Goal: Information Seeking & Learning: Learn about a topic

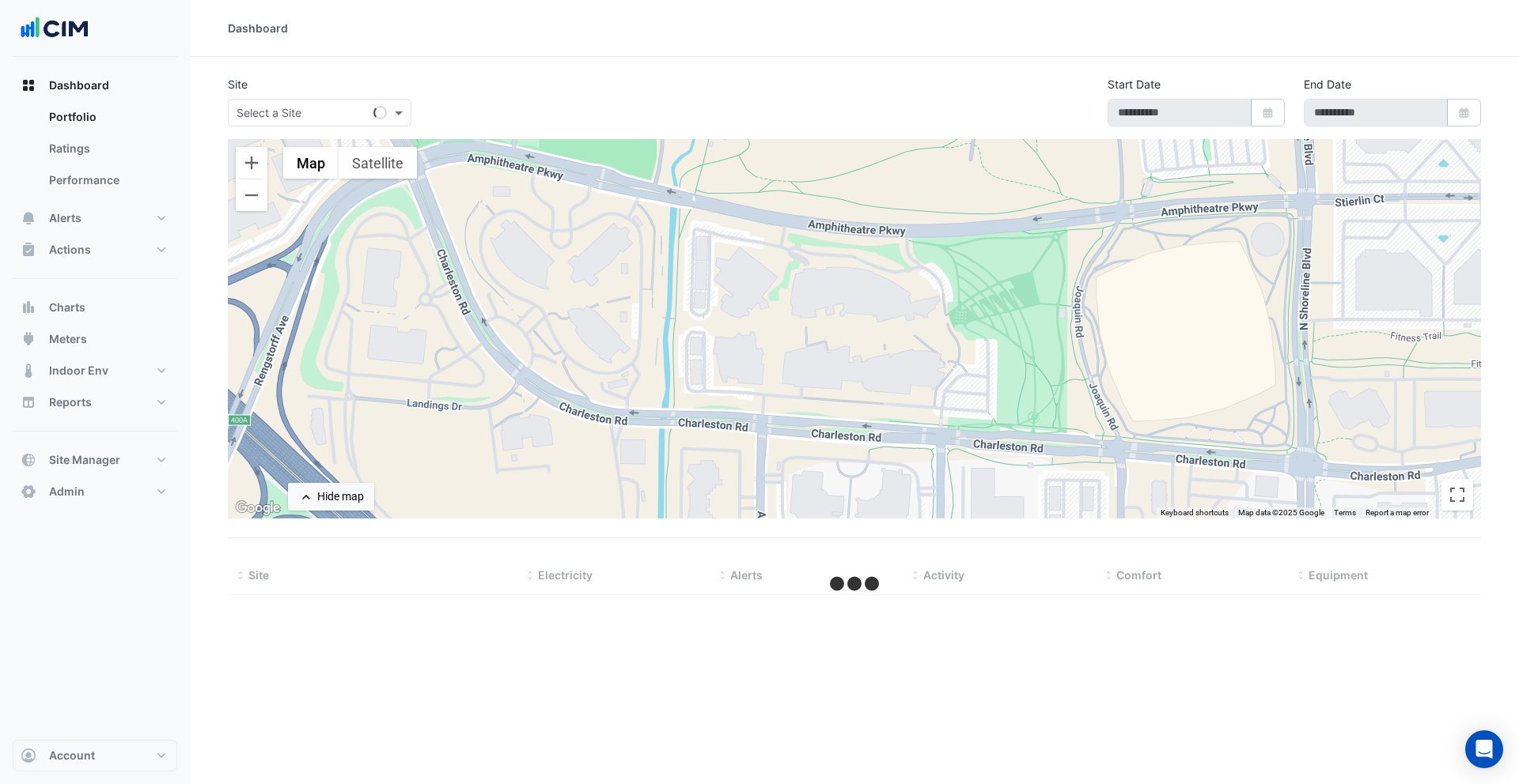
click at [490, 50] on div "Dashboard" at bounding box center [854, 28] width 1329 height 57
select select "***"
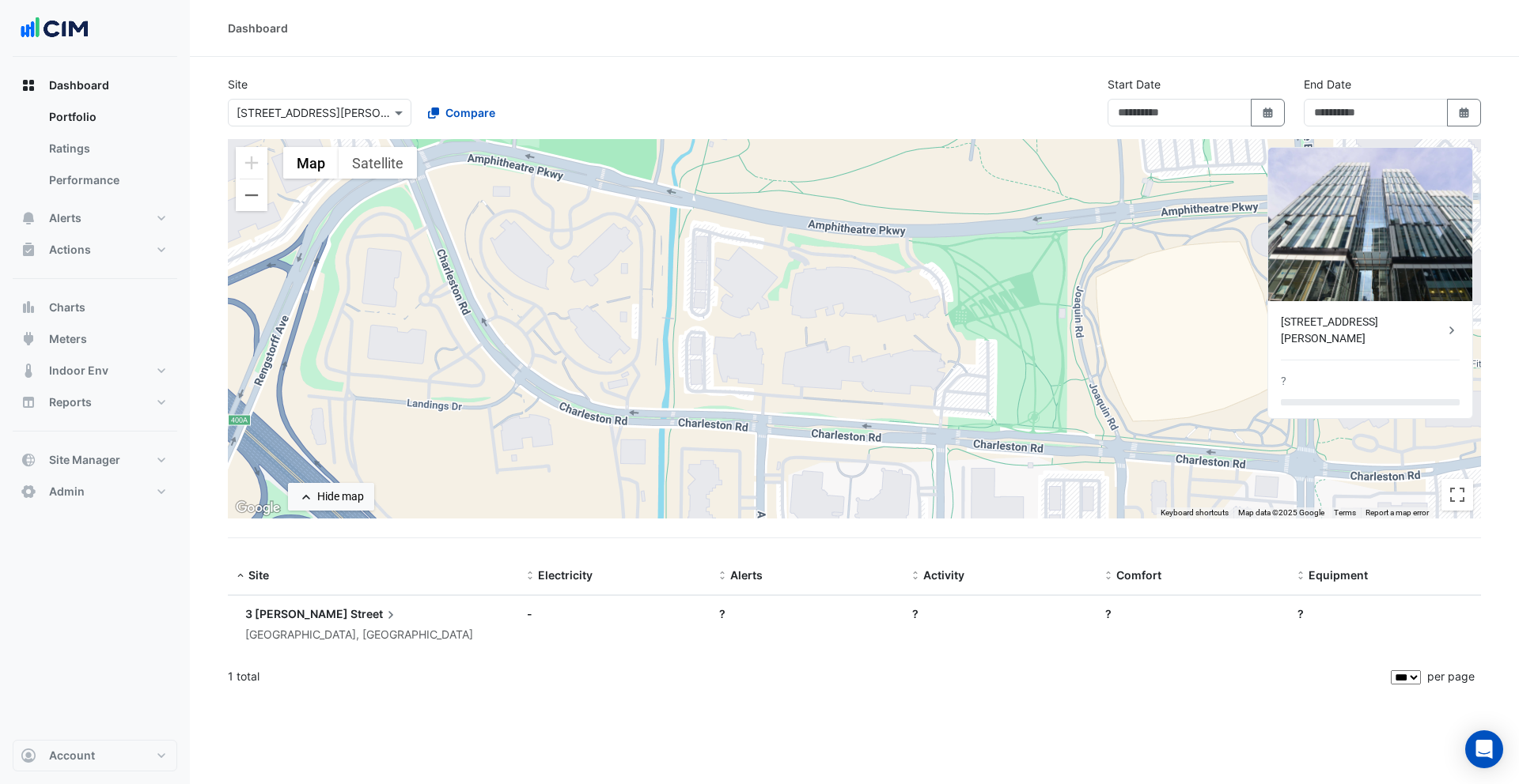
type input "**********"
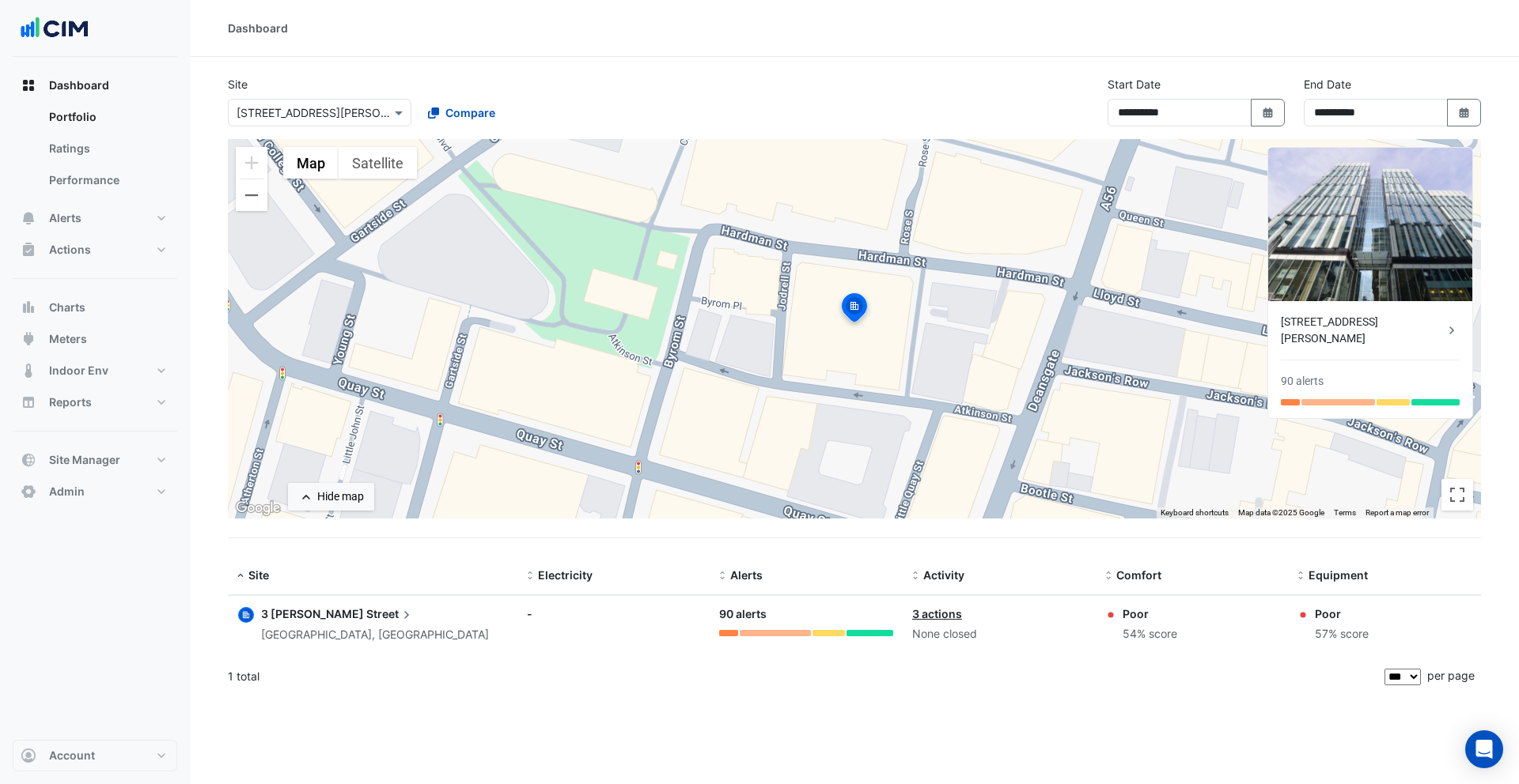
click at [363, 117] on input "text" at bounding box center [303, 113] width 134 height 16
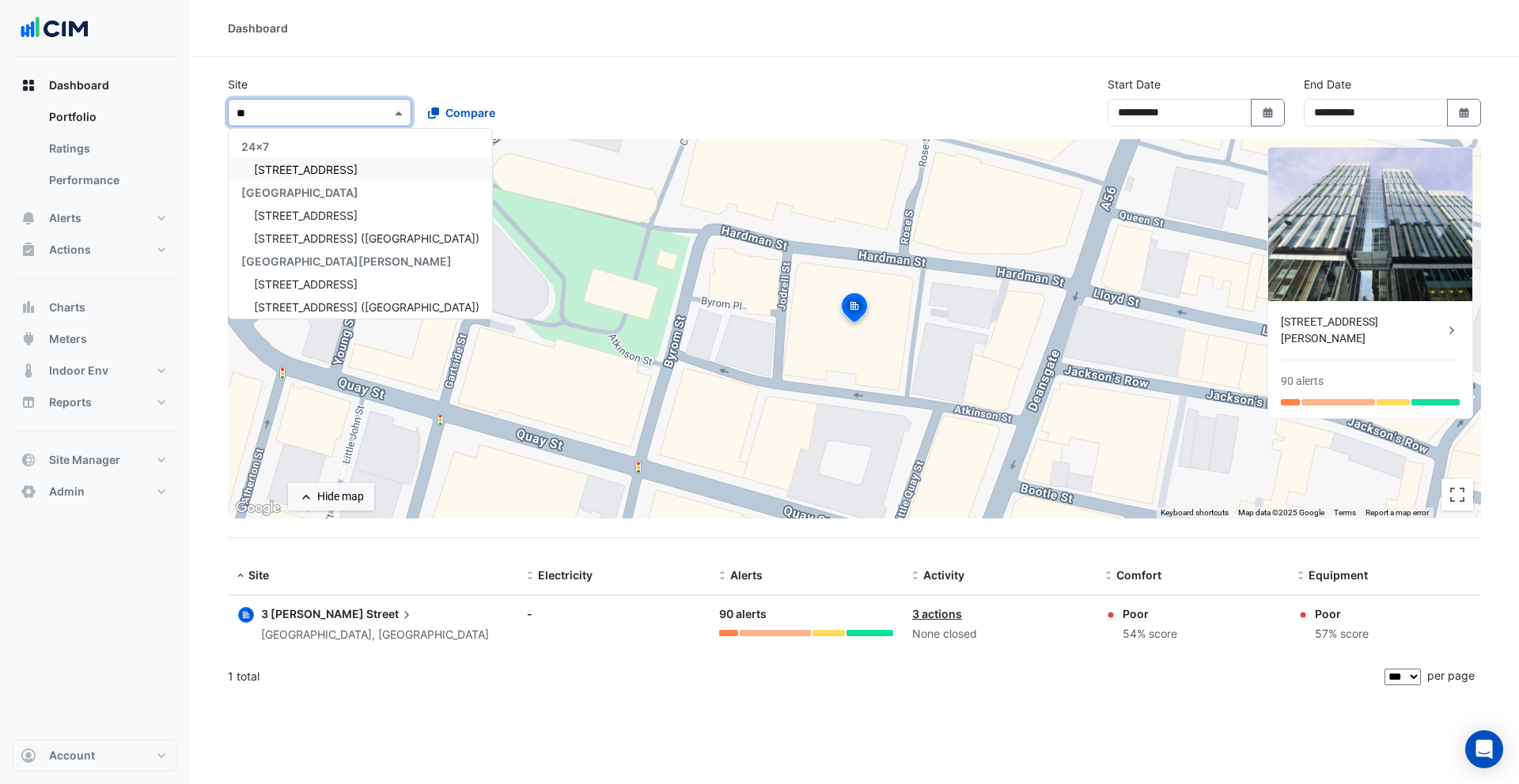
type input "***"
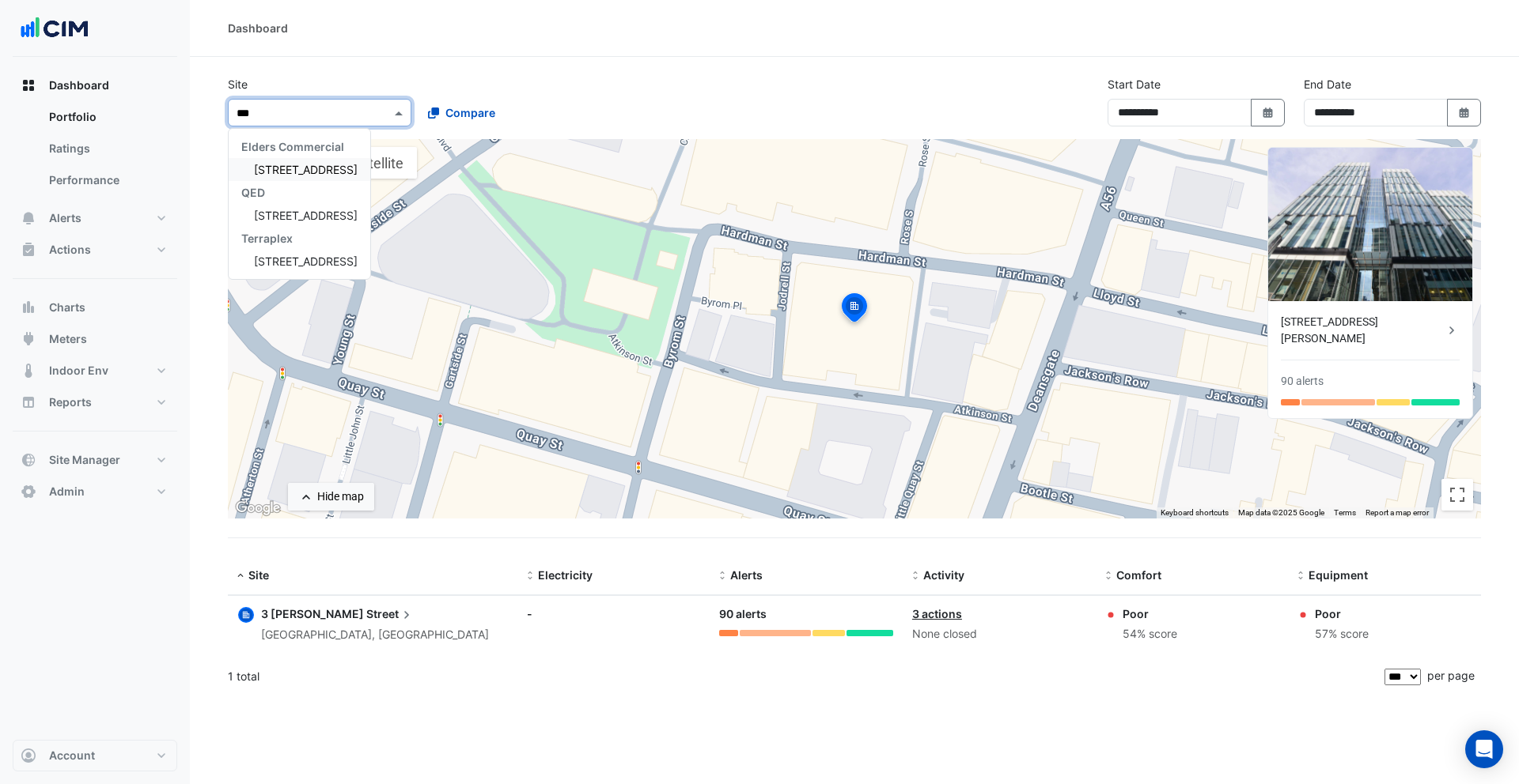
click at [327, 175] on span "[STREET_ADDRESS]" at bounding box center [305, 169] width 103 height 14
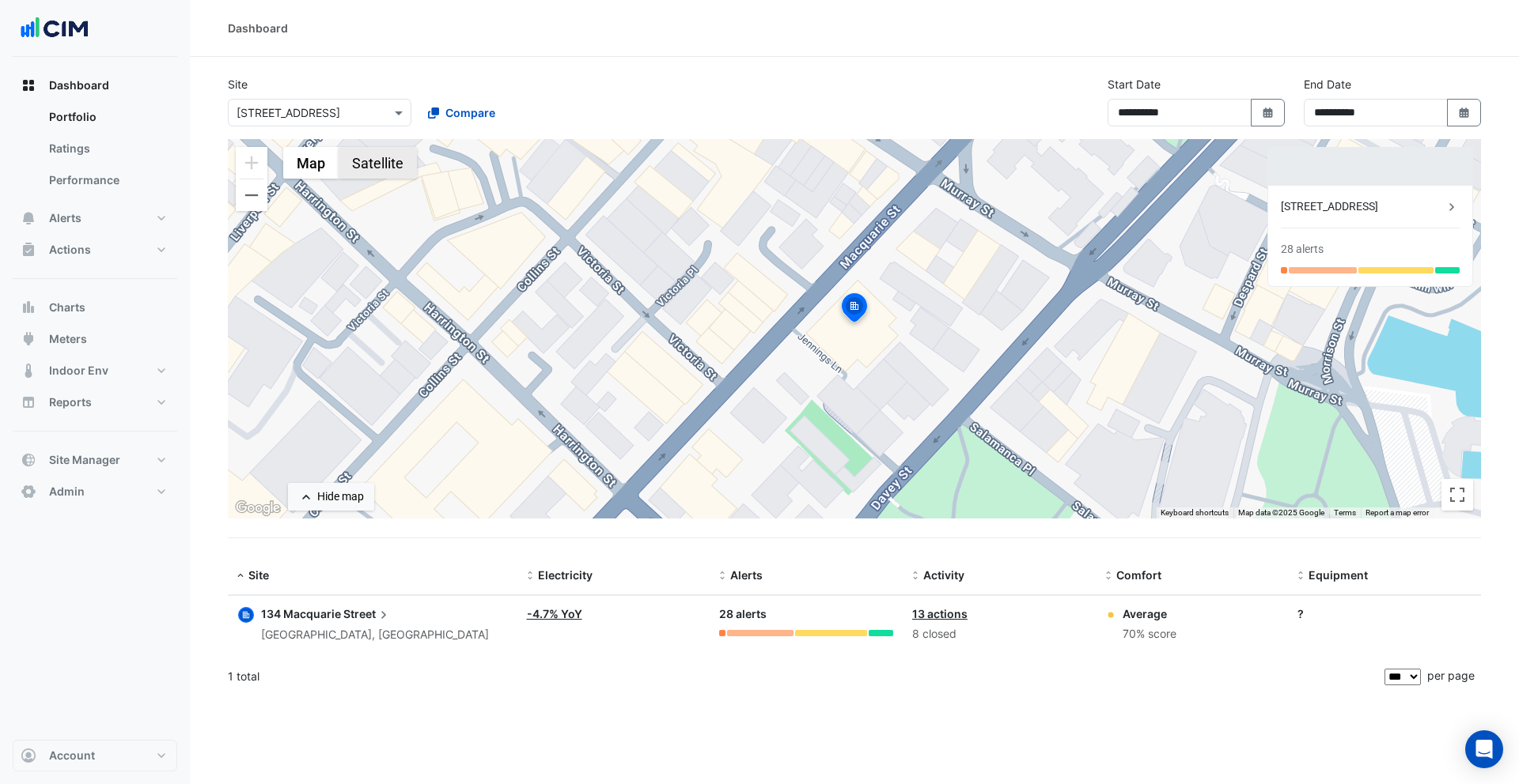
click at [353, 167] on button "Satellite" at bounding box center [378, 163] width 78 height 32
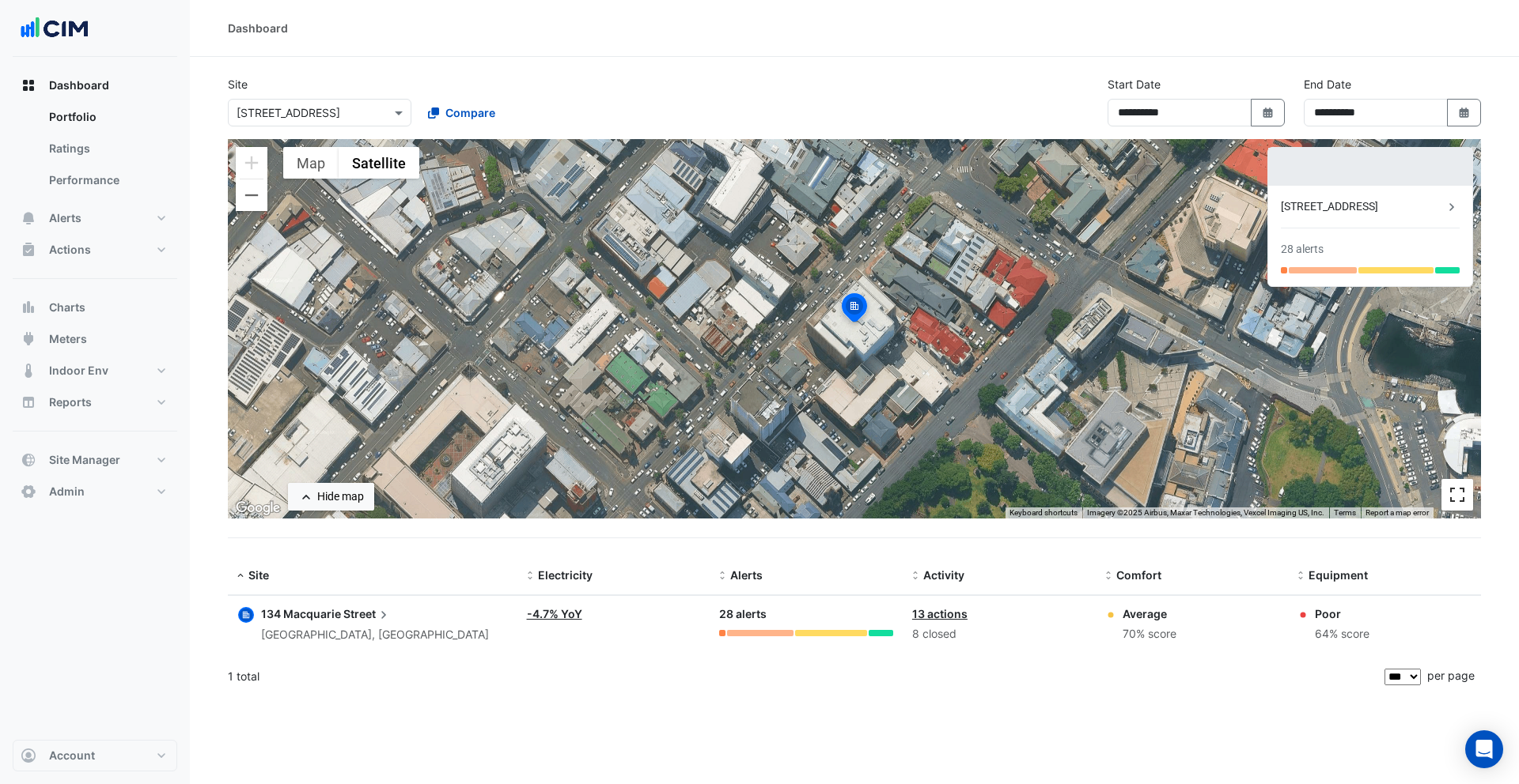
click at [1460, 501] on button "Toggle fullscreen view" at bounding box center [1457, 495] width 32 height 32
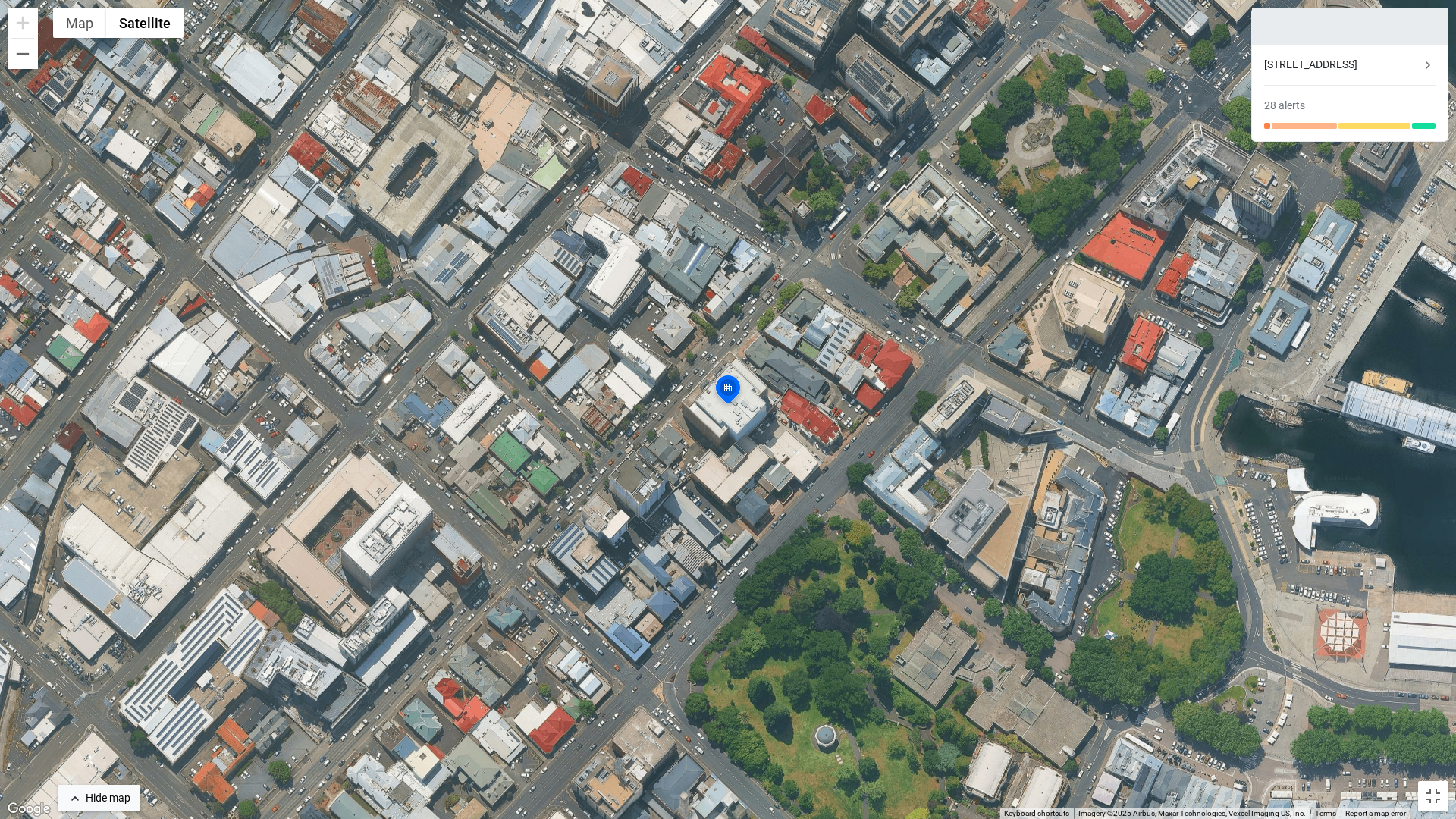
click at [1338, 68] on div "[STREET_ADDRESS]" at bounding box center [1342, 65] width 156 height 16
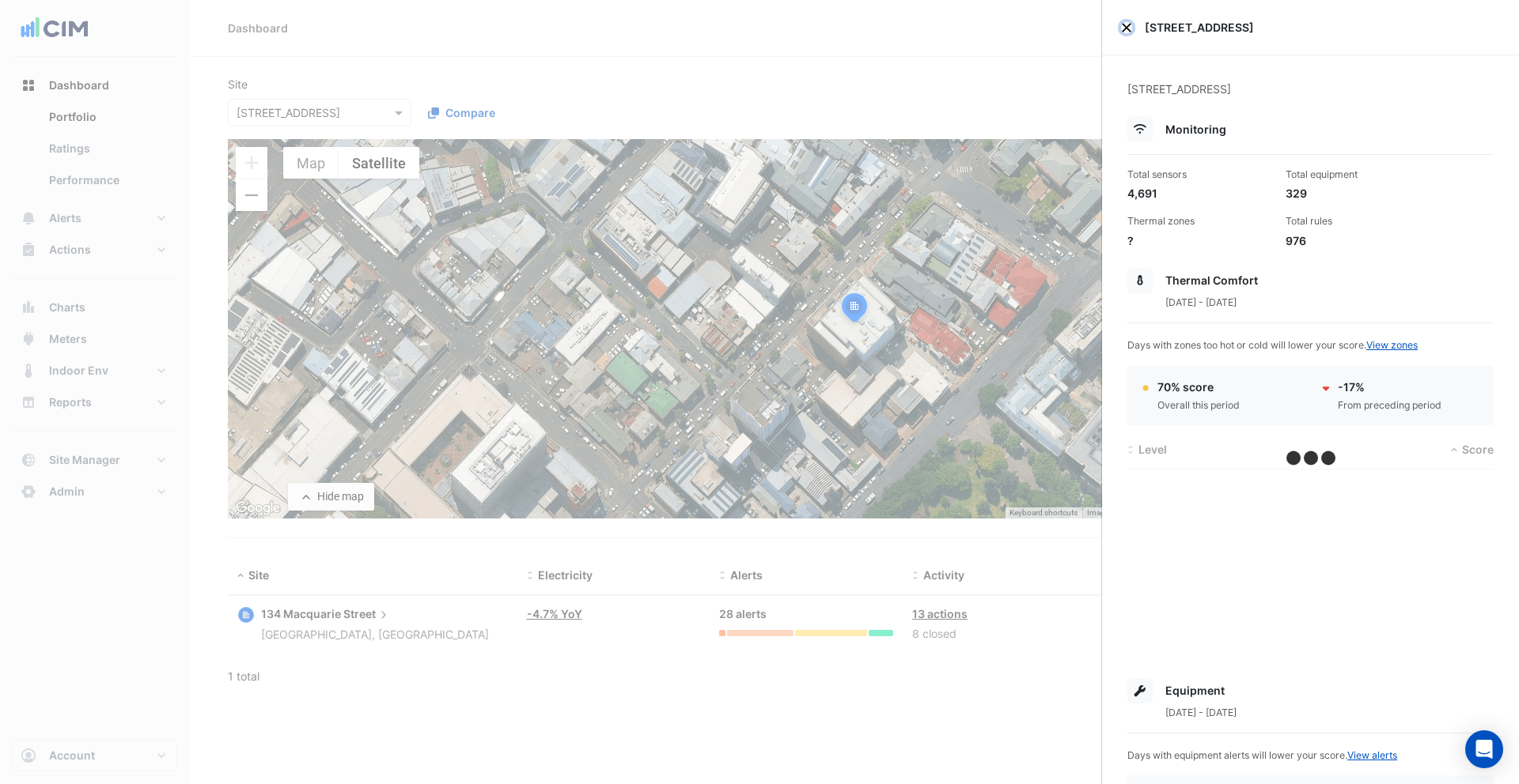
click at [1122, 26] on button "Close" at bounding box center [1126, 28] width 11 height 11
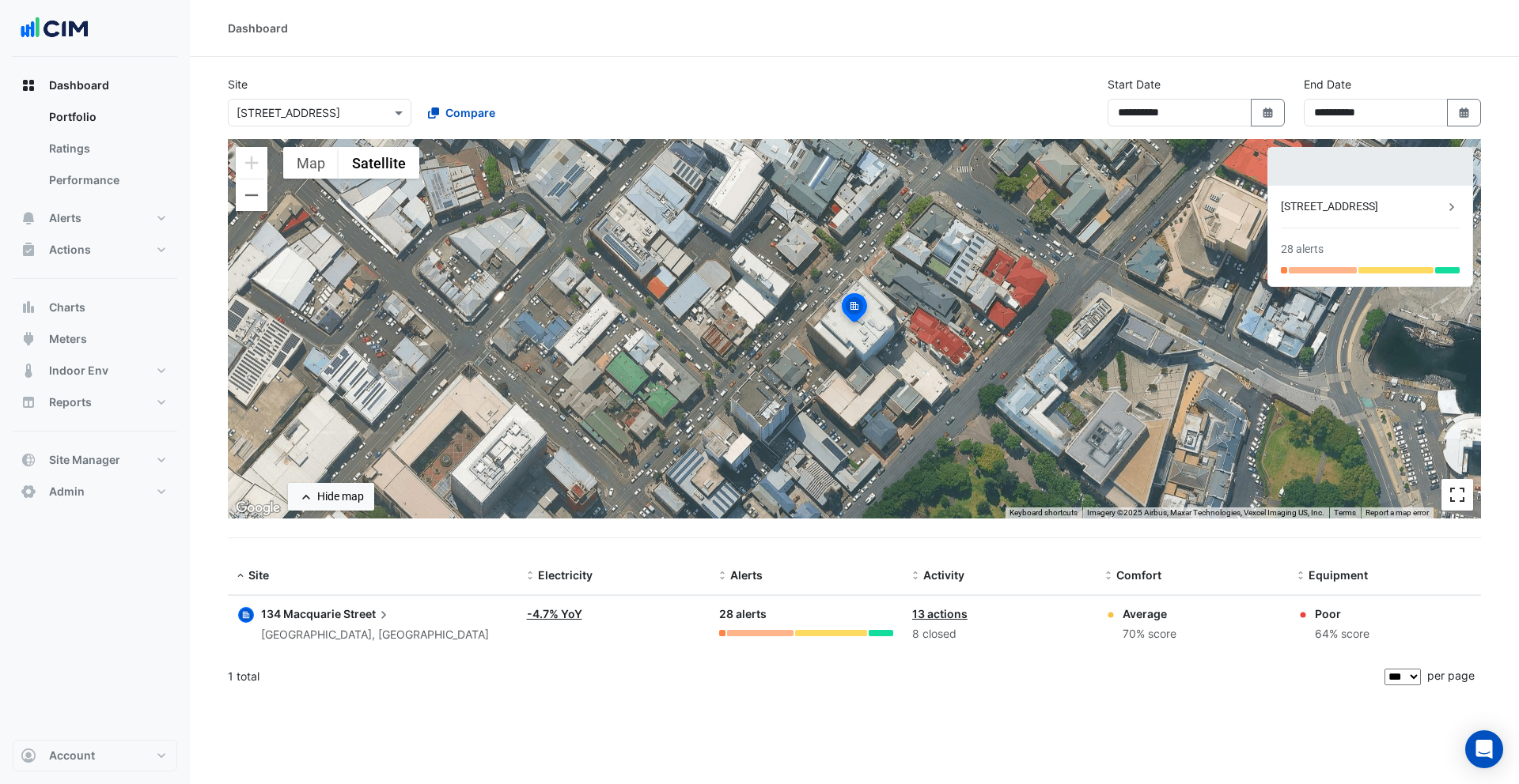
click at [1466, 494] on button "Toggle fullscreen view" at bounding box center [1457, 495] width 32 height 32
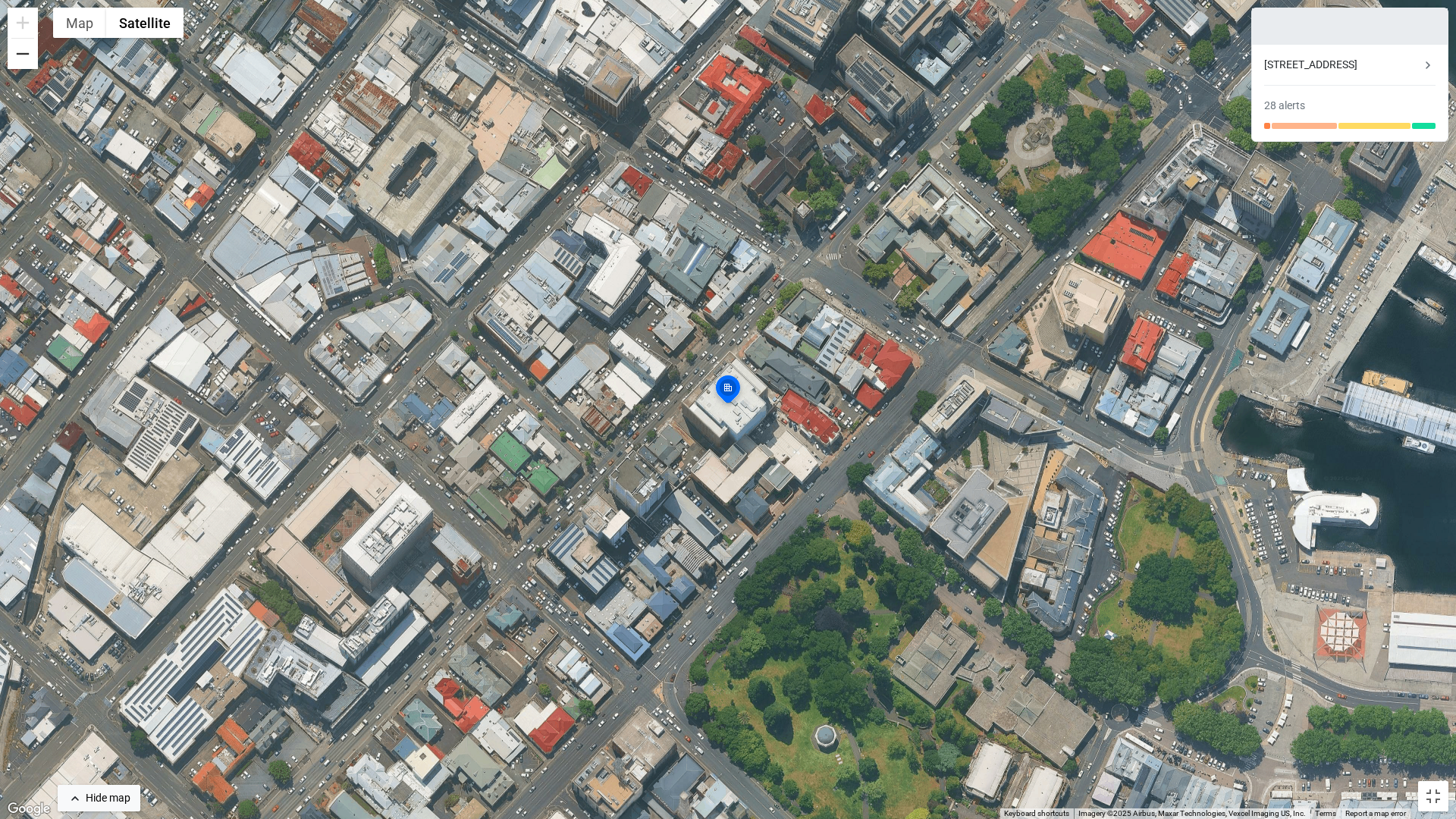
click at [23, 65] on button "Zoom out" at bounding box center [23, 54] width 30 height 30
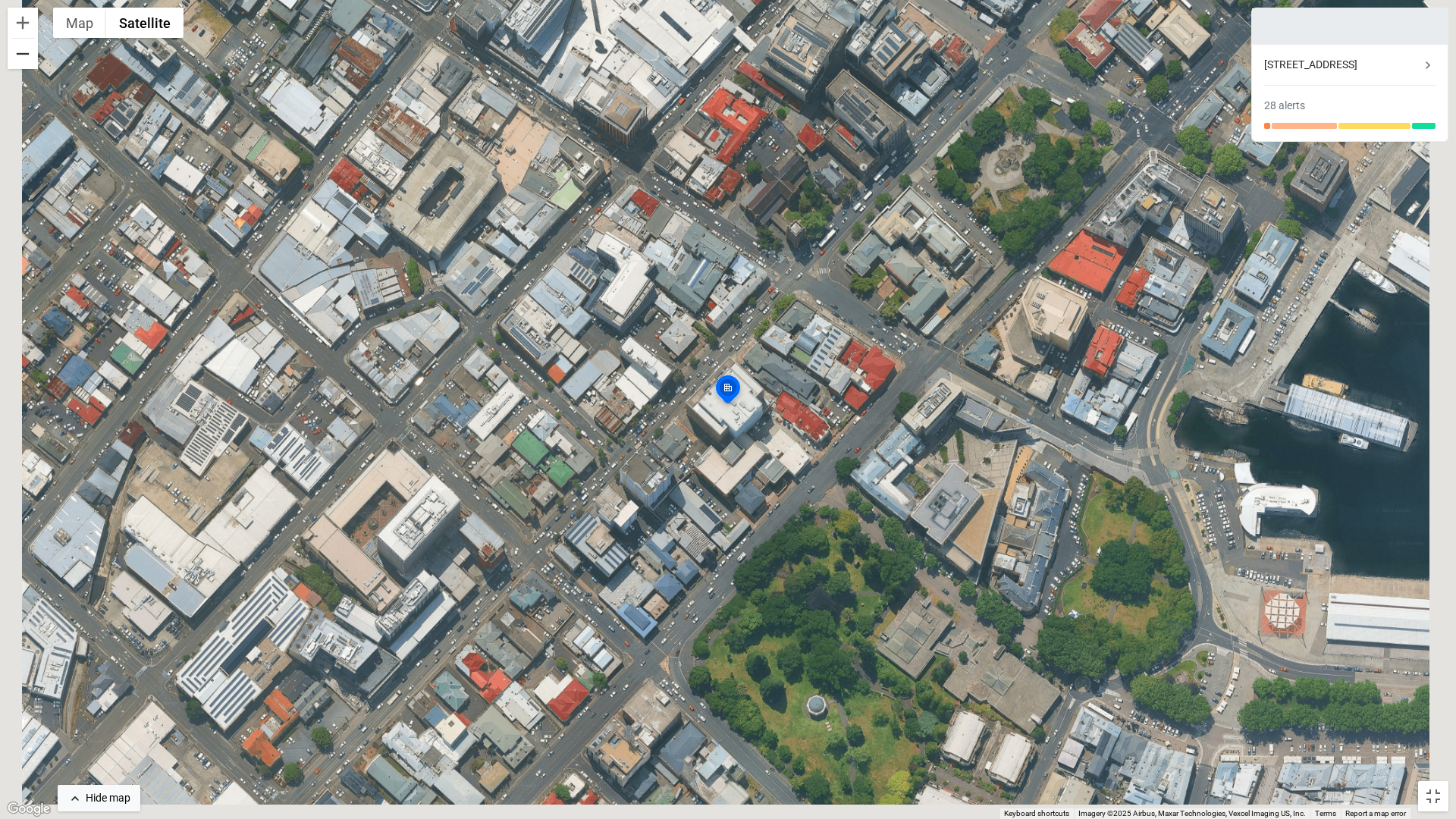
click at [23, 65] on button "Zoom out" at bounding box center [23, 54] width 30 height 30
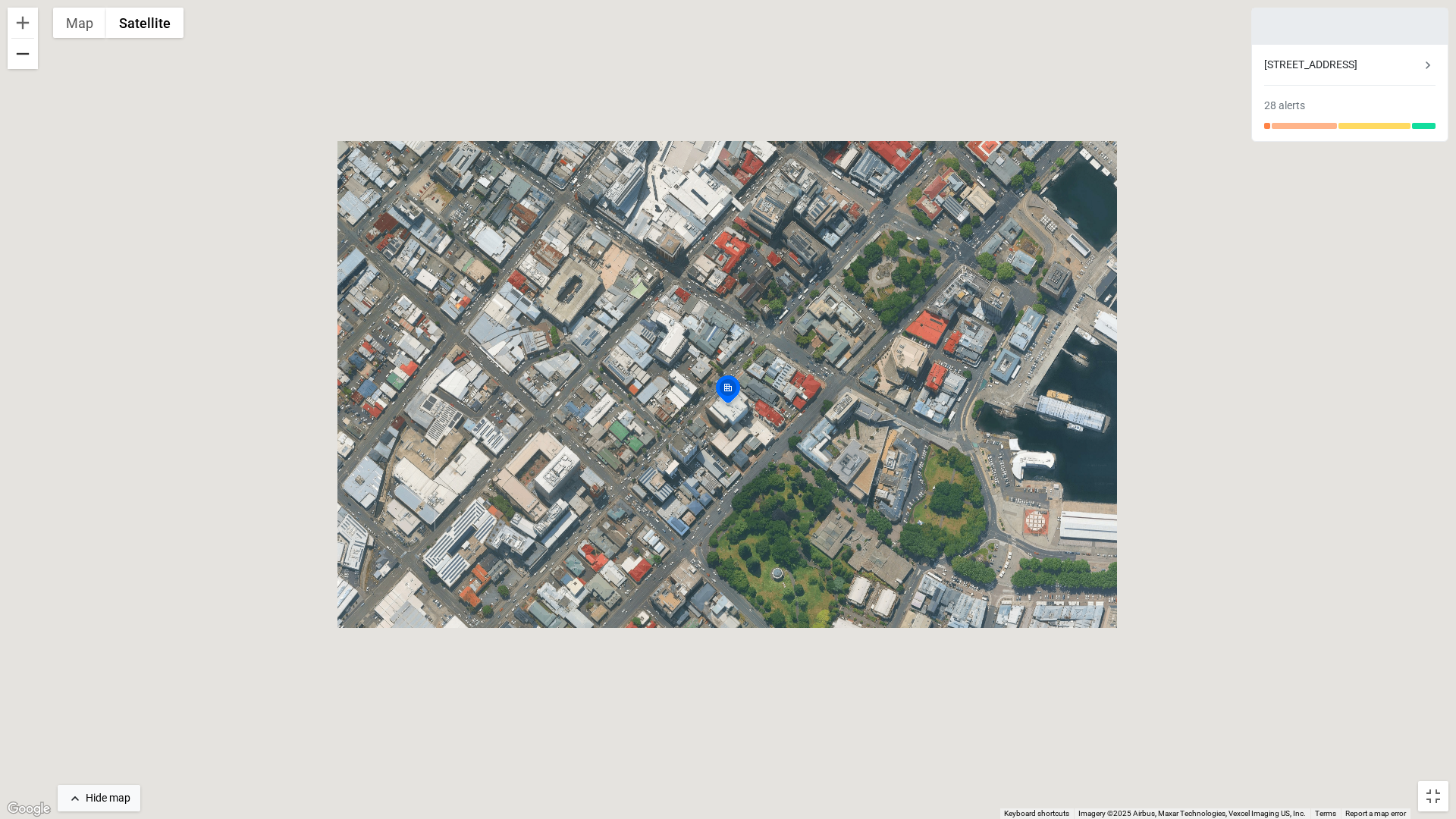
click at [23, 65] on button "Zoom out" at bounding box center [23, 54] width 30 height 30
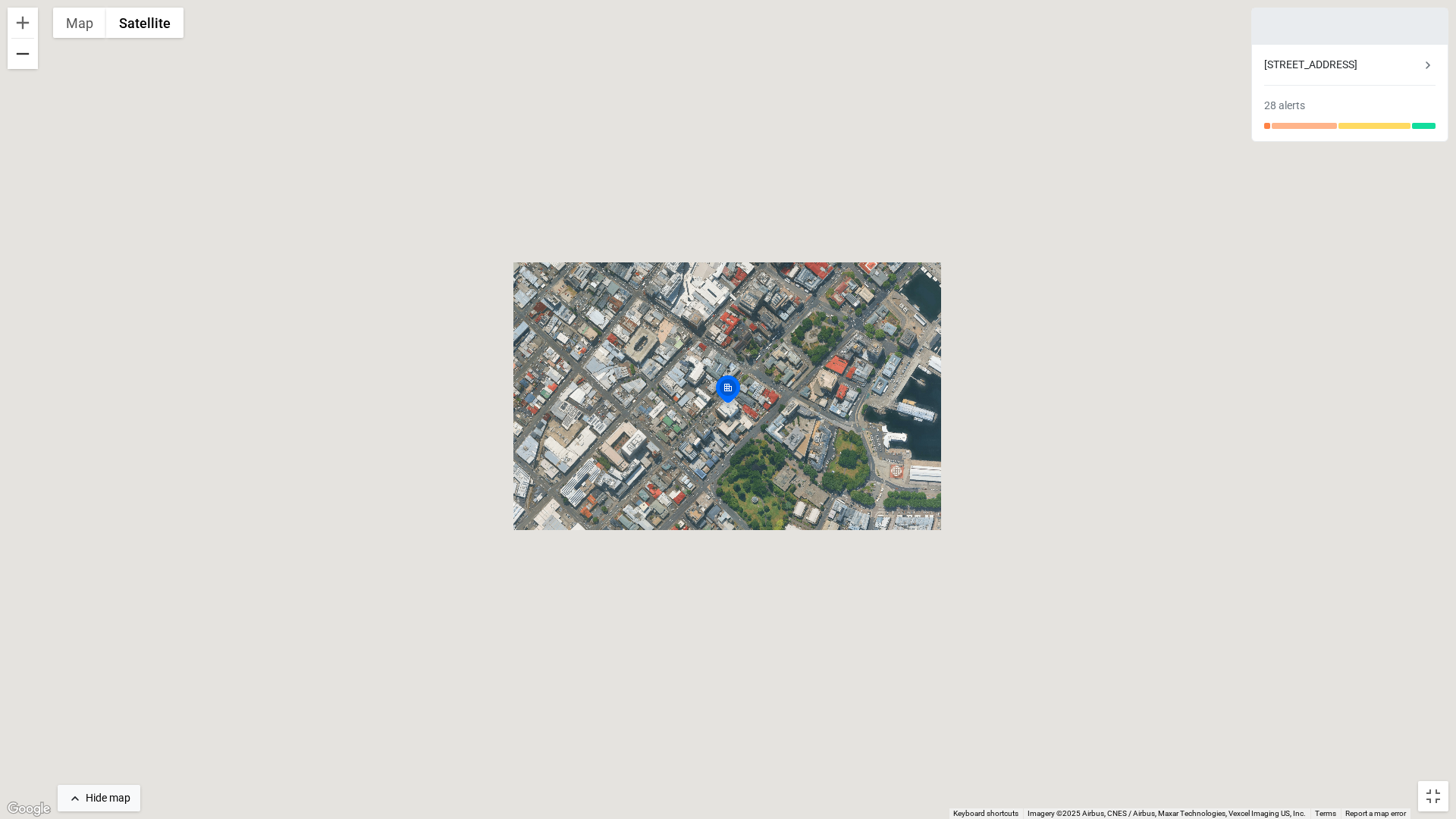
click at [23, 65] on button "Zoom out" at bounding box center [23, 54] width 30 height 30
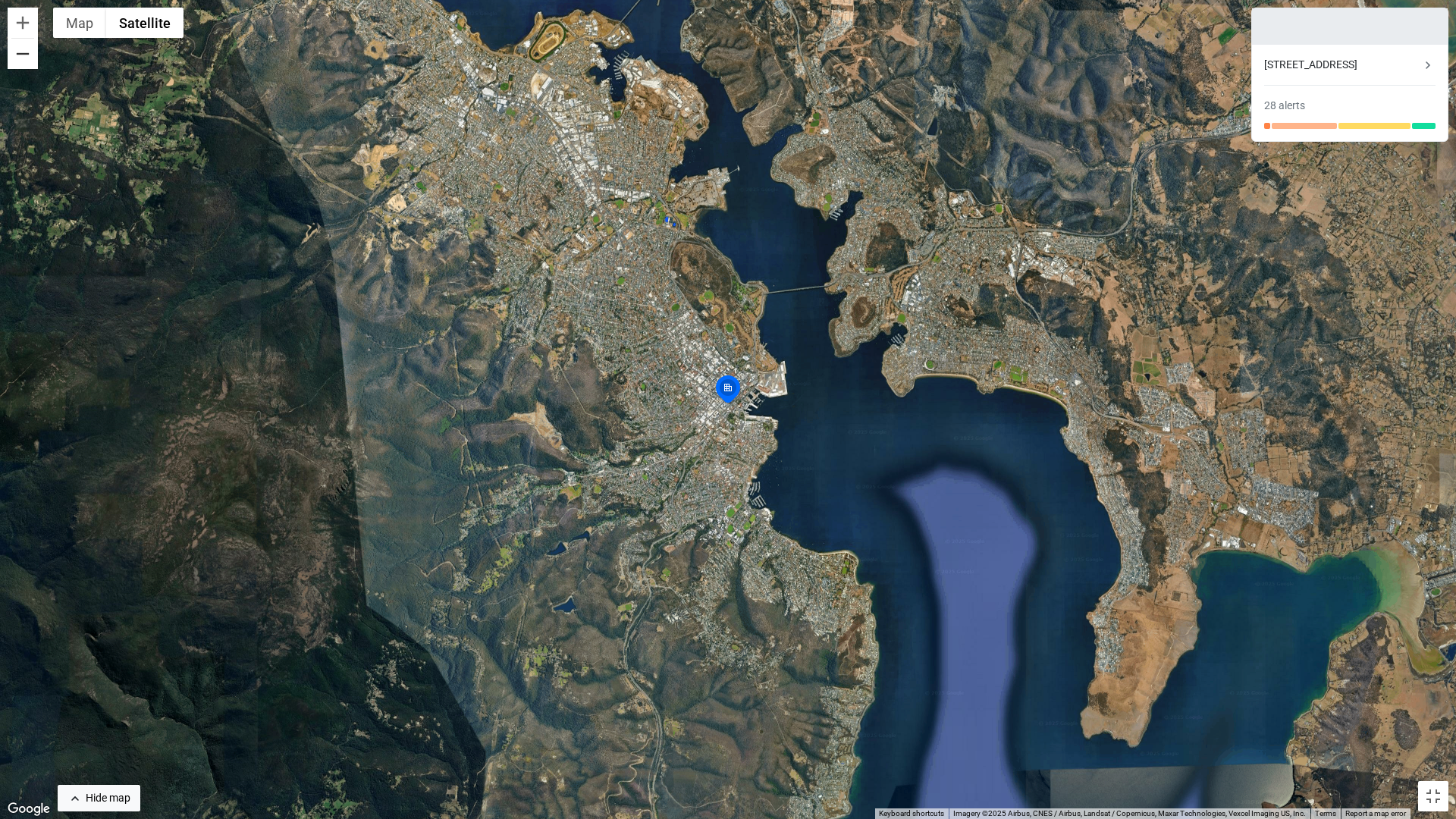
click at [23, 65] on button "Zoom out" at bounding box center [23, 54] width 30 height 30
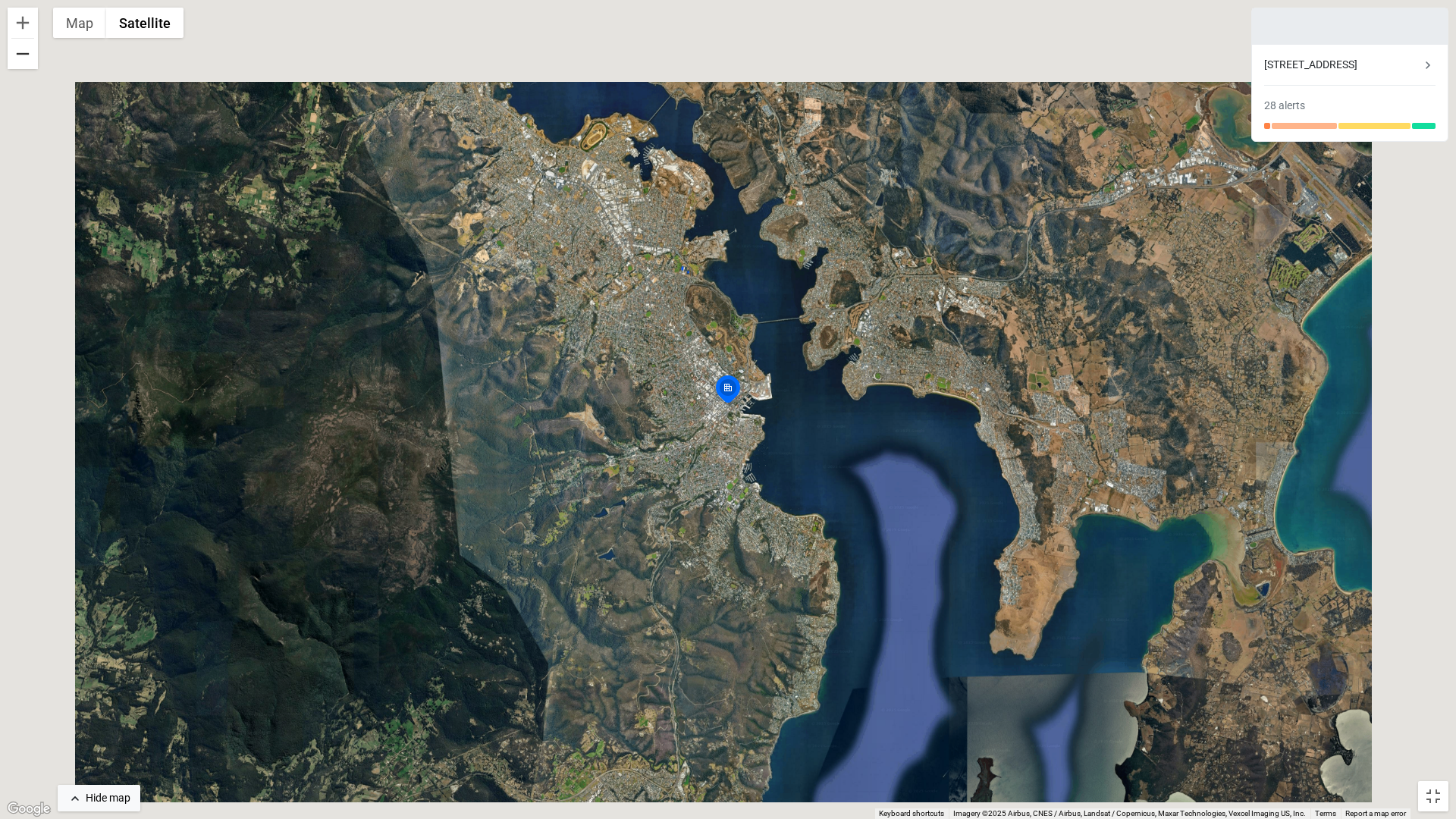
click at [23, 65] on button "Zoom out" at bounding box center [23, 54] width 30 height 30
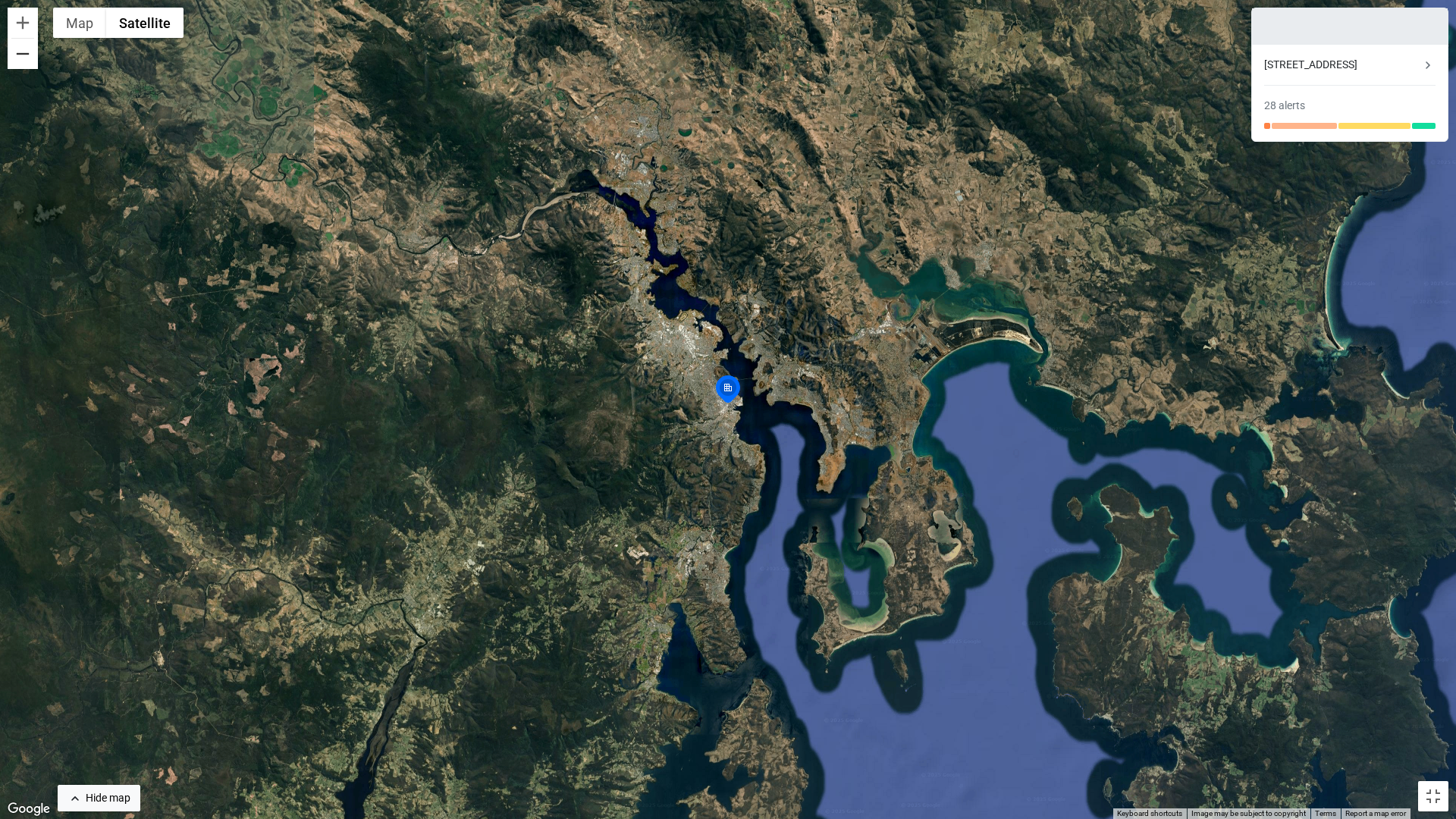
click at [23, 64] on button "Zoom out" at bounding box center [23, 54] width 30 height 30
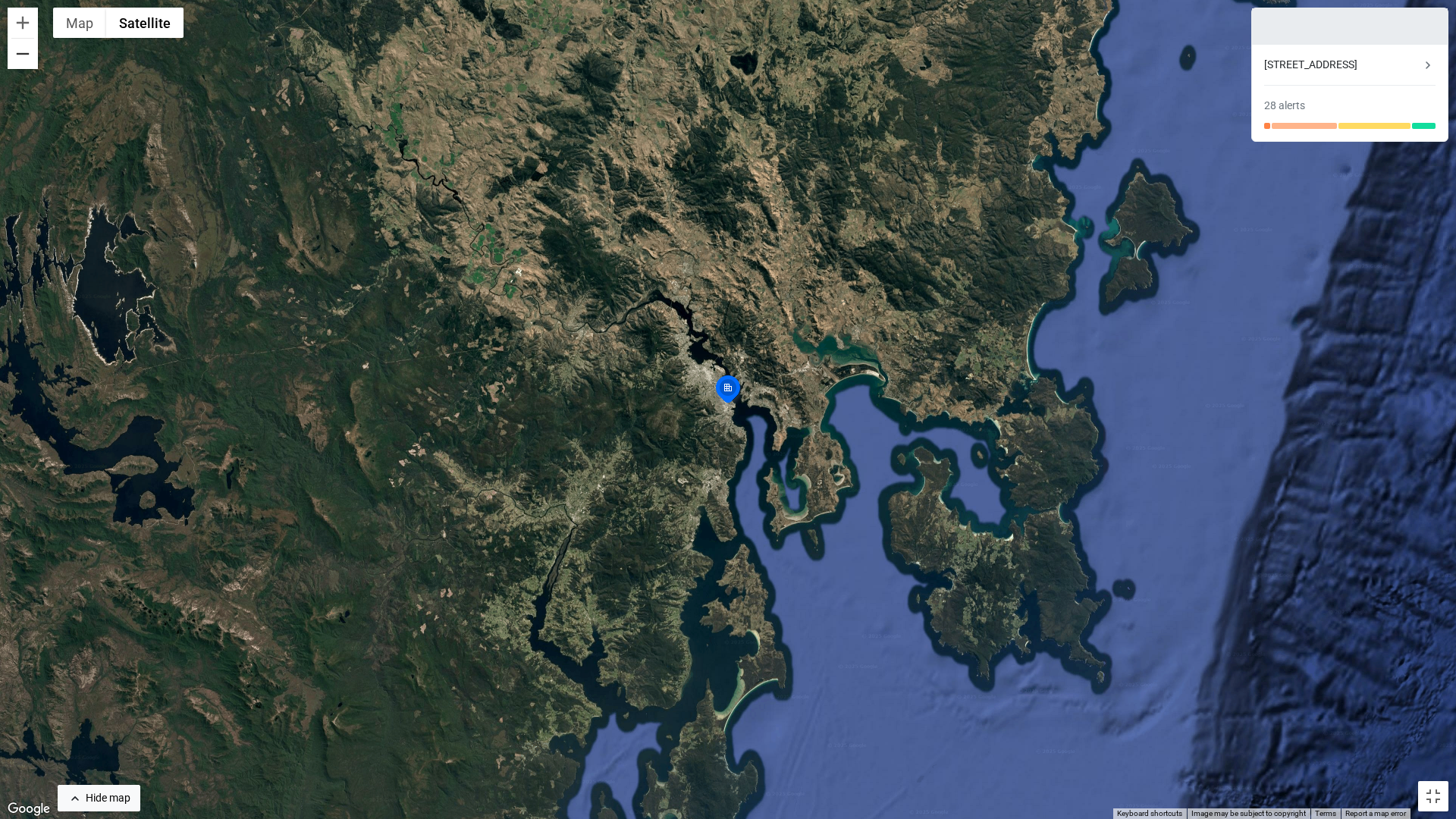
click at [23, 64] on button "Zoom out" at bounding box center [23, 54] width 30 height 30
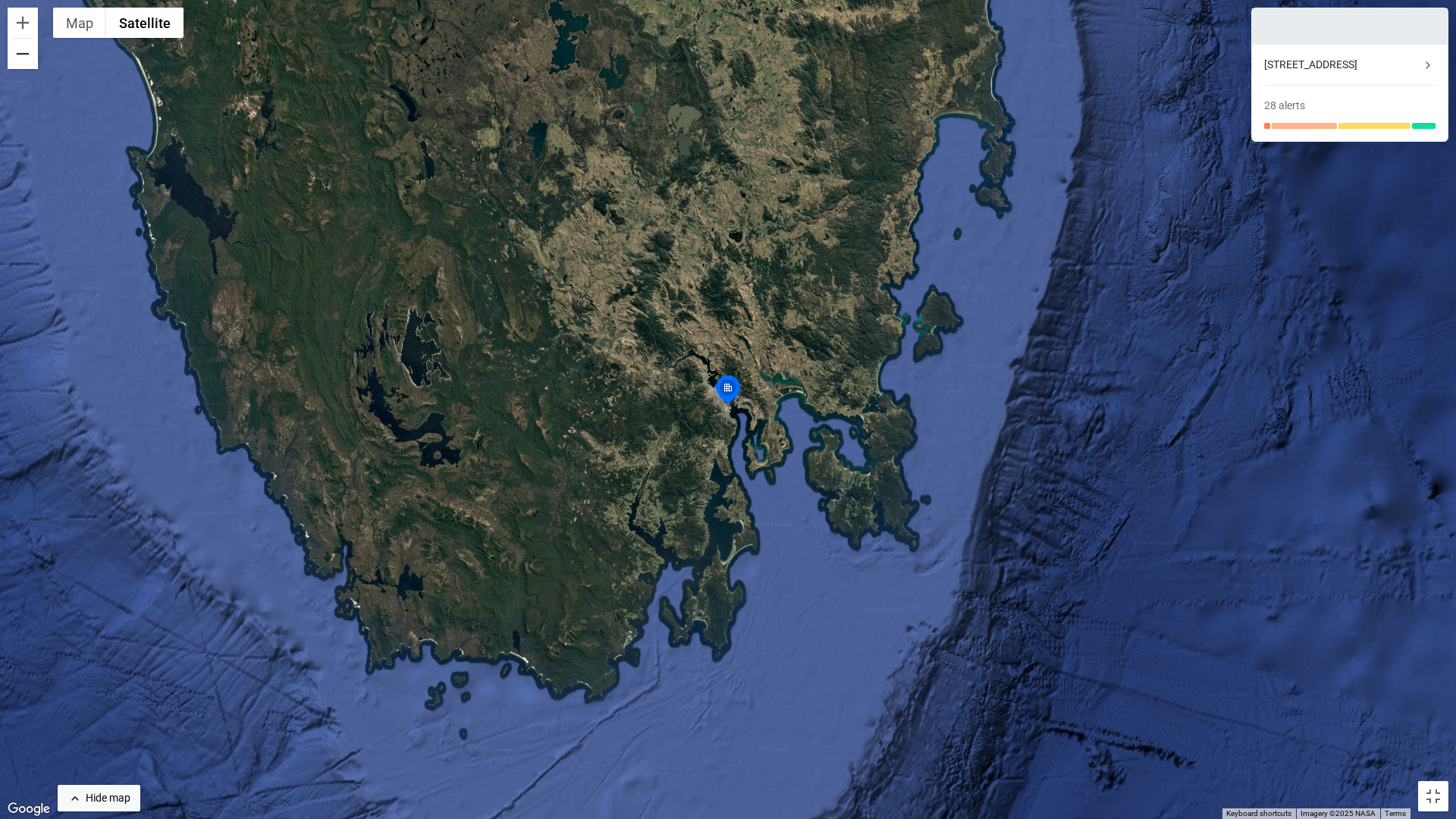
click at [23, 64] on button "Zoom out" at bounding box center [23, 54] width 30 height 30
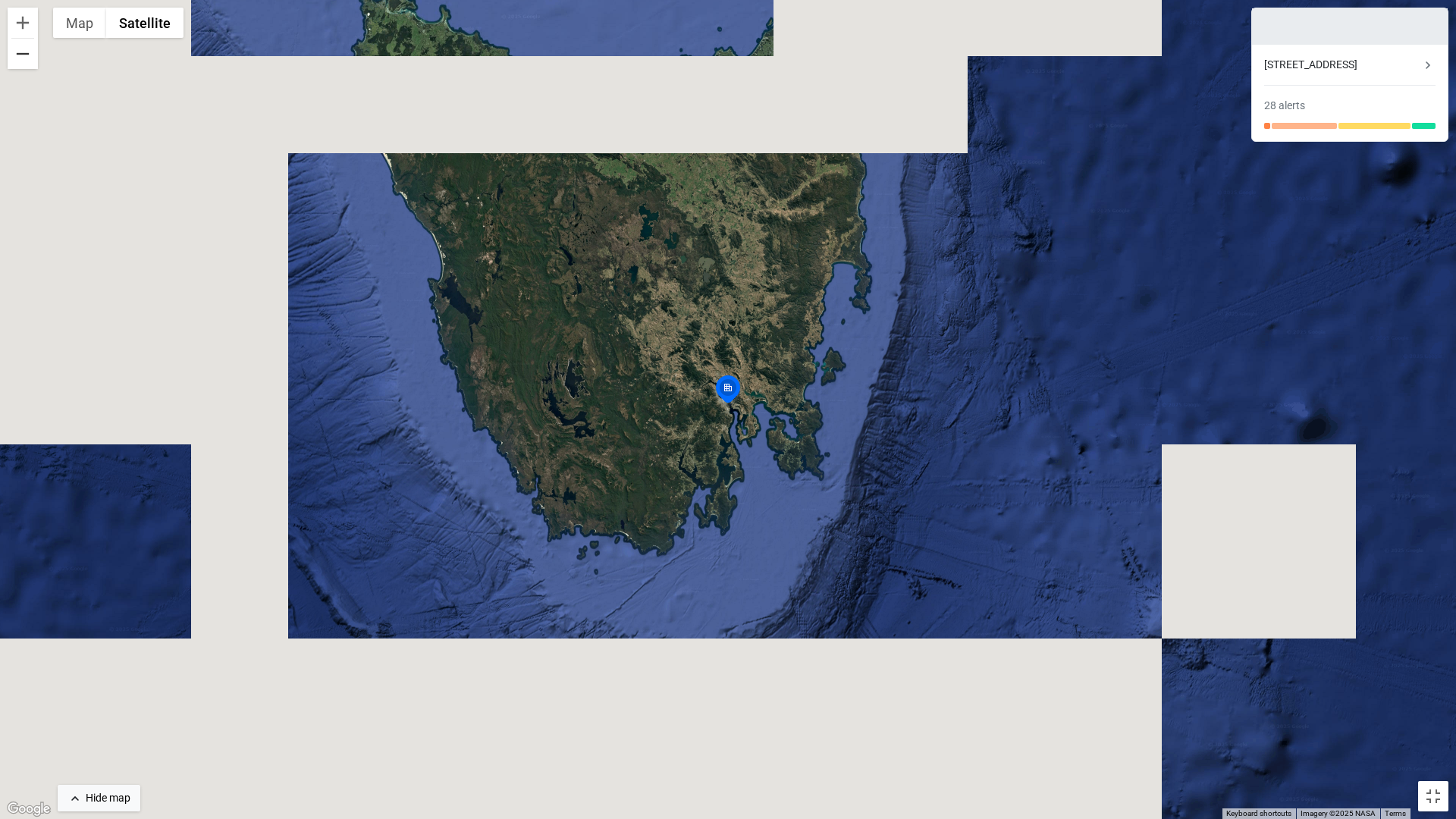
click at [23, 64] on button "Zoom out" at bounding box center [23, 54] width 30 height 30
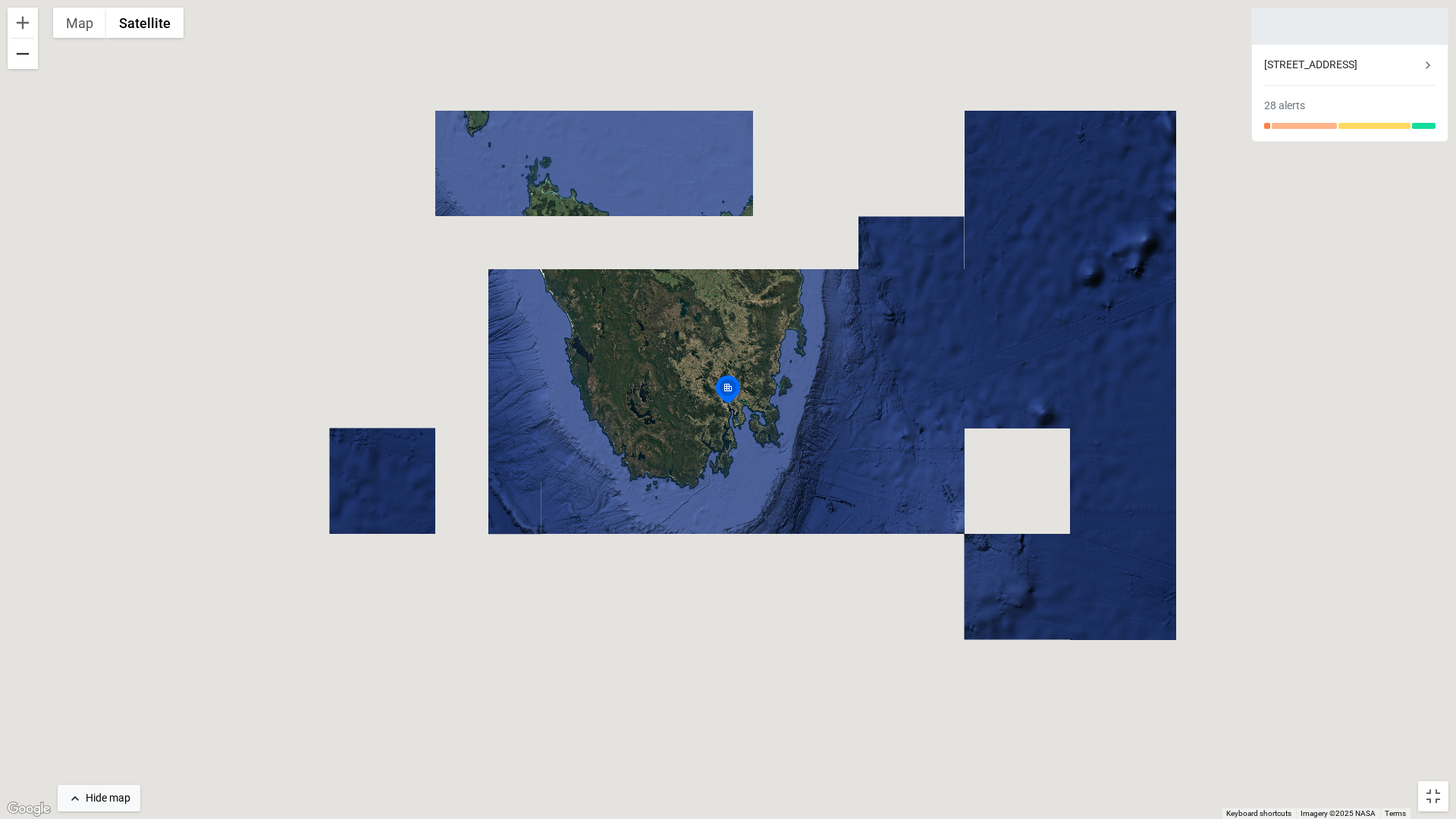
click at [23, 64] on button "Zoom out" at bounding box center [23, 54] width 30 height 30
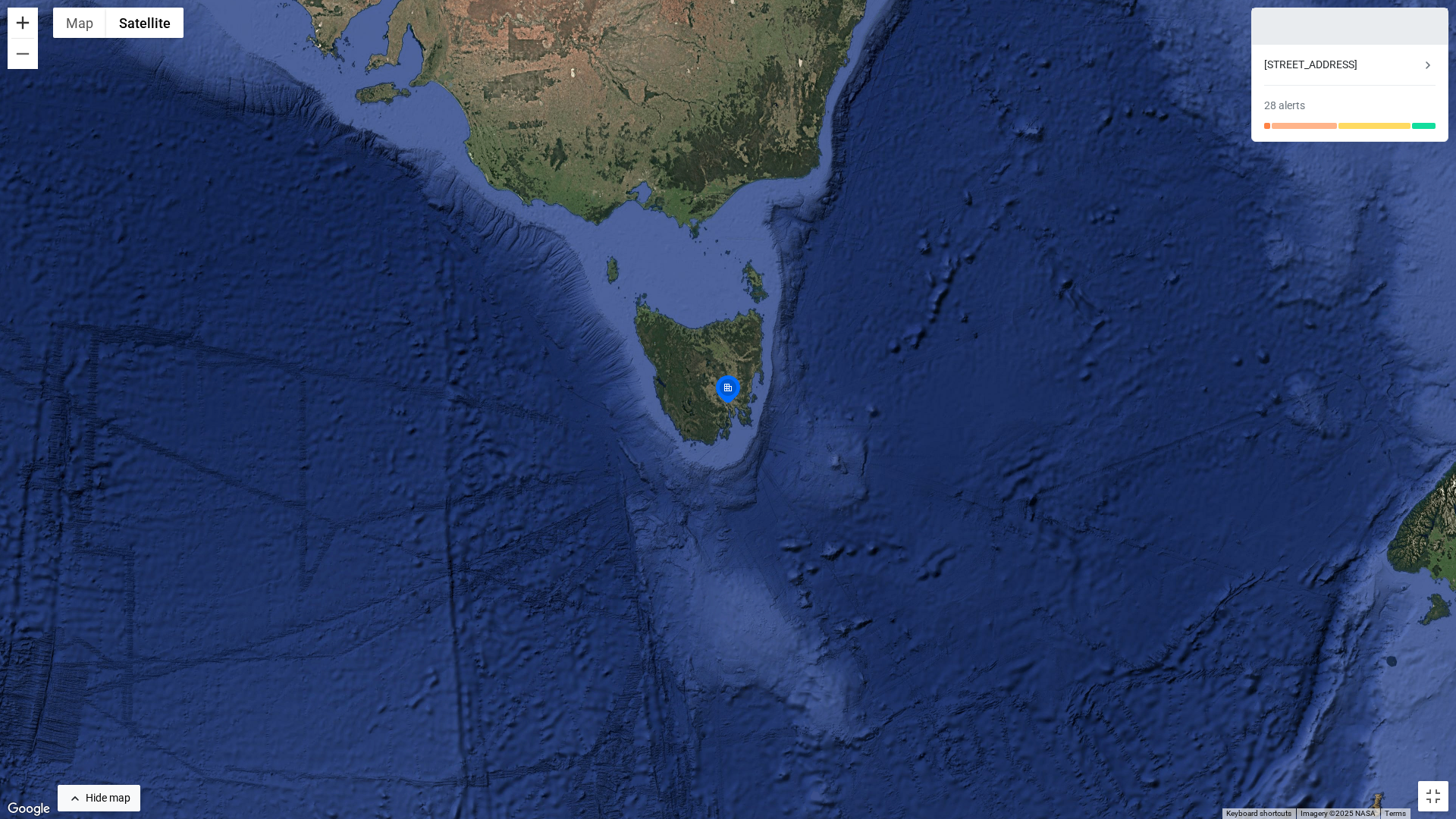
click at [23, 31] on button "Zoom in" at bounding box center [23, 23] width 30 height 30
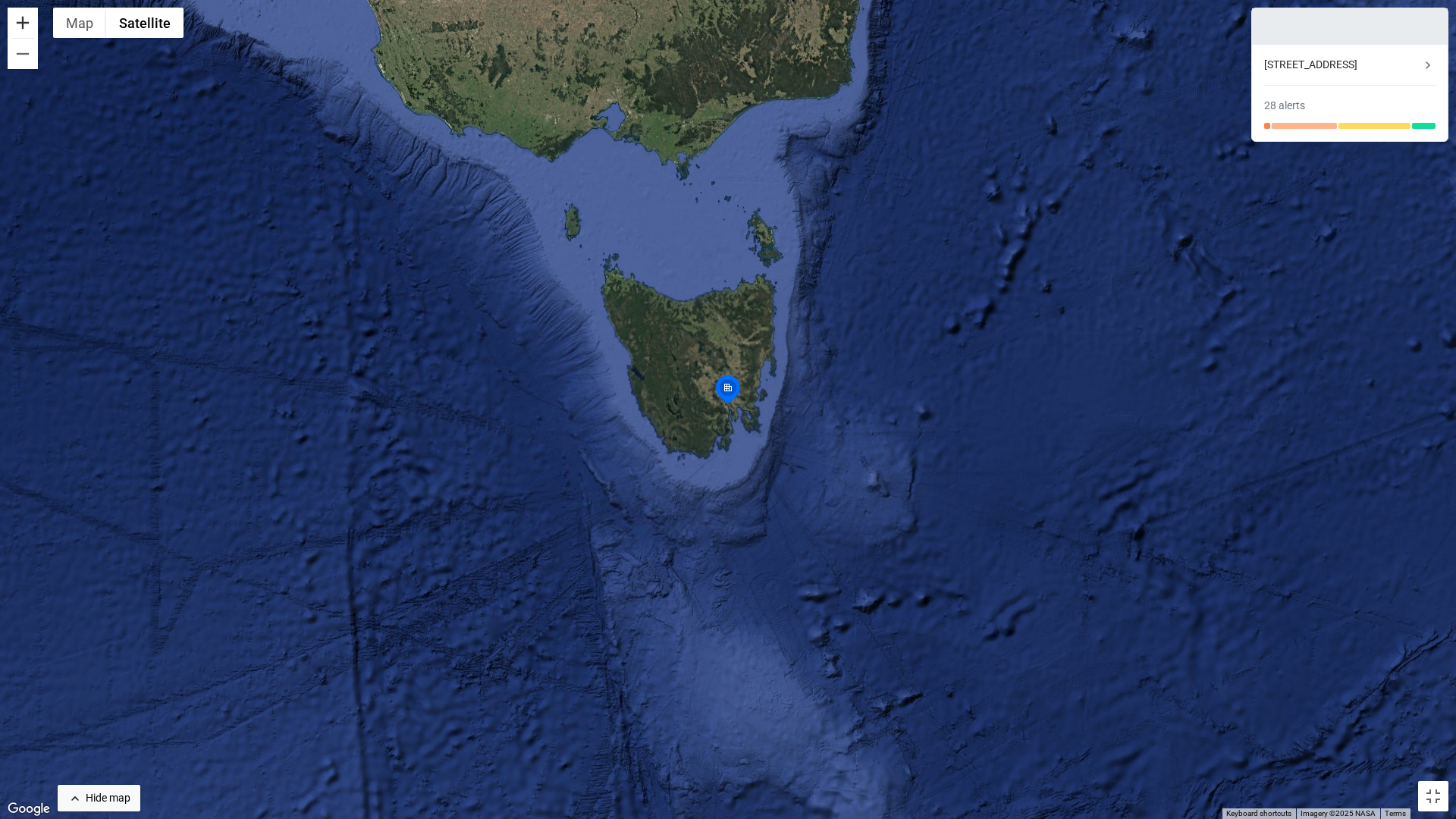
click at [23, 31] on button "Zoom in" at bounding box center [23, 23] width 30 height 30
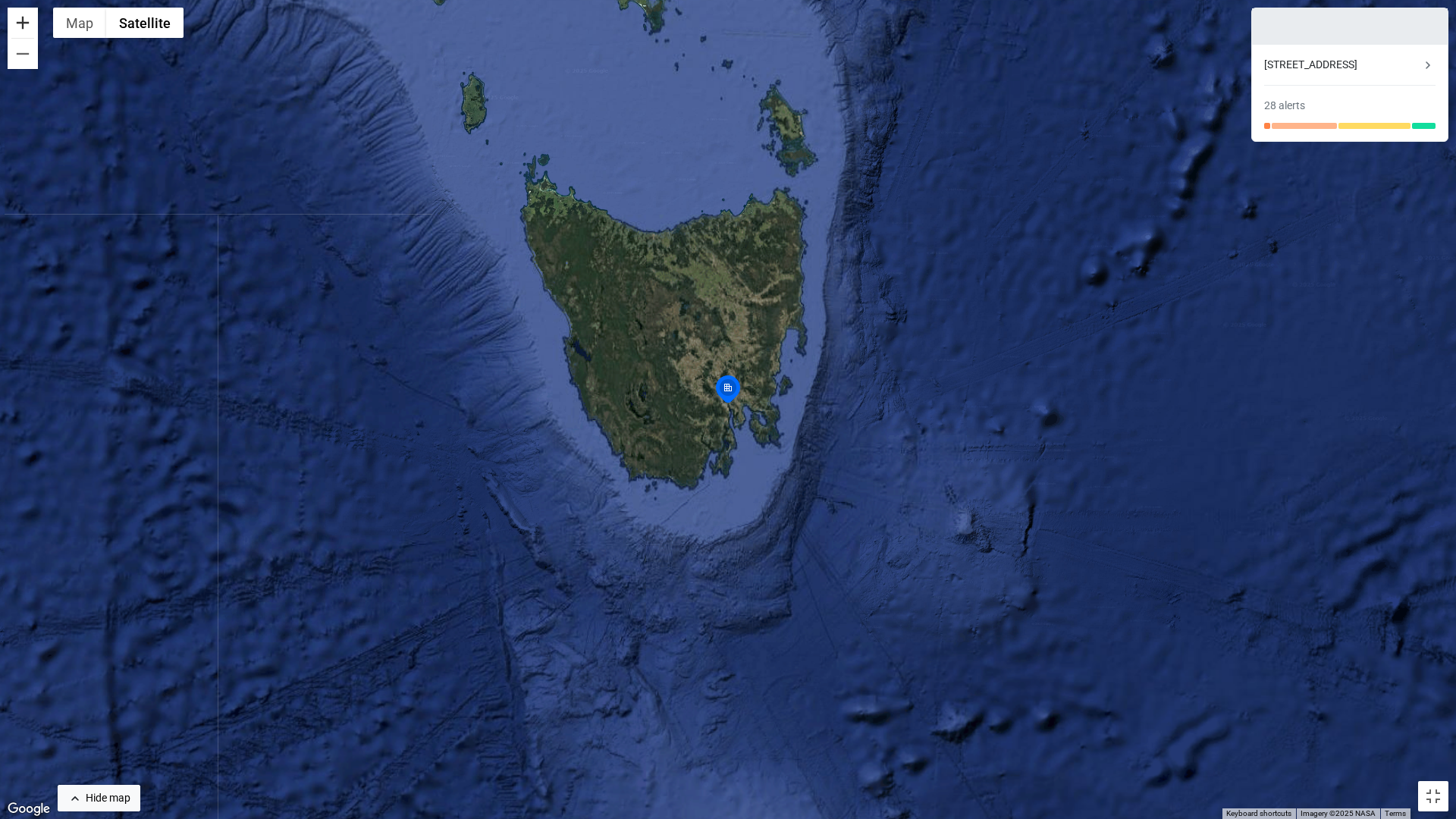
click at [23, 31] on button "Zoom in" at bounding box center [23, 23] width 30 height 30
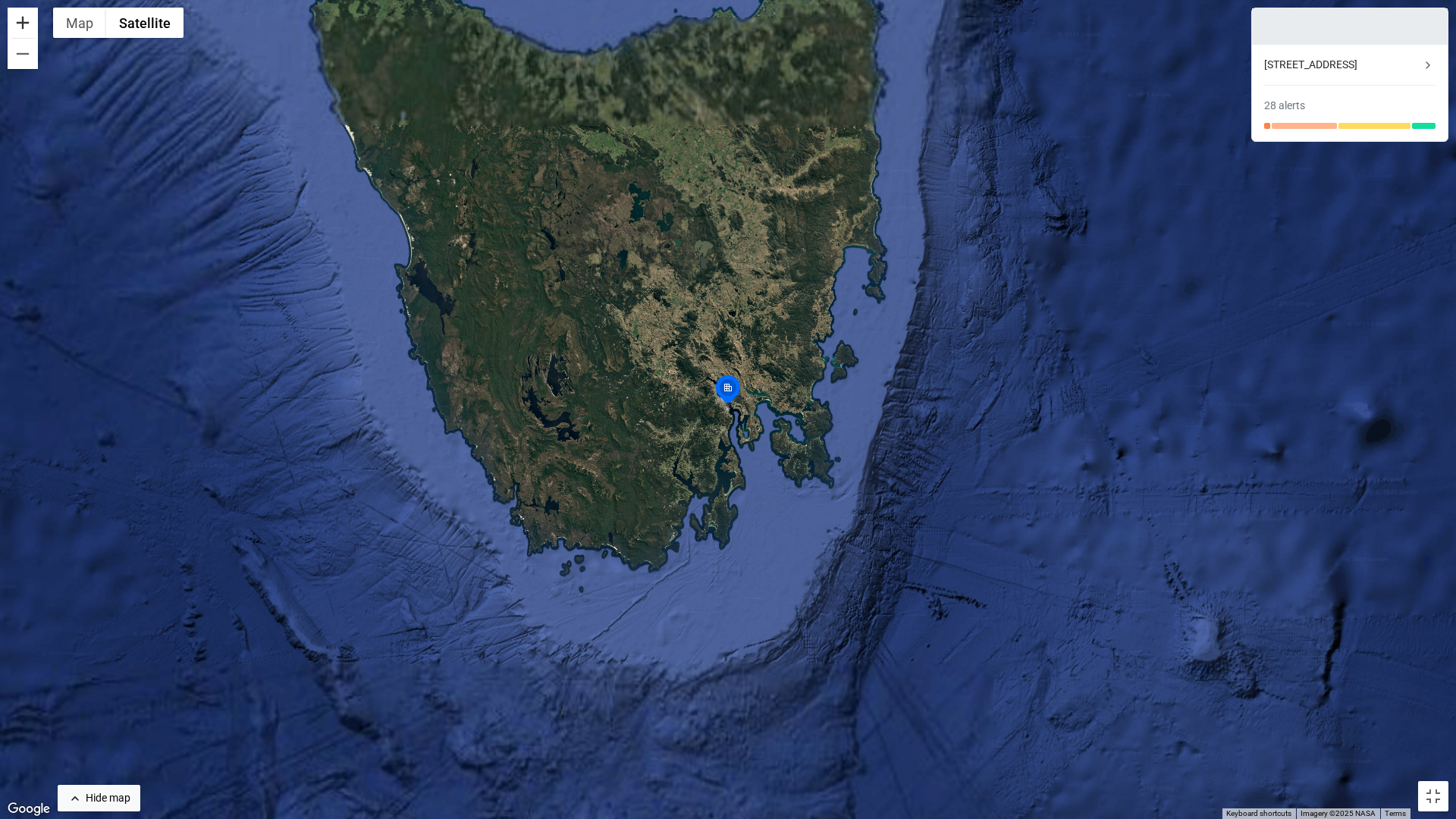
click at [23, 31] on button "Zoom in" at bounding box center [23, 23] width 30 height 30
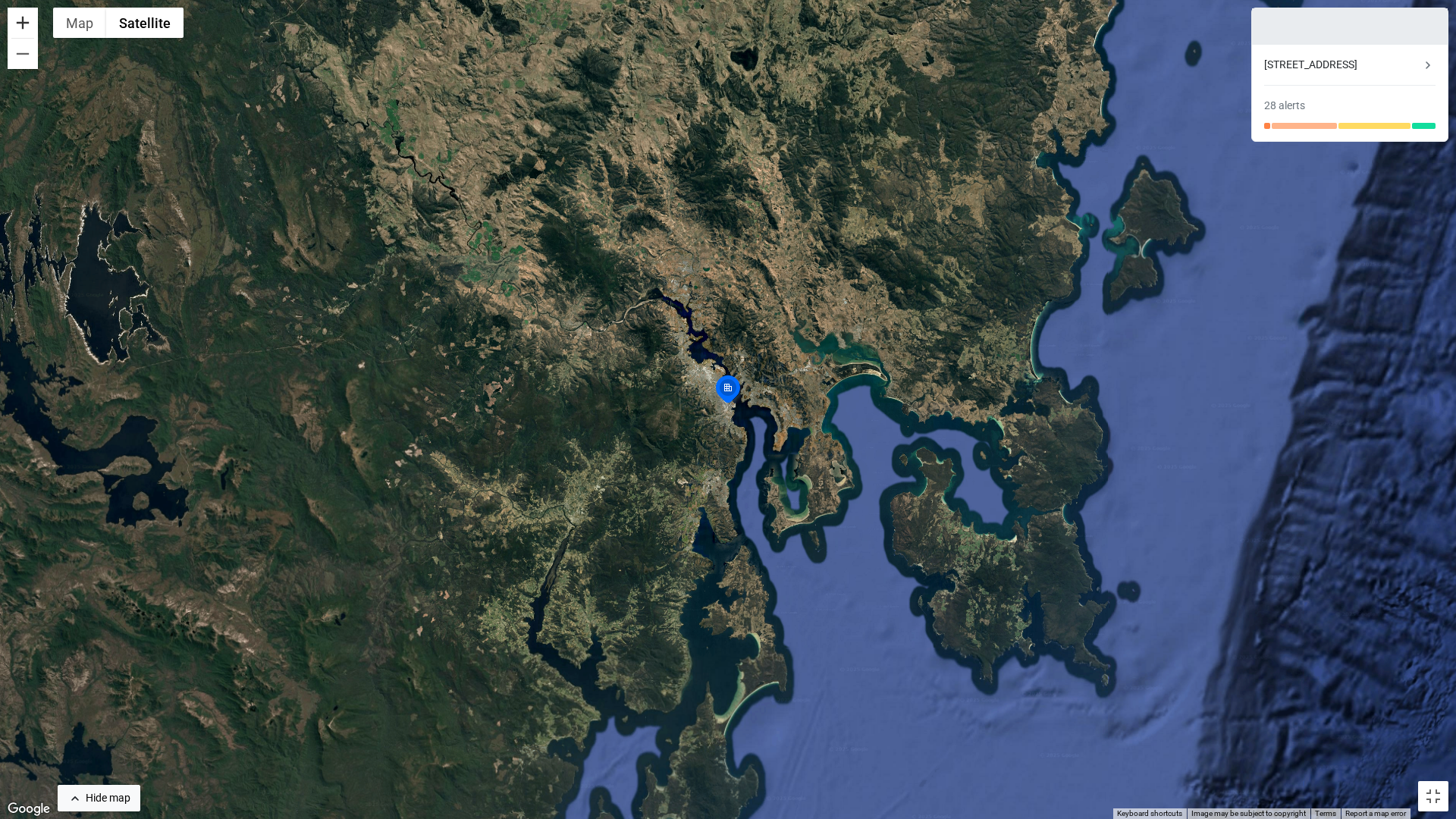
click at [23, 31] on button "Zoom in" at bounding box center [23, 23] width 30 height 30
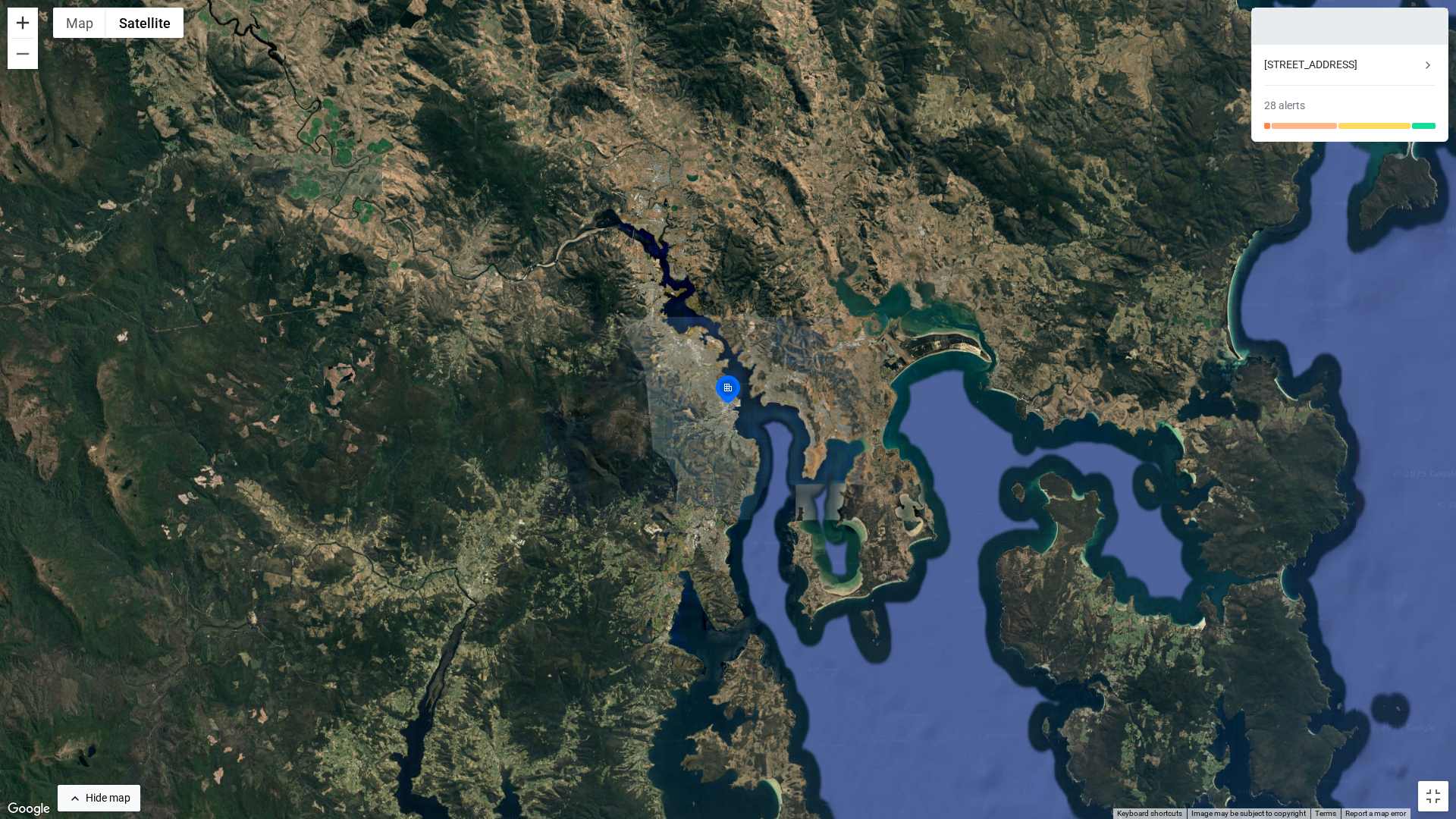
click at [23, 31] on button "Zoom in" at bounding box center [23, 23] width 30 height 30
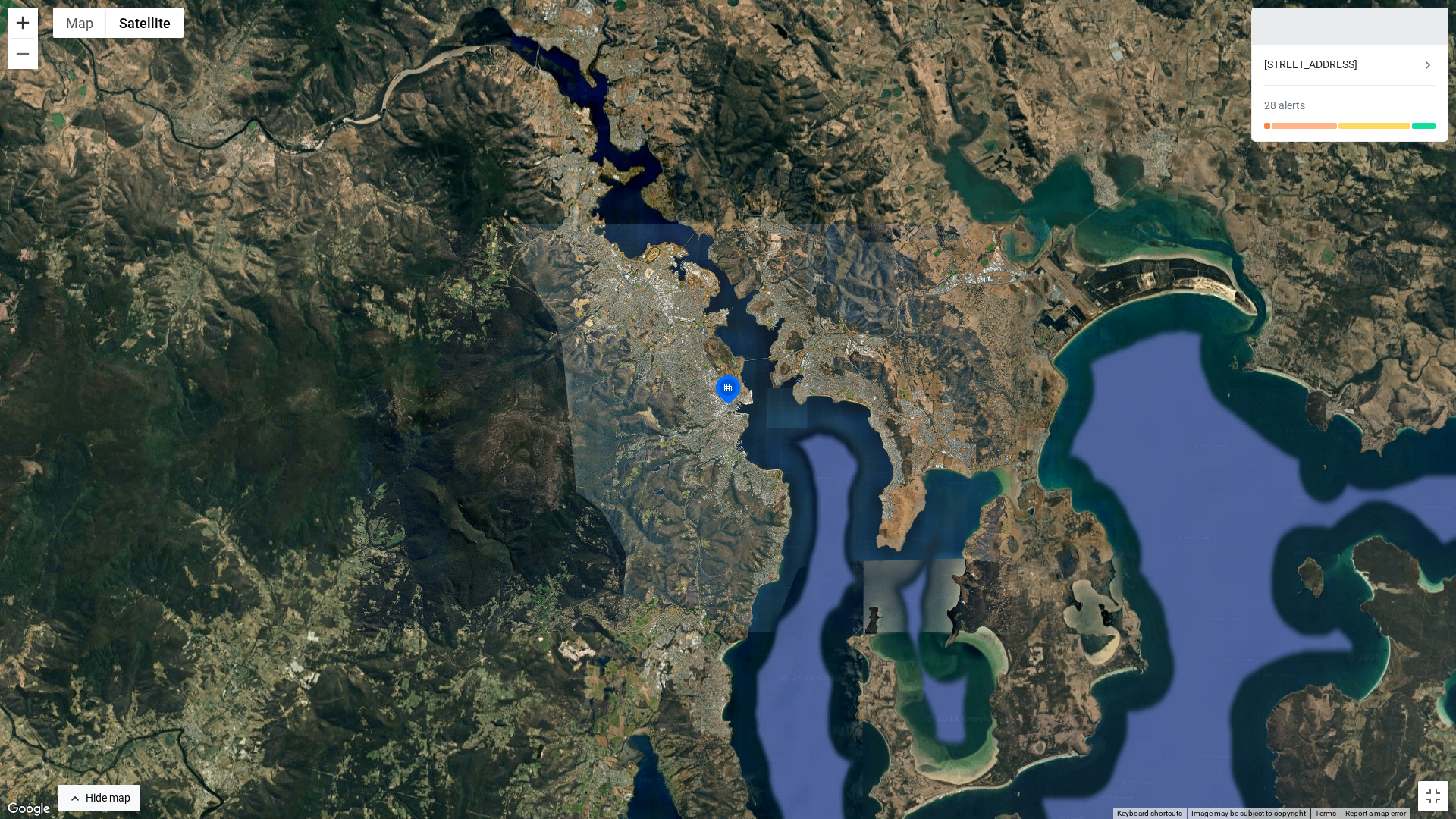
click at [23, 31] on button "Zoom in" at bounding box center [23, 23] width 30 height 30
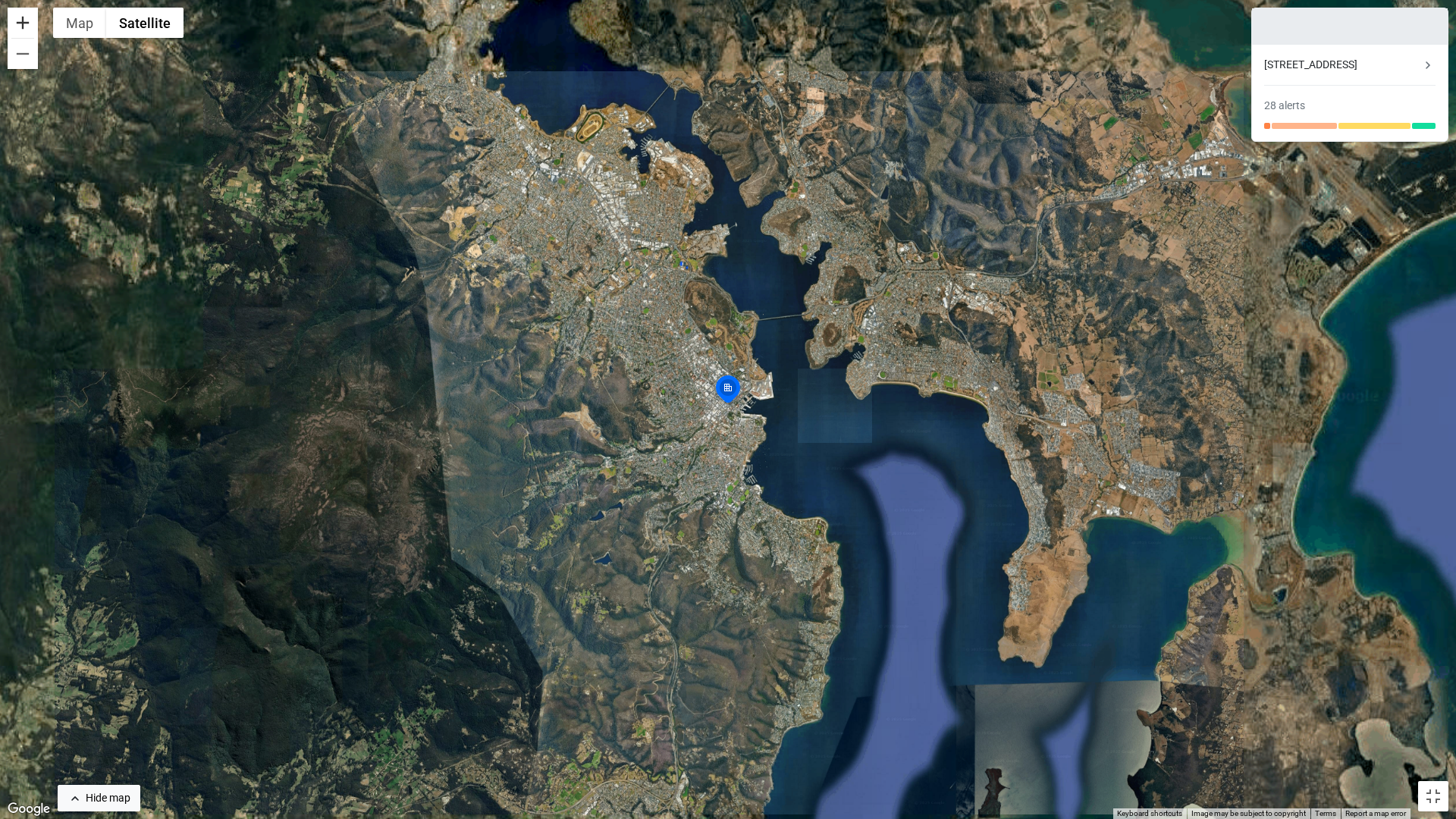
click at [23, 31] on button "Zoom in" at bounding box center [23, 23] width 30 height 30
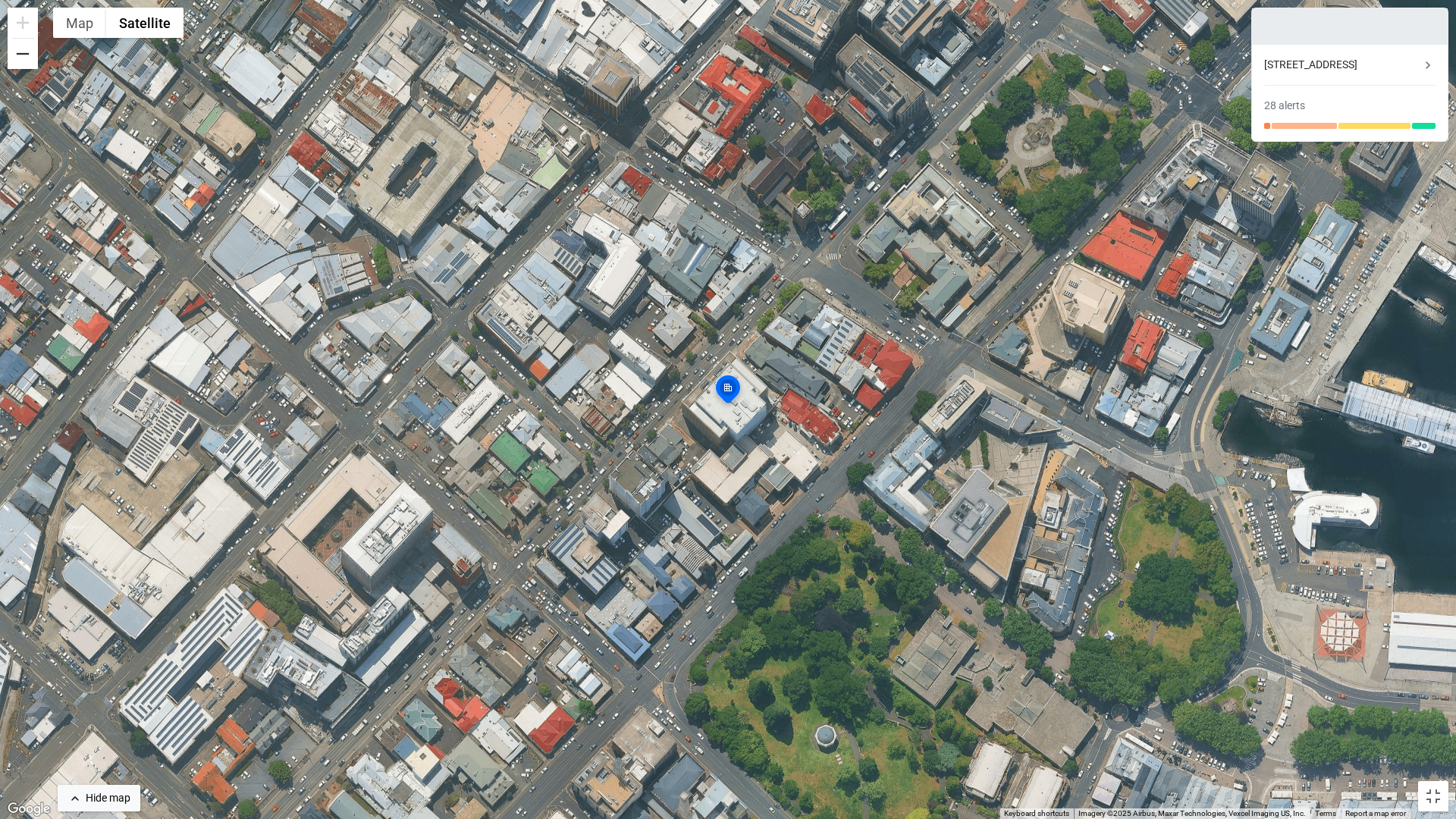
click at [24, 51] on button "Zoom out" at bounding box center [23, 54] width 30 height 30
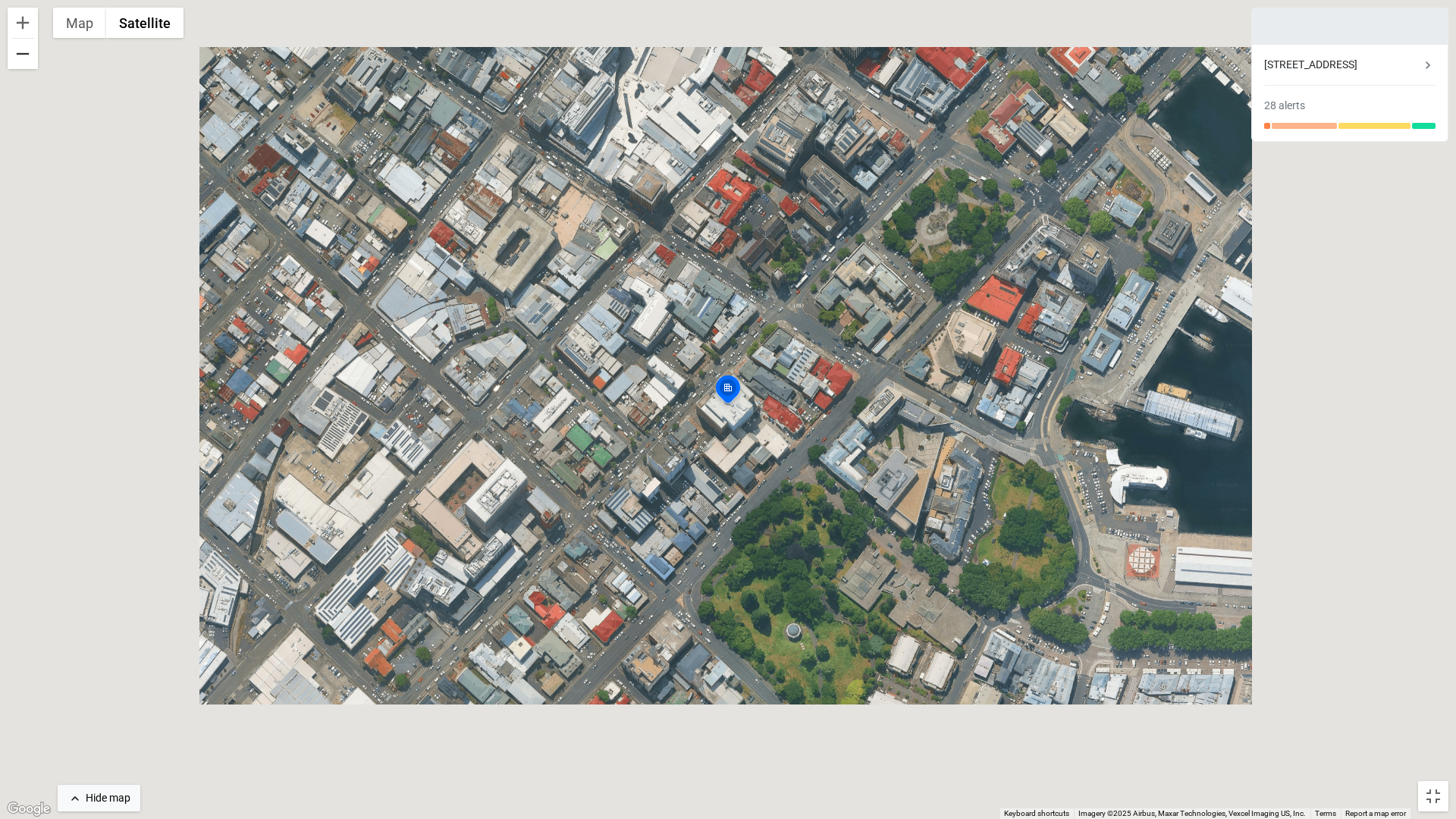
click at [24, 51] on button "Zoom out" at bounding box center [23, 54] width 30 height 30
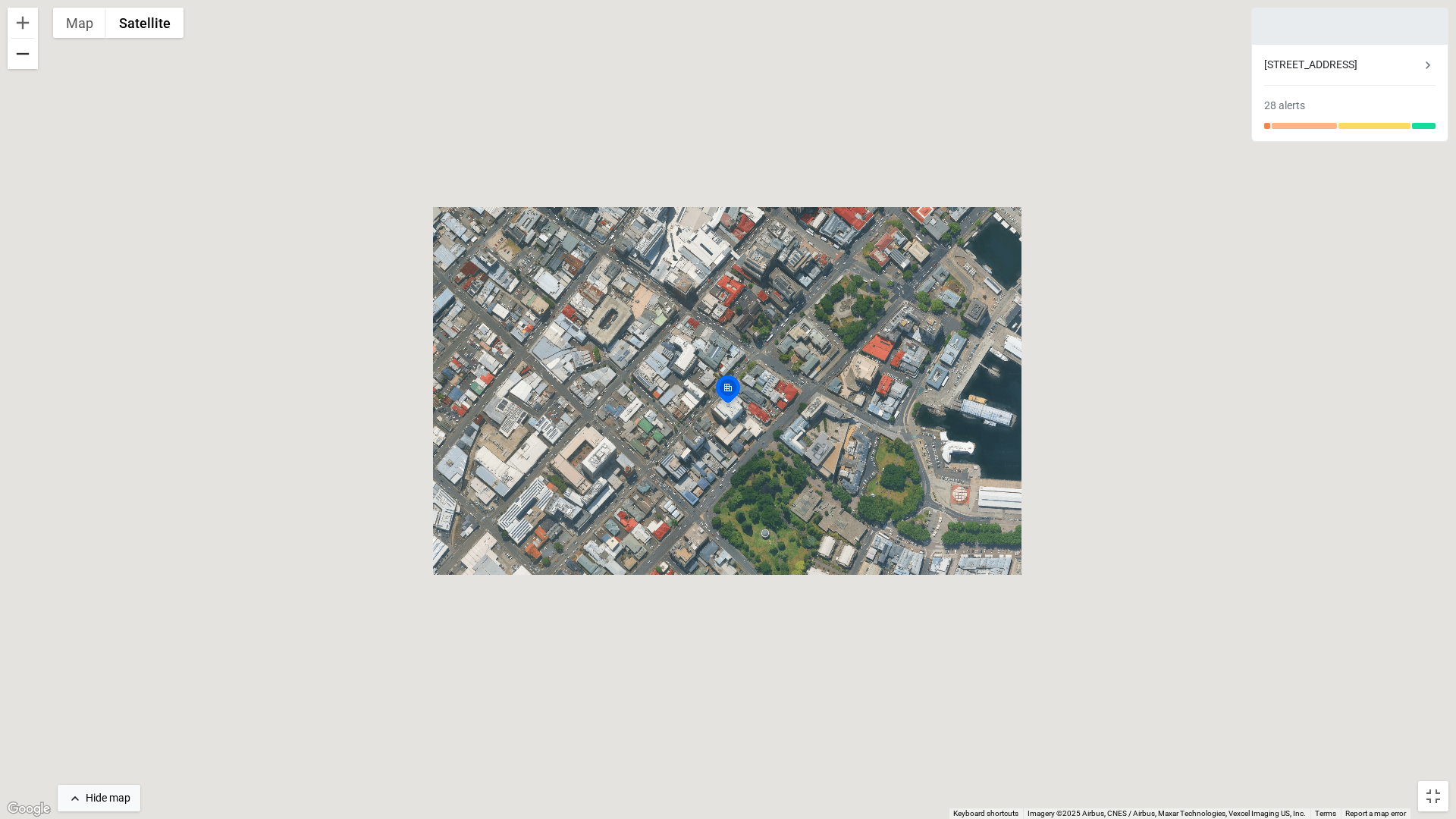
click at [24, 51] on button "Zoom out" at bounding box center [23, 54] width 30 height 30
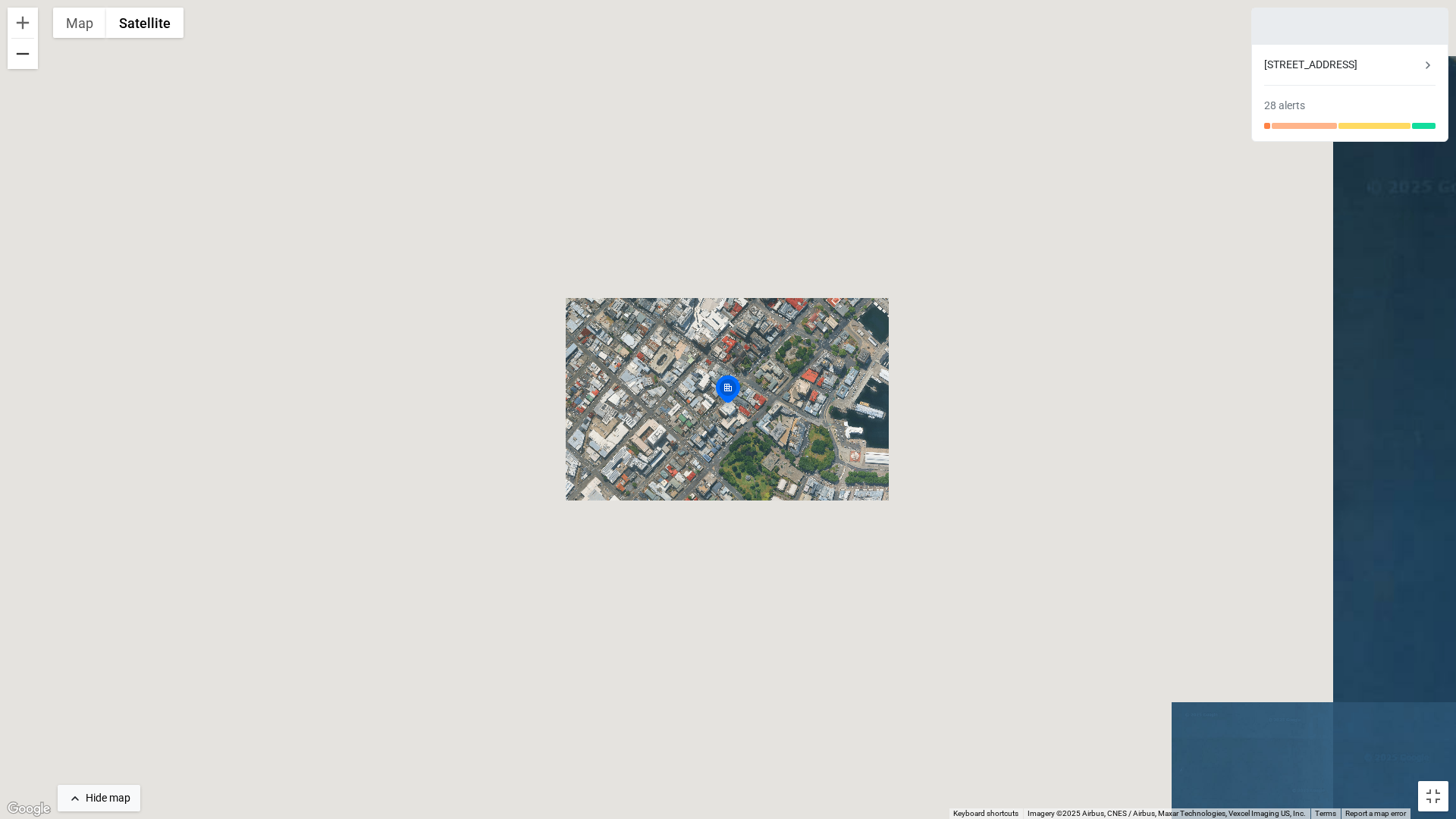
click at [24, 51] on button "Zoom out" at bounding box center [23, 54] width 30 height 30
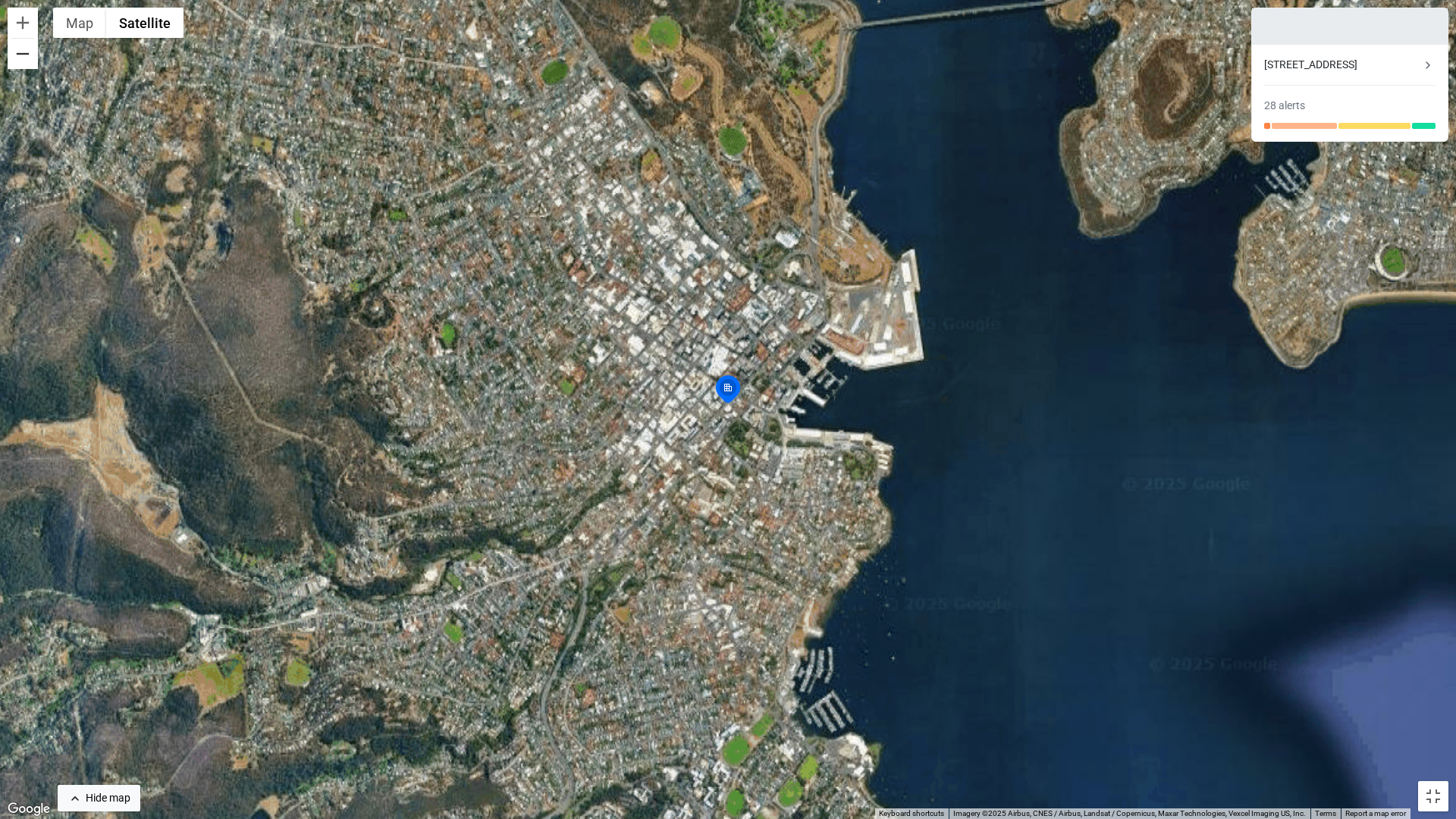
click at [24, 51] on button "Zoom out" at bounding box center [23, 54] width 30 height 30
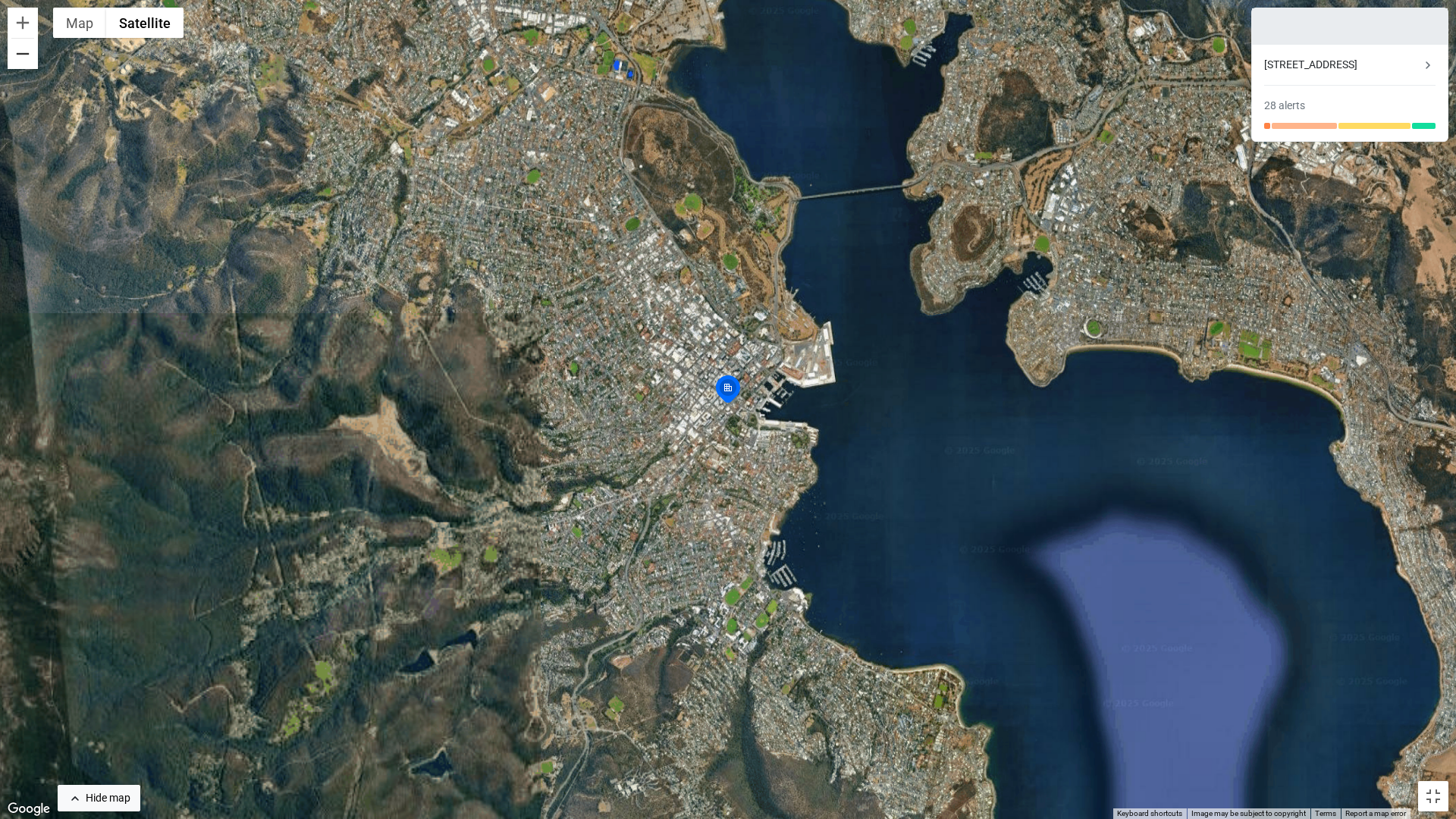
click at [24, 51] on button "Zoom out" at bounding box center [23, 54] width 30 height 30
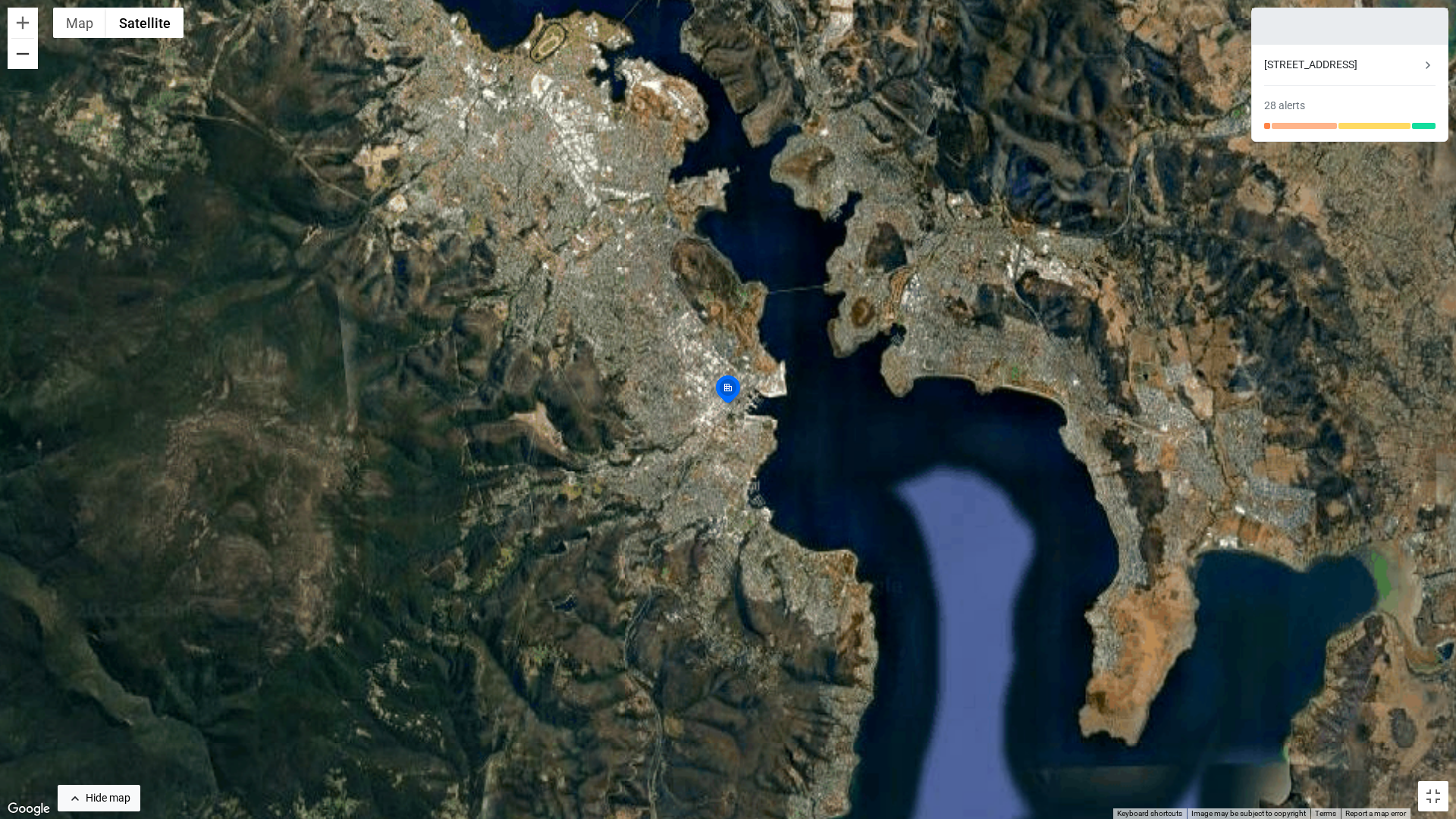
click at [24, 51] on button "Zoom out" at bounding box center [23, 54] width 30 height 30
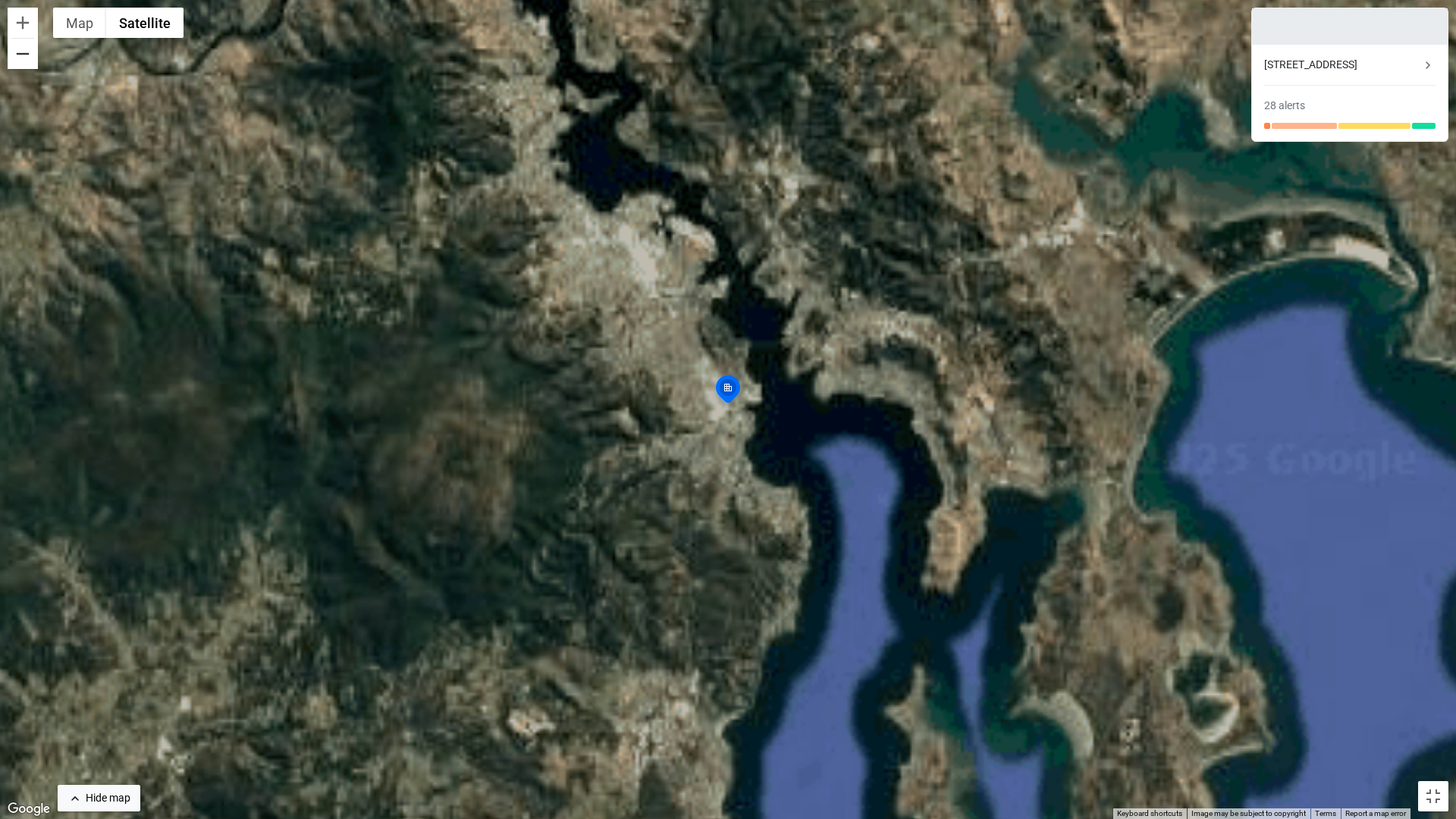
click at [24, 51] on button "Zoom out" at bounding box center [23, 54] width 30 height 30
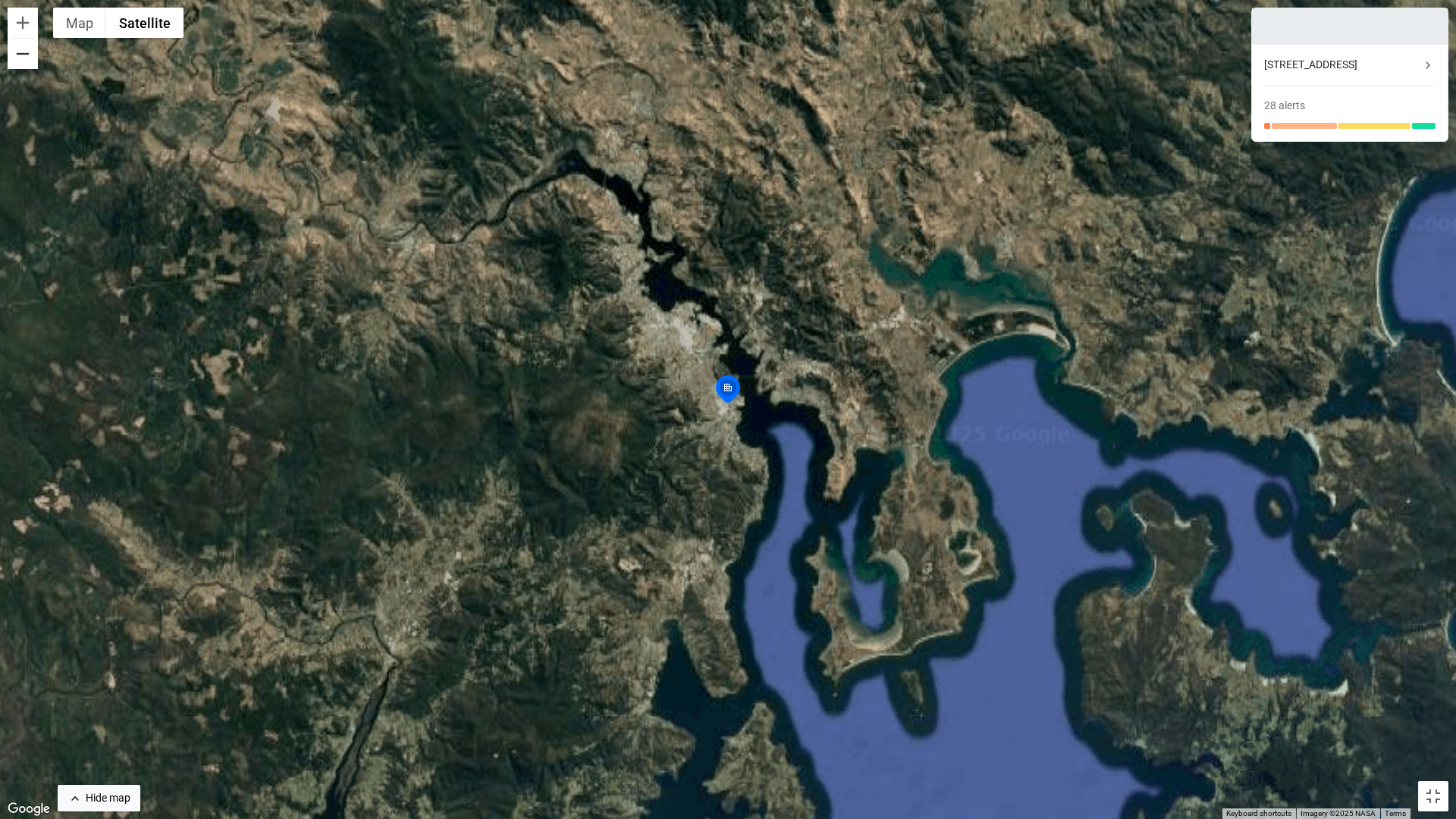
click at [24, 51] on button "Zoom out" at bounding box center [23, 54] width 30 height 30
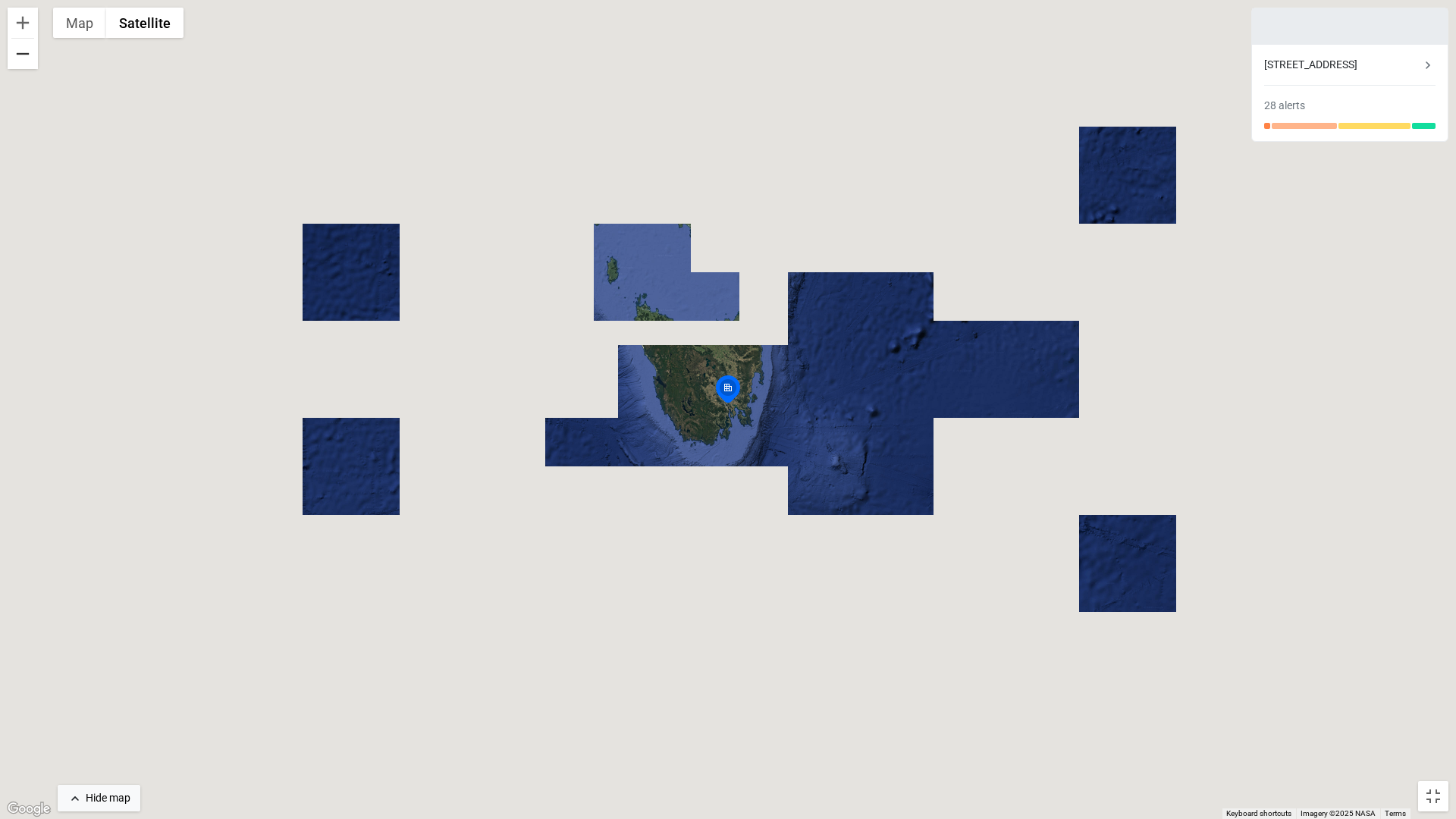
click at [24, 51] on button "Zoom out" at bounding box center [23, 54] width 30 height 30
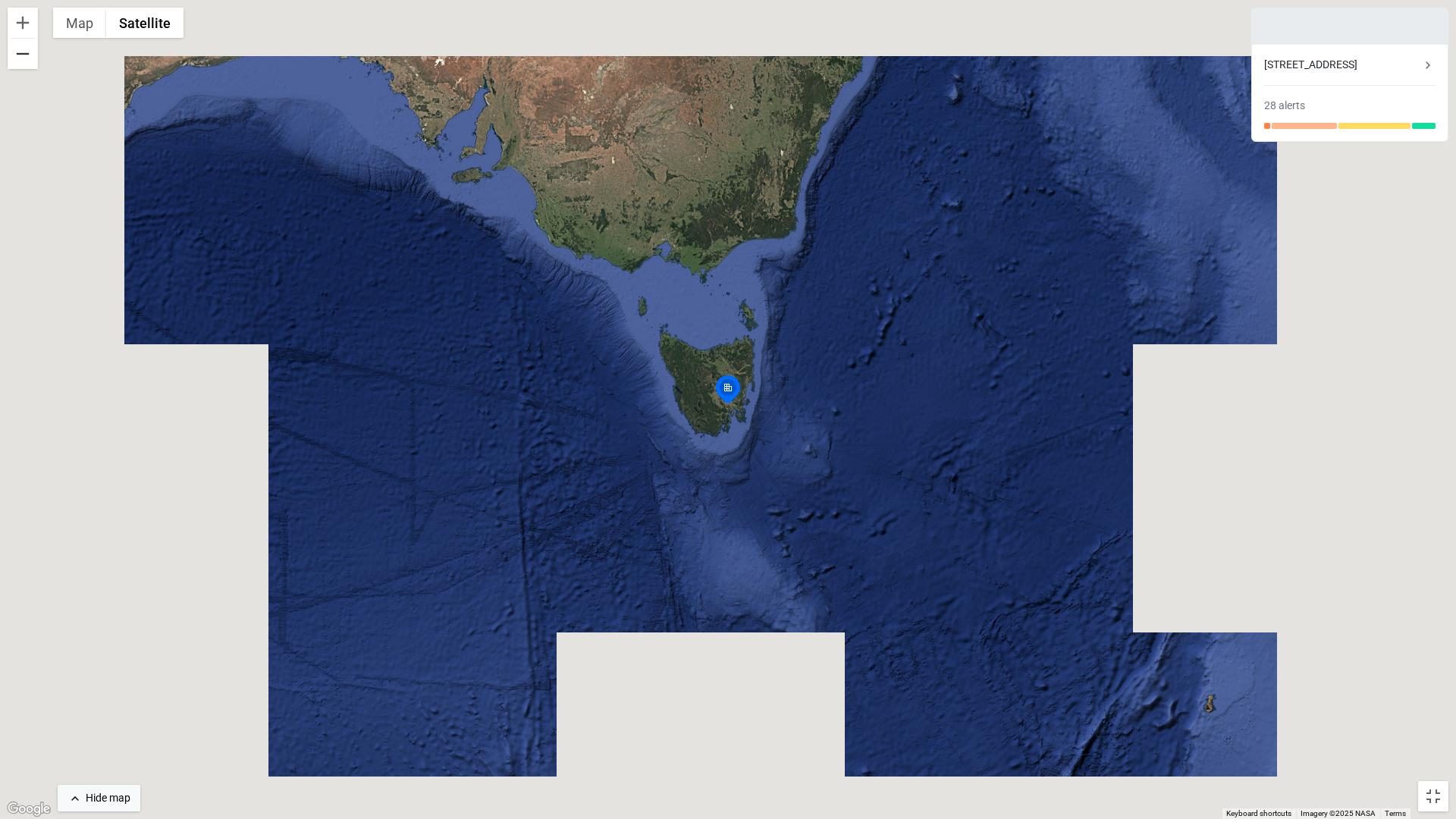
click at [24, 51] on button "Zoom out" at bounding box center [23, 54] width 30 height 30
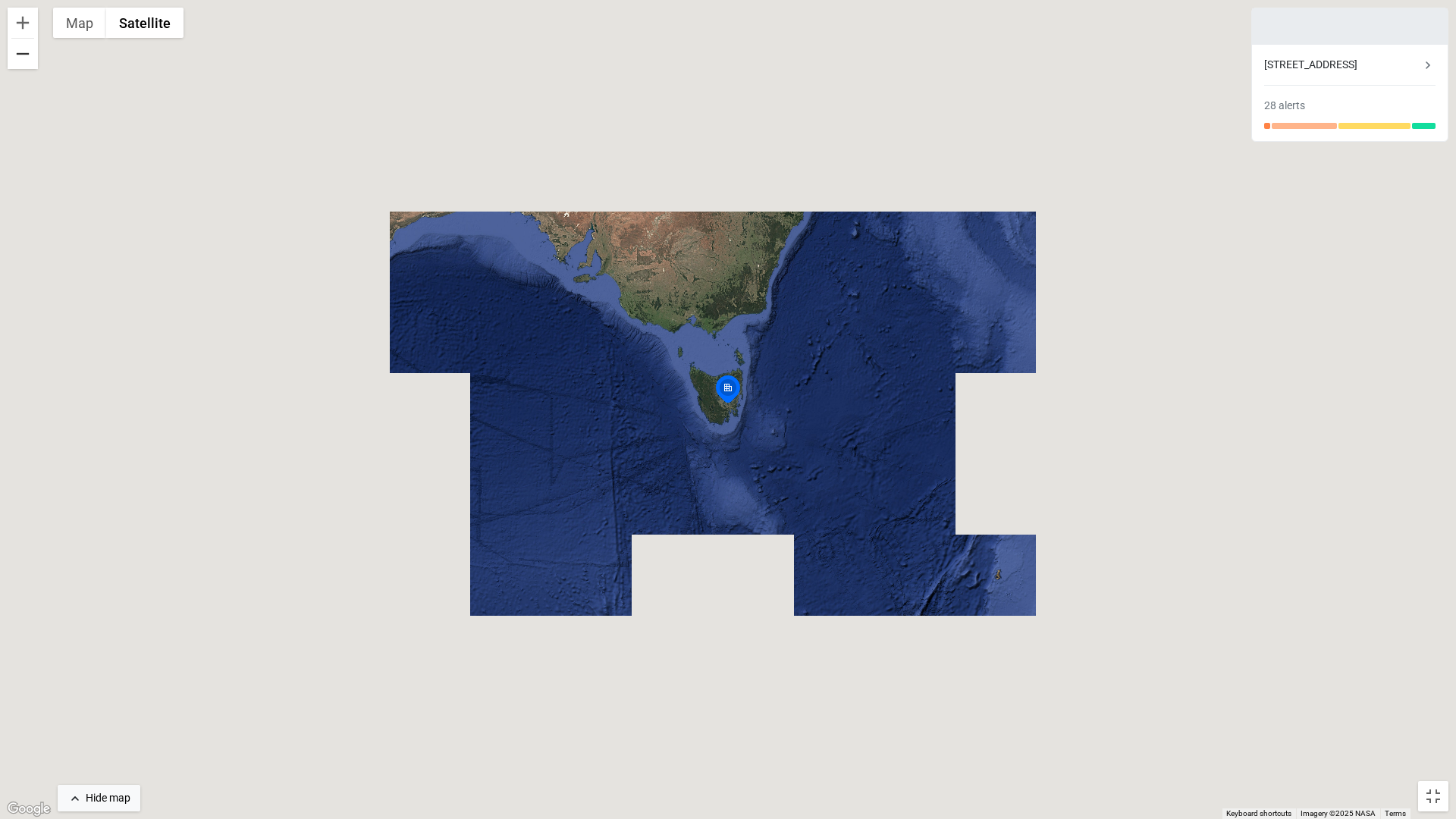
click at [24, 51] on button "Zoom out" at bounding box center [23, 54] width 30 height 30
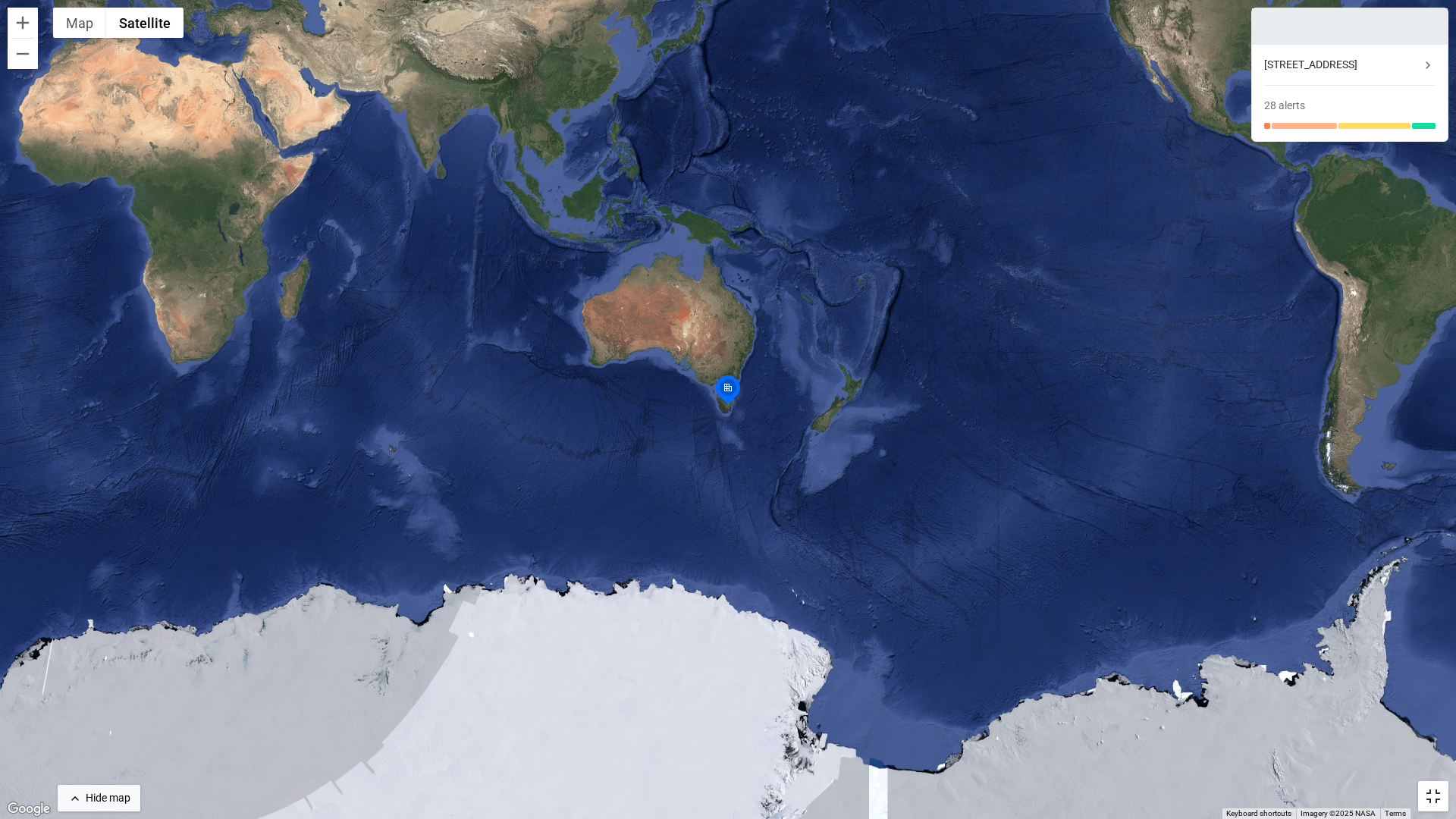
click at [1433, 751] on button "Toggle fullscreen view" at bounding box center [1433, 796] width 30 height 30
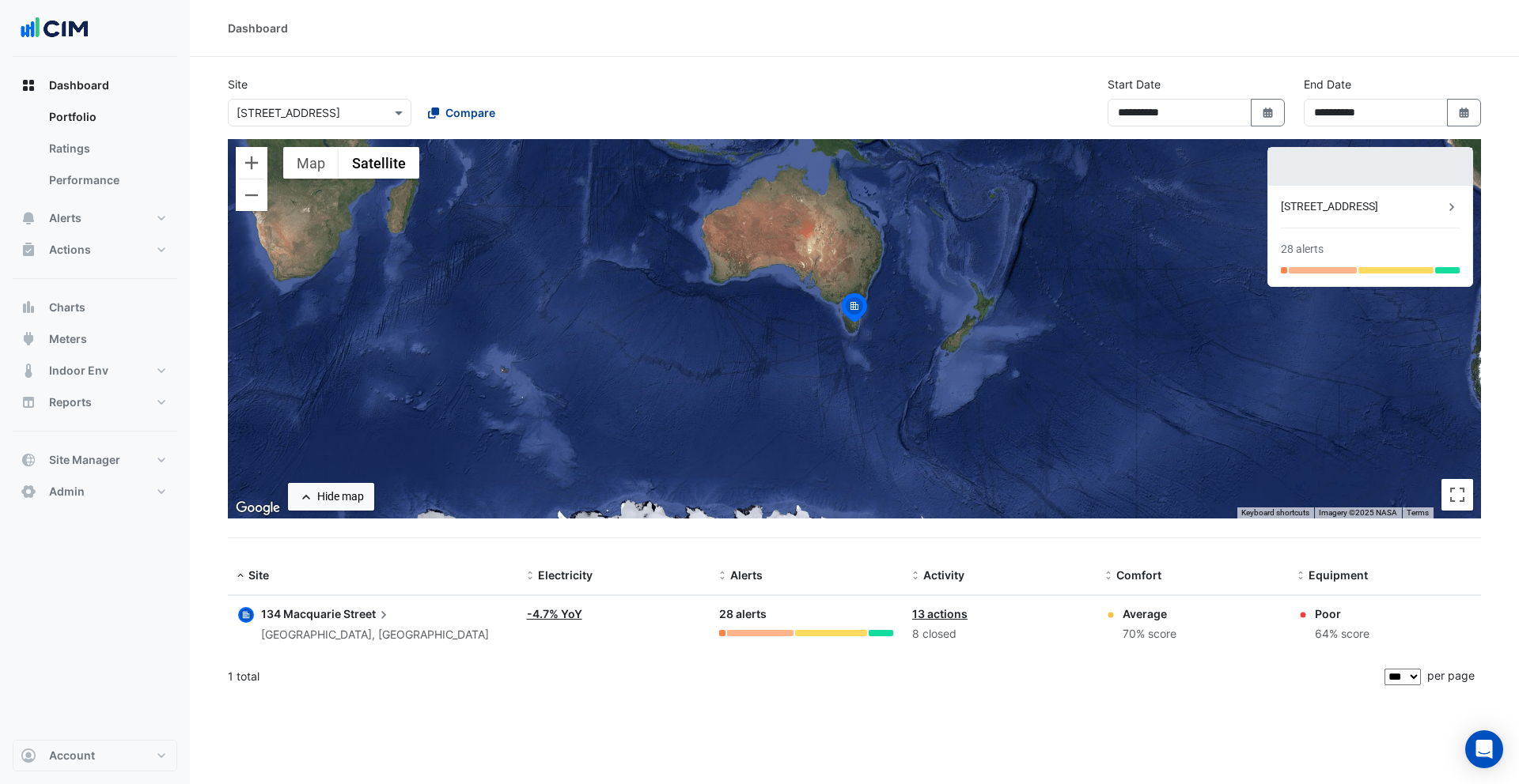
click at [476, 103] on button "Compare" at bounding box center [462, 112] width 88 height 28
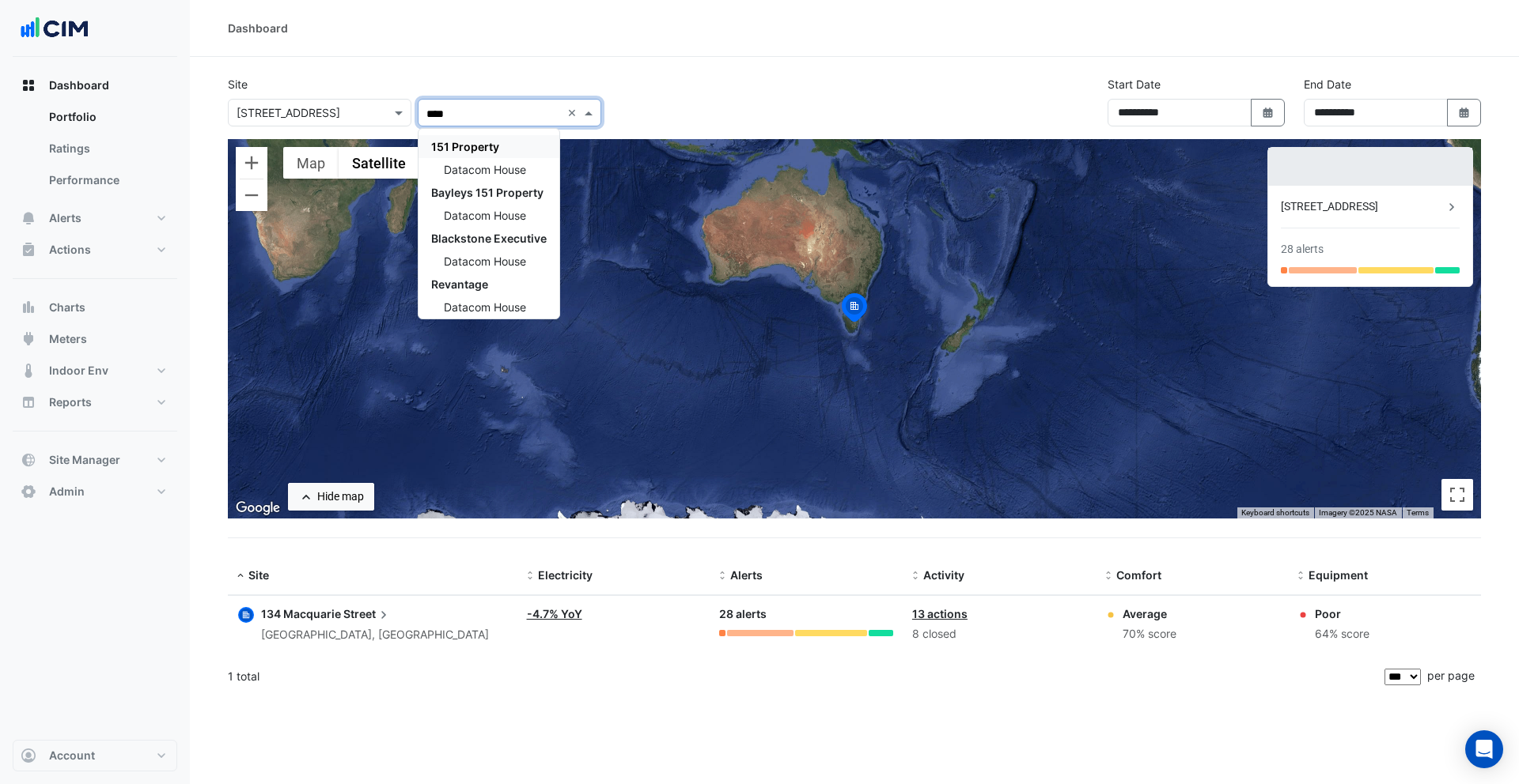
type input "*****"
click at [494, 179] on div "Datacom House" at bounding box center [489, 169] width 141 height 23
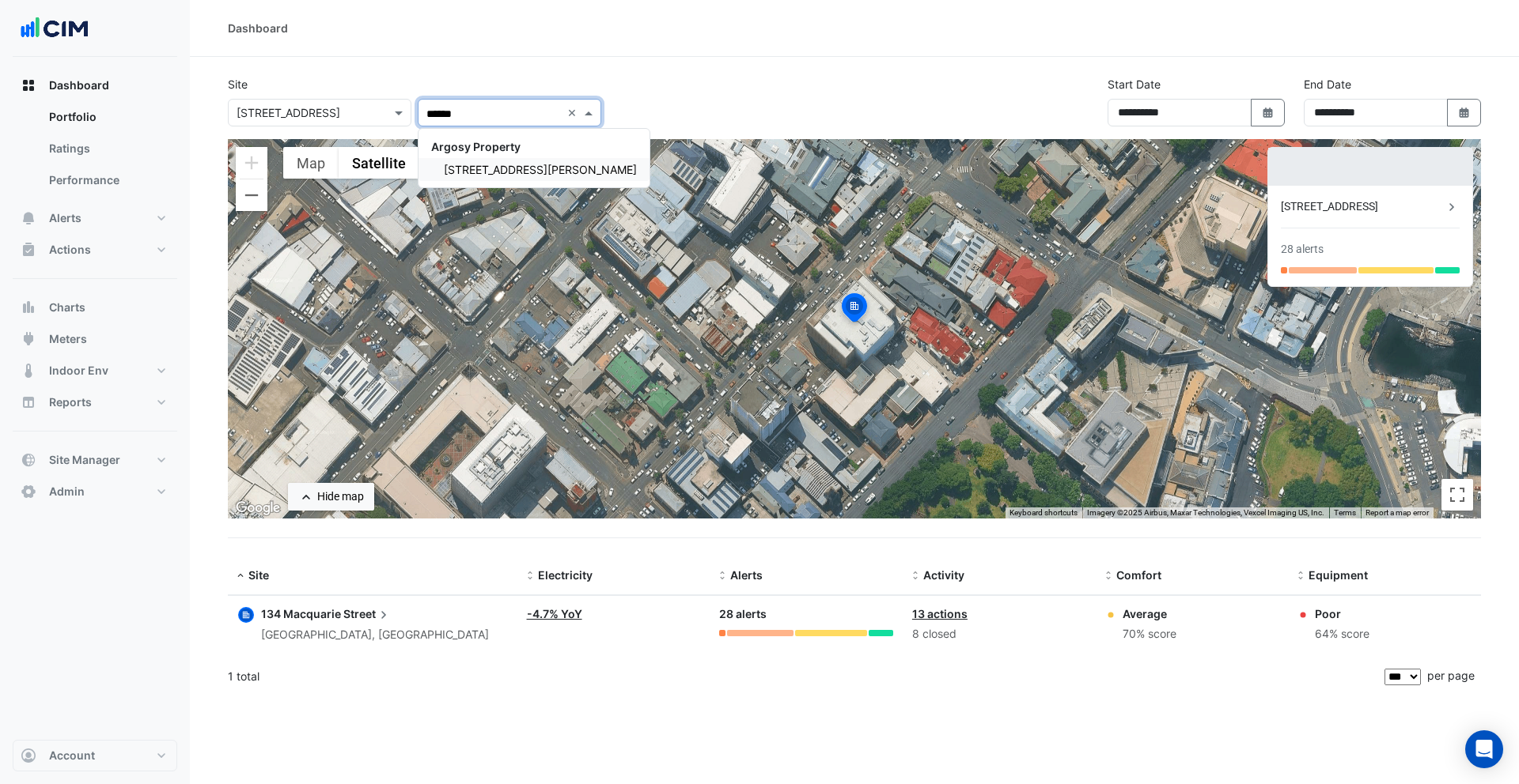
click at [481, 168] on span "[STREET_ADDRESS][PERSON_NAME]" at bounding box center [540, 169] width 193 height 14
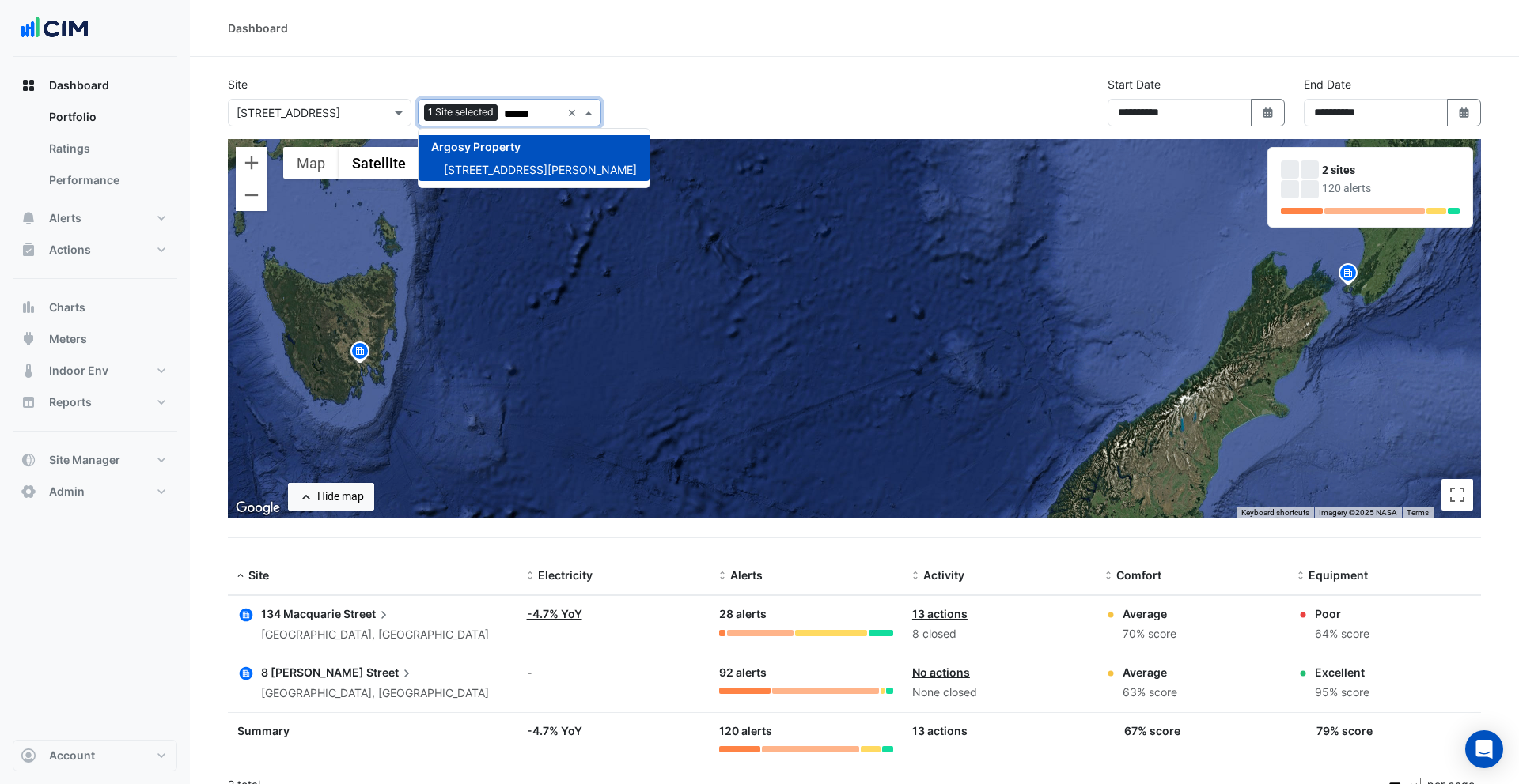
click at [487, 183] on div "Argosy Property [STREET_ADDRESS][PERSON_NAME]" at bounding box center [534, 158] width 231 height 59
click at [476, 169] on span "[STREET_ADDRESS][PERSON_NAME]" at bounding box center [540, 169] width 193 height 14
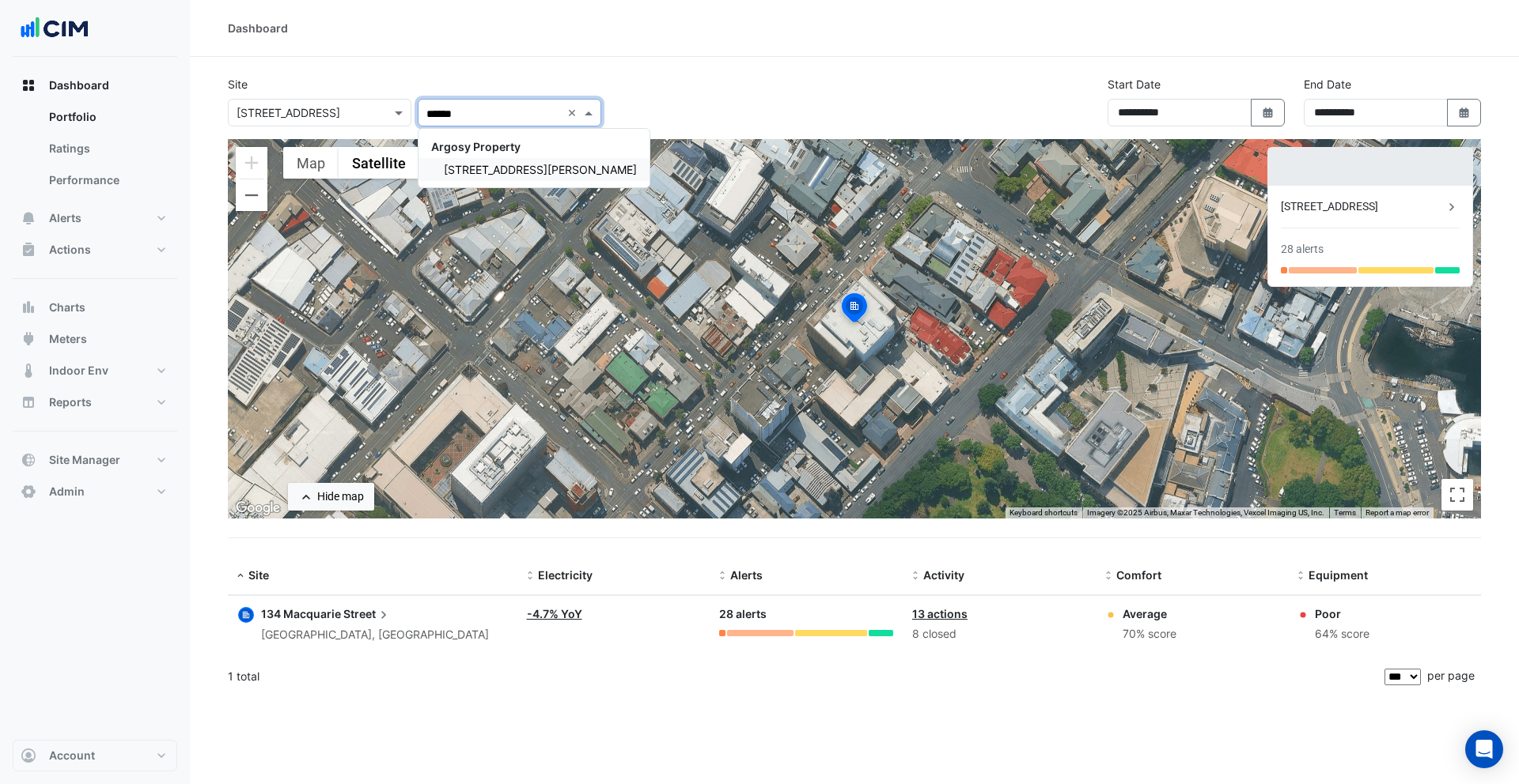
click at [478, 168] on span "[STREET_ADDRESS][PERSON_NAME]" at bounding box center [540, 169] width 193 height 14
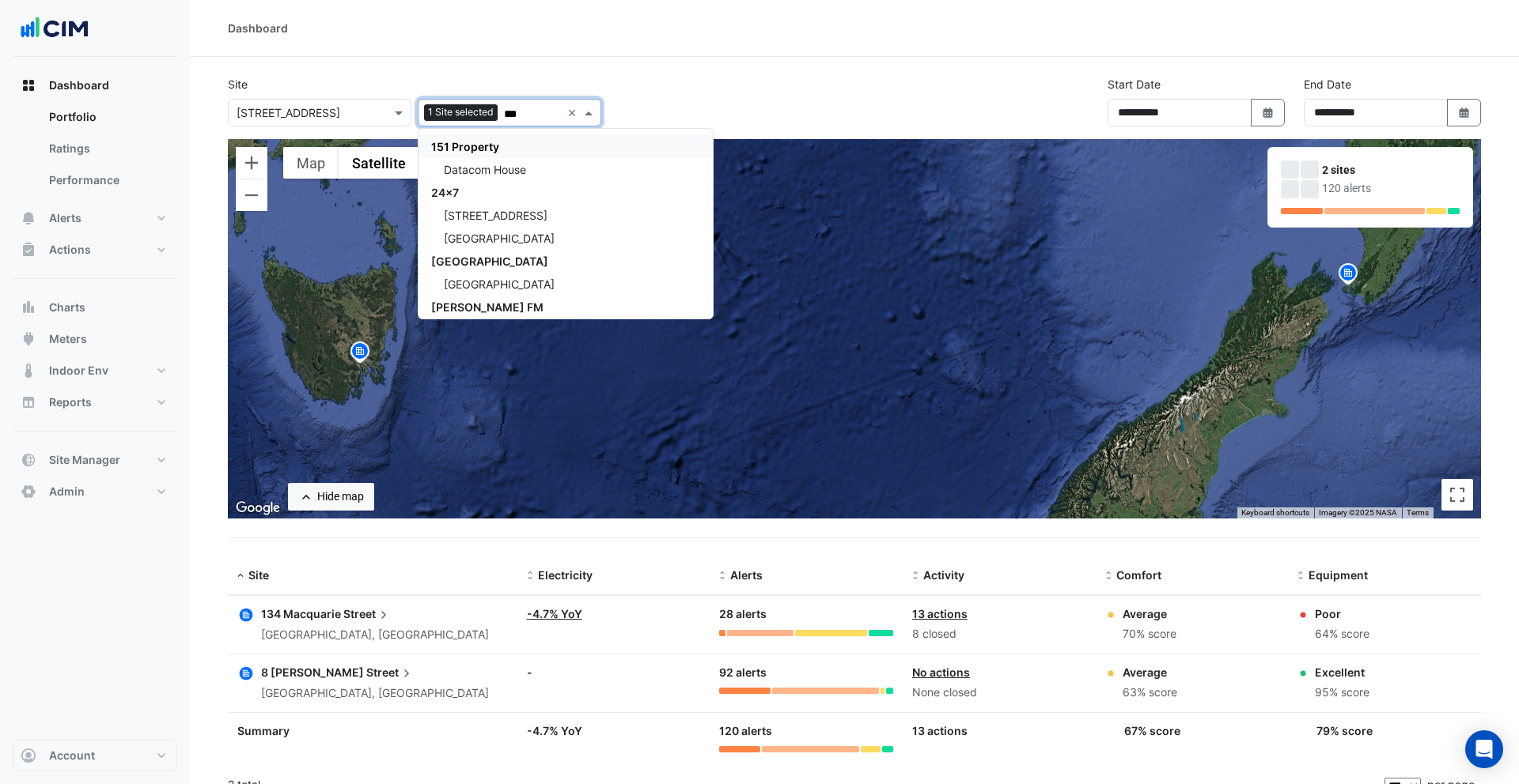
type input "****"
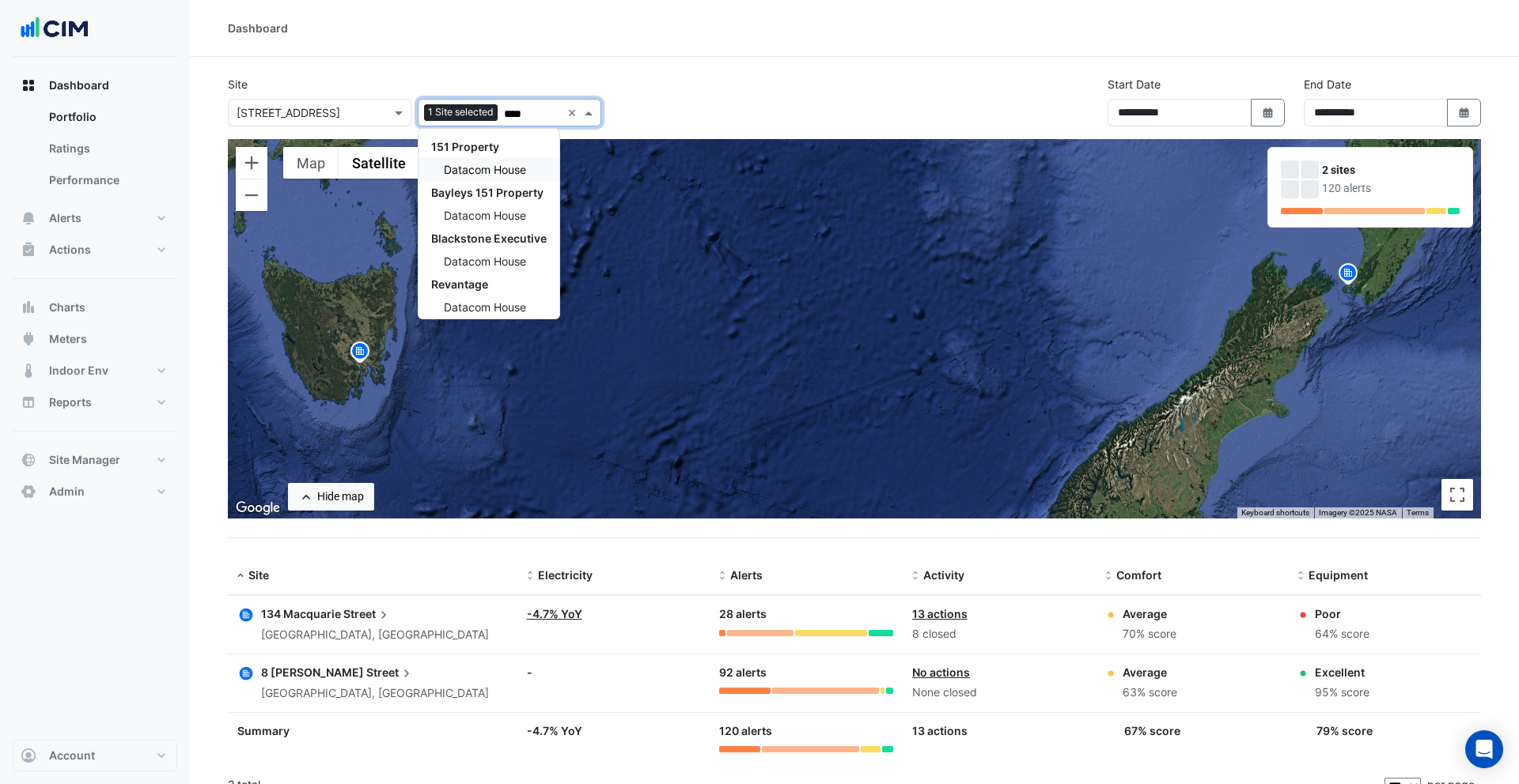
click at [505, 169] on span "Datacom House" at bounding box center [485, 169] width 82 height 14
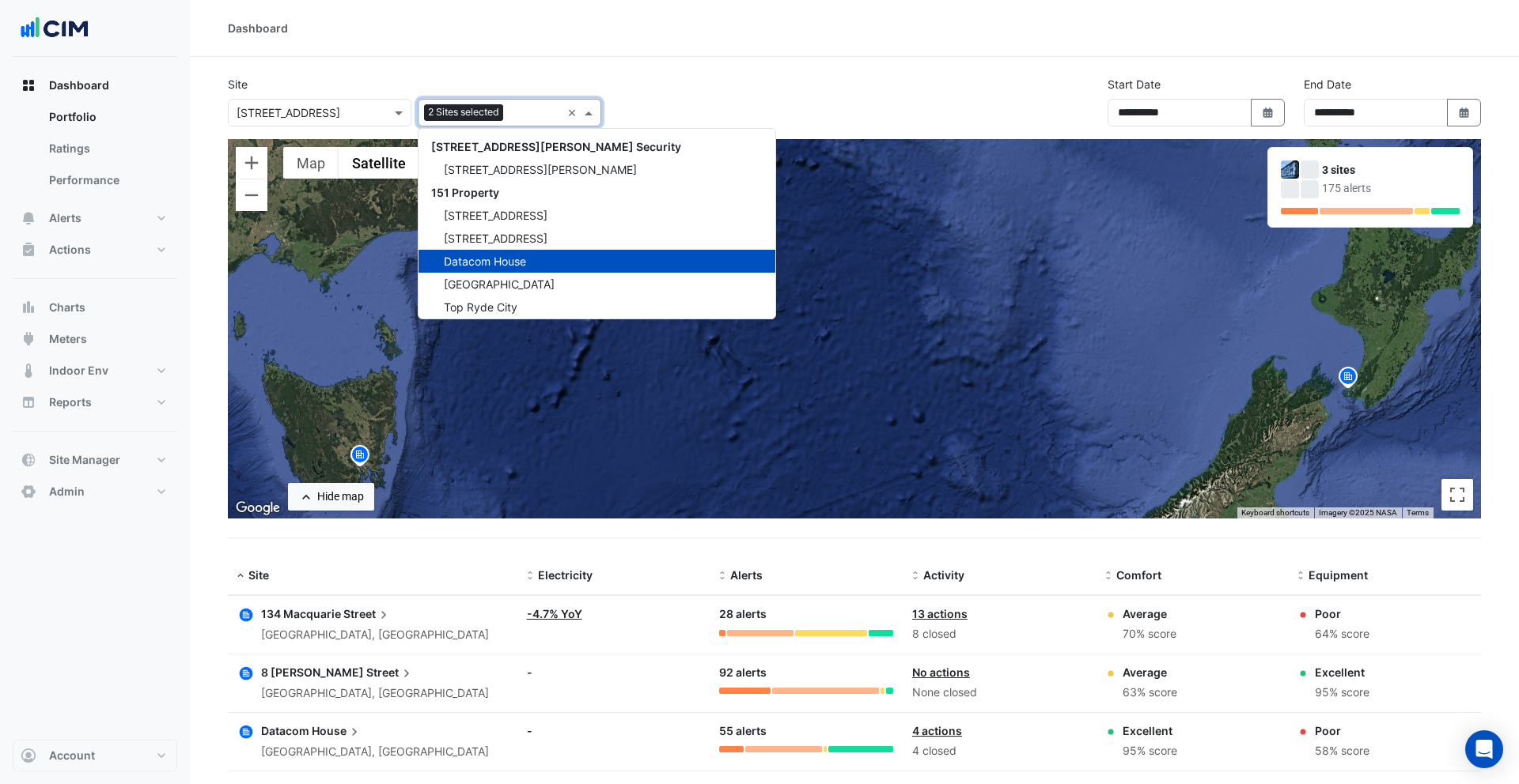
click at [739, 91] on div "Site × [STREET_ADDRESS] 2 Sites selected × [STREET_ADDRESS][PERSON_NAME] Securi…" at bounding box center [854, 107] width 1272 height 64
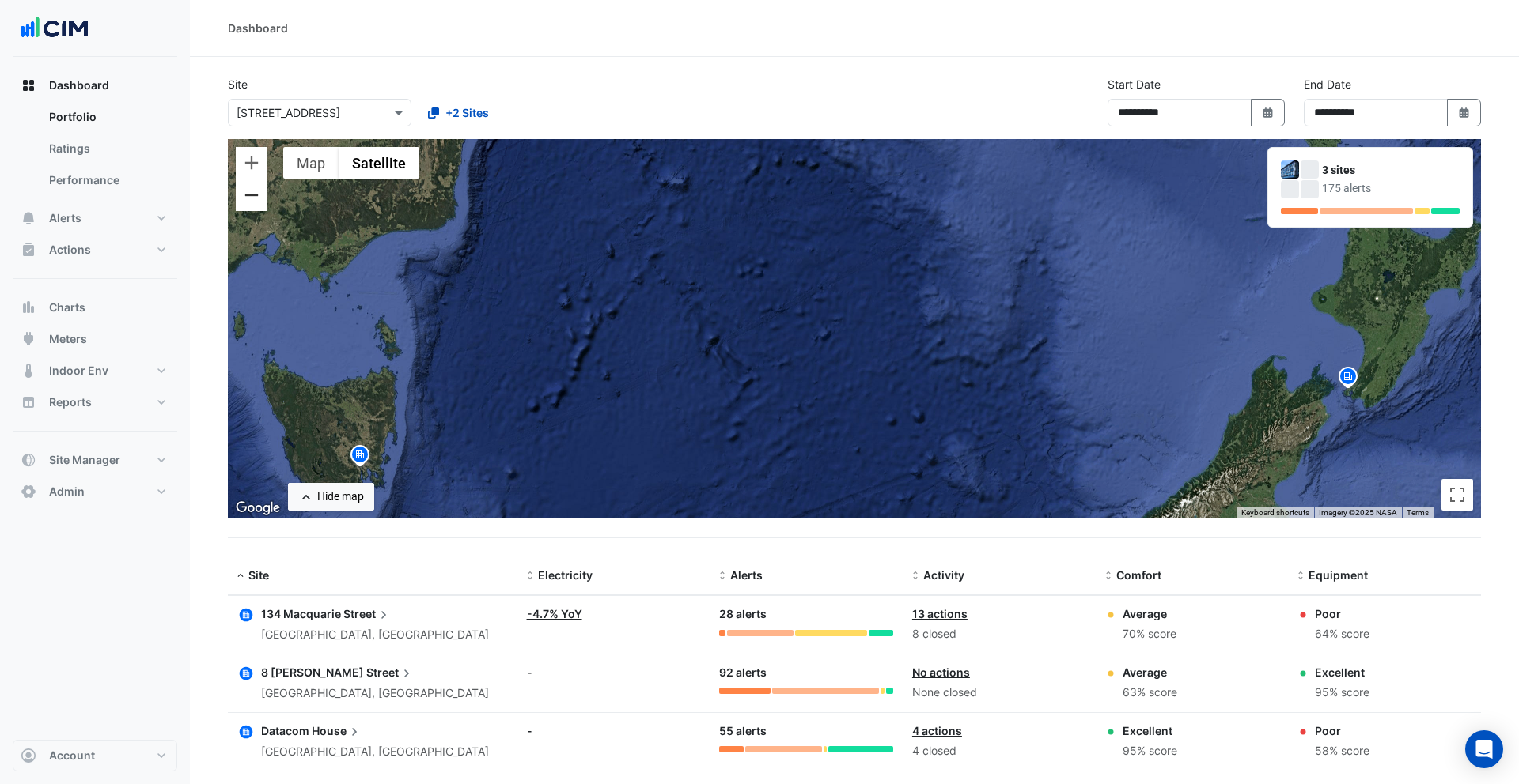
click at [251, 204] on button "Zoom out" at bounding box center [251, 195] width 32 height 32
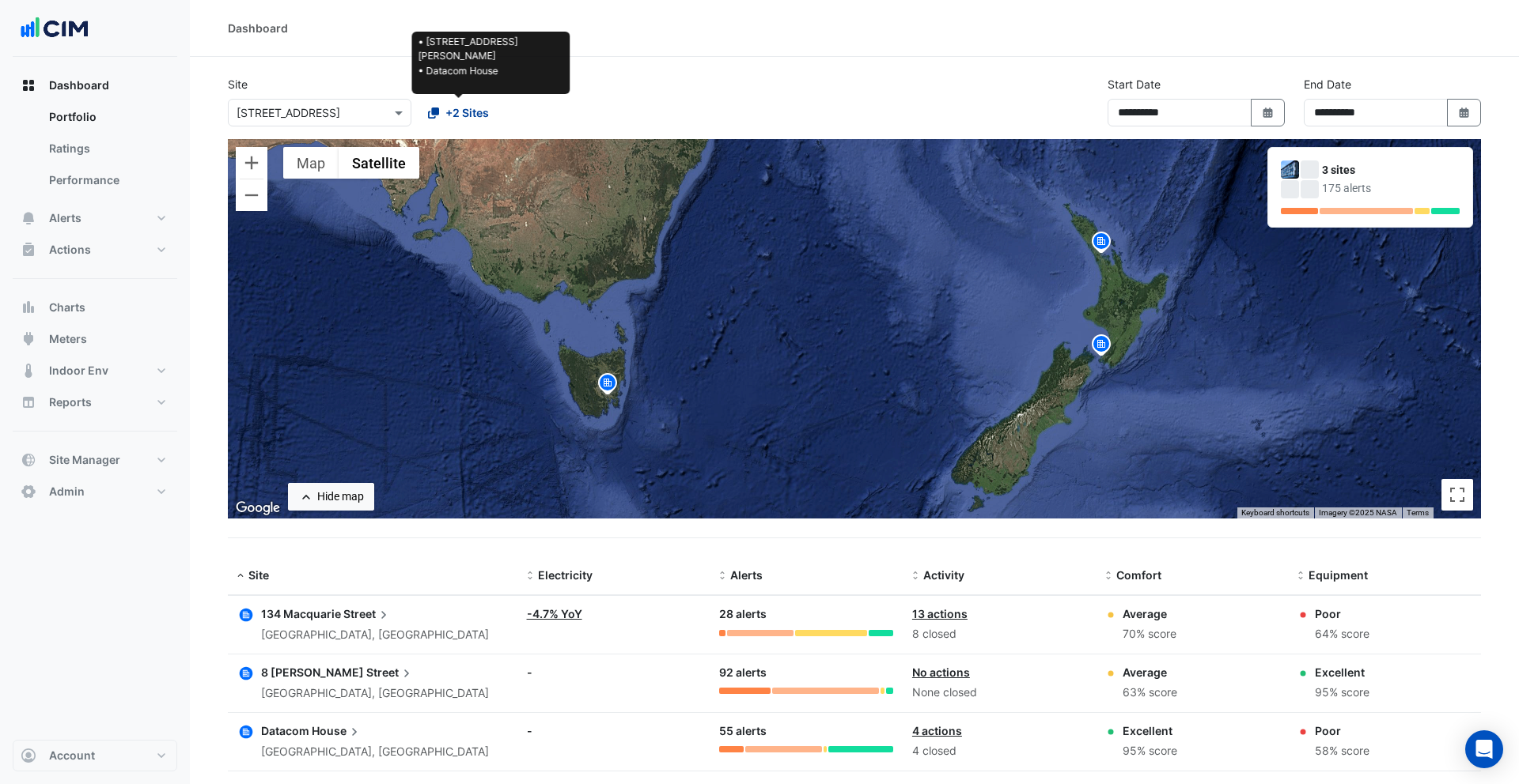
click at [468, 107] on span "+2 Sites" at bounding box center [467, 112] width 43 height 16
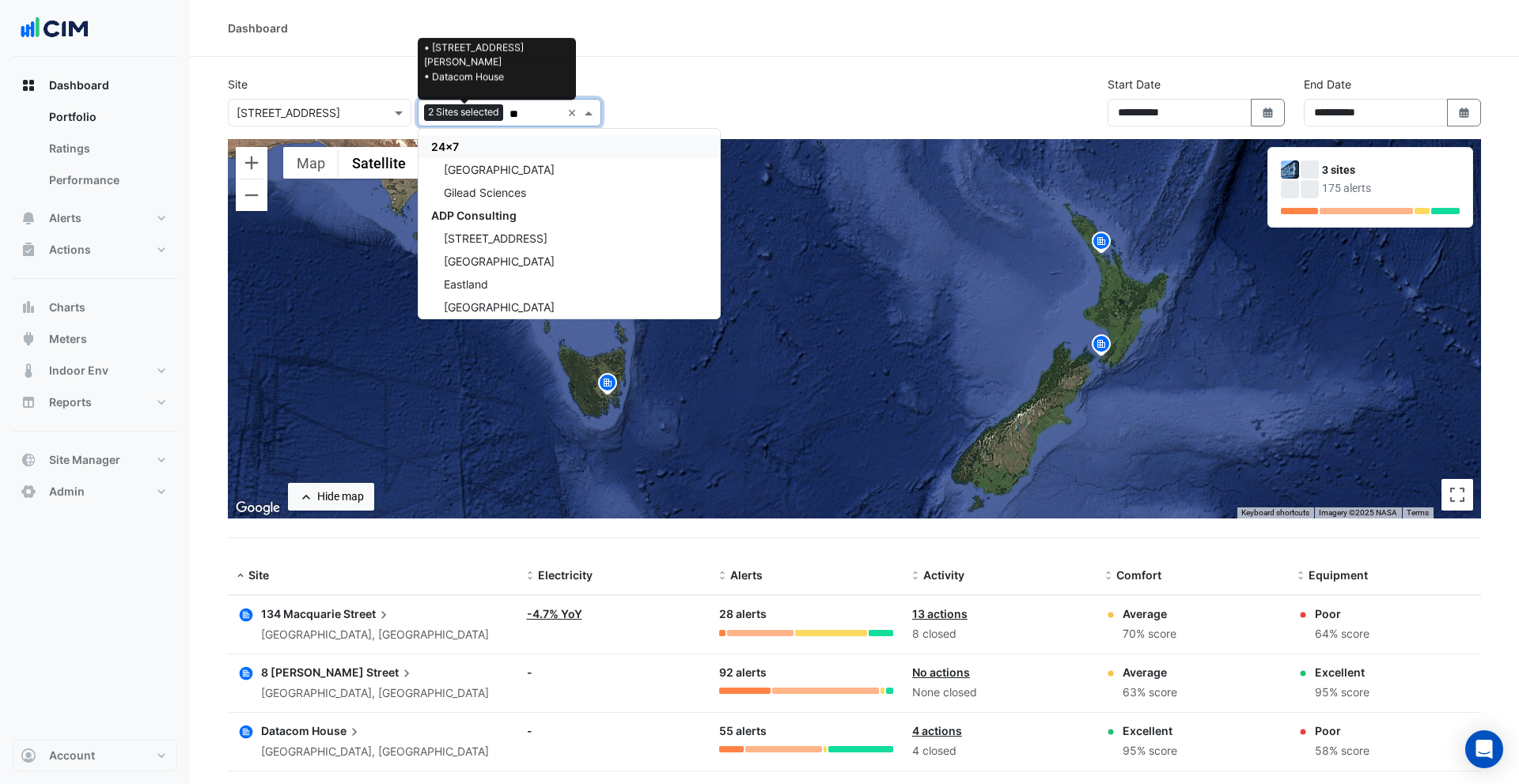
type input "***"
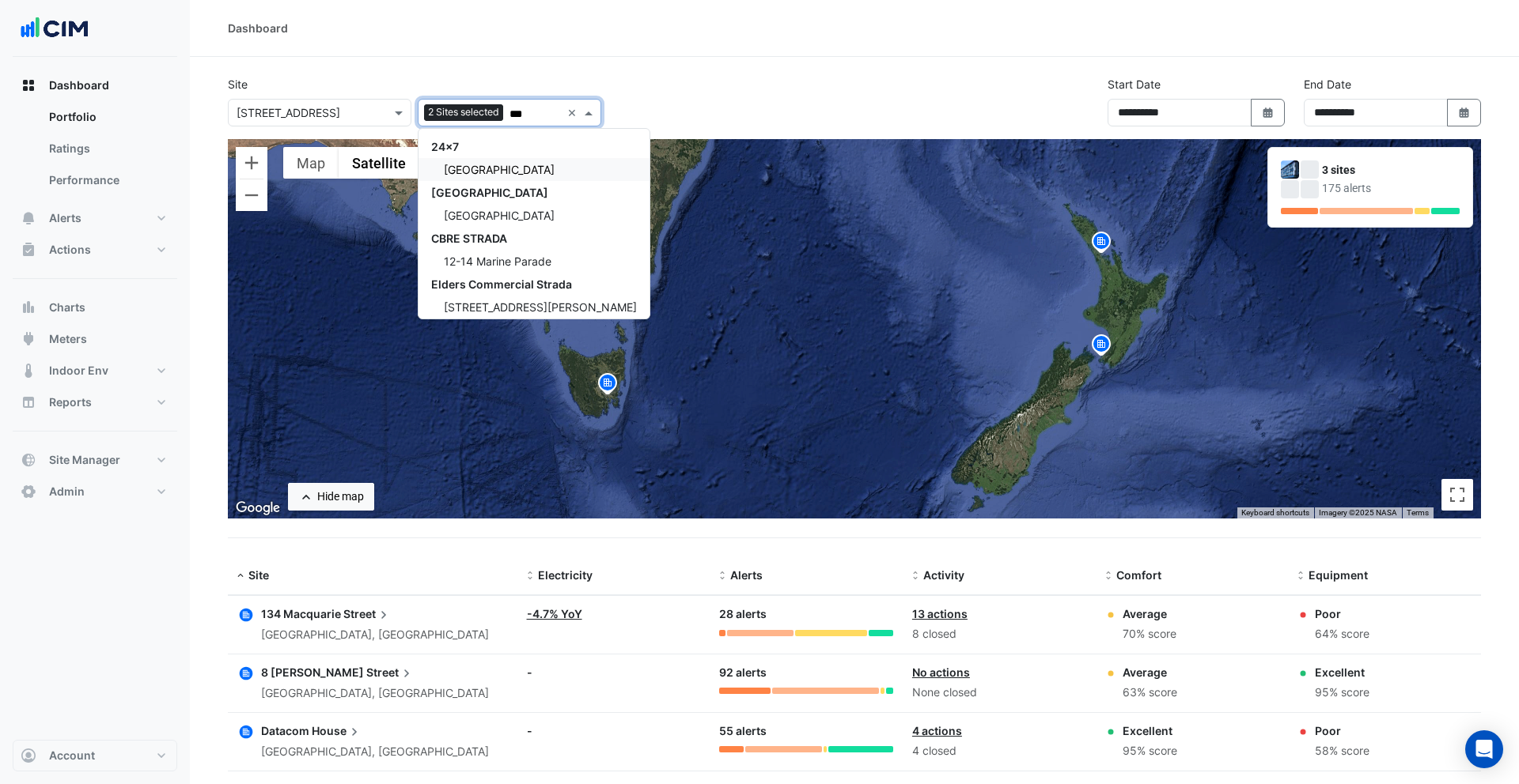
click at [461, 164] on span "[GEOGRAPHIC_DATA]" at bounding box center [499, 169] width 111 height 14
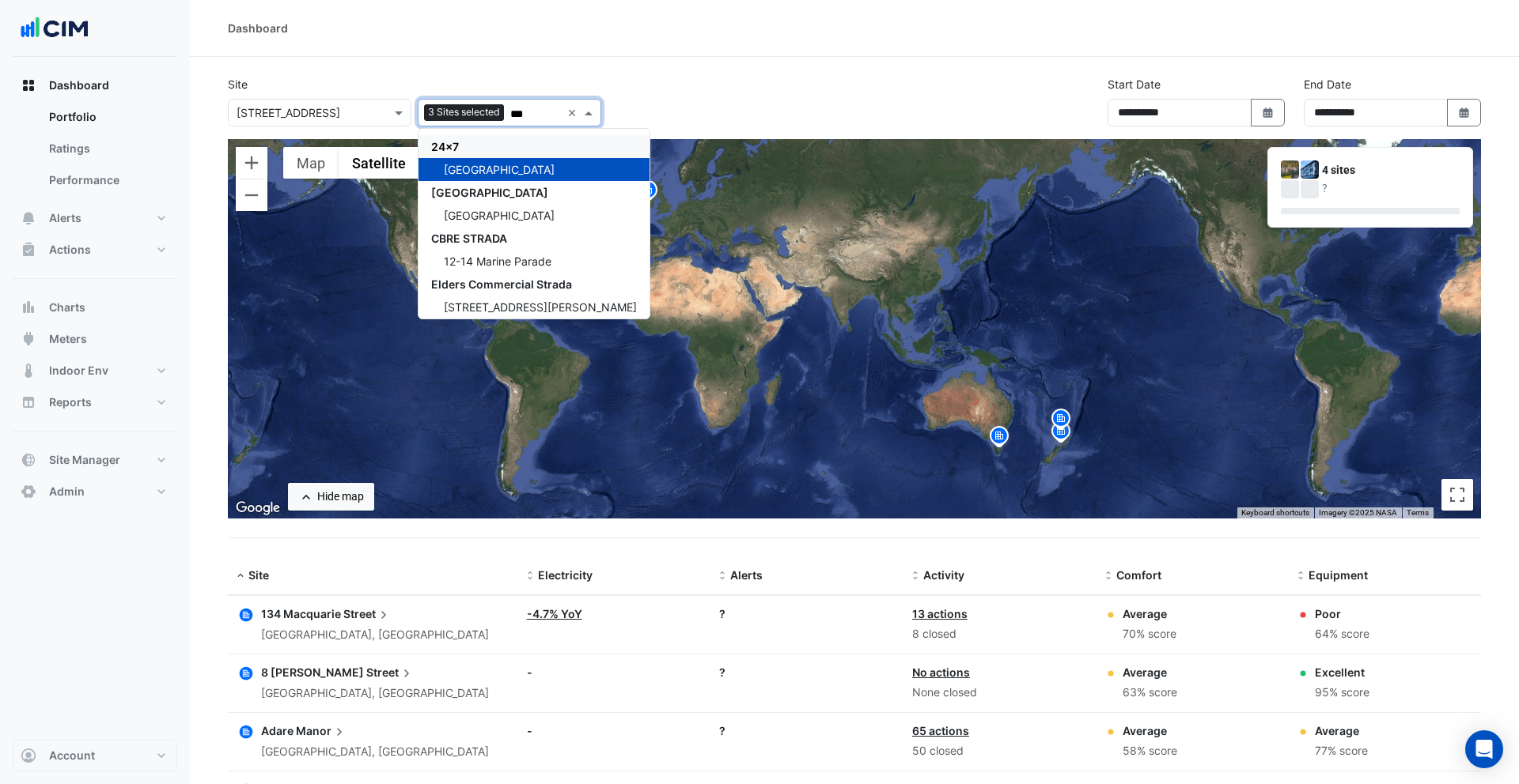
click at [663, 120] on div "**********" at bounding box center [854, 107] width 1272 height 64
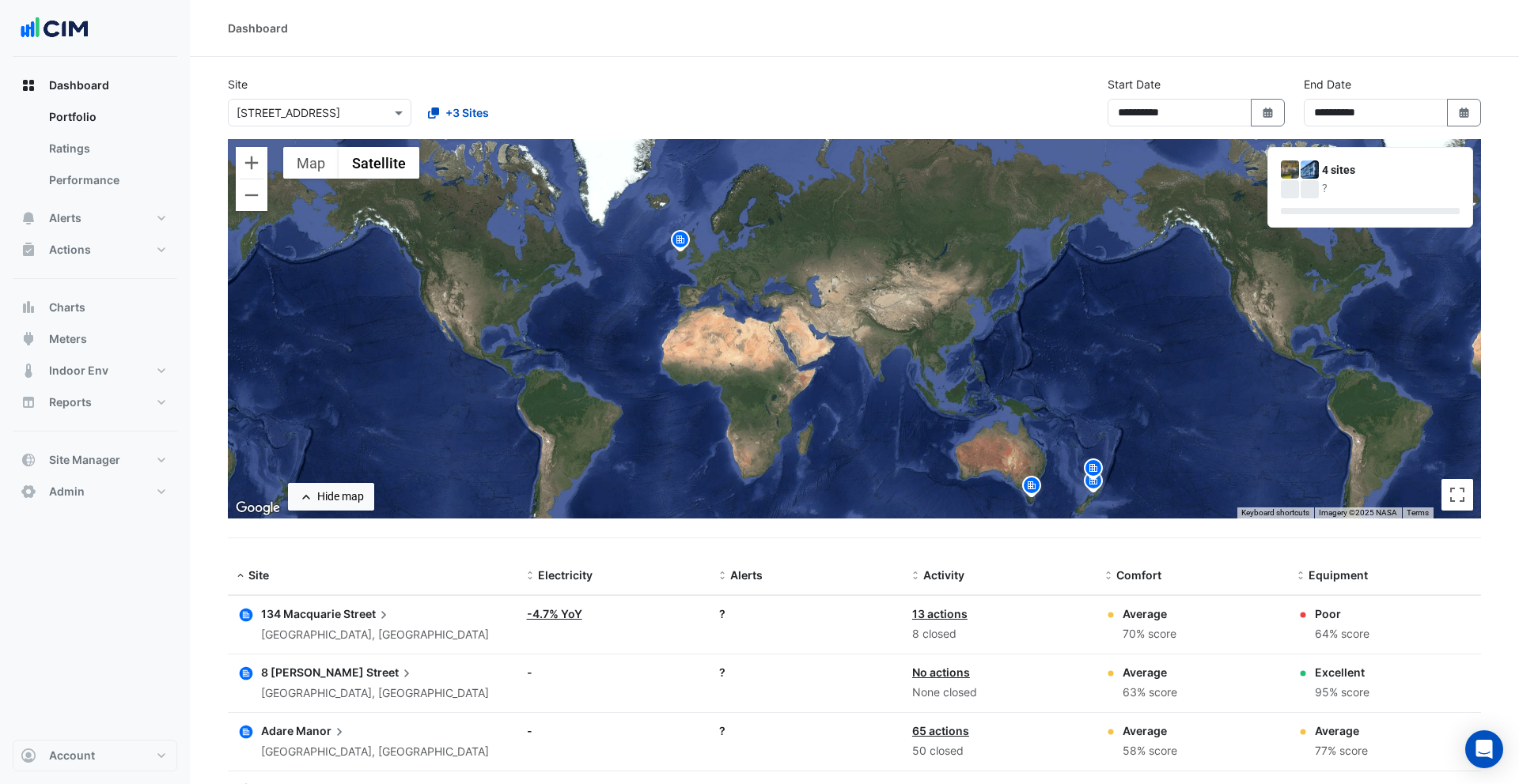
drag, startPoint x: 577, startPoint y: 219, endPoint x: 616, endPoint y: 270, distance: 64.2
click at [616, 270] on div "To activate drag with keyboard, press Alt + Enter. Once in keyboard drag state,…" at bounding box center [854, 329] width 1253 height 379
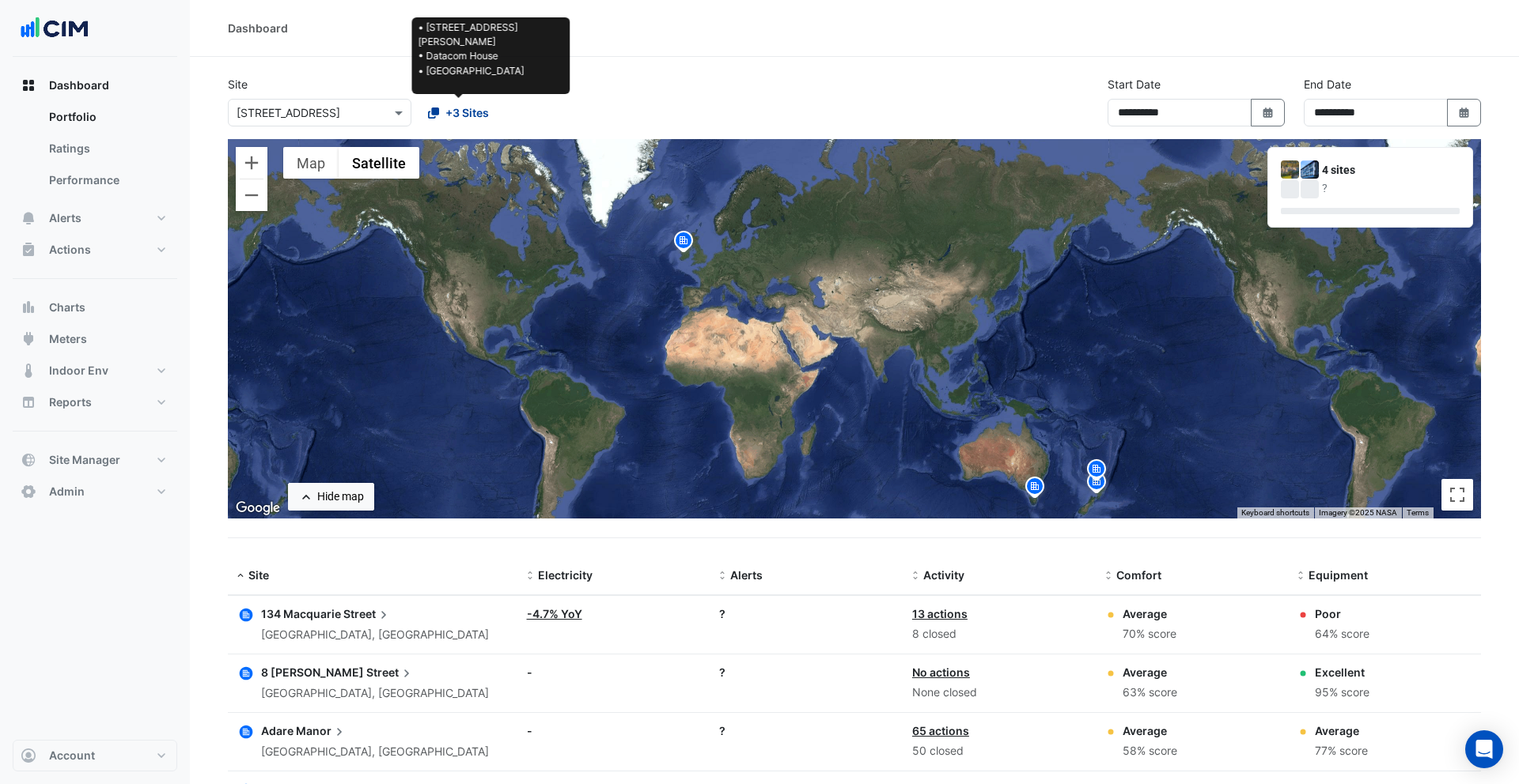
click at [460, 121] on button "+3 Sites" at bounding box center [459, 112] width 81 height 28
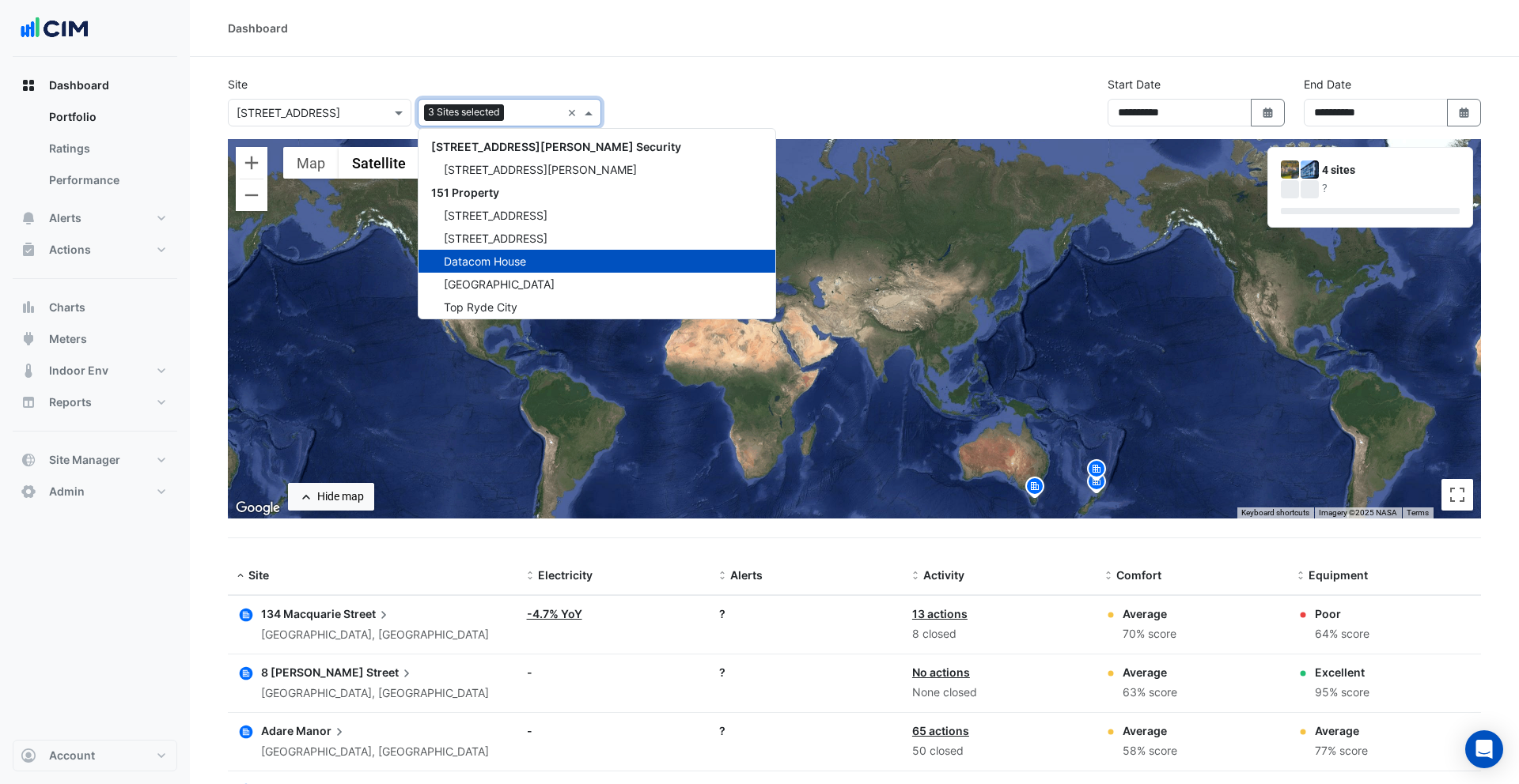
scroll to position [304, 0]
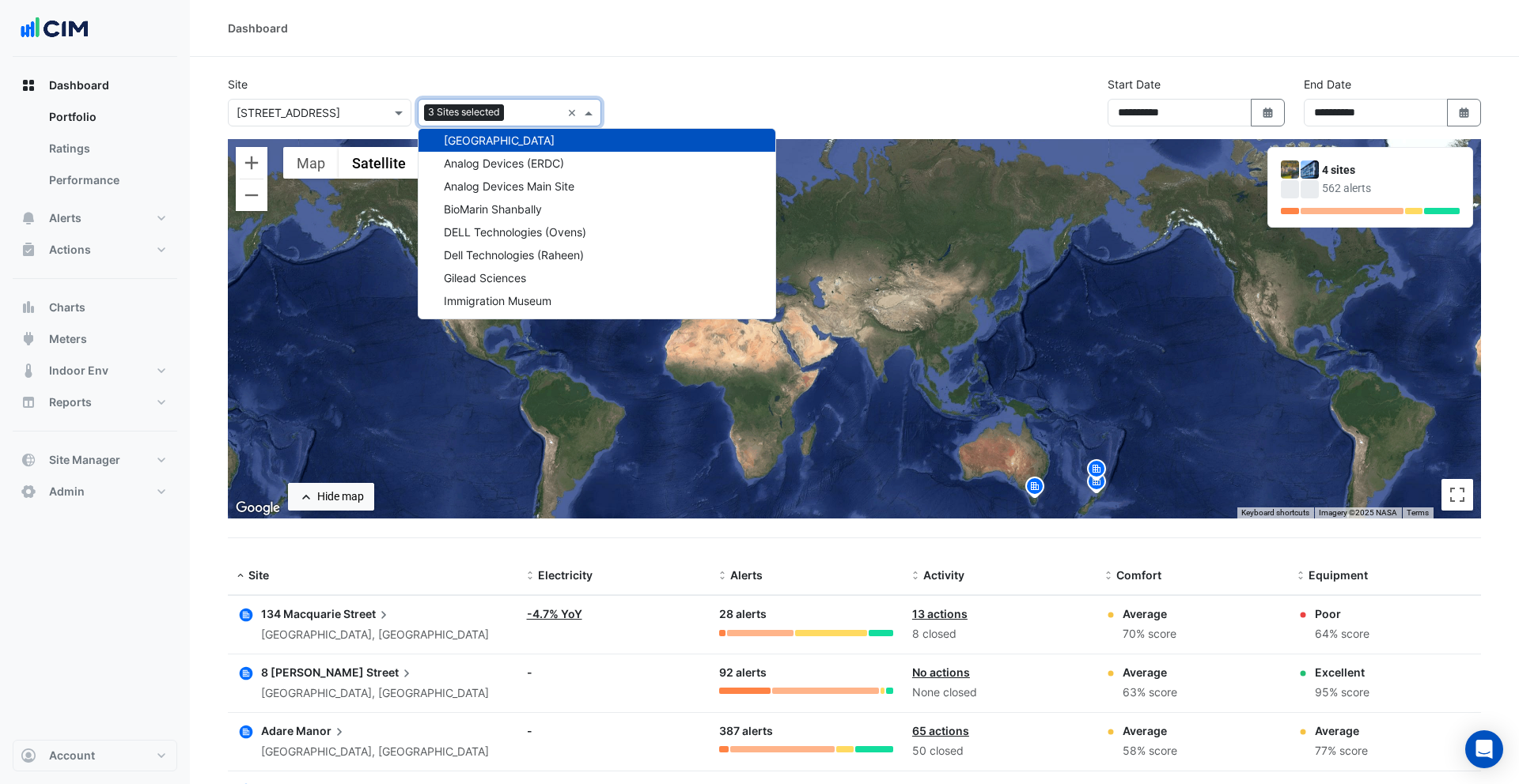
click at [705, 104] on div "Site × [STREET_ADDRESS] 3 Sites selected × [STREET_ADDRESS][PERSON_NAME] Securi…" at bounding box center [854, 107] width 1272 height 64
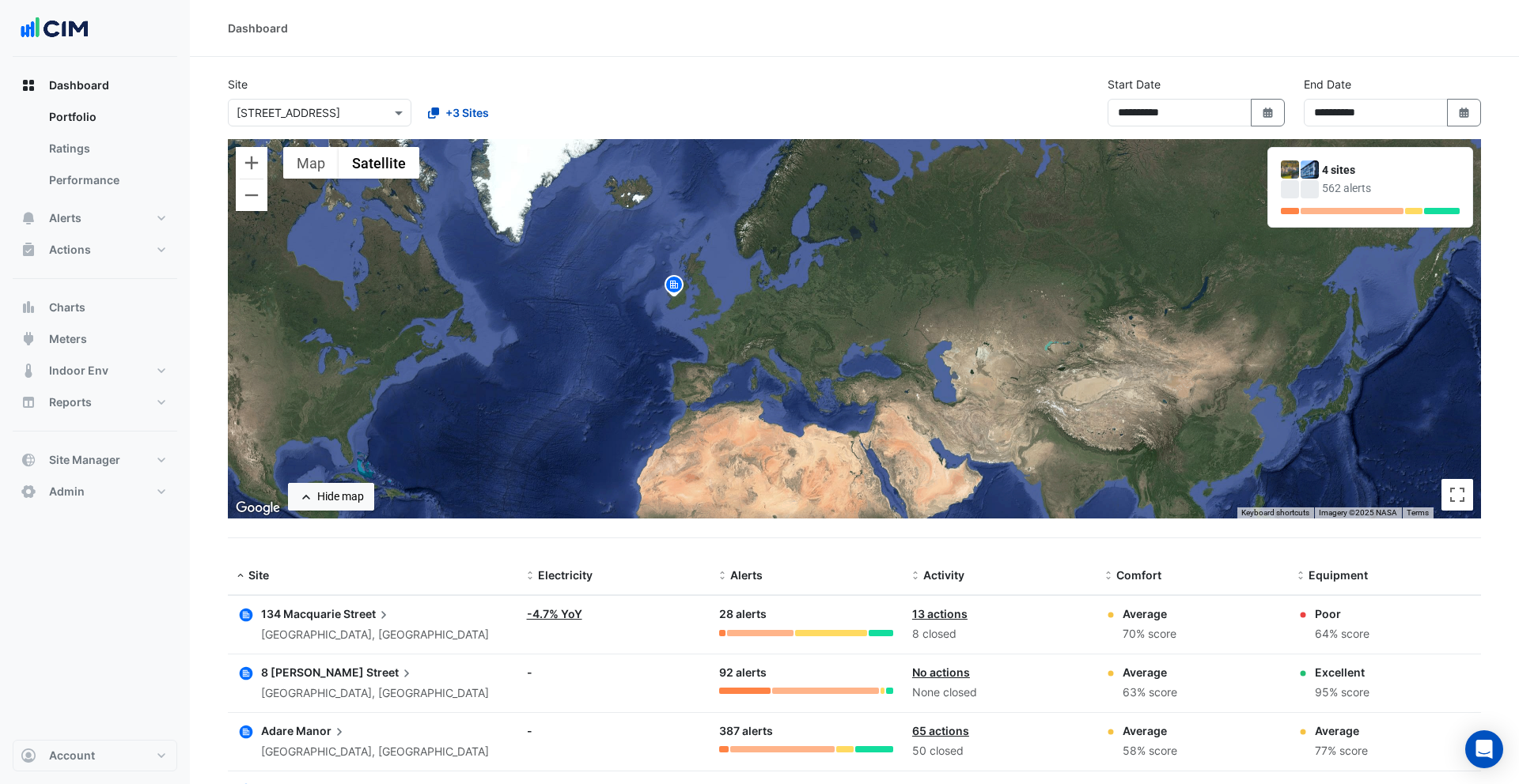
click at [646, 306] on div "To activate drag with keyboard, press Alt + Enter. Once in keyboard drag state,…" at bounding box center [854, 329] width 1253 height 379
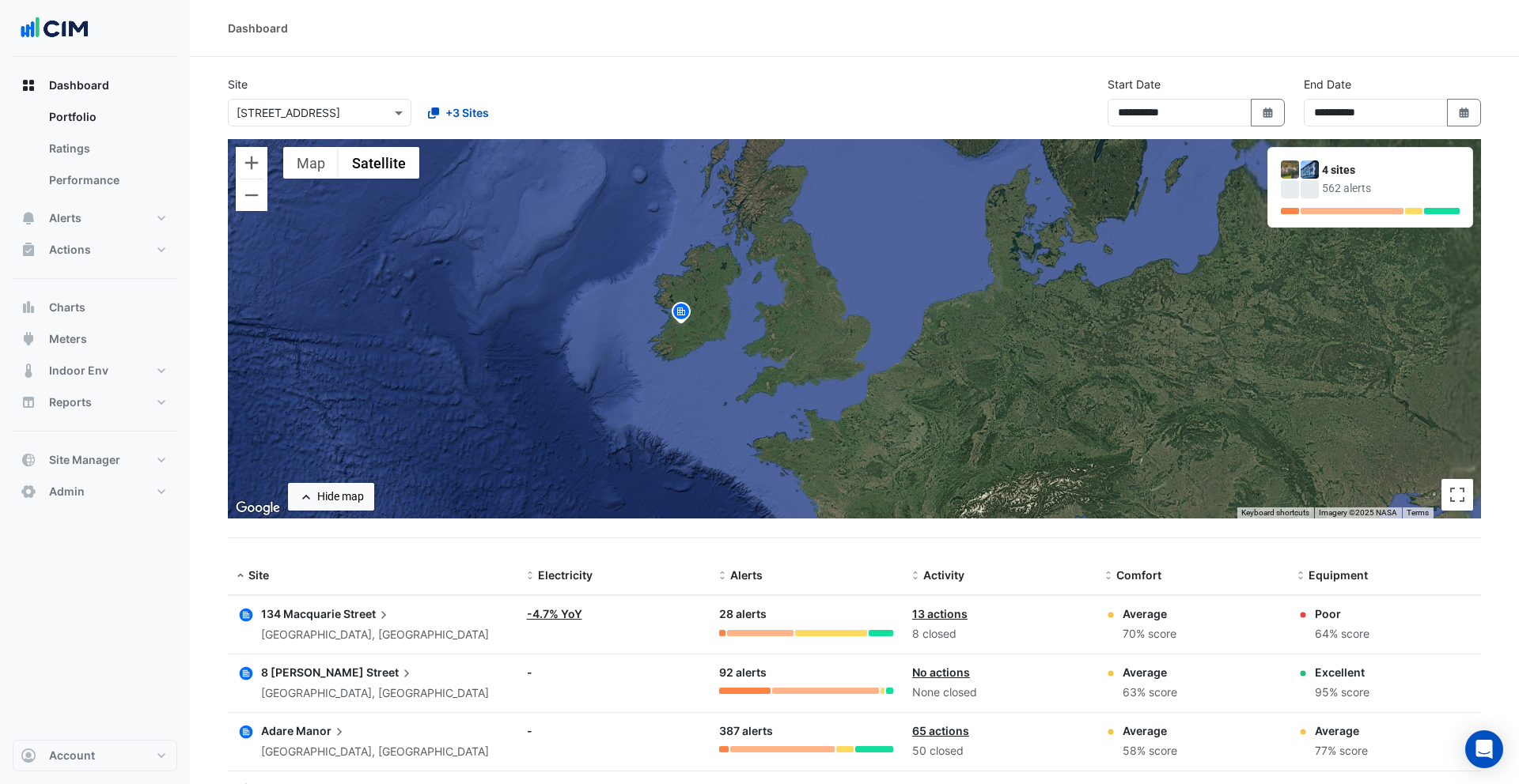
drag, startPoint x: 814, startPoint y: 391, endPoint x: 683, endPoint y: 359, distance: 134.9
click at [684, 357] on div "To activate drag with keyboard, press Alt + Enter. Once in keyboard drag state,…" at bounding box center [854, 329] width 1253 height 379
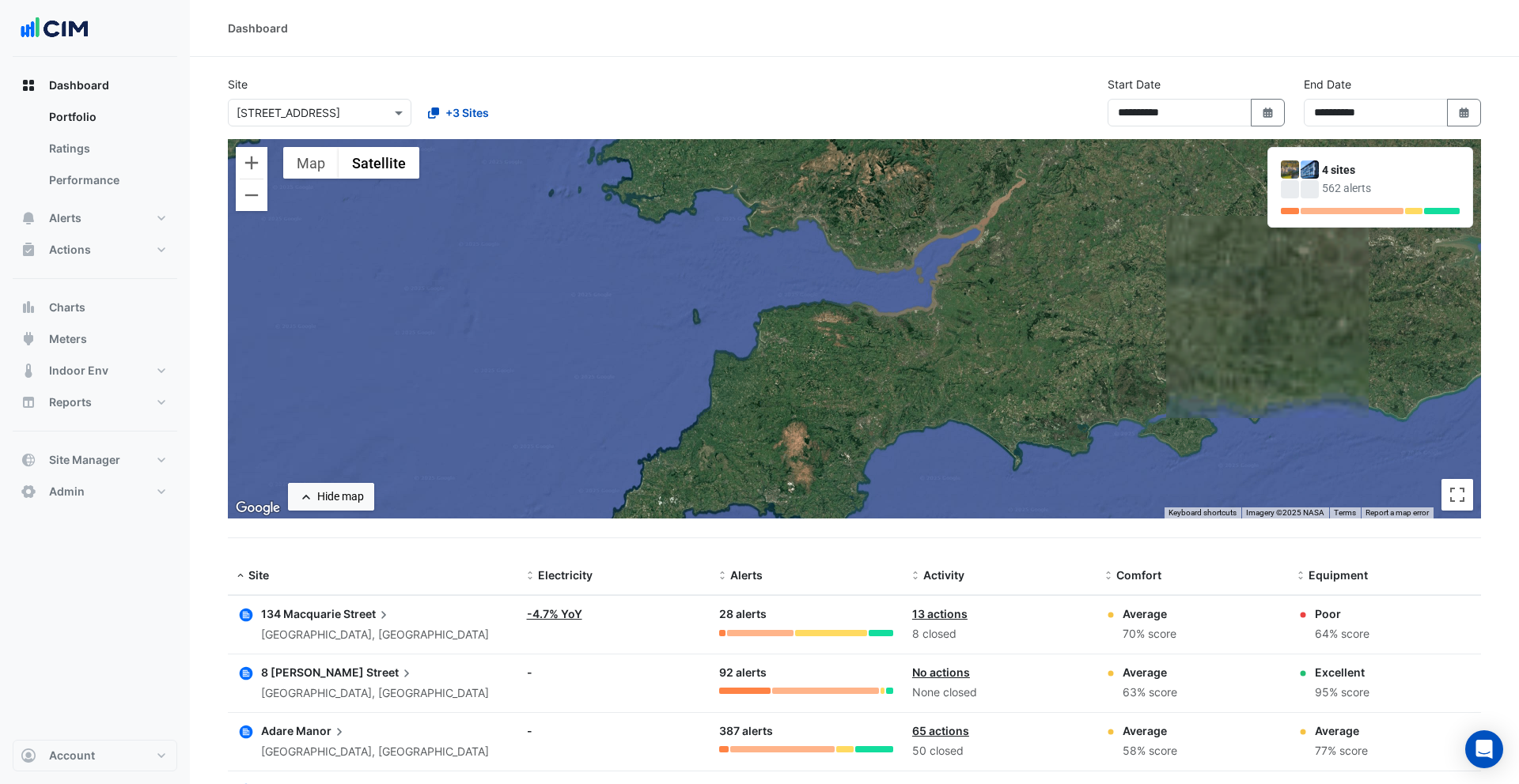
drag, startPoint x: 503, startPoint y: 255, endPoint x: 616, endPoint y: 349, distance: 147.0
click at [616, 348] on div "To activate drag with keyboard, press Alt + Enter. Once in keyboard drag state,…" at bounding box center [854, 329] width 1253 height 379
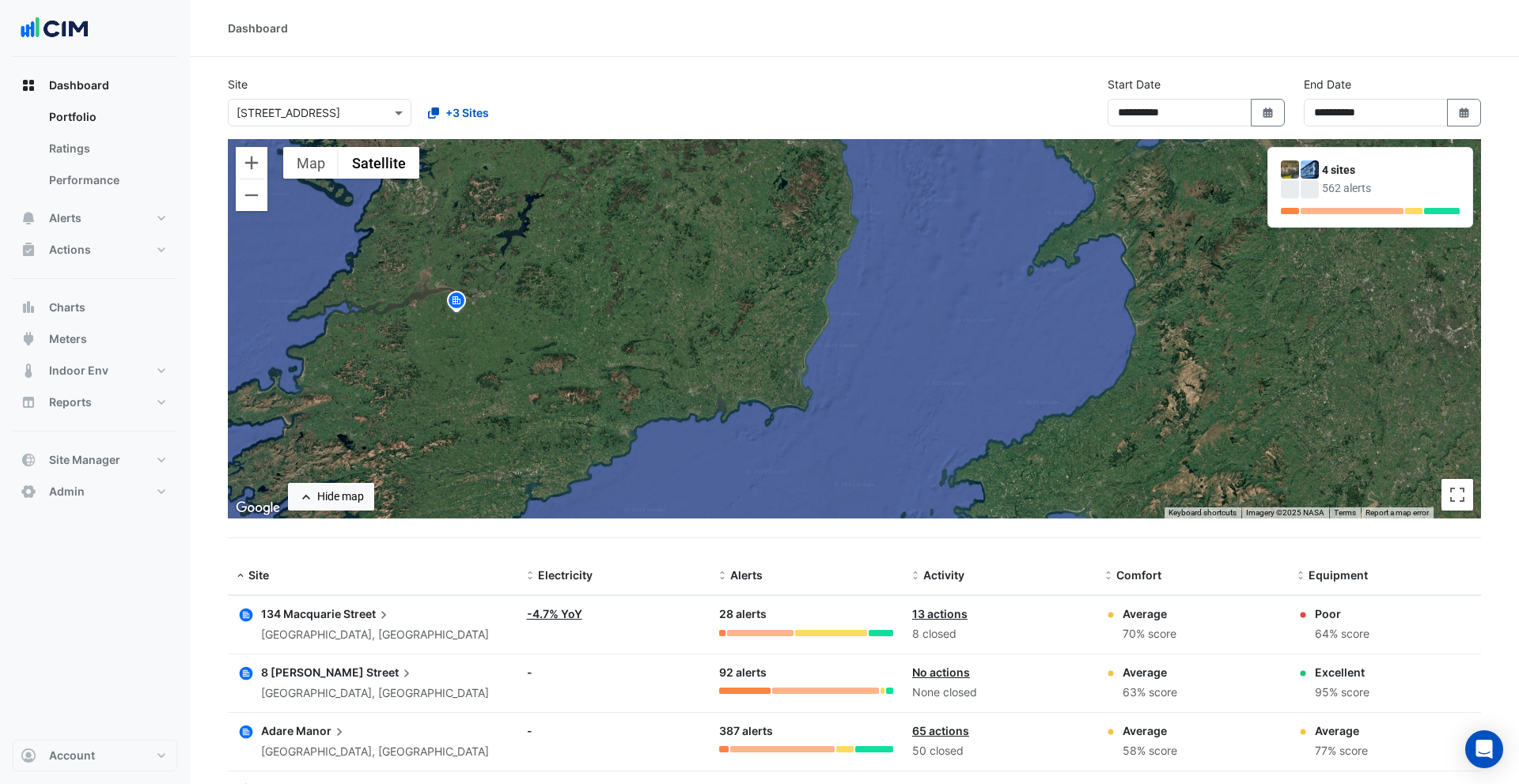
click at [375, 109] on div at bounding box center [319, 112] width 182 height 18
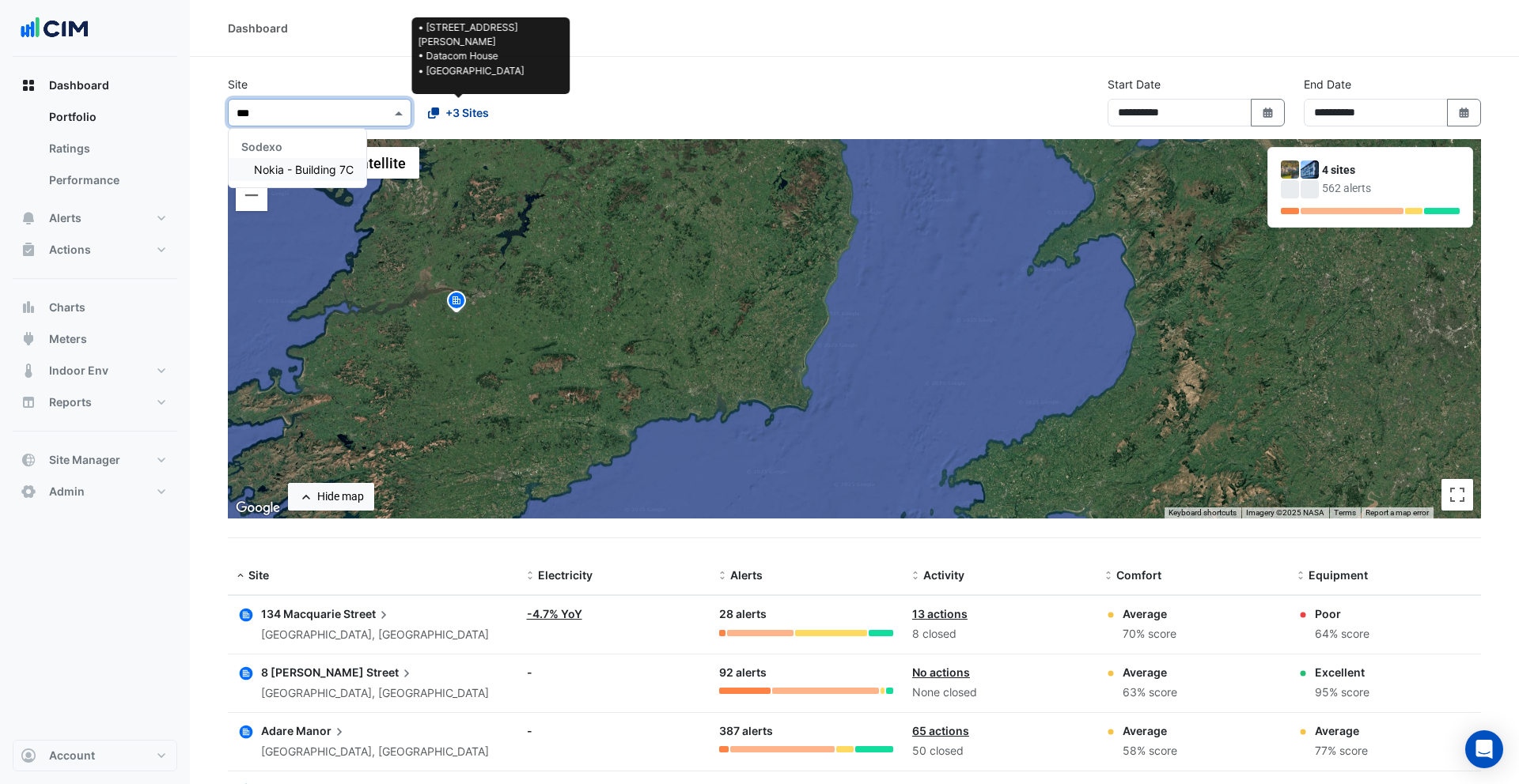
scroll to position [0, 0]
type input "*****"
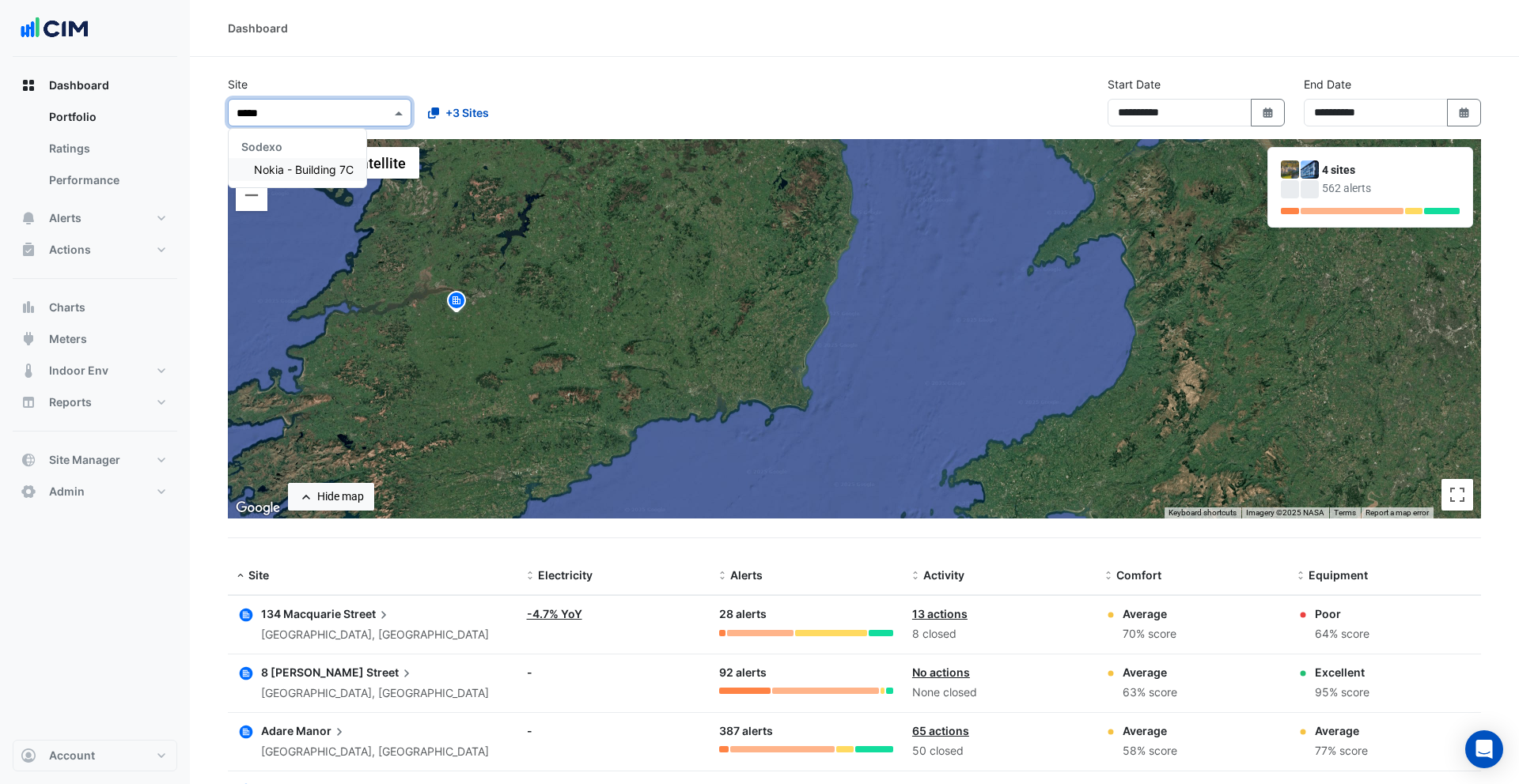
click at [340, 169] on span "Nokia - Building 7C" at bounding box center [304, 169] width 99 height 14
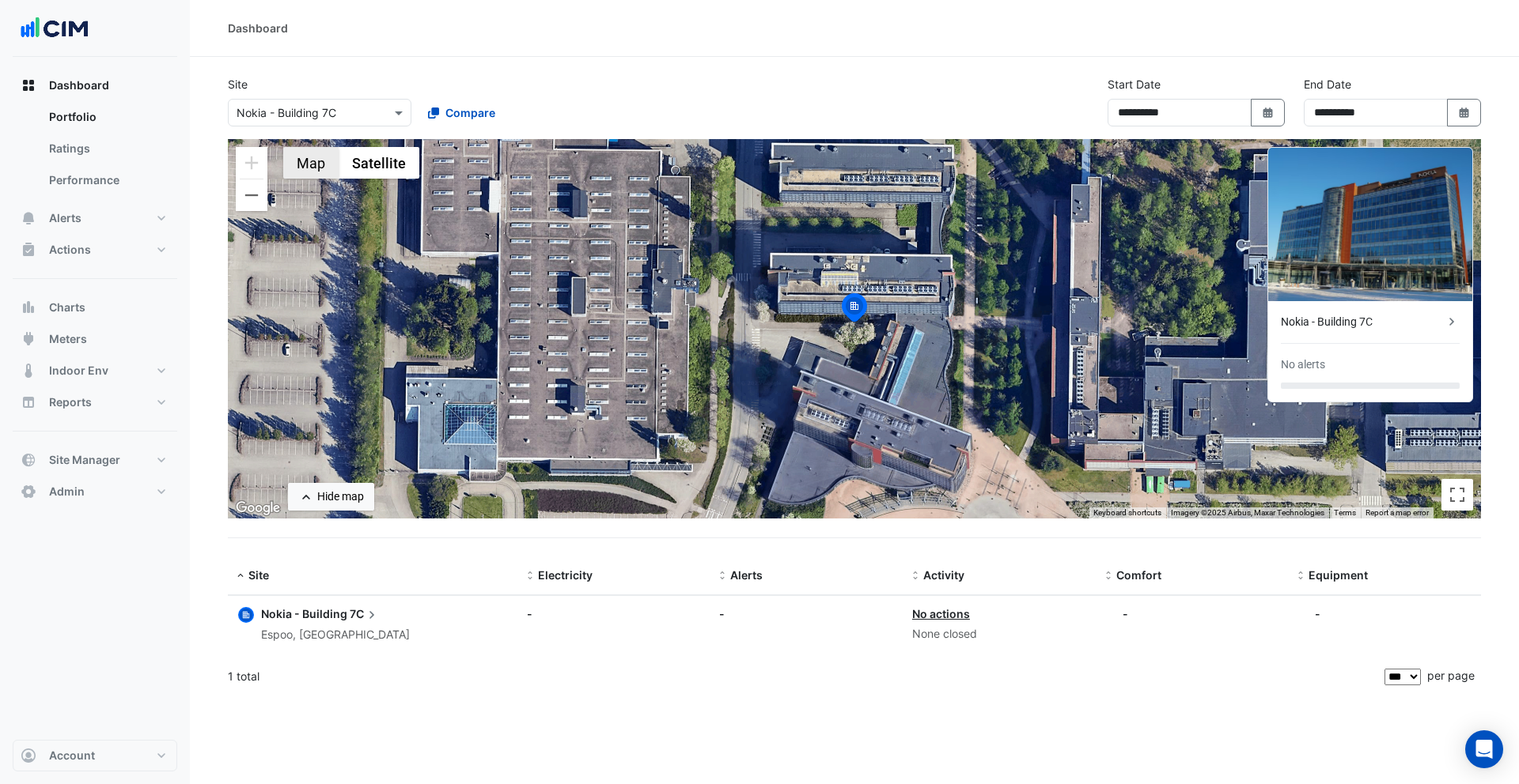
click at [301, 169] on button "Map" at bounding box center [311, 163] width 55 height 32
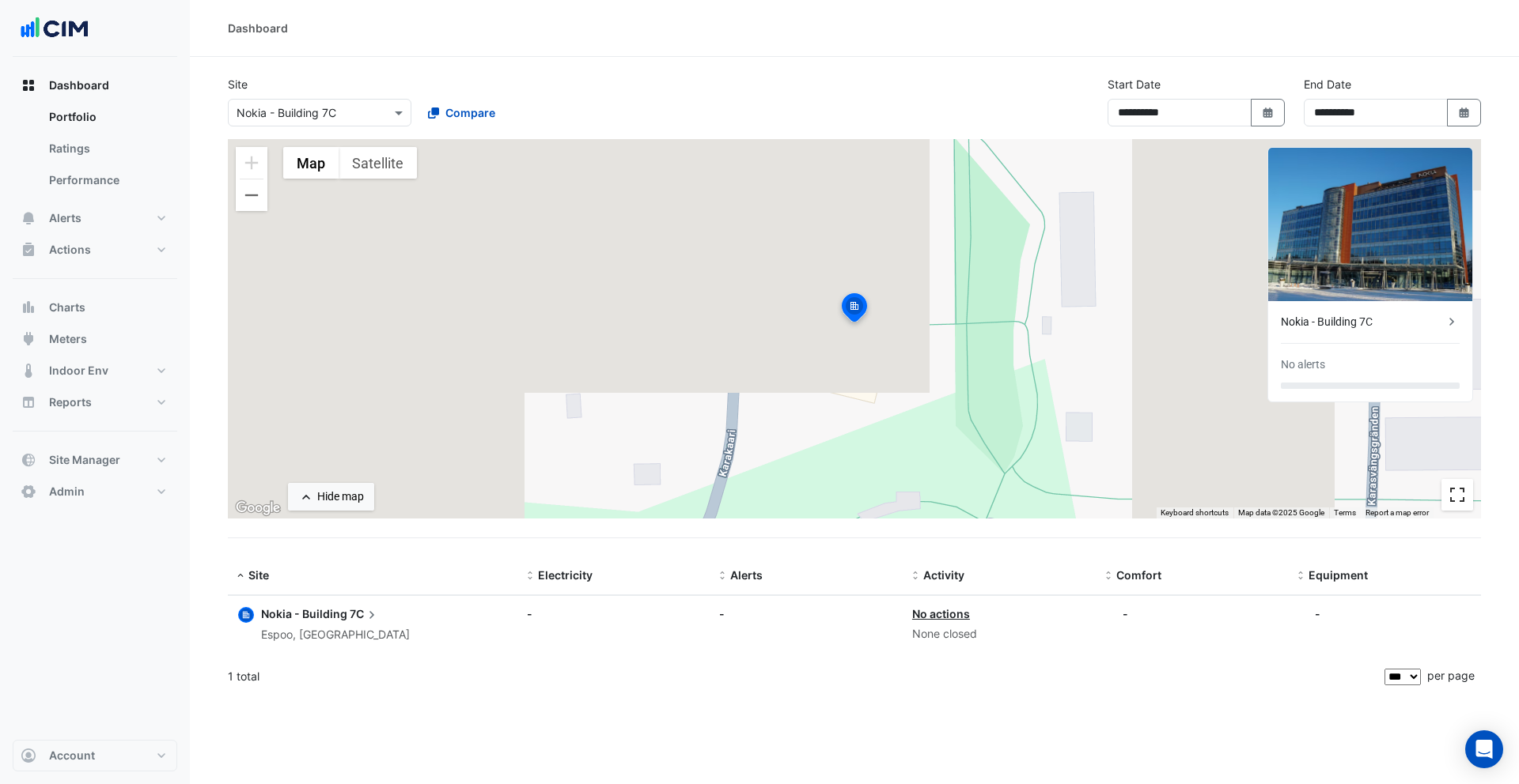
click at [1455, 502] on button "Toggle fullscreen view" at bounding box center [1457, 495] width 32 height 32
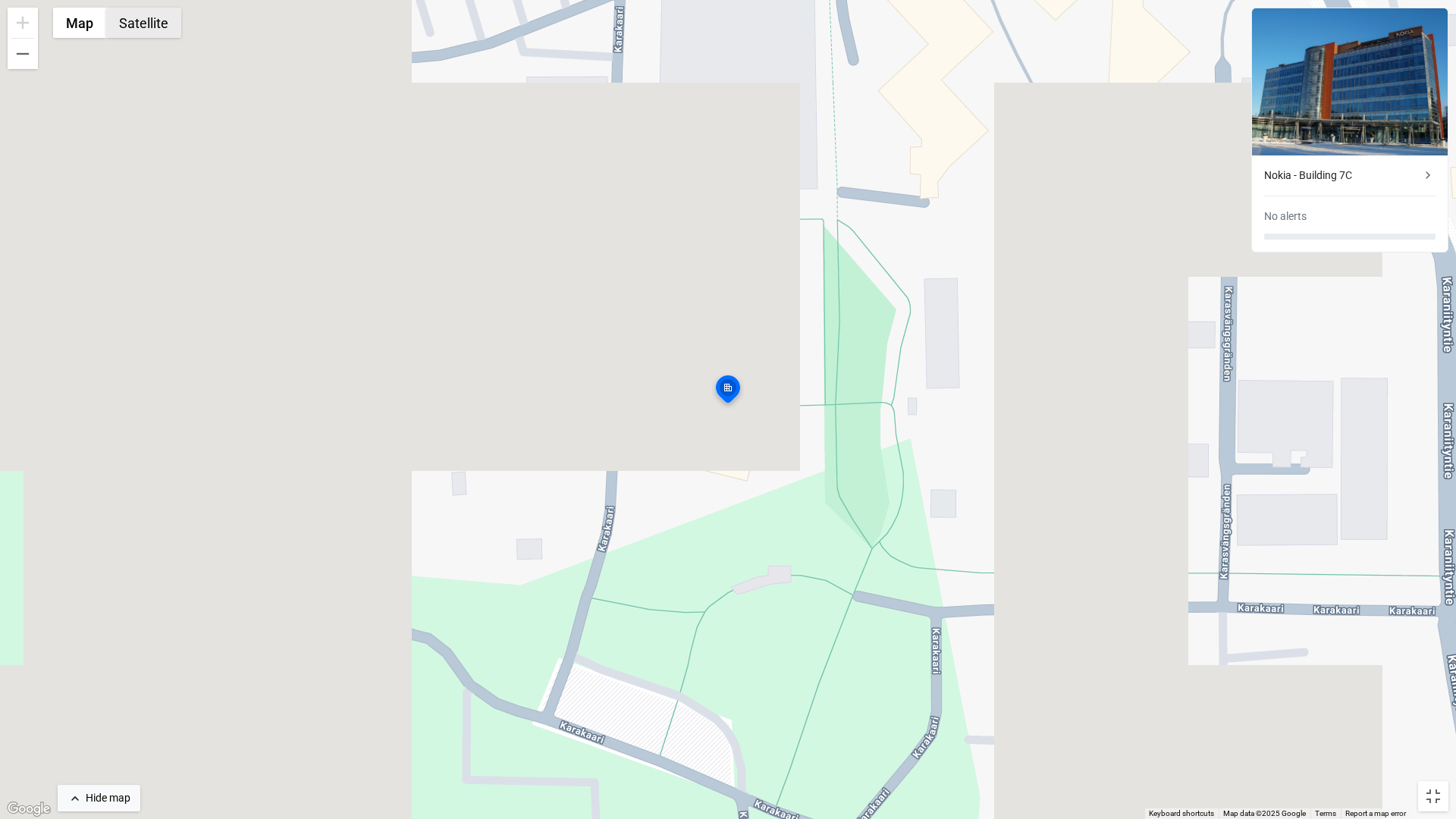
click at [151, 32] on button "Satellite" at bounding box center [144, 23] width 75 height 30
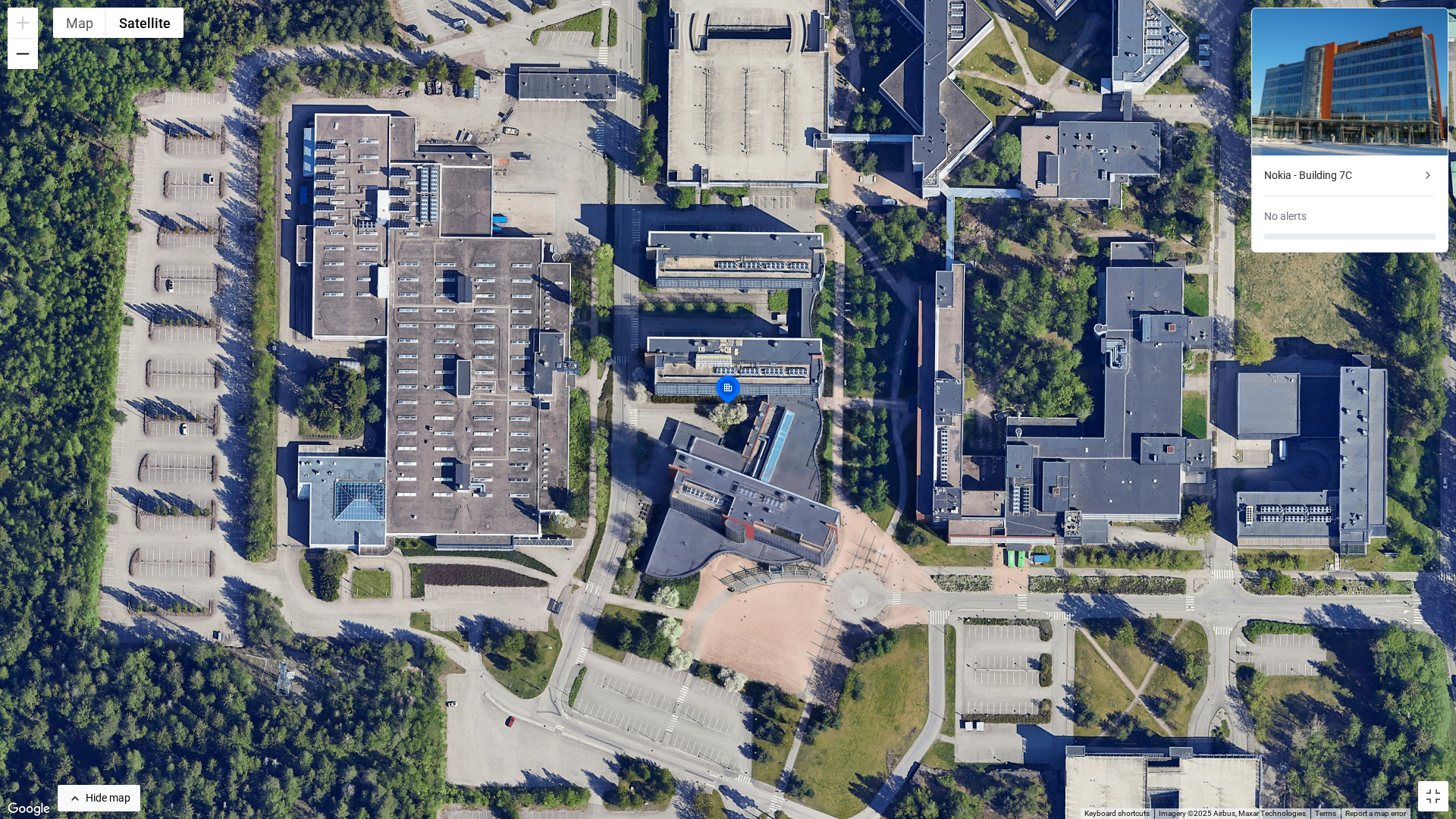
click at [27, 66] on button "Zoom out" at bounding box center [23, 54] width 30 height 30
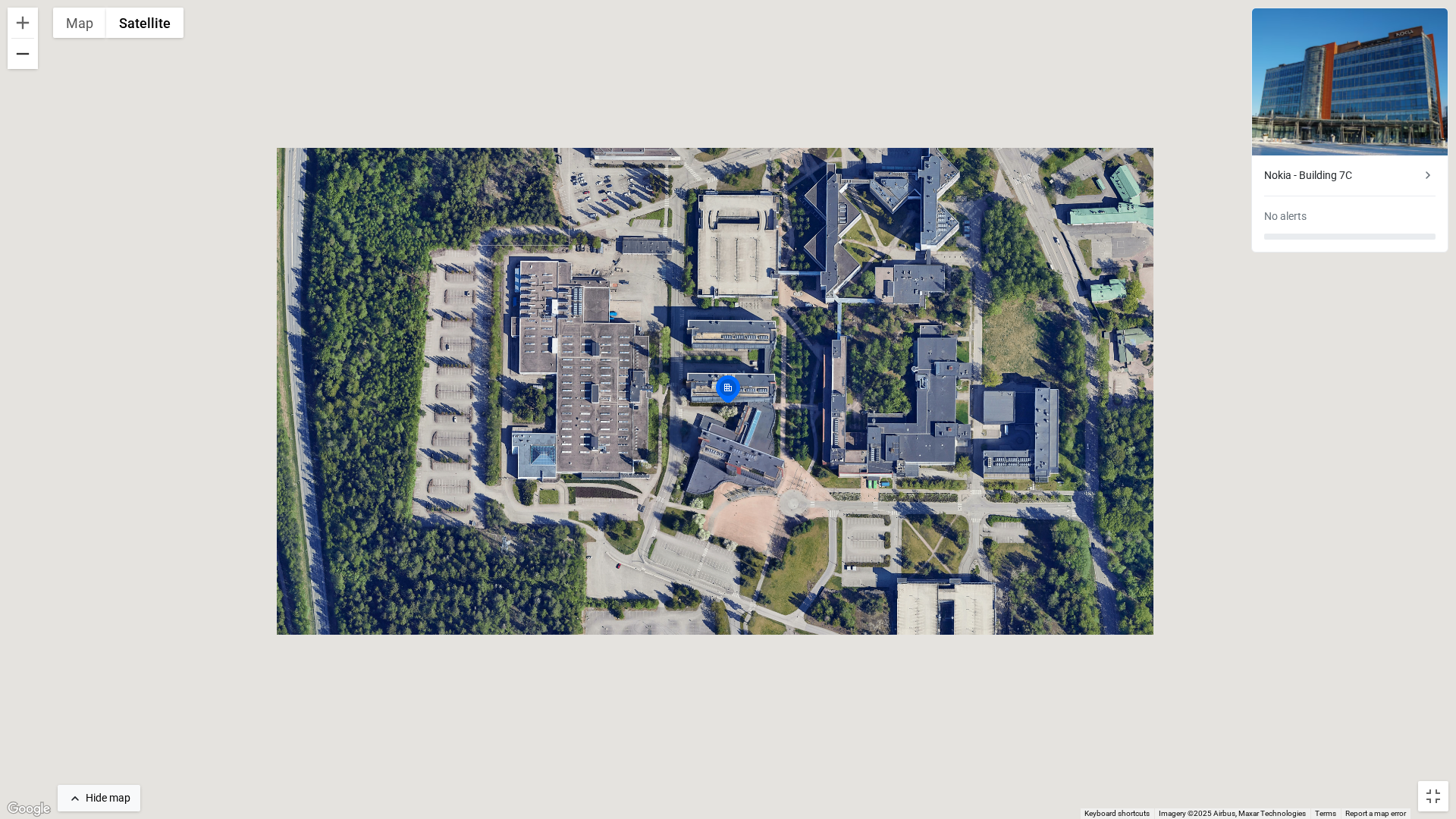
click at [27, 66] on button "Zoom out" at bounding box center [23, 54] width 30 height 30
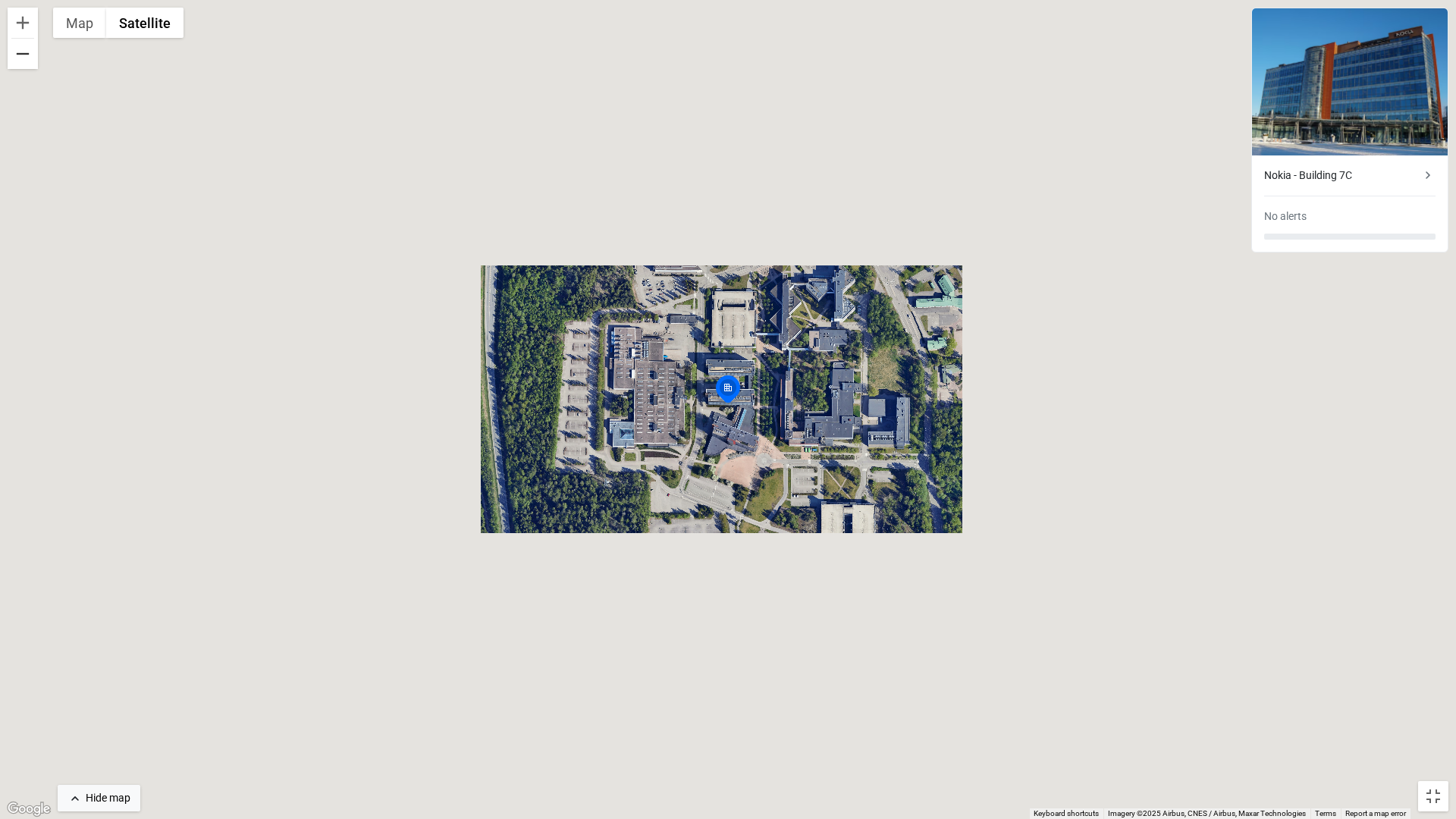
click at [27, 66] on button "Zoom out" at bounding box center [23, 54] width 30 height 30
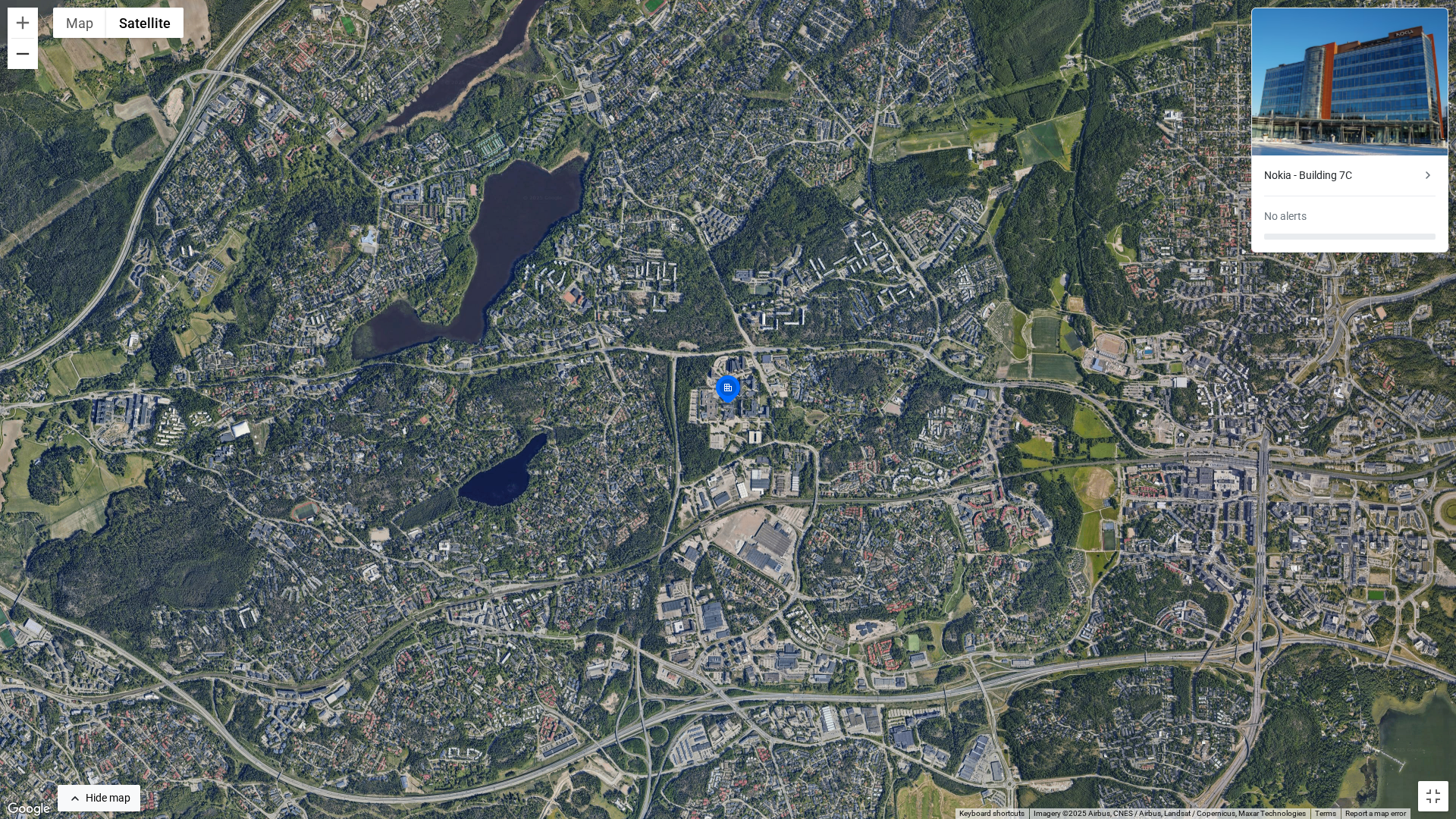
click at [27, 66] on button "Zoom out" at bounding box center [23, 54] width 30 height 30
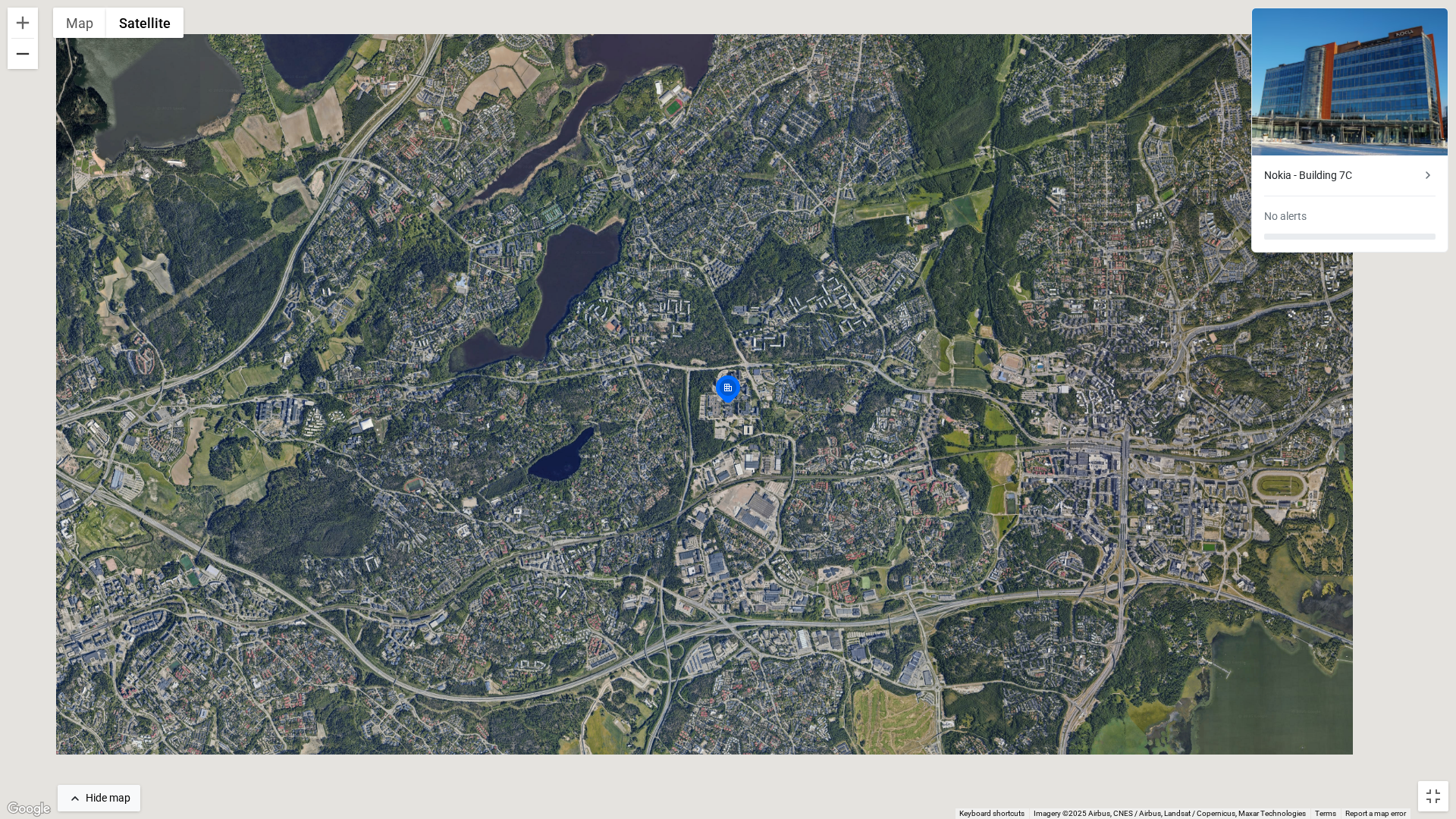
click at [27, 66] on button "Zoom out" at bounding box center [23, 54] width 30 height 30
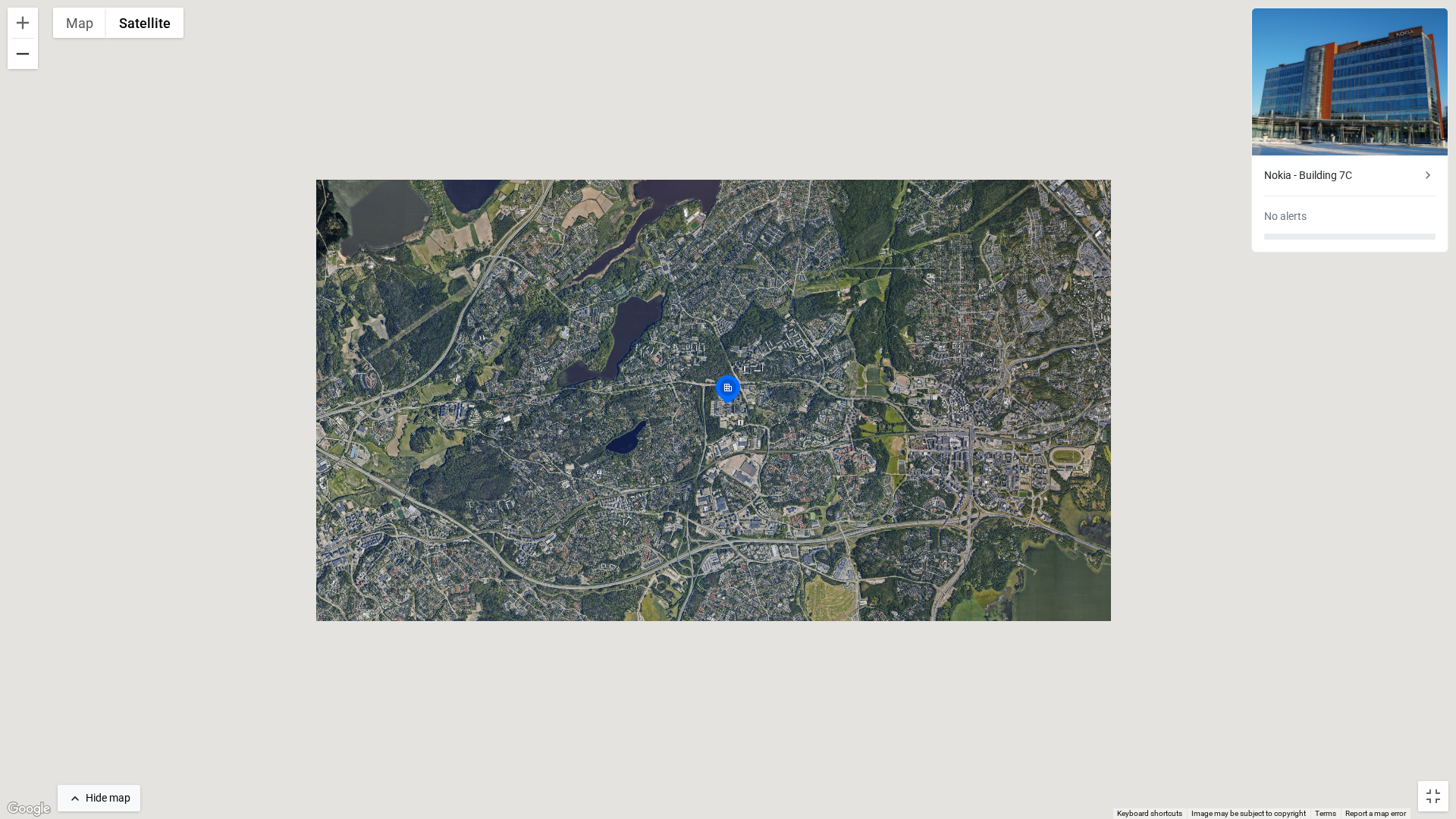
click at [27, 66] on button "Zoom out" at bounding box center [23, 54] width 30 height 30
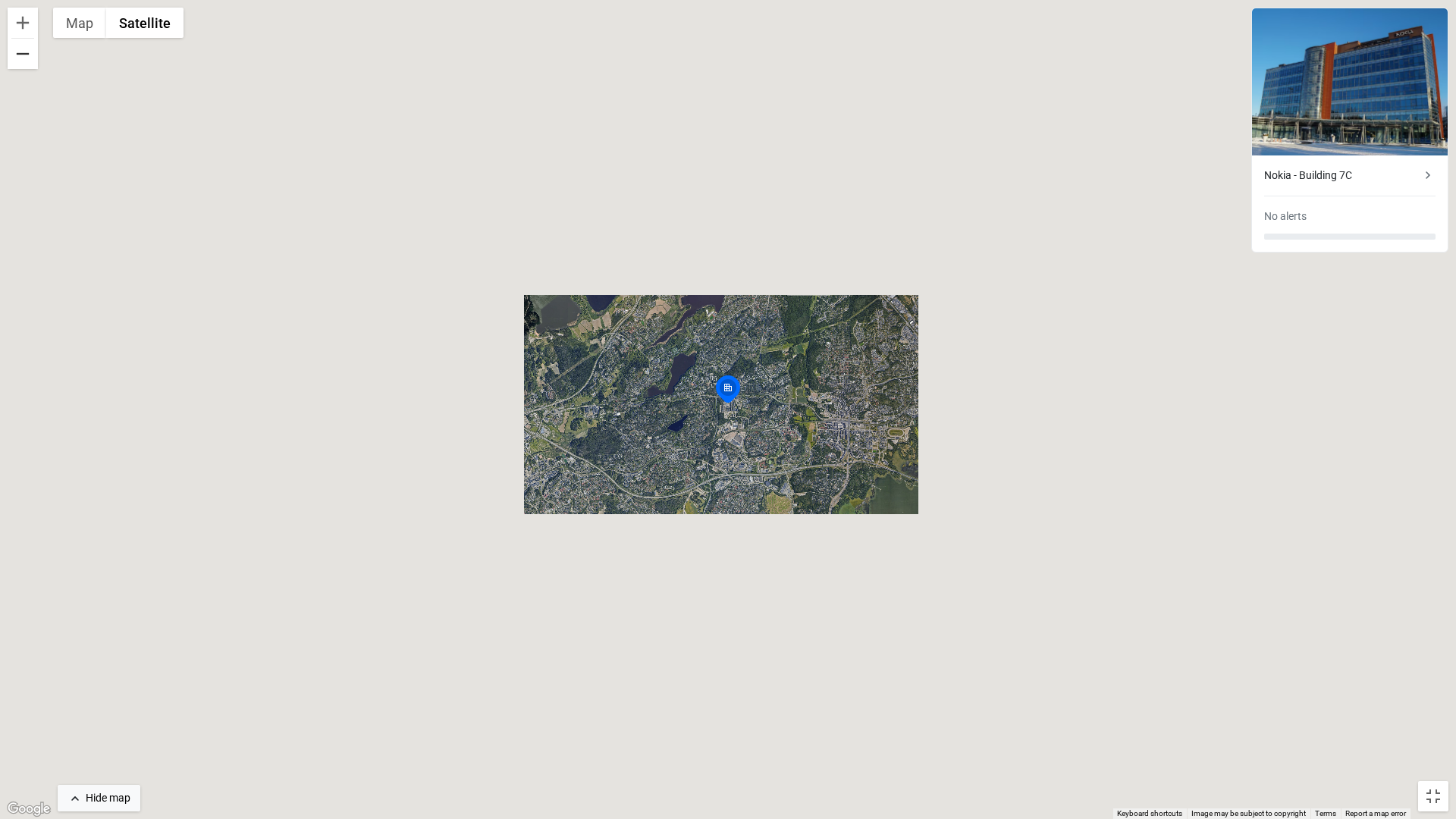
click at [27, 66] on button "Zoom out" at bounding box center [23, 54] width 30 height 30
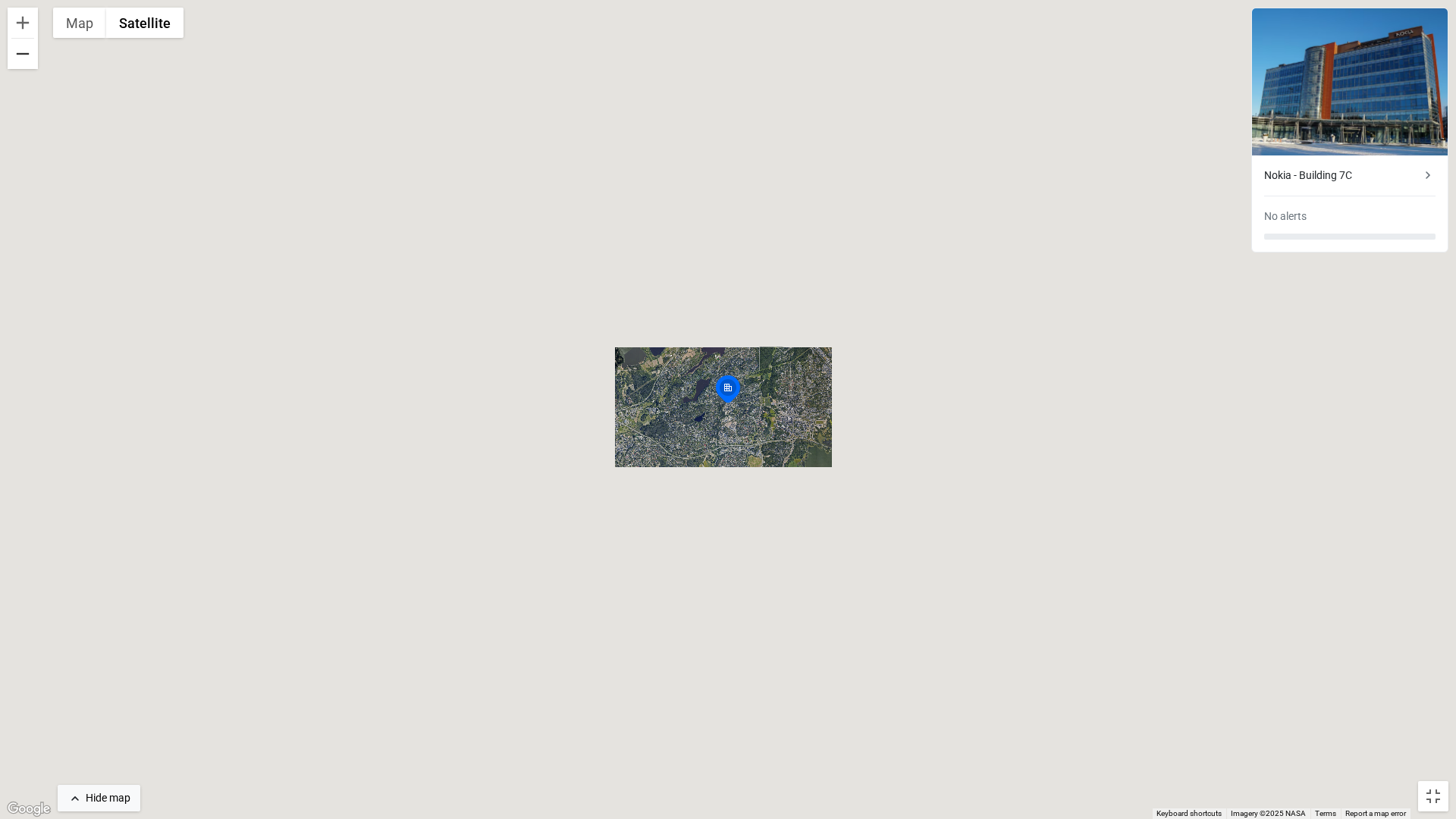
click at [27, 66] on button "Zoom out" at bounding box center [23, 54] width 30 height 30
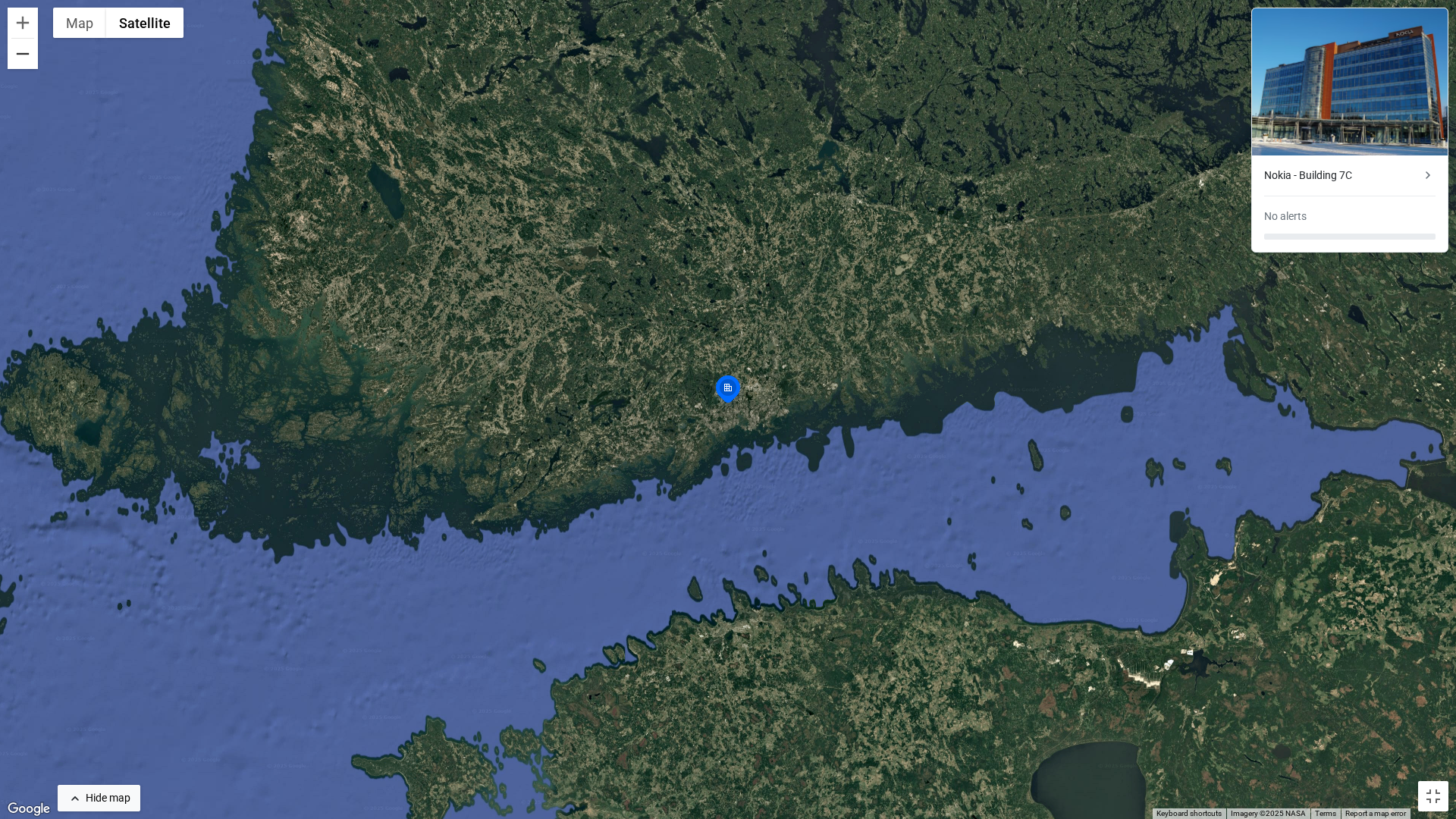
click at [27, 66] on button "Zoom out" at bounding box center [23, 54] width 30 height 30
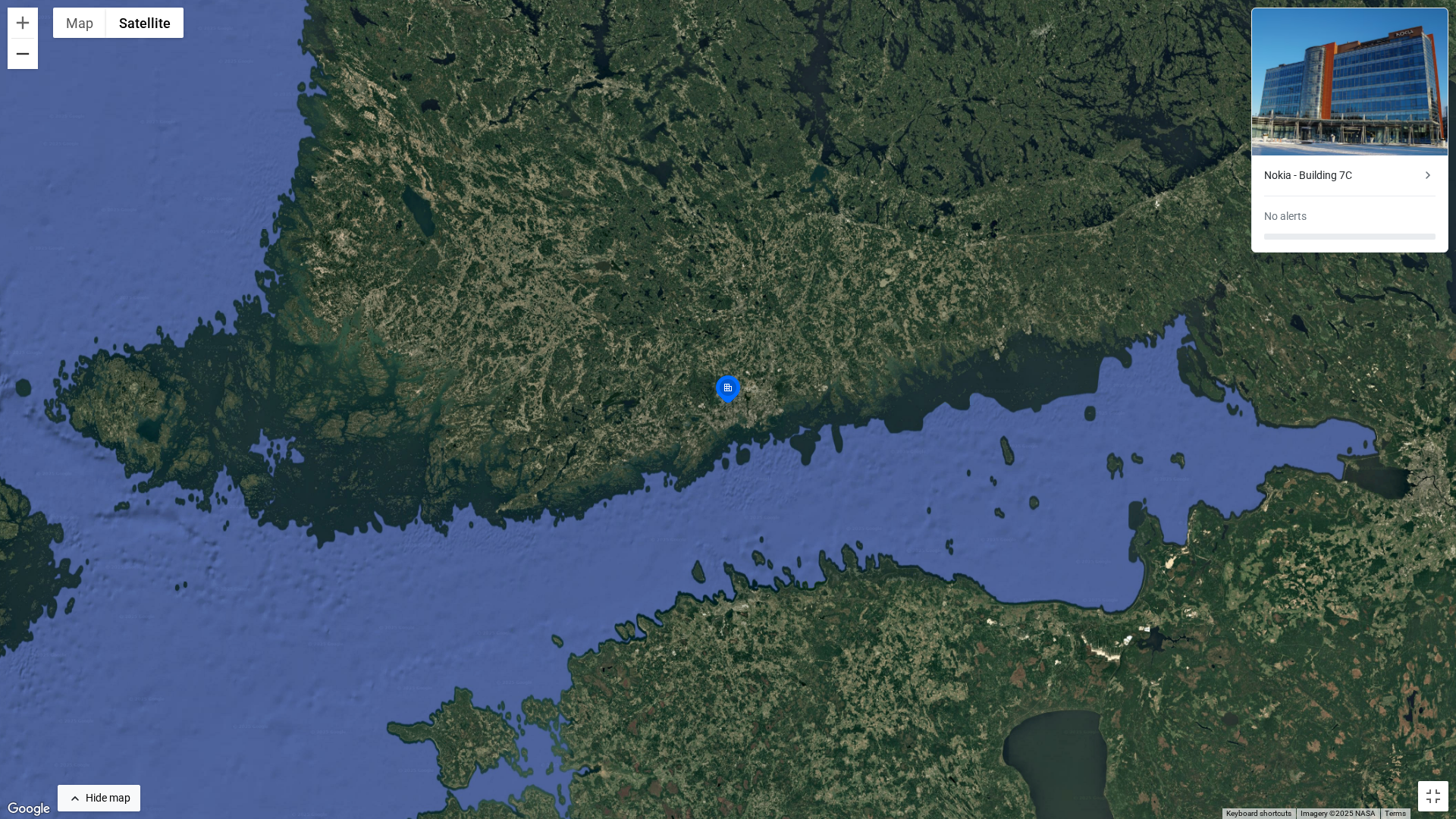
click at [27, 66] on button "Zoom out" at bounding box center [23, 54] width 30 height 30
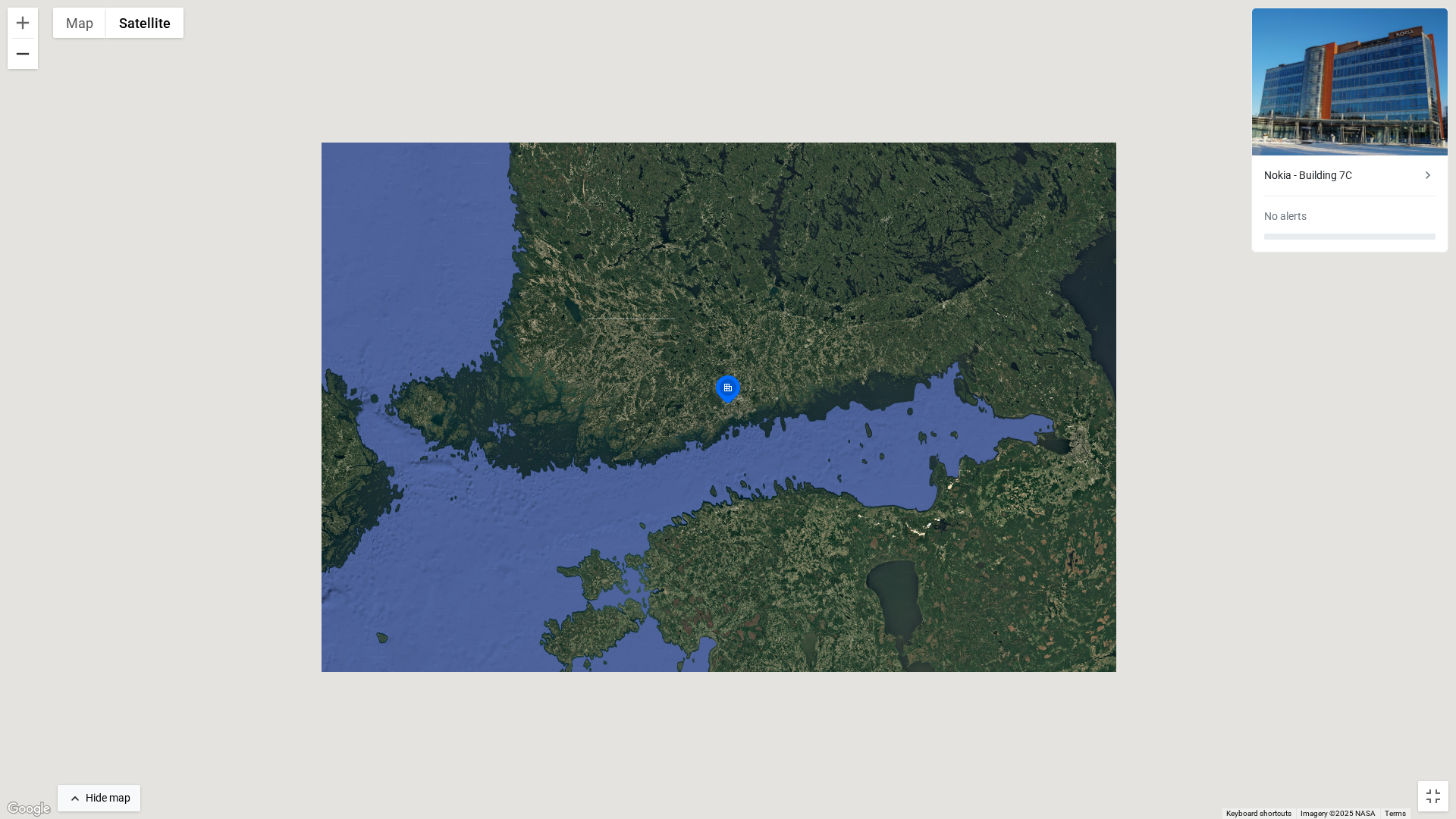
click at [27, 66] on button "Zoom out" at bounding box center [23, 54] width 30 height 30
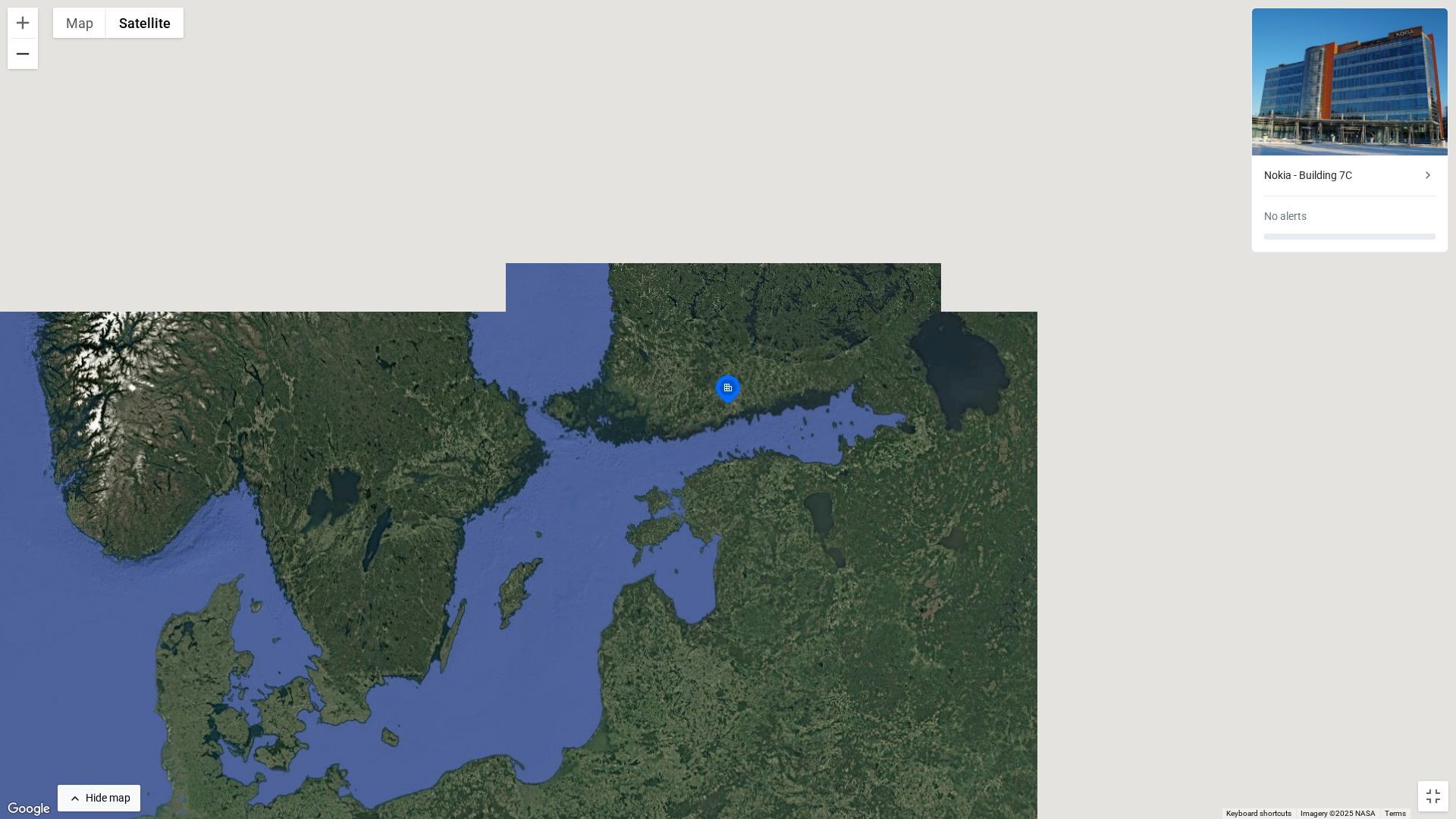
click at [27, 66] on button "Zoom out" at bounding box center [23, 54] width 30 height 30
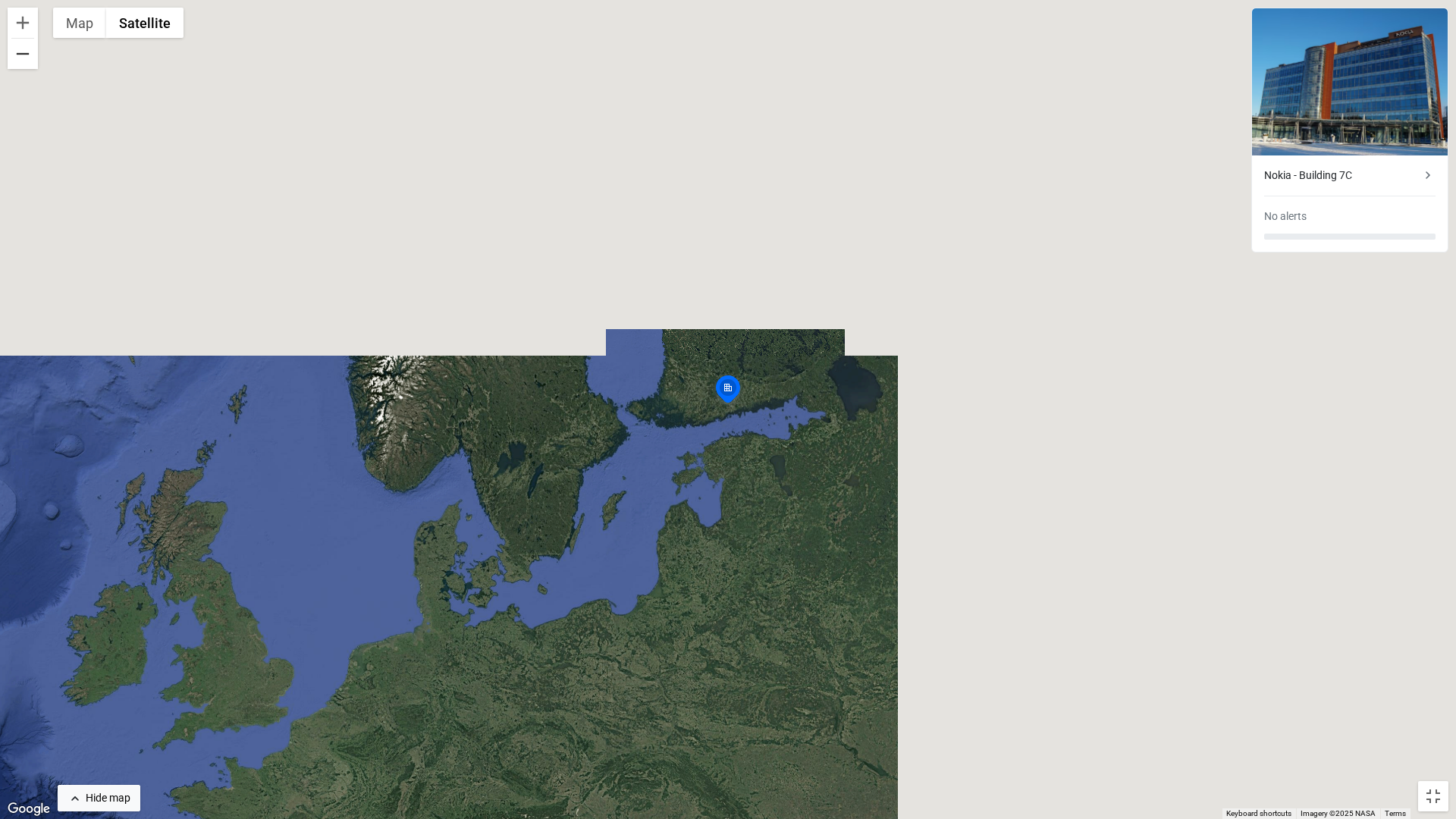
click at [27, 66] on button "Zoom out" at bounding box center [23, 54] width 30 height 30
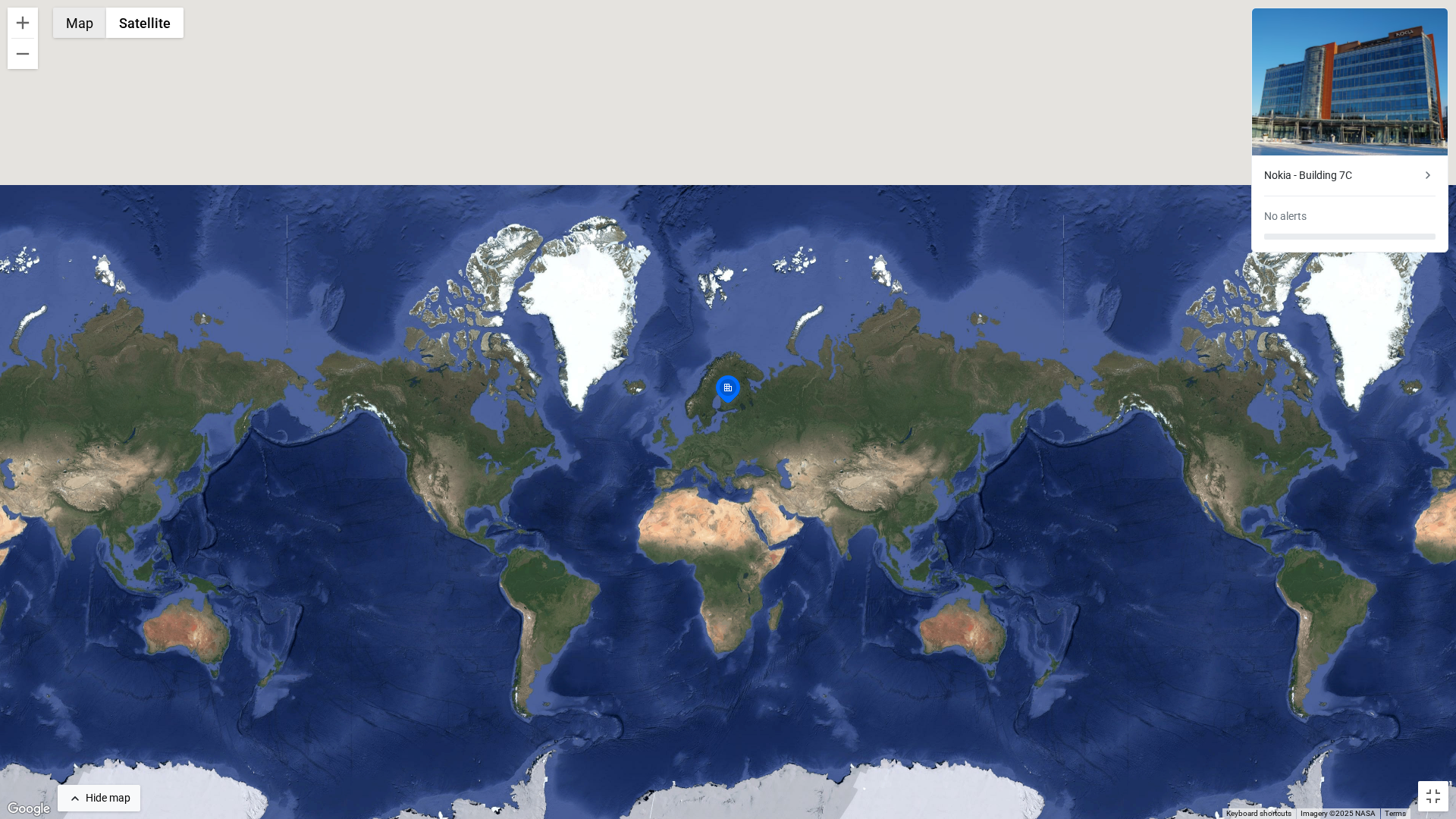
click at [73, 23] on button "Map" at bounding box center [80, 23] width 53 height 30
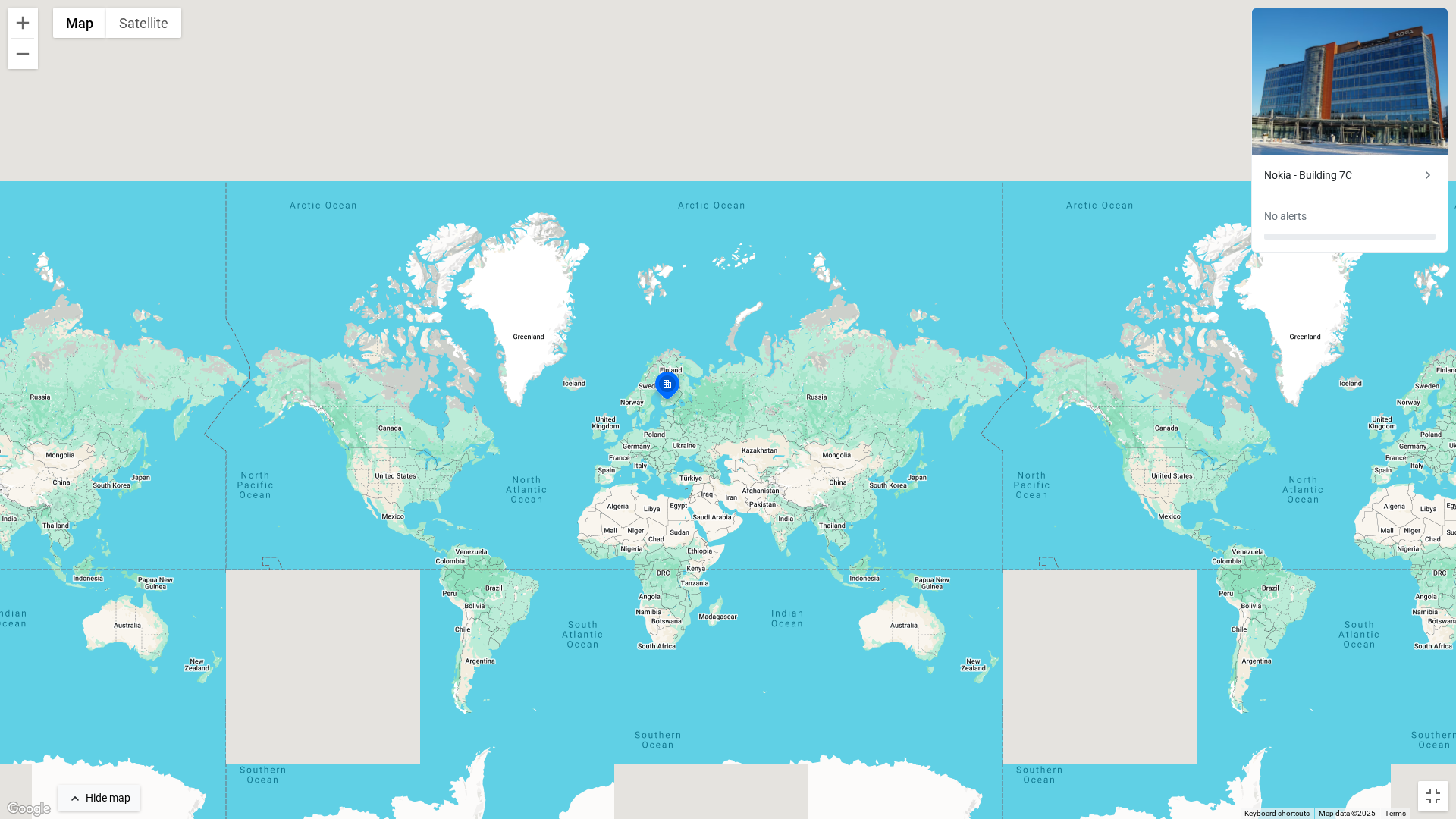
drag, startPoint x: 446, startPoint y: 390, endPoint x: 372, endPoint y: 386, distance: 74.1
click at [372, 386] on div "To activate drag with keyboard, press Alt + Enter. Once in keyboard drag state,…" at bounding box center [728, 409] width 1456 height 819
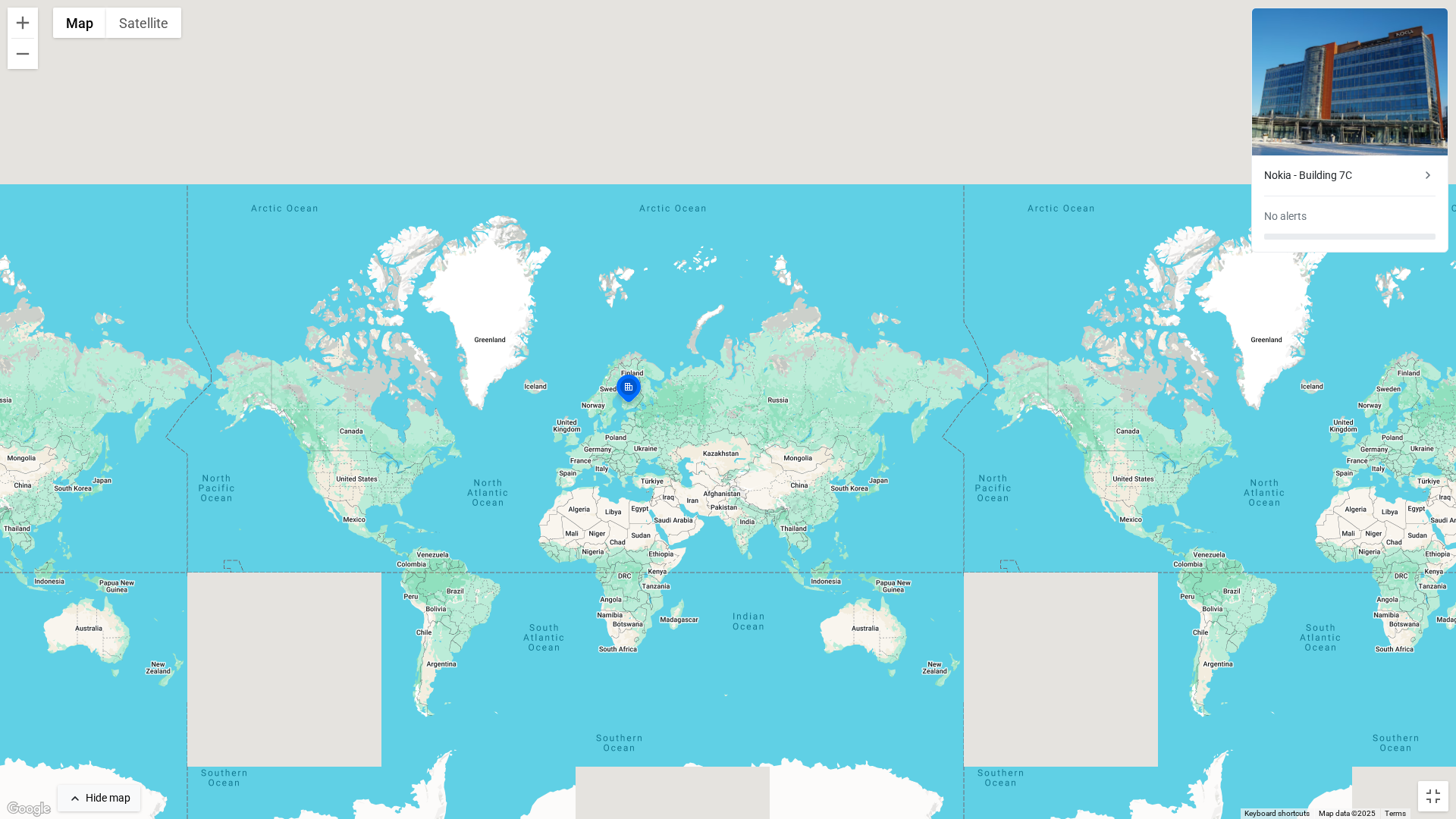
drag, startPoint x: 845, startPoint y: 447, endPoint x: 835, endPoint y: 450, distance: 10.4
click at [835, 450] on div "To activate drag with keyboard, press Alt + Enter. Once in keyboard drag state,…" at bounding box center [728, 409] width 1456 height 819
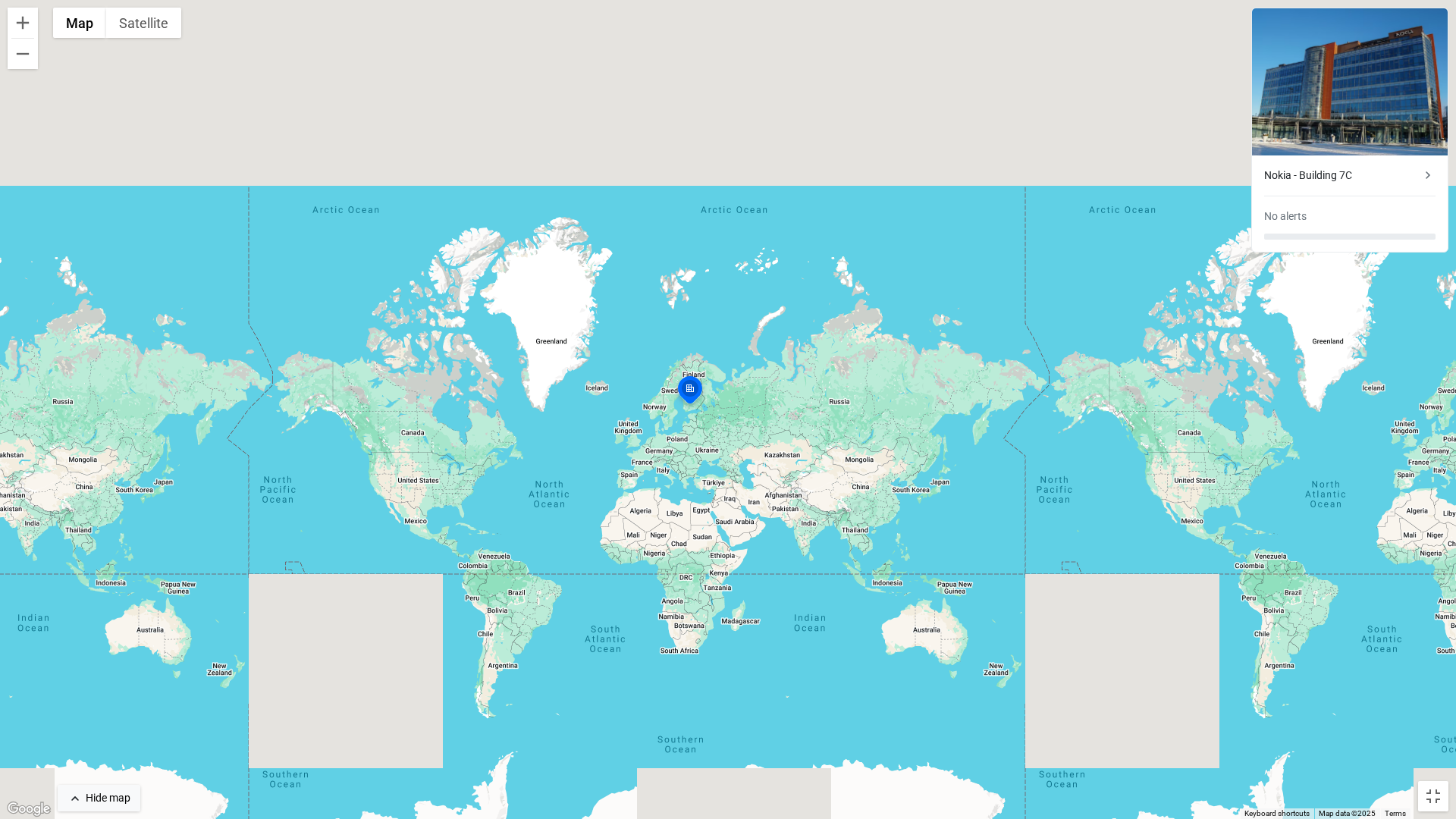
drag, startPoint x: 372, startPoint y: 410, endPoint x: 435, endPoint y: 411, distance: 63.0
click at [435, 411] on div "To activate drag with keyboard, press Alt + Enter. Once in keyboard drag state,…" at bounding box center [728, 409] width 1456 height 819
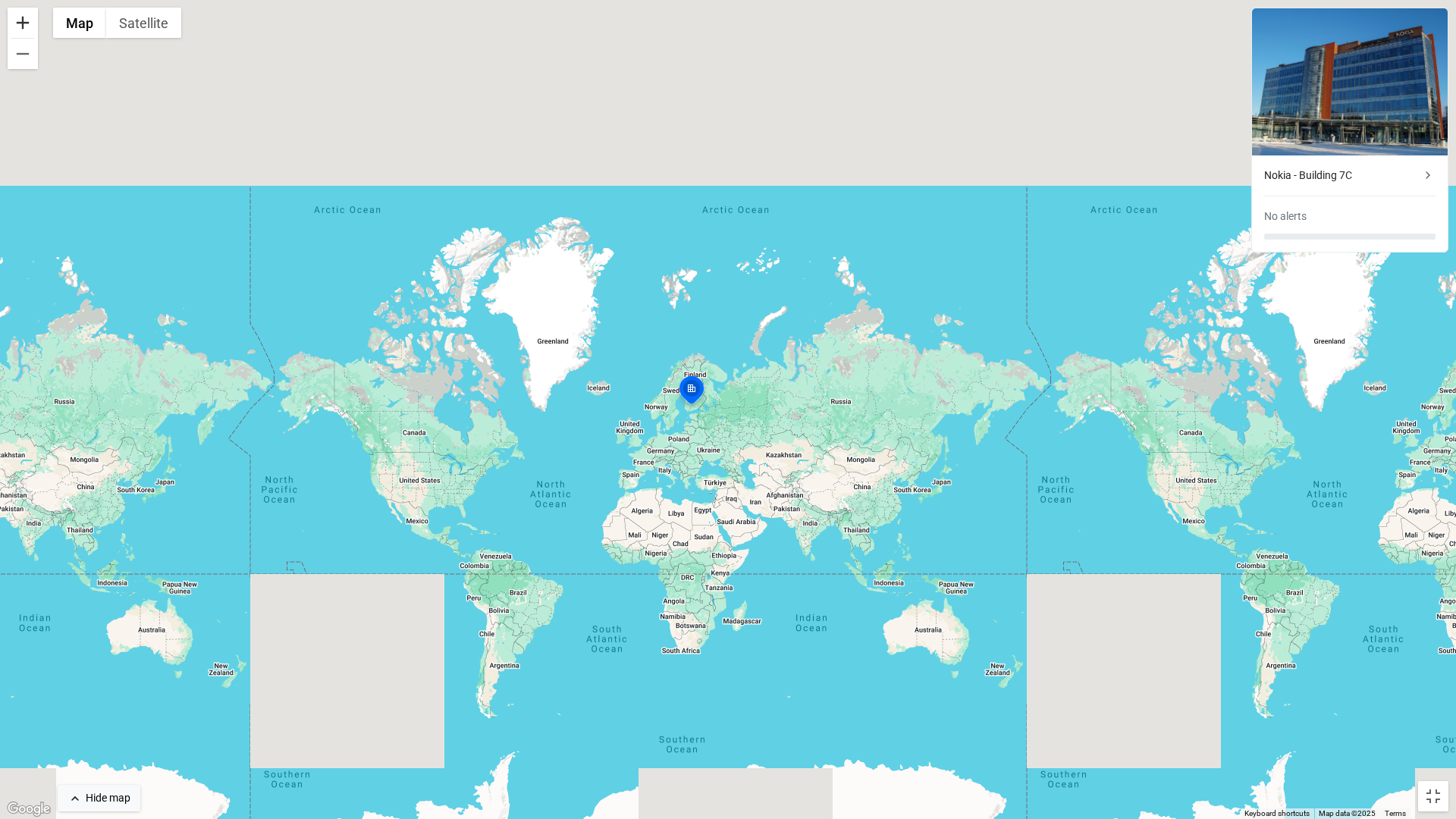
click at [25, 28] on button "Zoom in" at bounding box center [23, 23] width 30 height 30
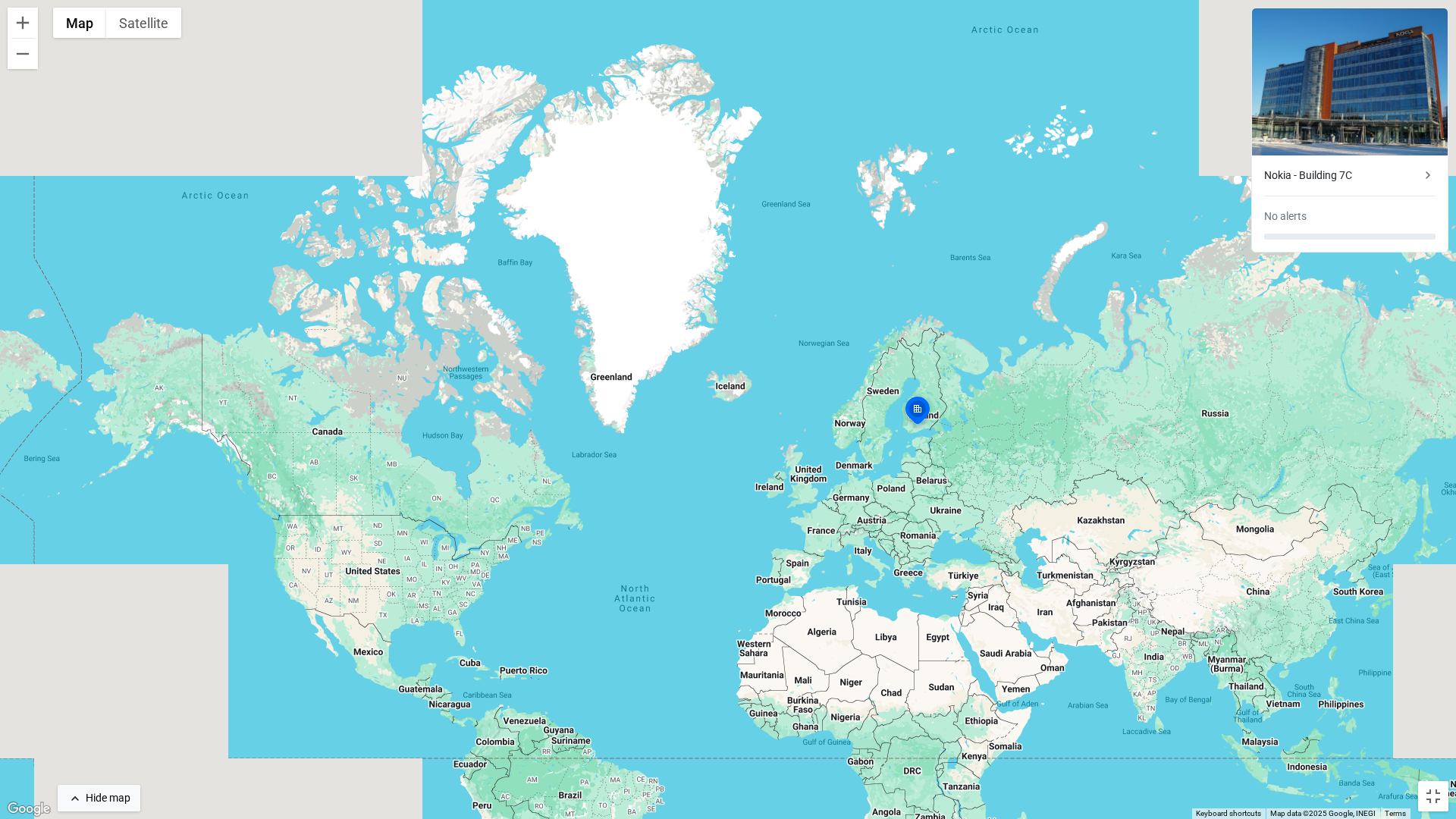
drag, startPoint x: 173, startPoint y: 327, endPoint x: 440, endPoint y: 347, distance: 267.7
click at [440, 347] on div "To activate drag with keyboard, press Alt + Enter. Once in keyboard drag state,…" at bounding box center [728, 409] width 1456 height 819
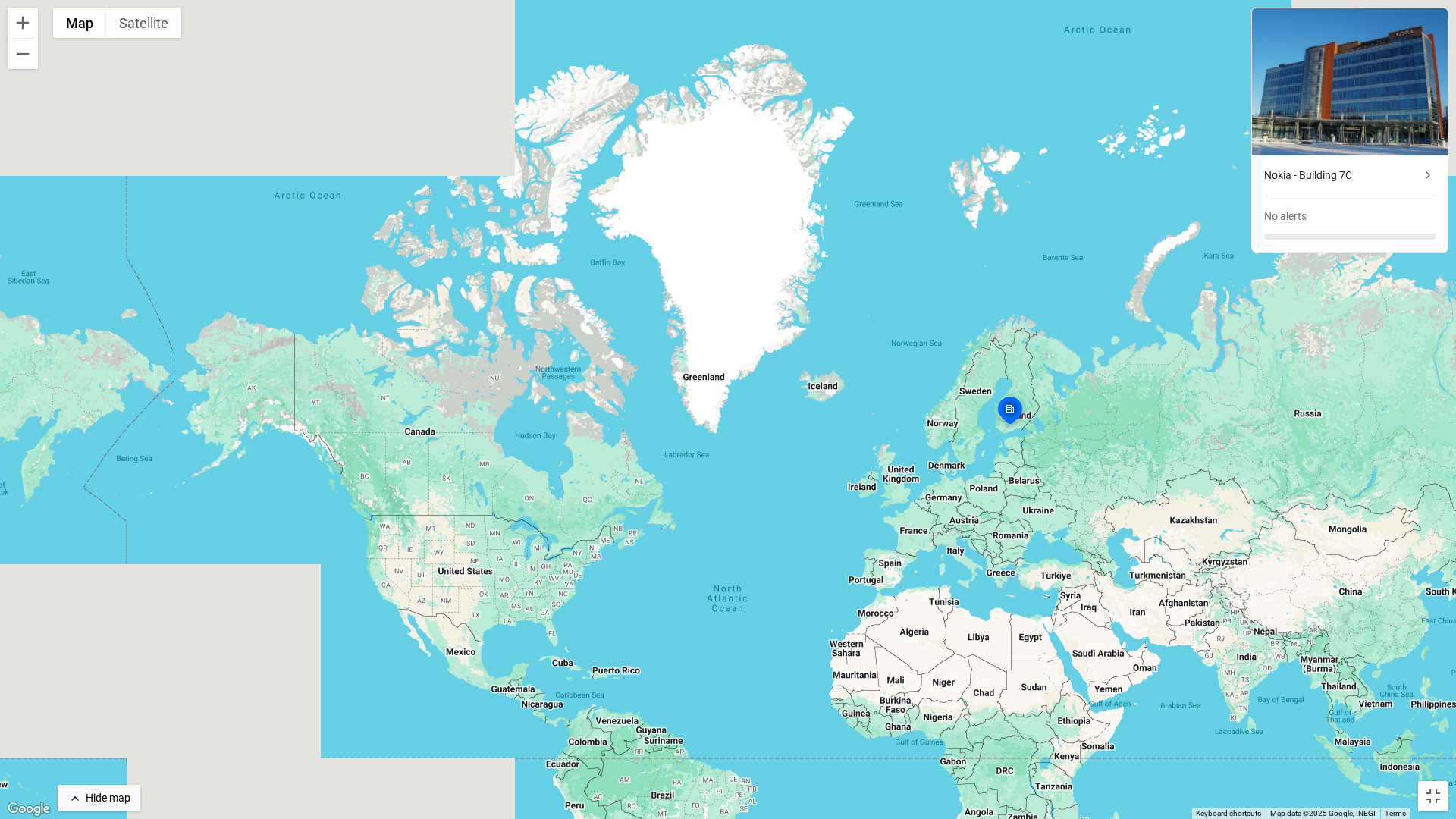
drag, startPoint x: 361, startPoint y: 490, endPoint x: 458, endPoint y: 490, distance: 97.0
click at [458, 490] on div "To activate drag with keyboard, press Alt + Enter. Once in keyboard drag state,…" at bounding box center [728, 409] width 1456 height 819
click at [27, 34] on button "Zoom in" at bounding box center [23, 23] width 30 height 30
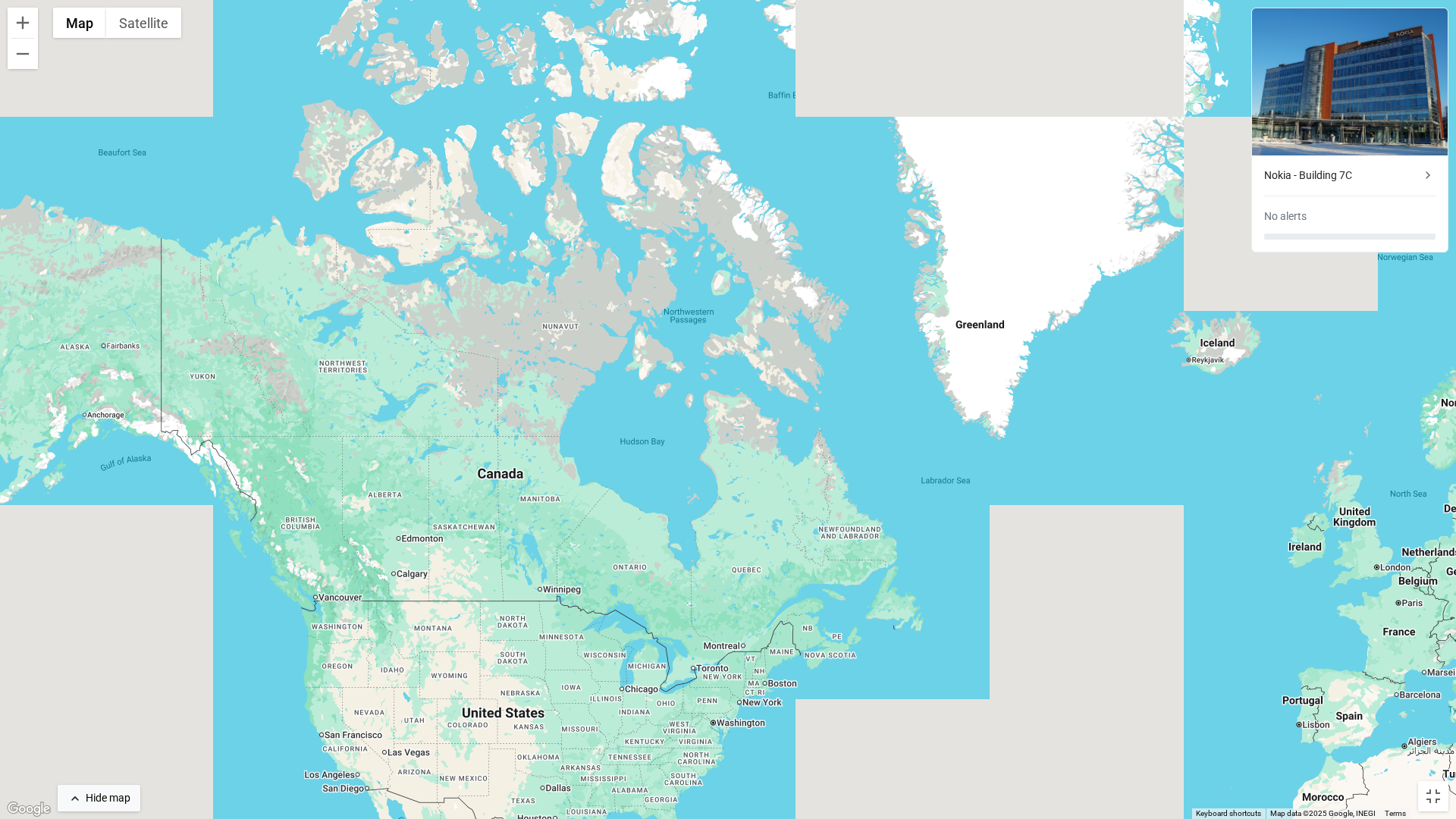
drag, startPoint x: 183, startPoint y: 448, endPoint x: 484, endPoint y: 428, distance: 301.7
click at [484, 428] on div "To activate drag with keyboard, press Alt + Enter. Once in keyboard drag state,…" at bounding box center [728, 409] width 1456 height 819
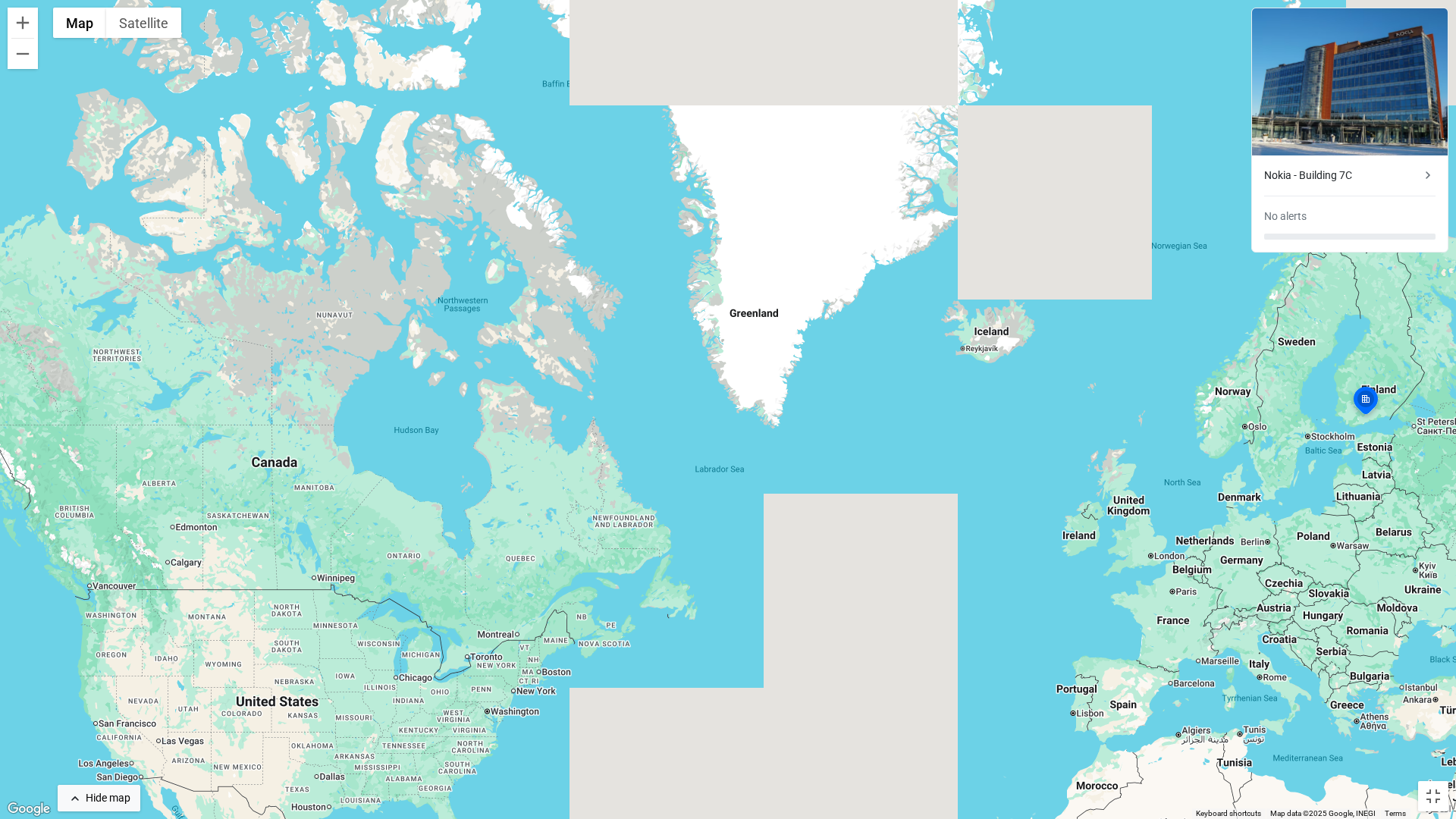
drag, startPoint x: 518, startPoint y: 427, endPoint x: 286, endPoint y: 415, distance: 232.3
click at [286, 415] on div "To activate drag with keyboard, press Alt + Enter. Once in keyboard drag state,…" at bounding box center [728, 409] width 1456 height 819
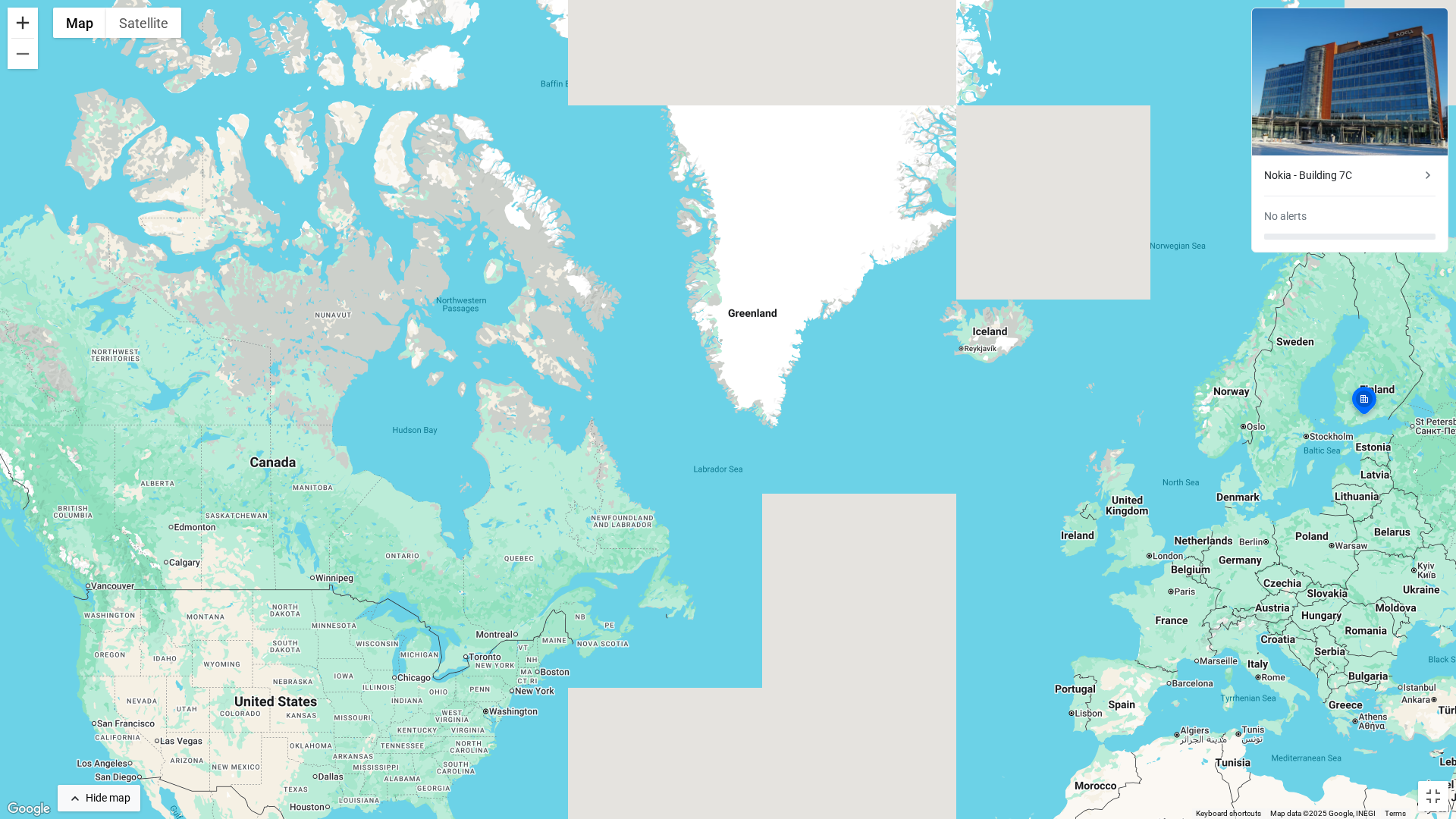
click at [27, 23] on button "Zoom in" at bounding box center [23, 23] width 30 height 30
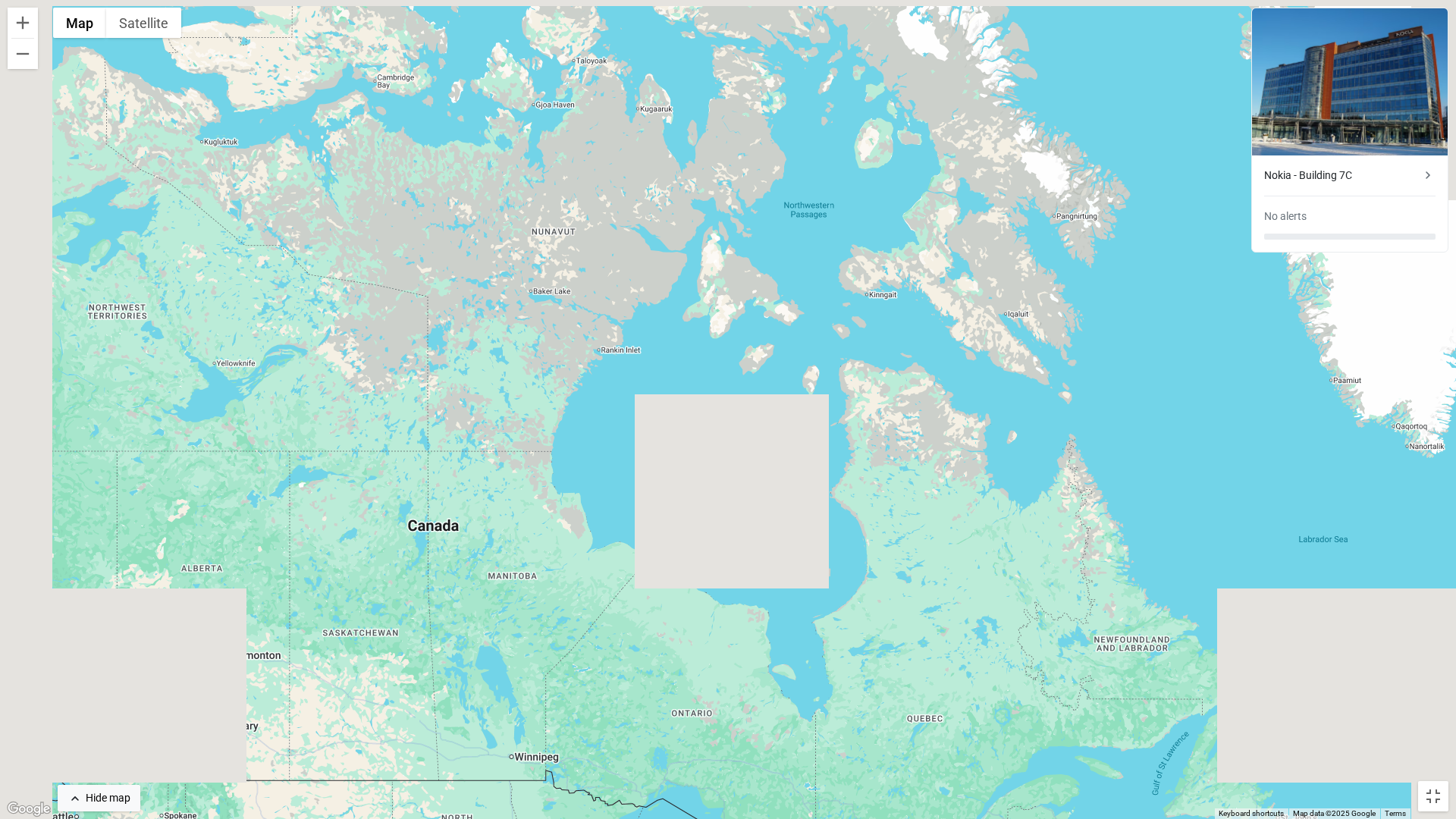
drag, startPoint x: 160, startPoint y: 403, endPoint x: 780, endPoint y: 415, distance: 620.1
click at [780, 415] on div "To activate drag with keyboard, press Alt + Enter. Once in keyboard drag state,…" at bounding box center [728, 409] width 1456 height 819
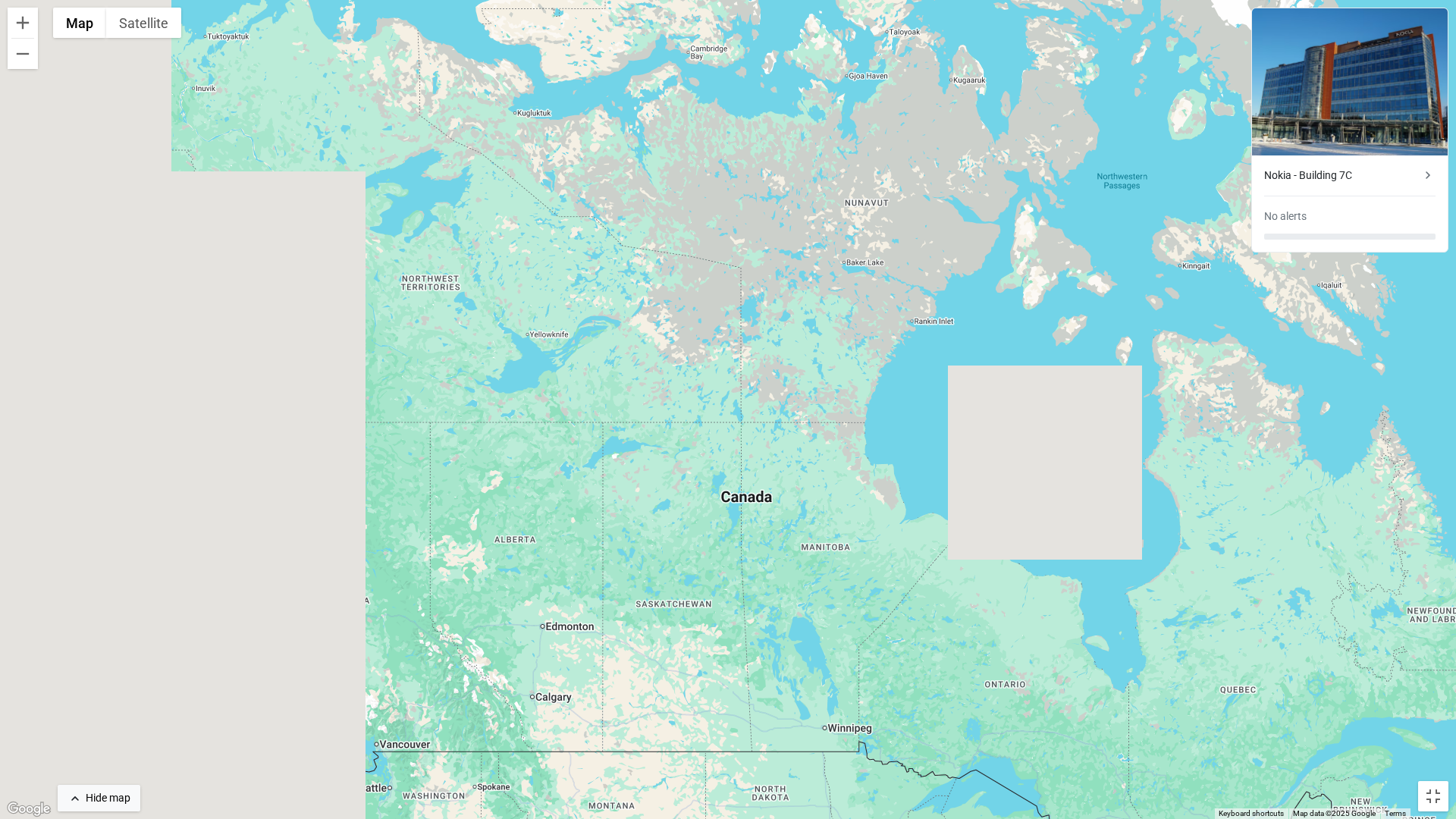
drag, startPoint x: 278, startPoint y: 285, endPoint x: 553, endPoint y: 256, distance: 276.5
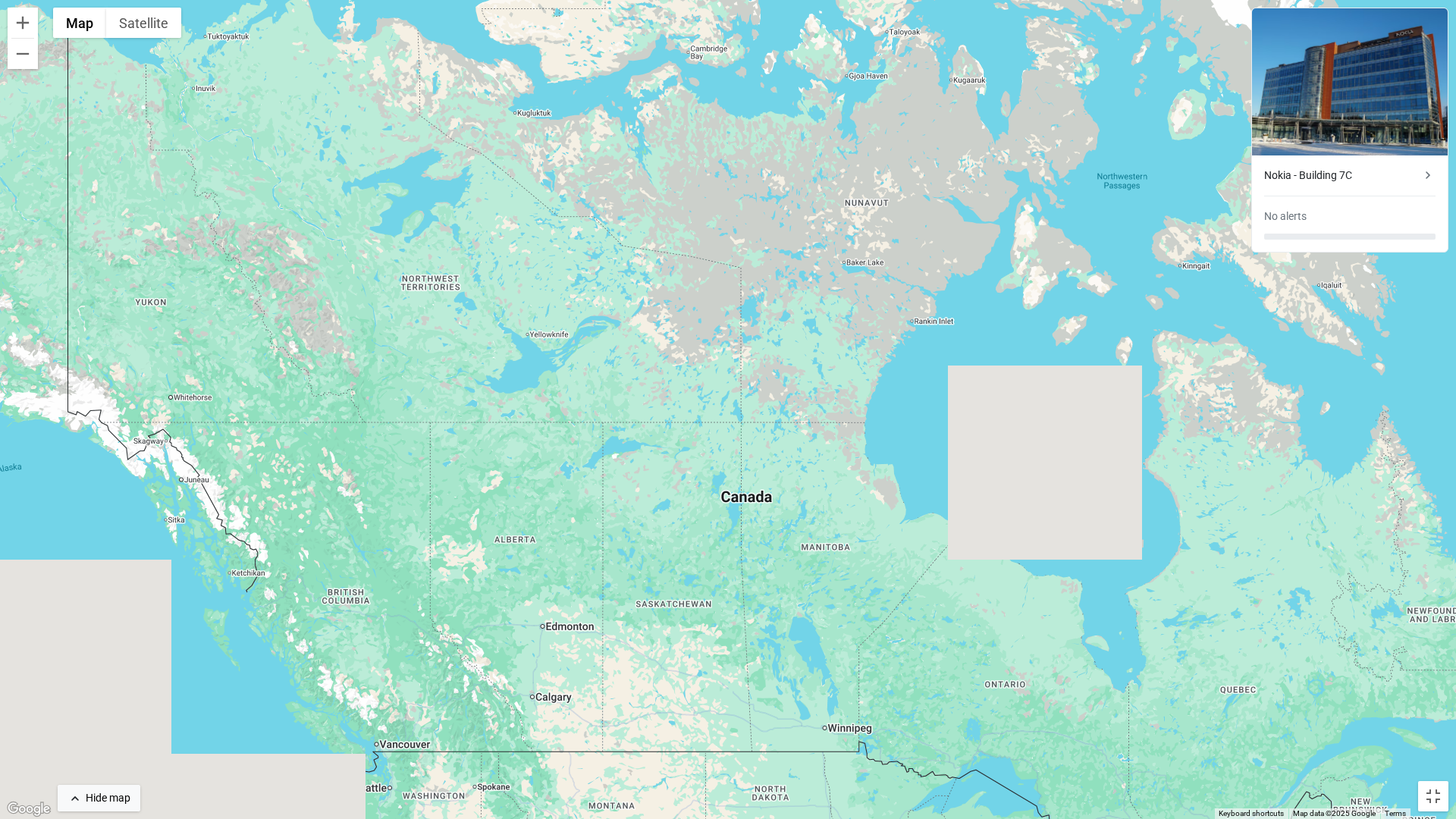
click at [553, 256] on div "To activate drag with keyboard, press Alt + Enter. Once in keyboard drag state,…" at bounding box center [728, 409] width 1456 height 819
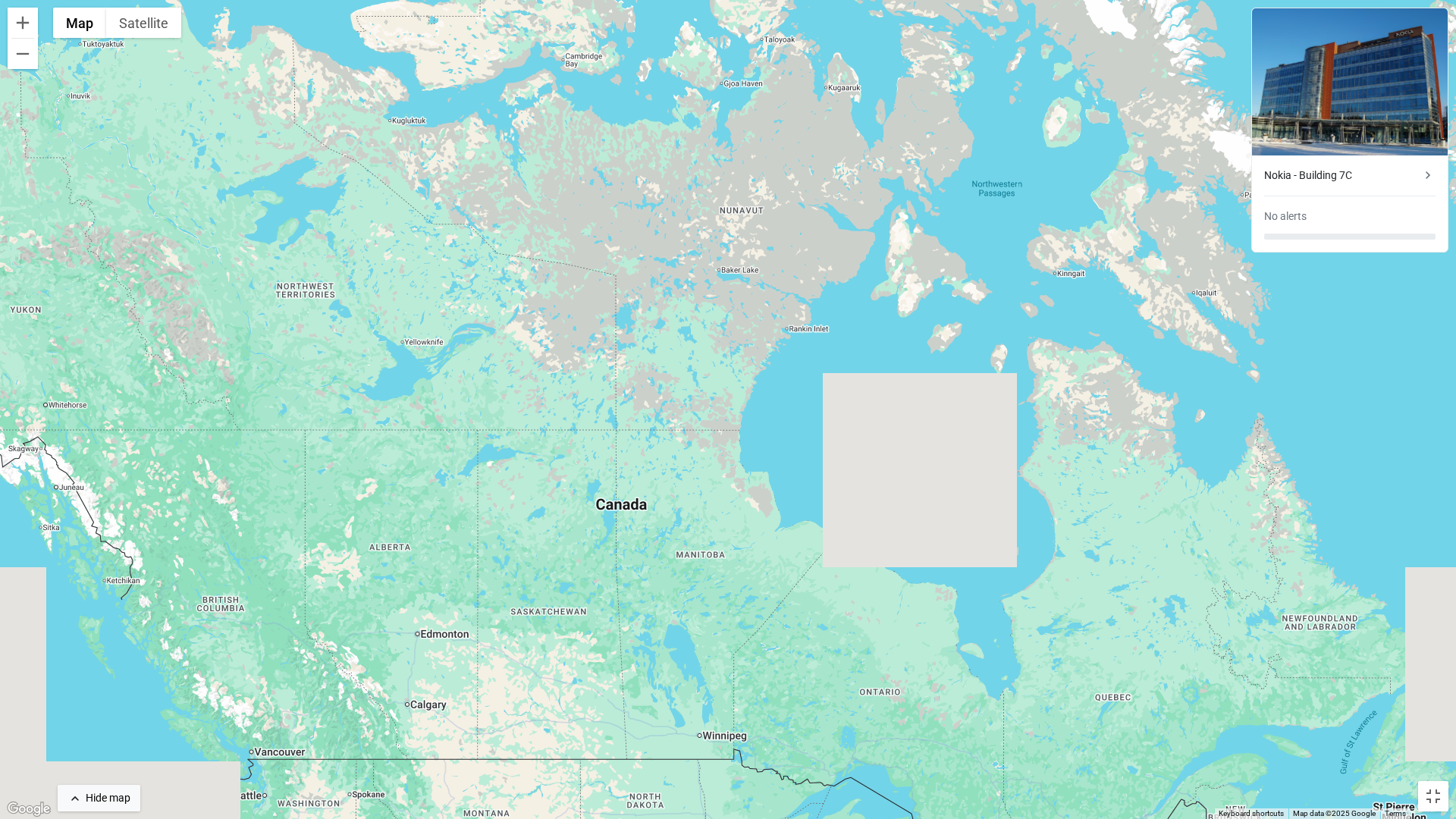
drag, startPoint x: 794, startPoint y: 426, endPoint x: 709, endPoint y: 432, distance: 85.2
click at [709, 432] on div "To activate drag with keyboard, press Alt + Enter. Once in keyboard drag state,…" at bounding box center [728, 409] width 1456 height 819
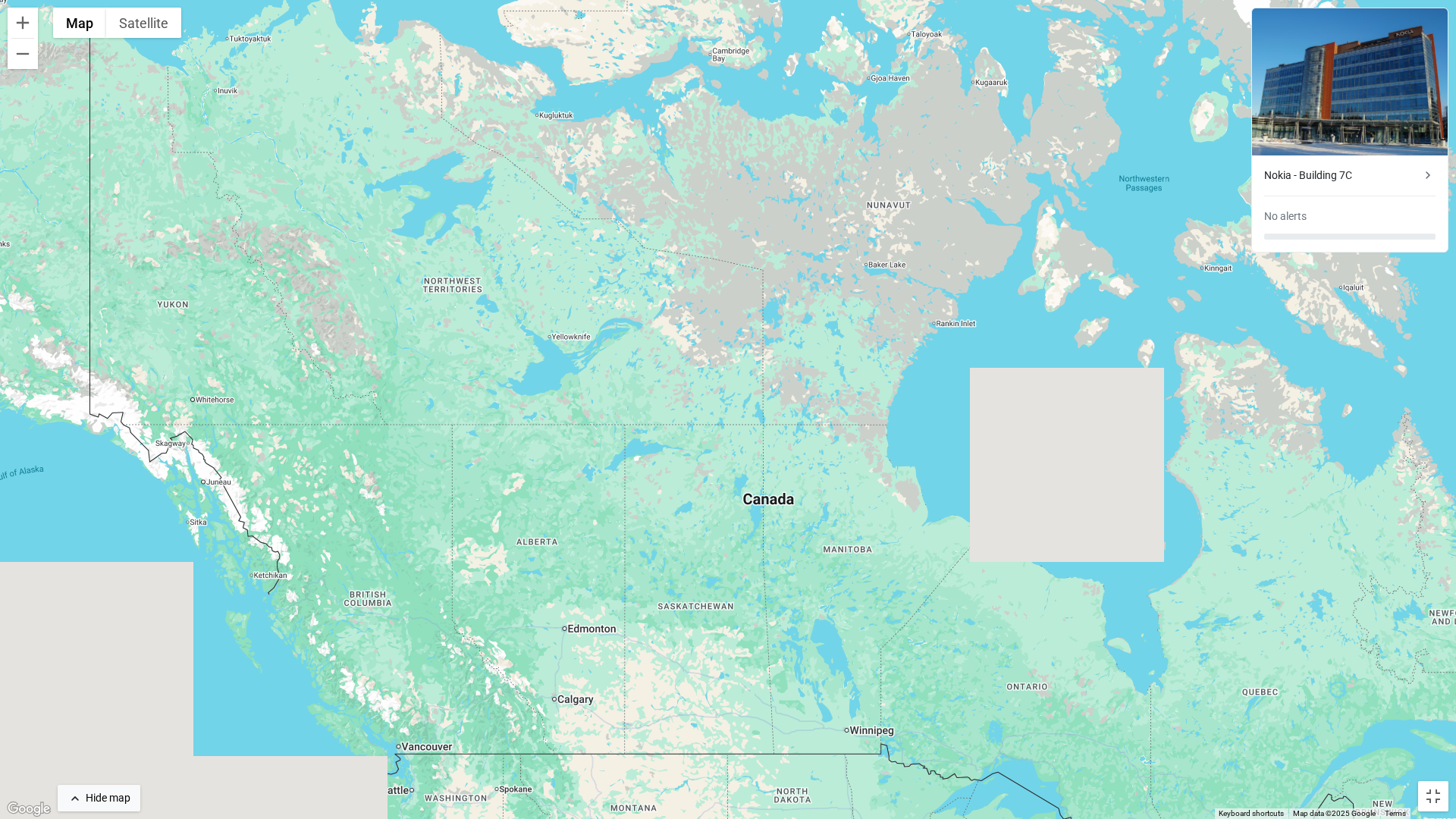
drag, startPoint x: 328, startPoint y: 397, endPoint x: 479, endPoint y: 391, distance: 151.1
click at [479, 391] on div "To activate drag with keyboard, press Alt + Enter. Once in keyboard drag state,…" at bounding box center [728, 409] width 1456 height 819
click at [23, 27] on button "Zoom in" at bounding box center [23, 23] width 30 height 30
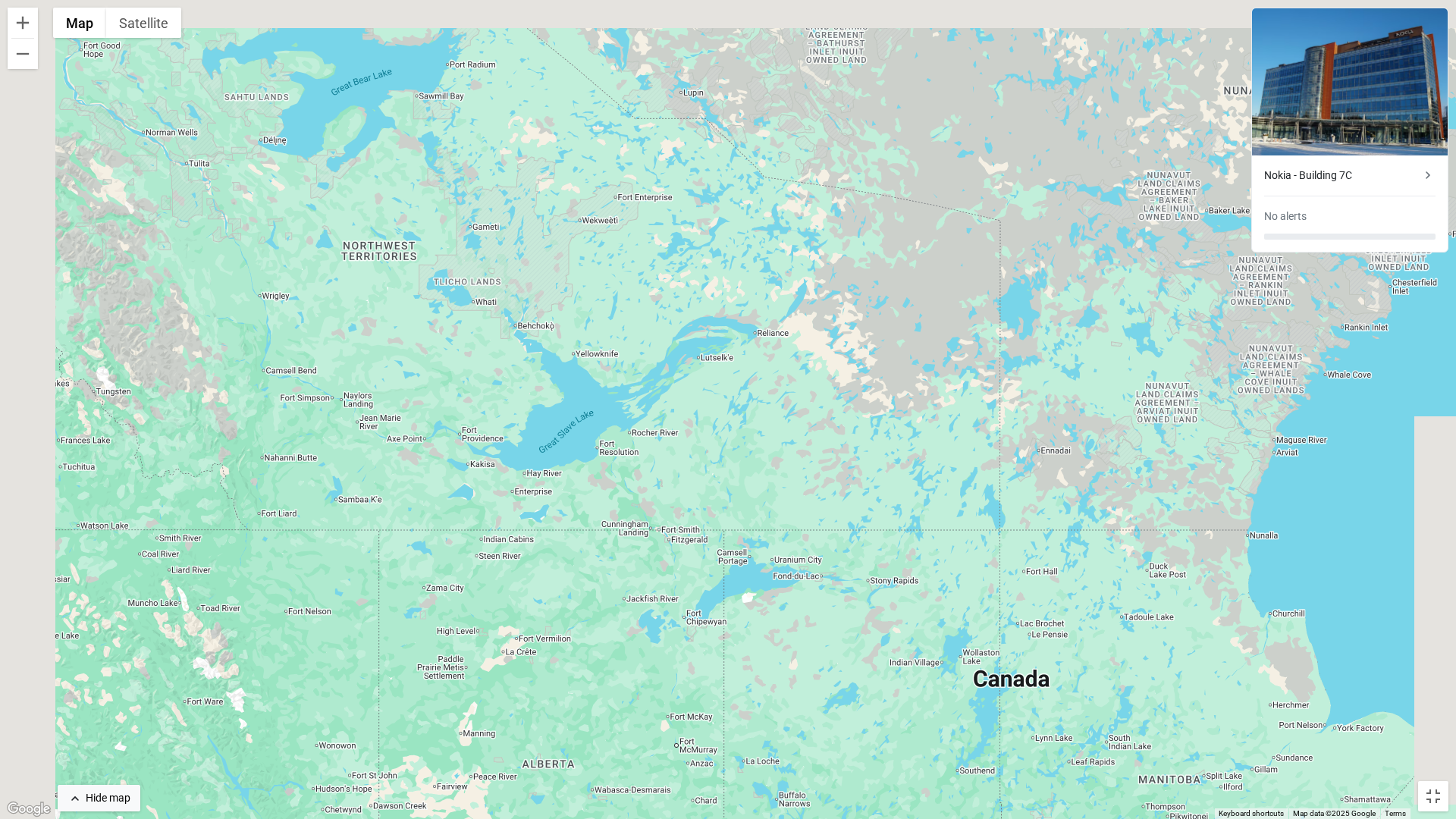
drag, startPoint x: 292, startPoint y: 247, endPoint x: 504, endPoint y: 341, distance: 231.9
click at [504, 341] on div "To activate drag with keyboard, press Alt + Enter. Once in keyboard drag state,…" at bounding box center [728, 409] width 1456 height 819
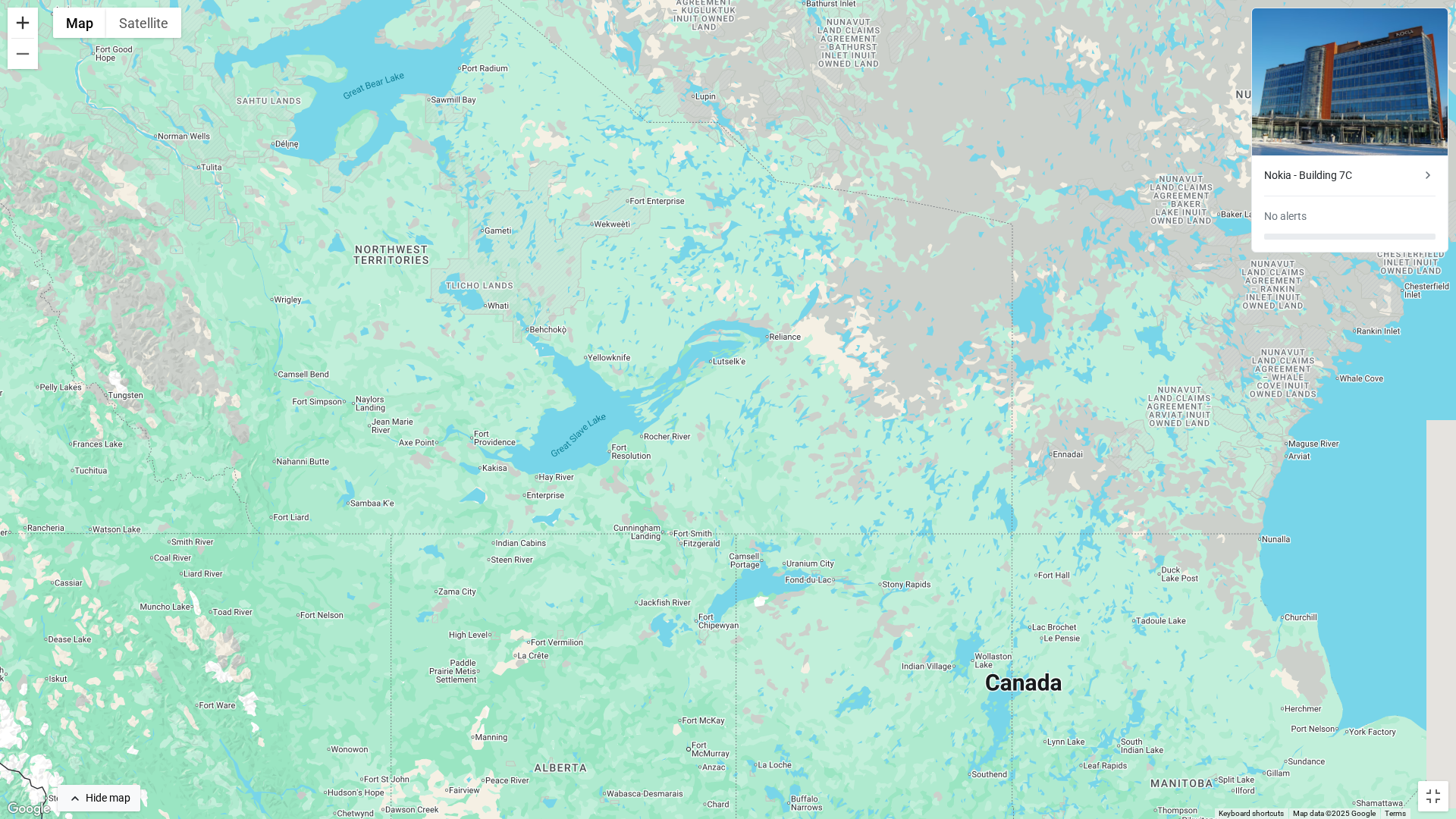
click at [20, 28] on button "Zoom in" at bounding box center [23, 23] width 30 height 30
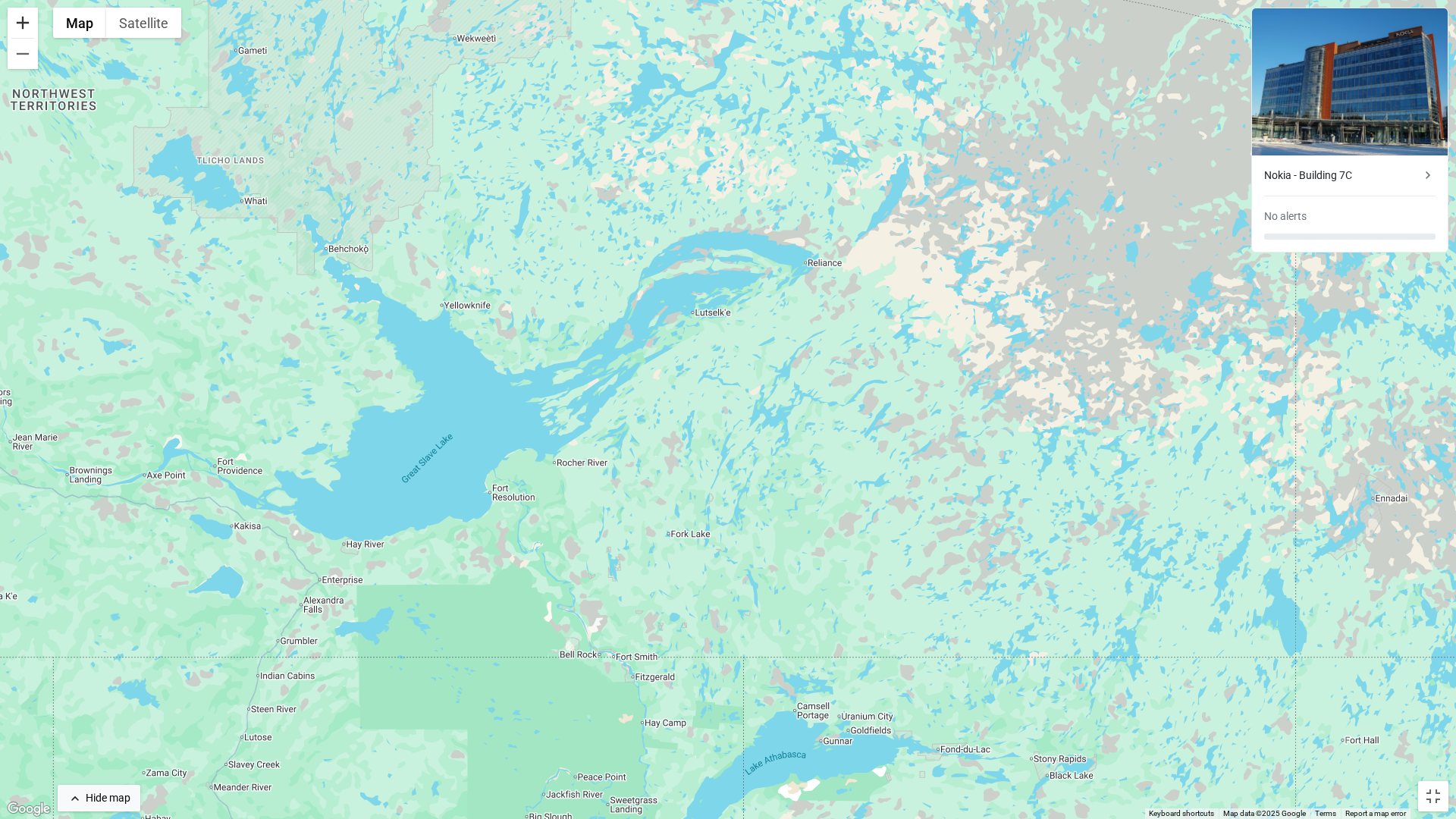
click at [20, 27] on button "Zoom in" at bounding box center [23, 23] width 30 height 30
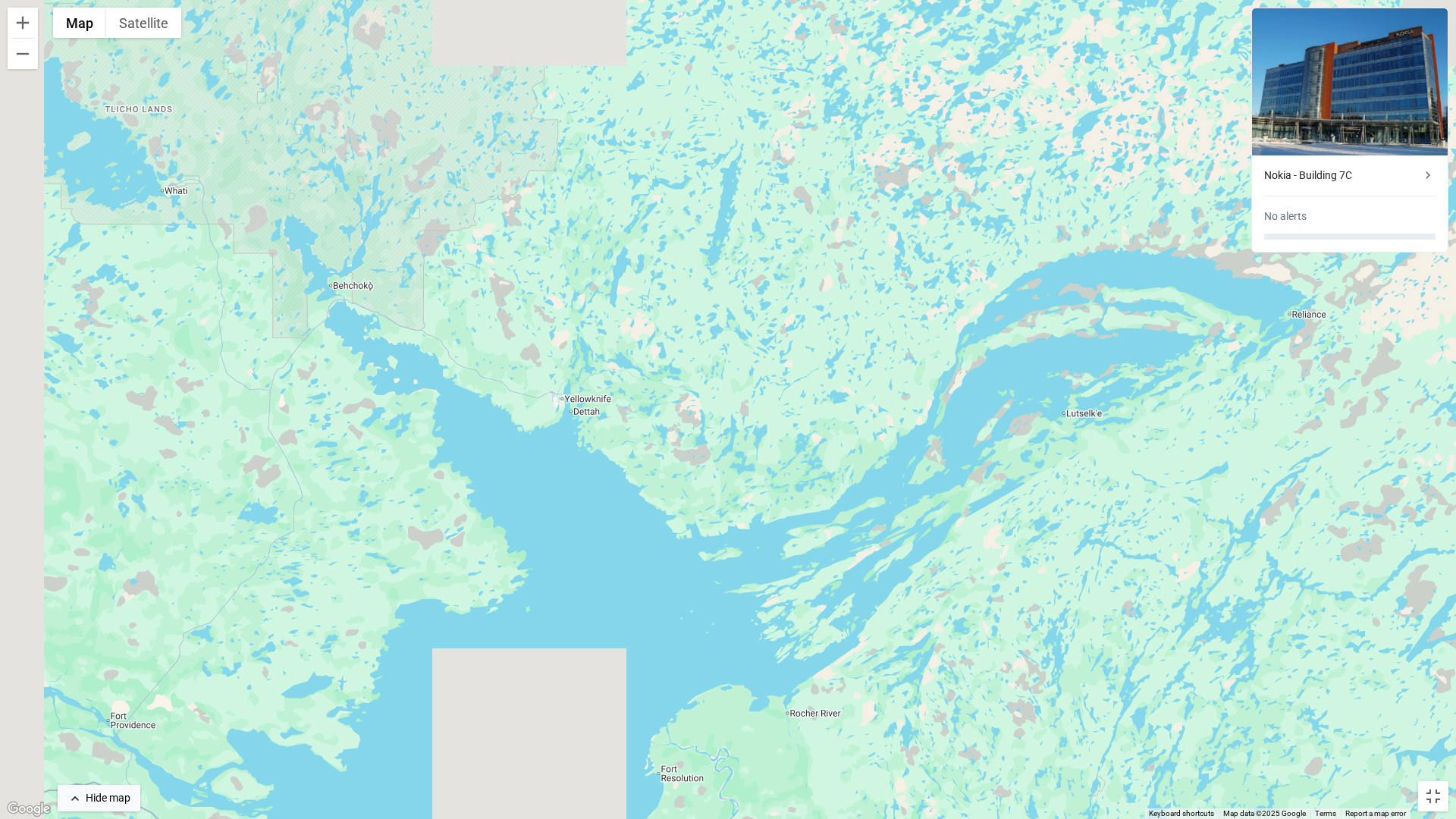
drag, startPoint x: 209, startPoint y: 213, endPoint x: 630, endPoint y: 411, distance: 465.2
click at [630, 411] on div "To activate drag with keyboard, press Alt + Enter. Once in keyboard drag state,…" at bounding box center [728, 409] width 1456 height 819
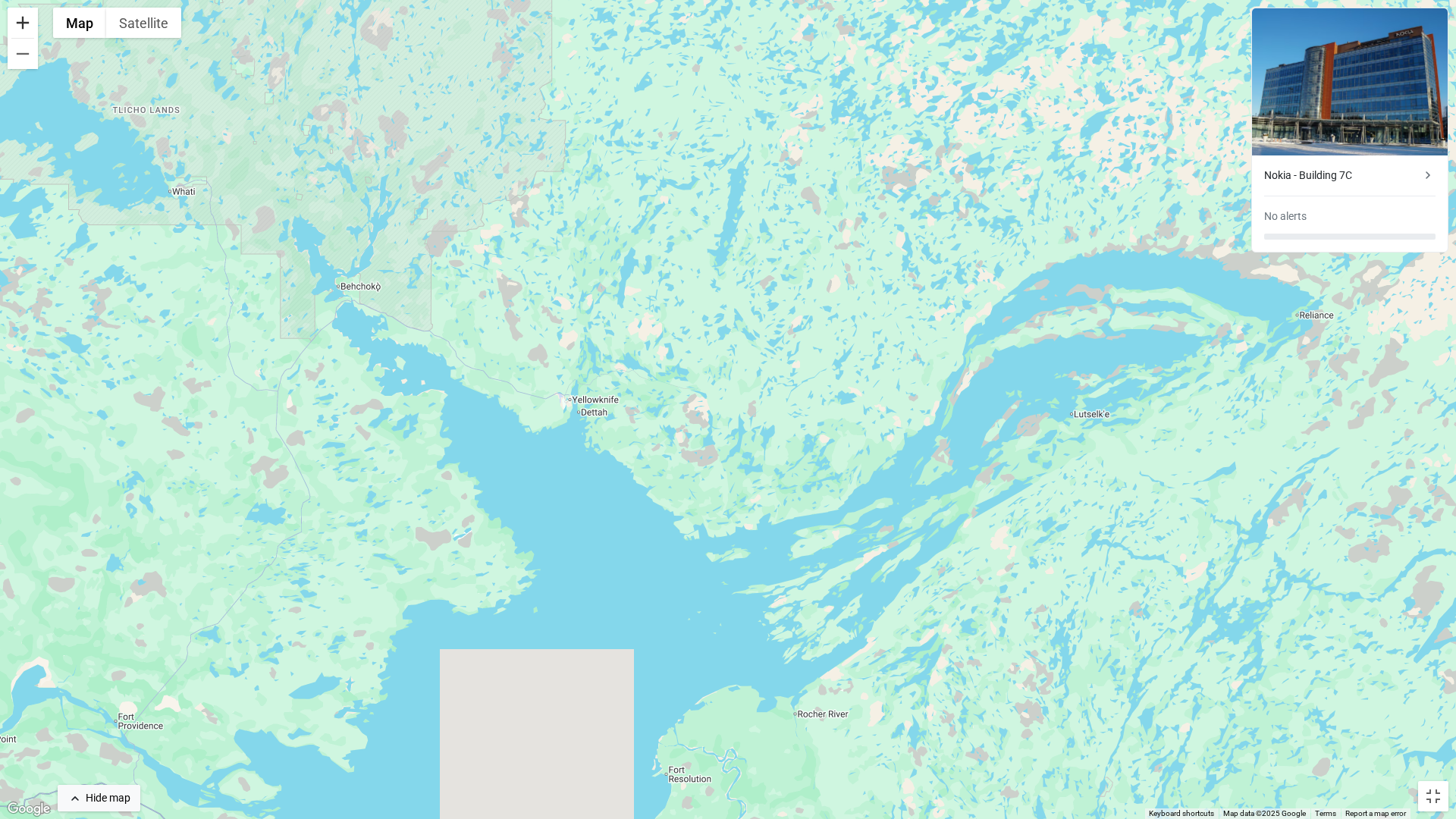
click at [30, 29] on button "Zoom in" at bounding box center [23, 23] width 30 height 30
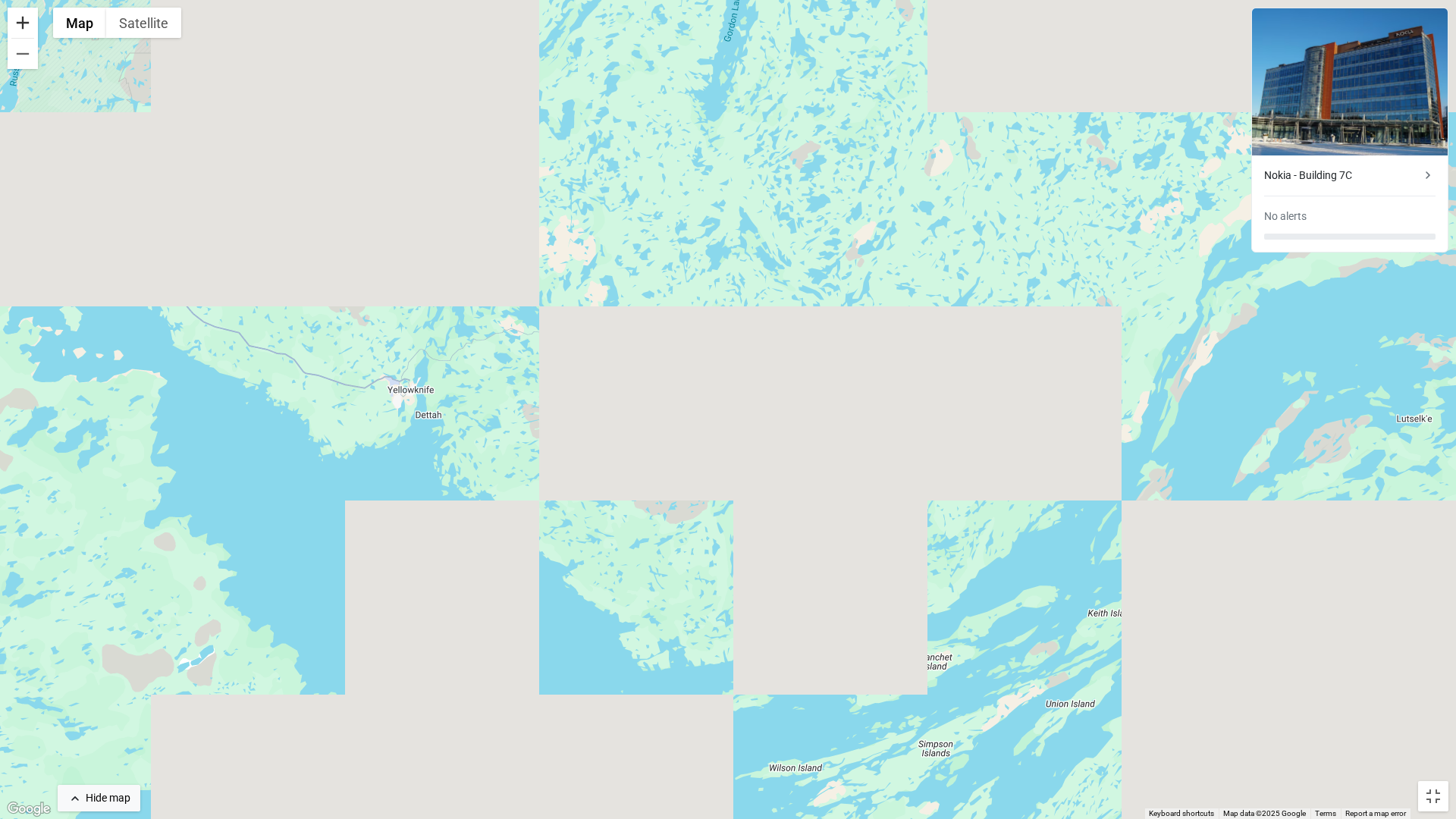
click at [30, 29] on button "Zoom in" at bounding box center [23, 23] width 30 height 30
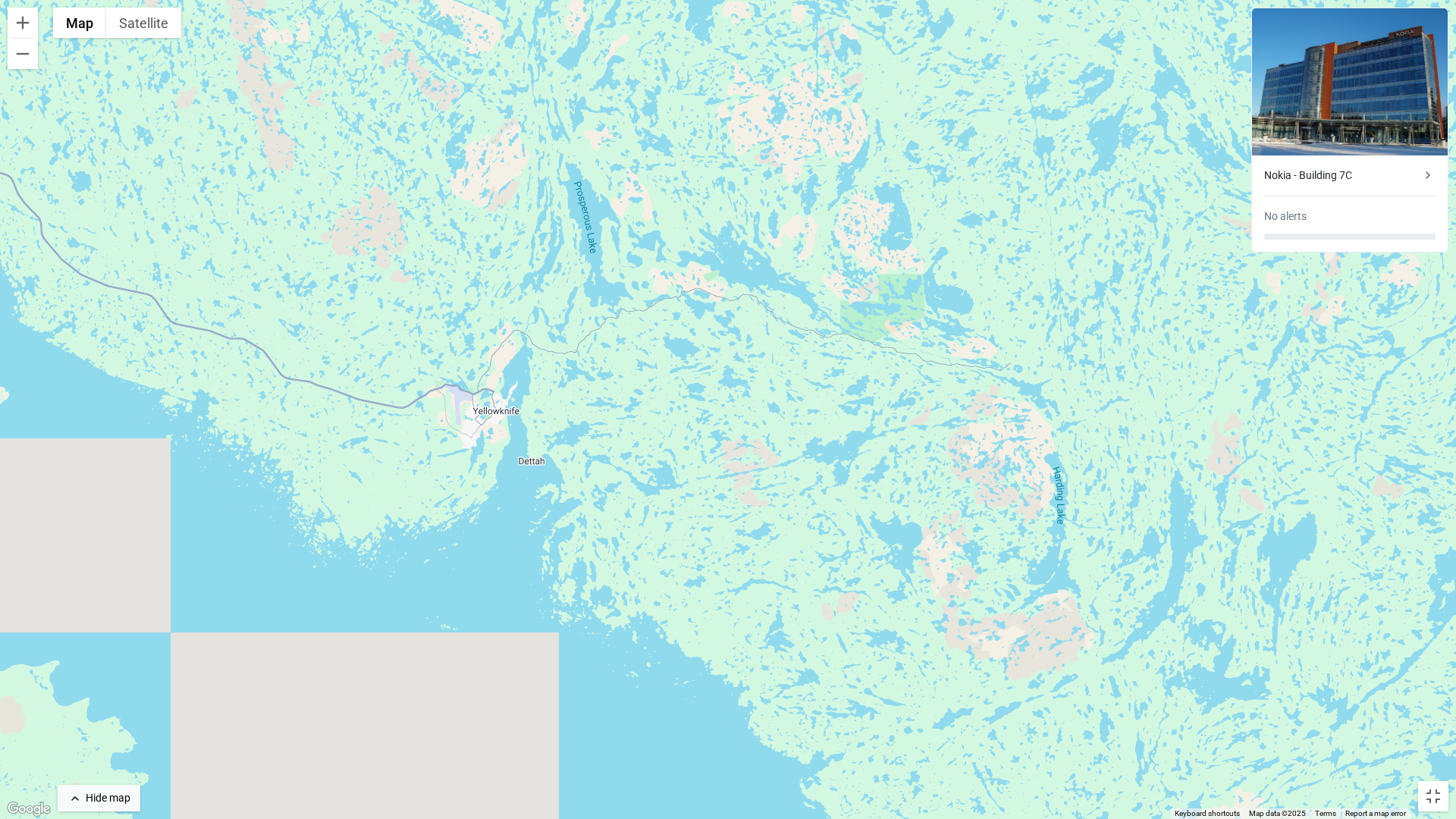
drag, startPoint x: 246, startPoint y: 381, endPoint x: 670, endPoint y: 433, distance: 427.2
click at [670, 433] on div "To activate drag with keyboard, press Alt + Enter. Once in keyboard drag state,…" at bounding box center [728, 409] width 1456 height 819
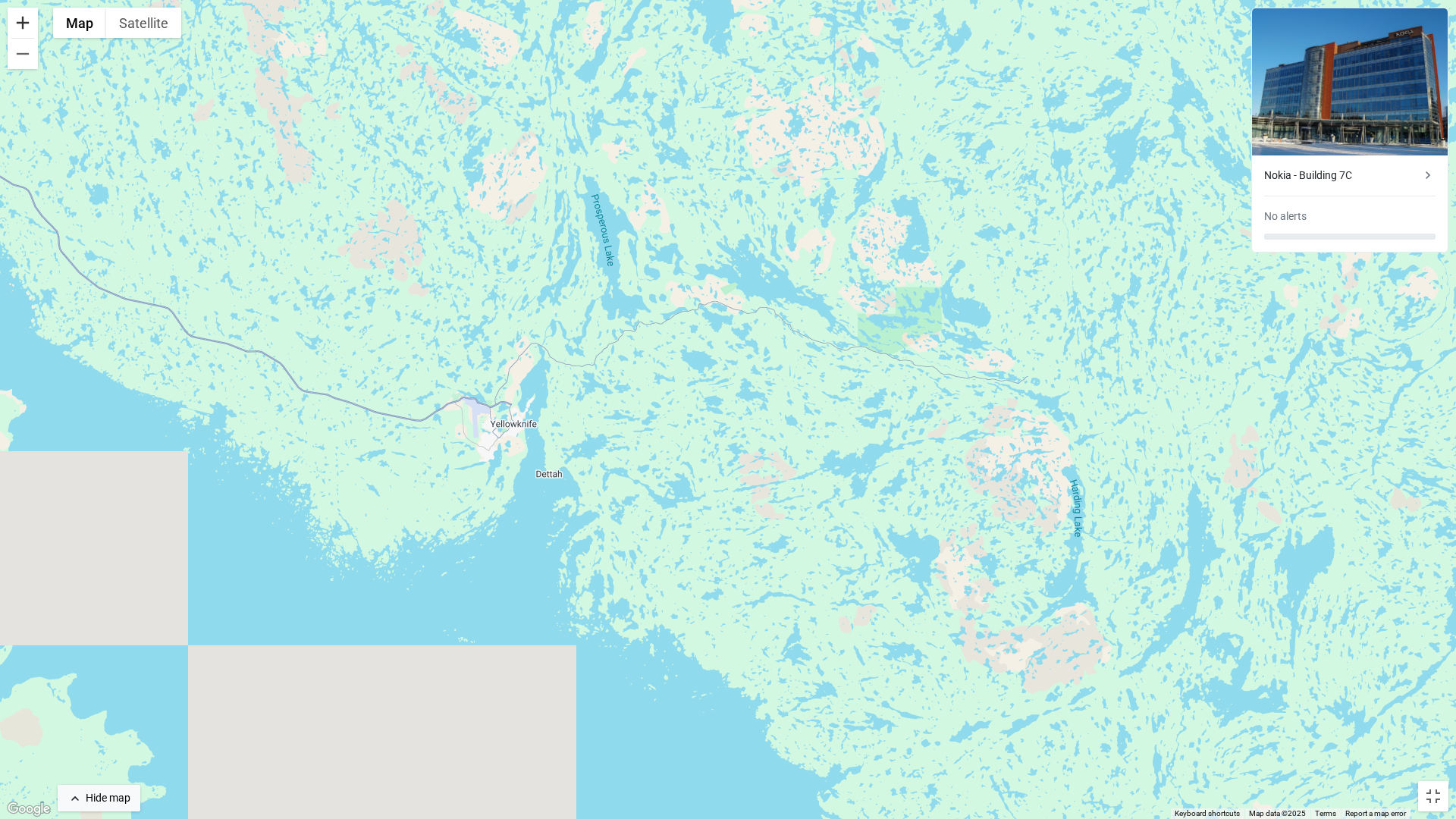
click at [21, 29] on button "Zoom in" at bounding box center [23, 23] width 30 height 30
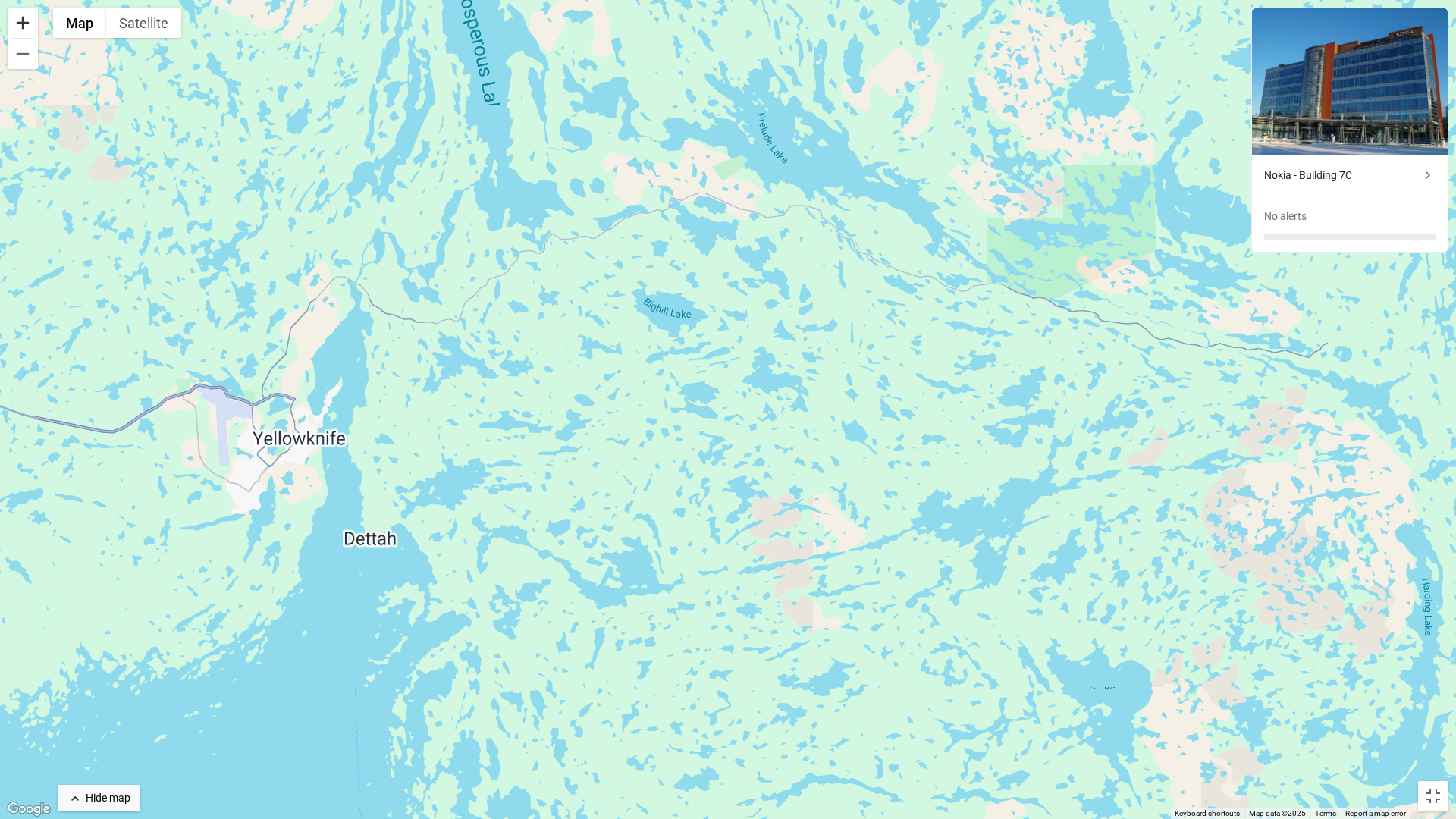
click at [21, 29] on button "Zoom in" at bounding box center [23, 23] width 30 height 30
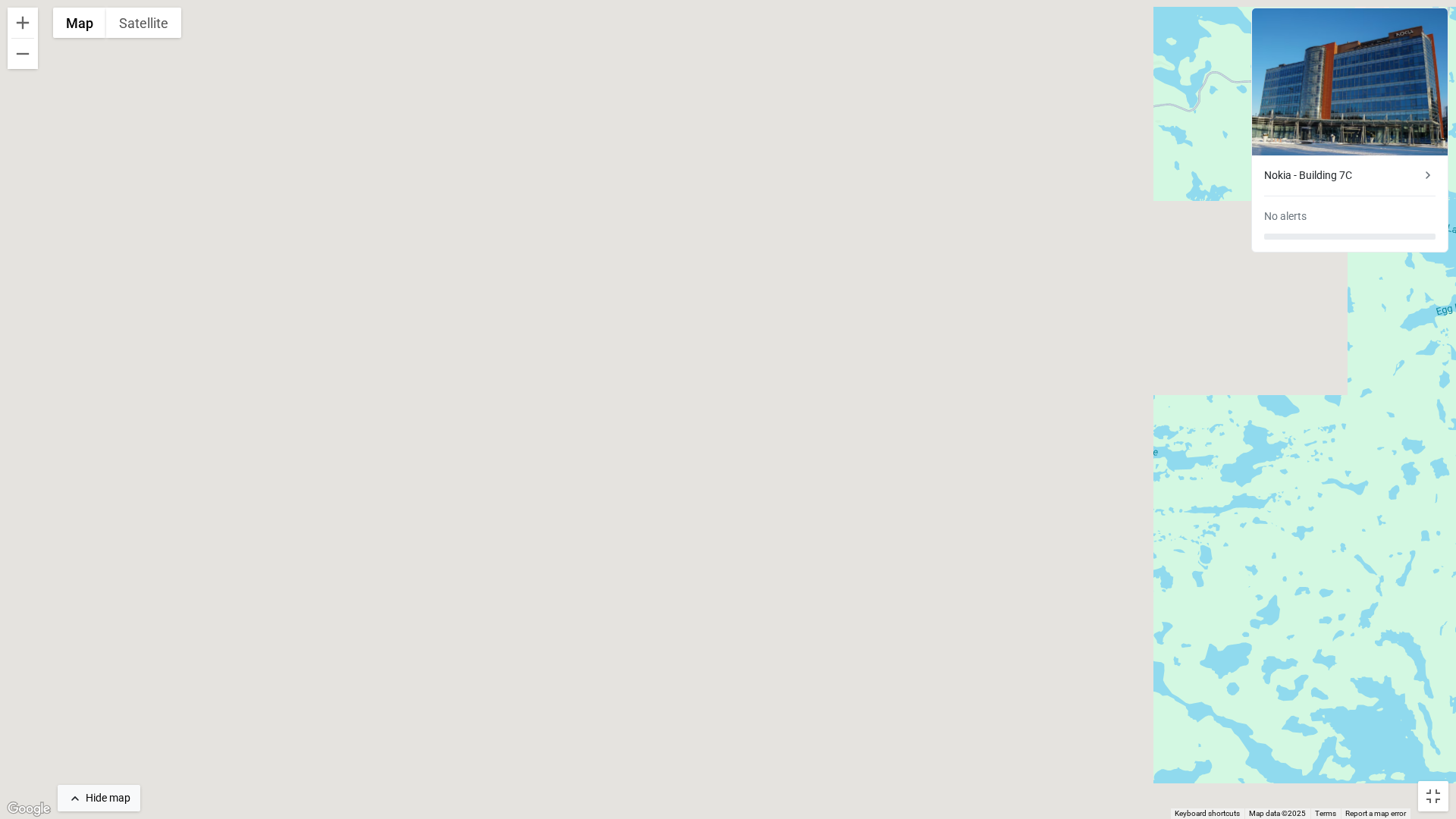
drag, startPoint x: 219, startPoint y: 364, endPoint x: 1061, endPoint y: 377, distance: 842.1
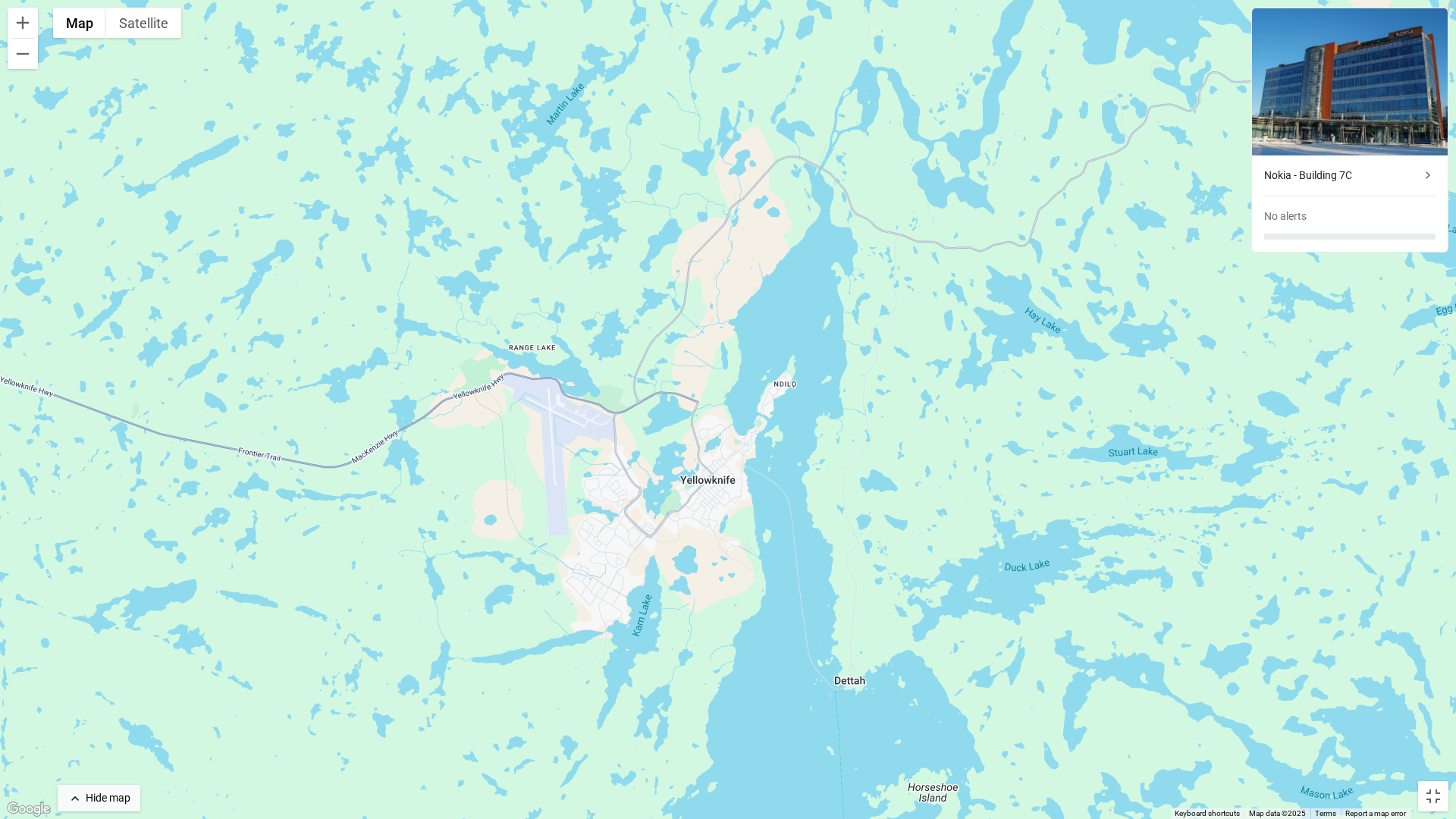
click at [1061, 377] on div "To activate drag with keyboard, press Alt + Enter. Once in keyboard drag state,…" at bounding box center [728, 409] width 1456 height 819
click at [151, 30] on button "Satellite" at bounding box center [144, 23] width 75 height 30
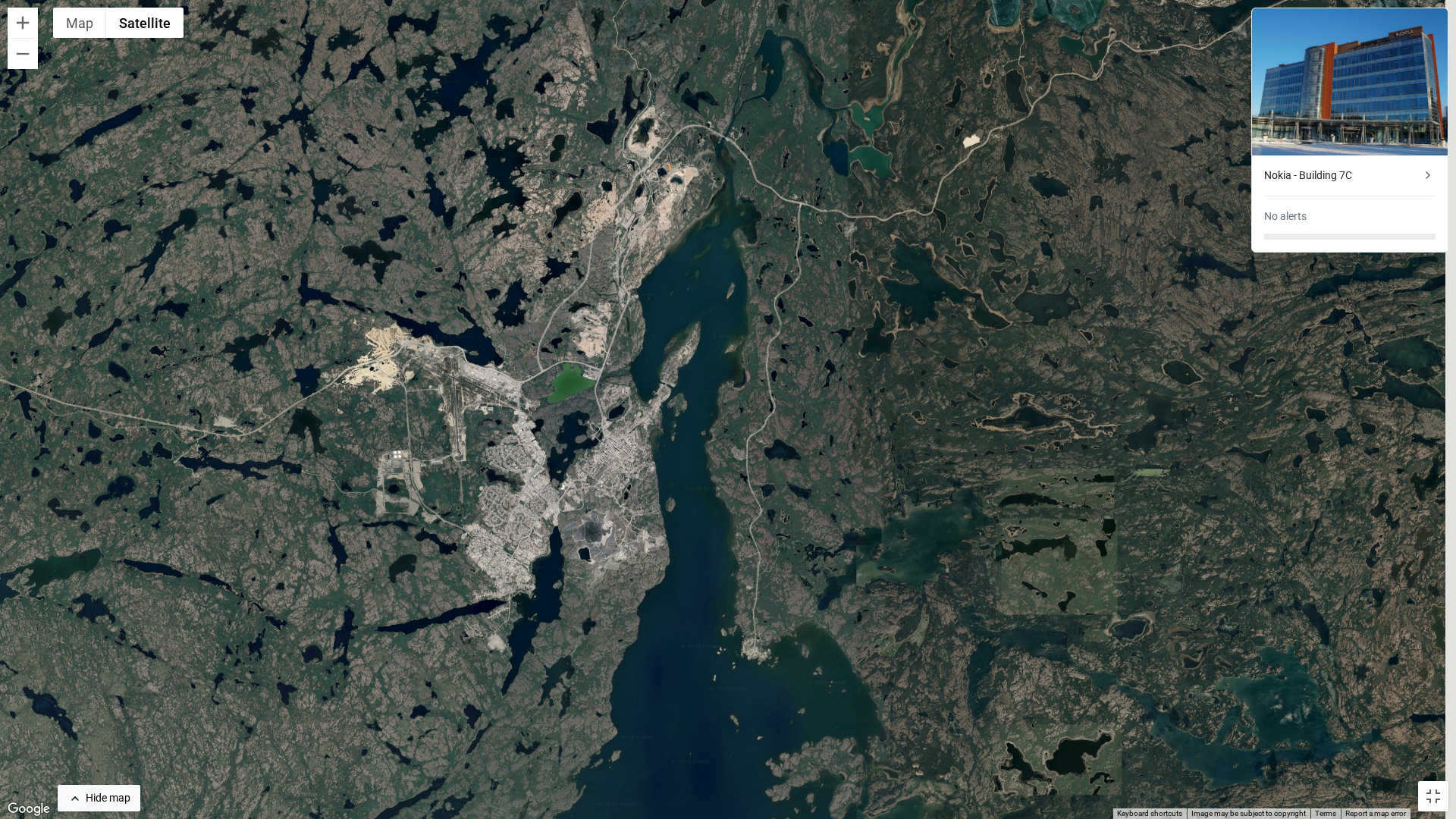
drag, startPoint x: 478, startPoint y: 455, endPoint x: 324, endPoint y: 387, distance: 168.3
click at [324, 387] on div "To activate drag with keyboard, press Alt + Enter. Once in keyboard drag state,…" at bounding box center [728, 409] width 1456 height 819
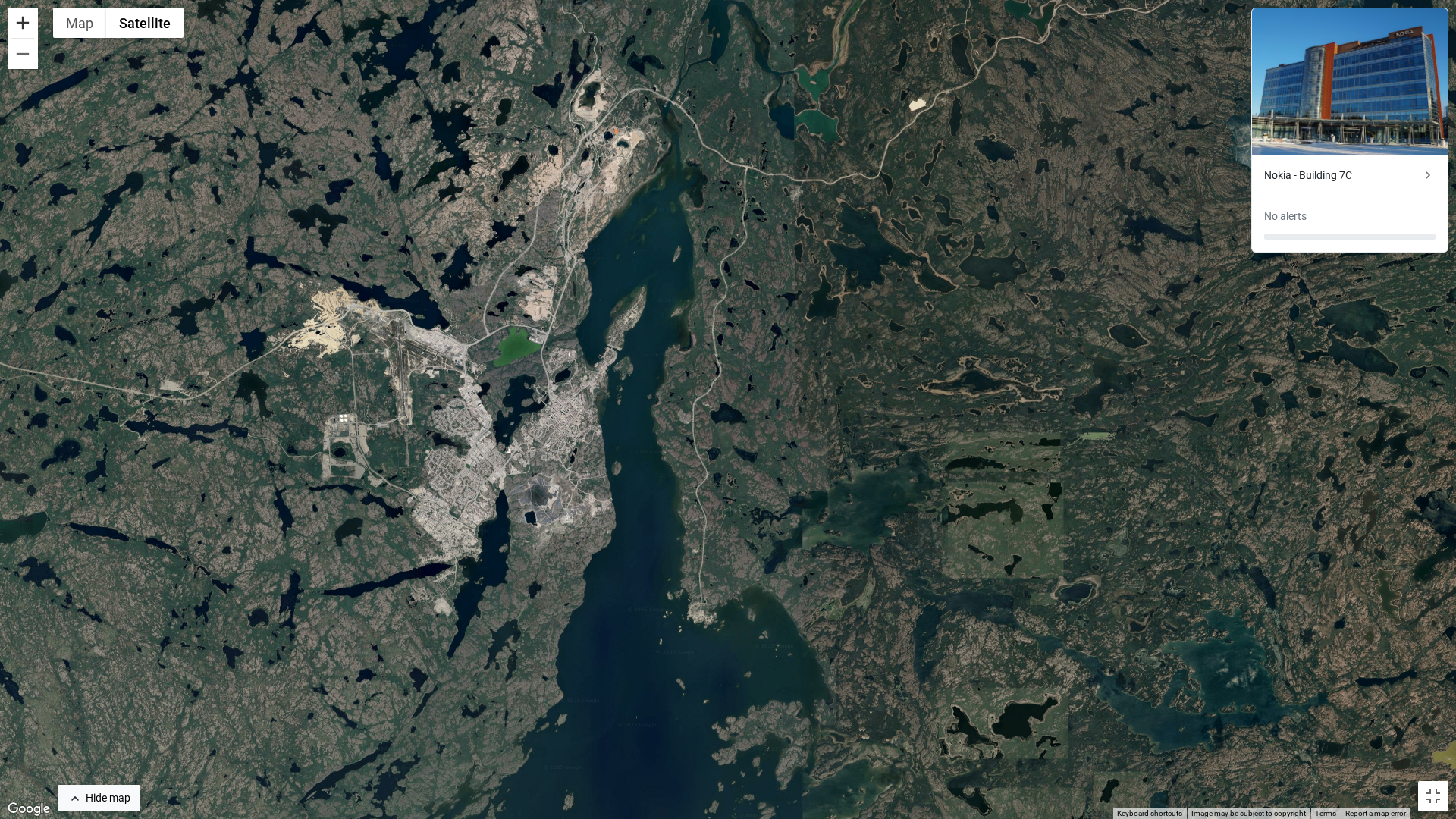
click at [26, 23] on button "Zoom in" at bounding box center [23, 23] width 30 height 30
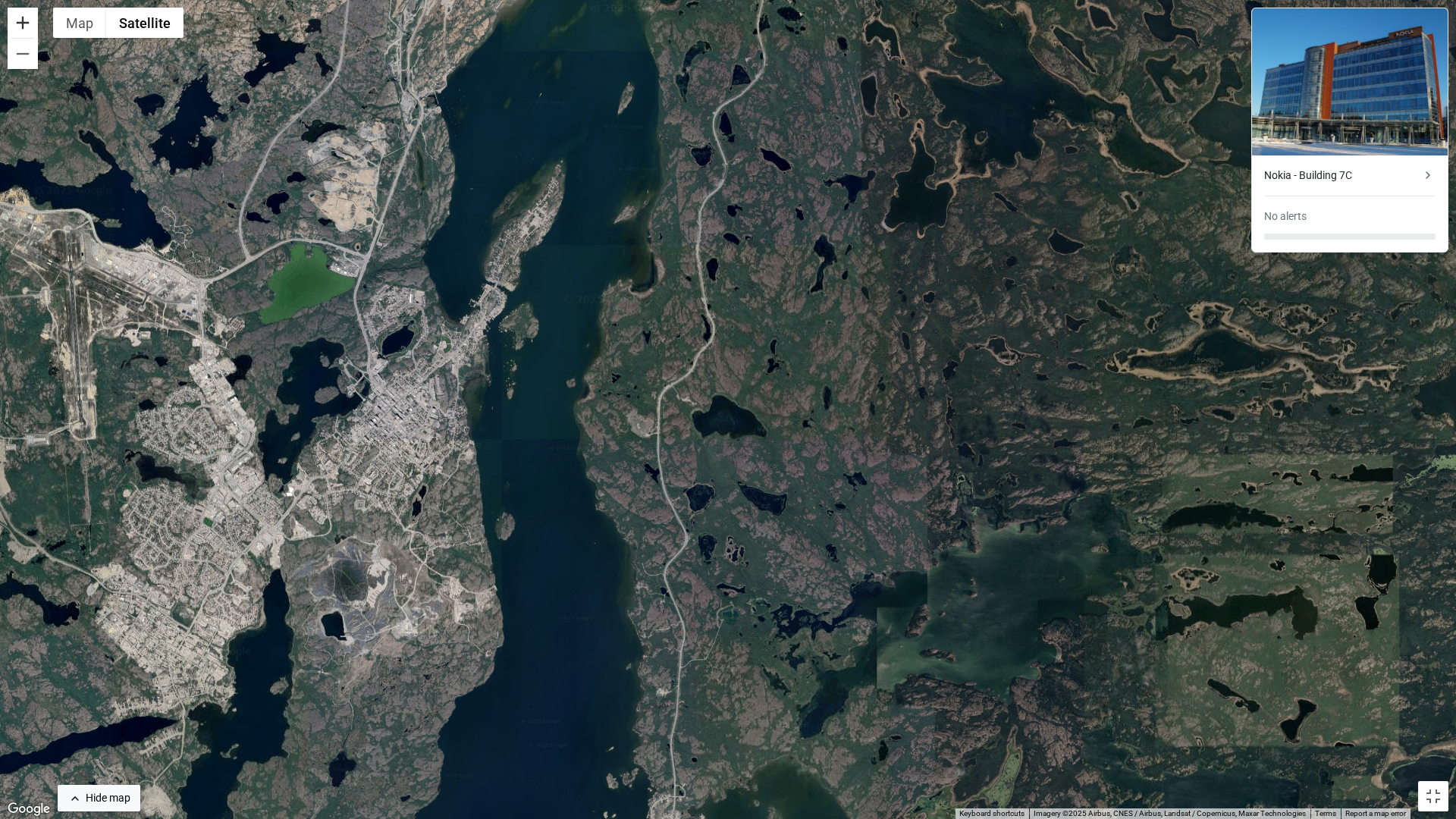
click at [26, 23] on button "Zoom in" at bounding box center [23, 23] width 30 height 30
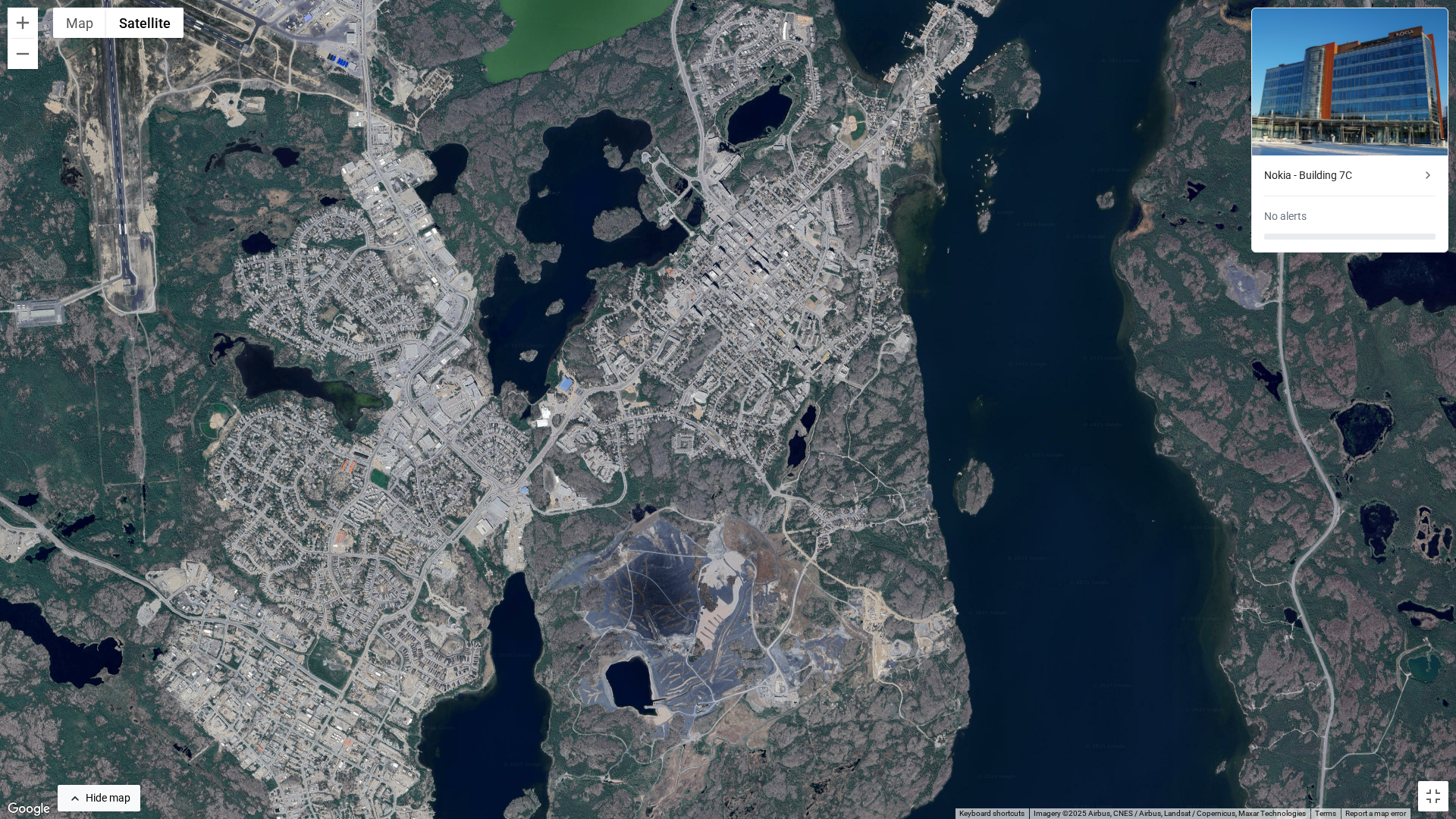
drag, startPoint x: 150, startPoint y: 415, endPoint x: 849, endPoint y: 259, distance: 716.2
click at [849, 259] on div "To activate drag with keyboard, press Alt + Enter. Once in keyboard drag state,…" at bounding box center [728, 409] width 1456 height 819
click at [23, 30] on button "Zoom in" at bounding box center [23, 23] width 30 height 30
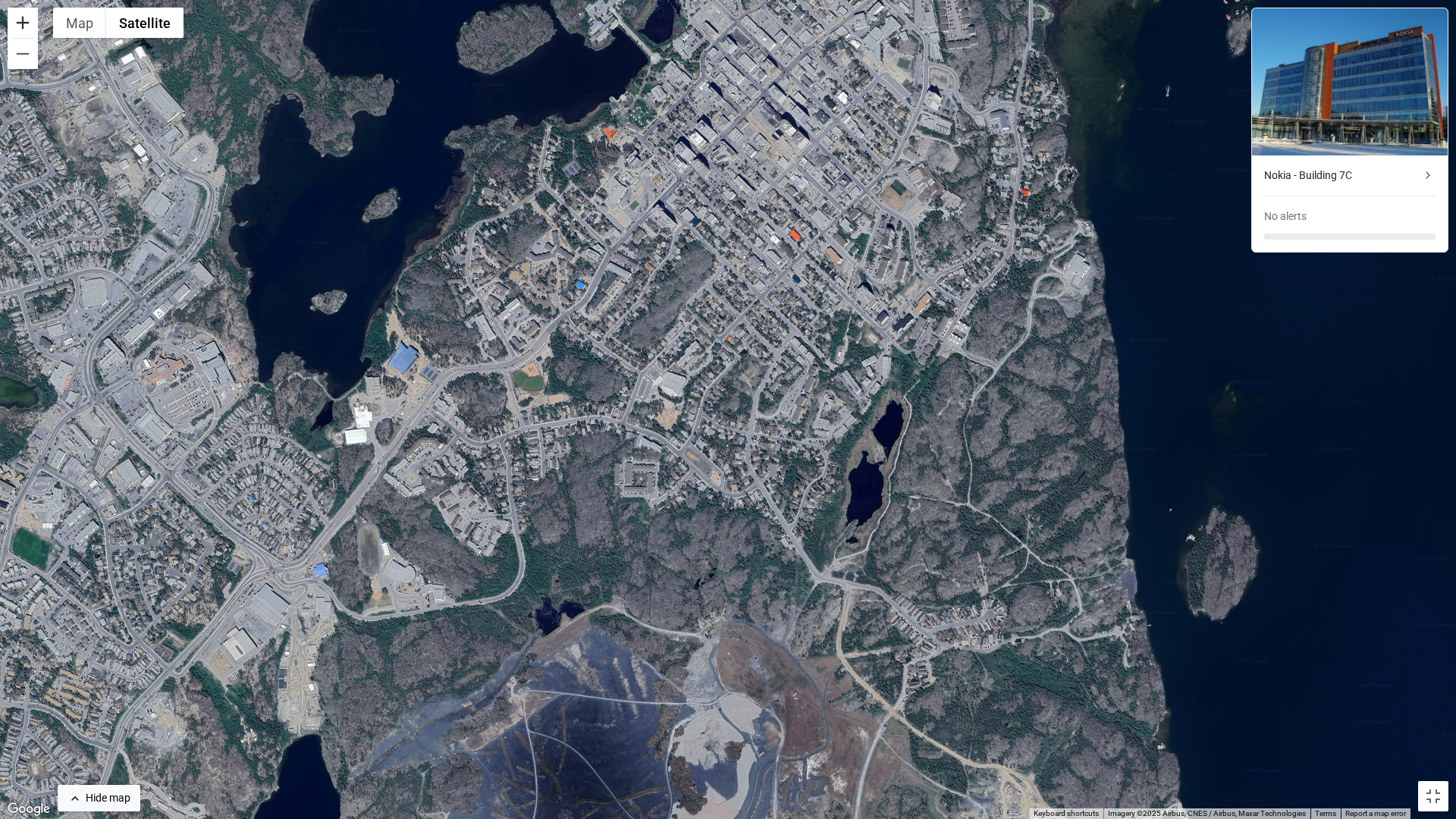
click at [23, 30] on button "Zoom in" at bounding box center [23, 23] width 30 height 30
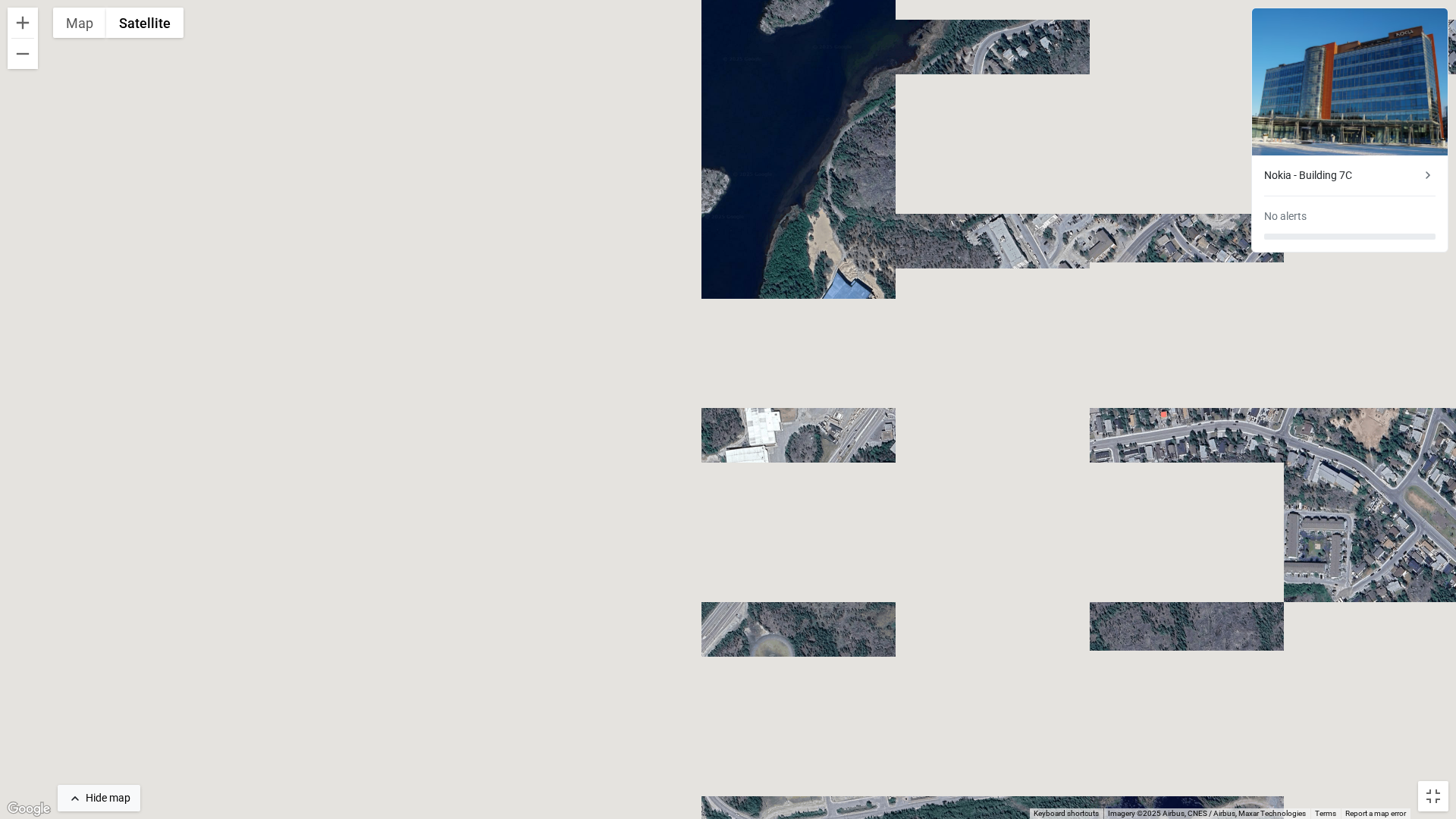
drag, startPoint x: 187, startPoint y: 356, endPoint x: 991, endPoint y: 327, distance: 804.5
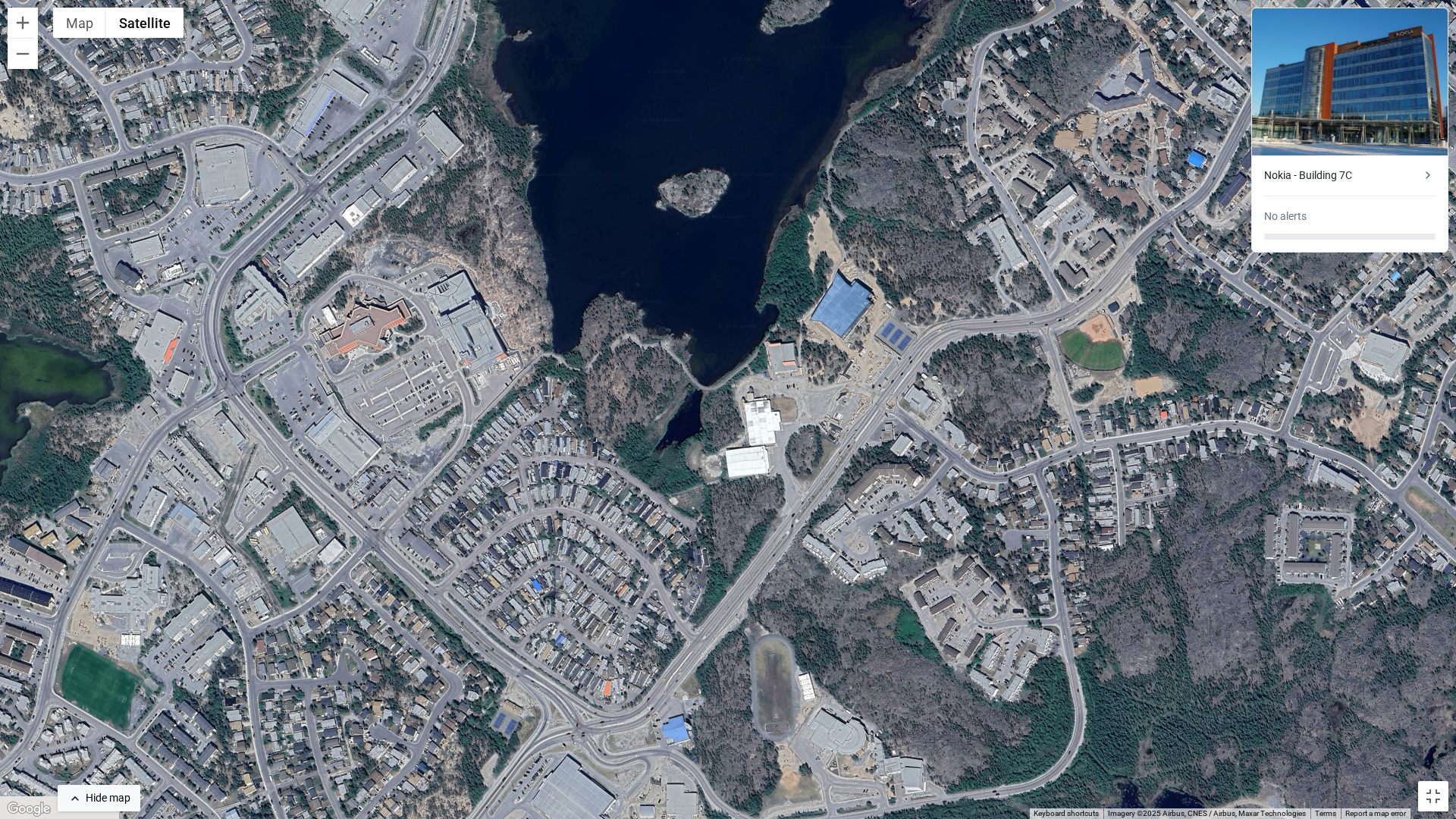
click at [991, 327] on div "To activate drag with keyboard, press Alt + Enter. Once in keyboard drag state,…" at bounding box center [728, 409] width 1456 height 819
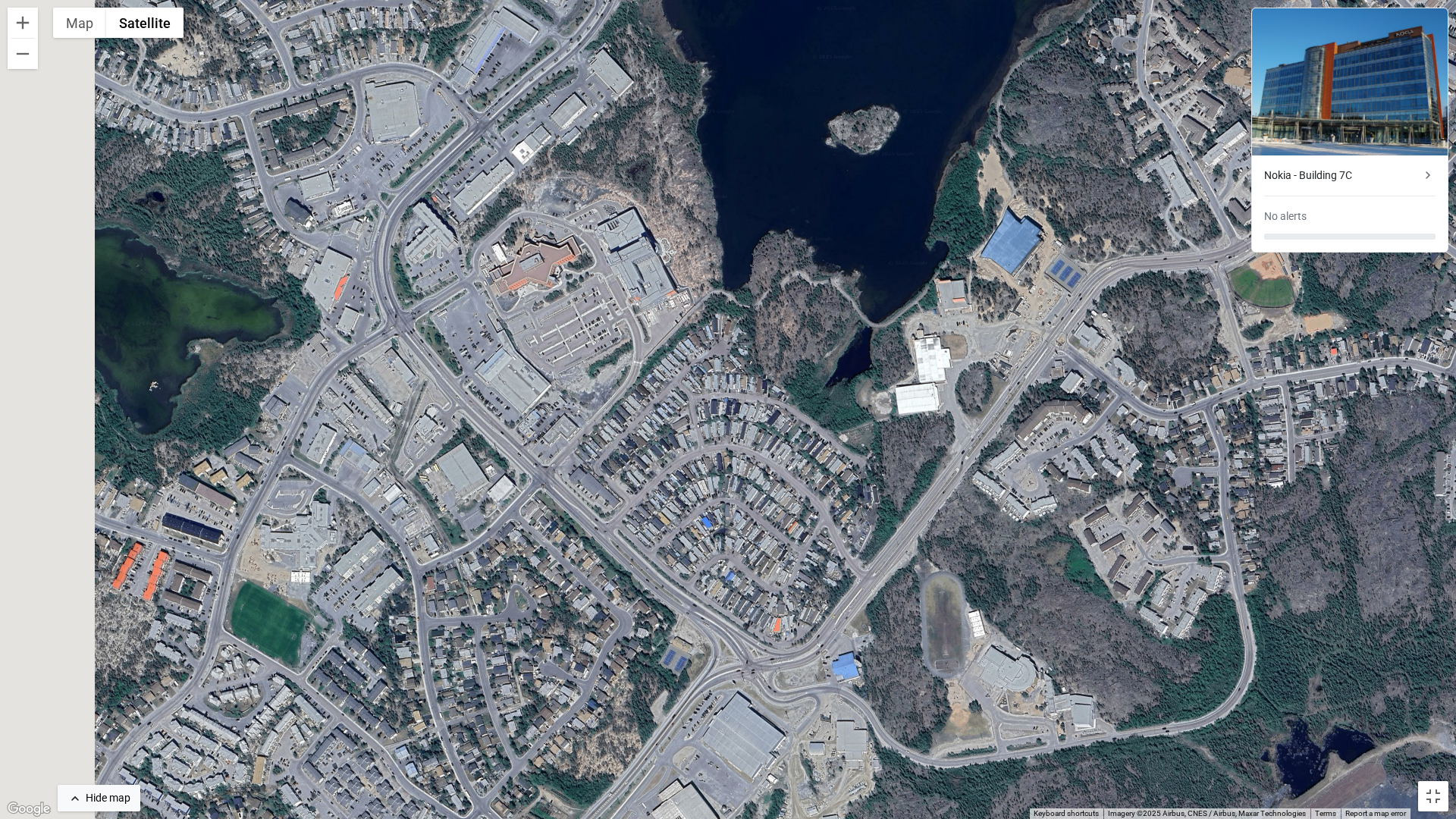
drag, startPoint x: 504, startPoint y: 304, endPoint x: 647, endPoint y: 276, distance: 145.7
click at [647, 276] on div "To activate drag with keyboard, press Alt + Enter. Once in keyboard drag state,…" at bounding box center [728, 409] width 1456 height 819
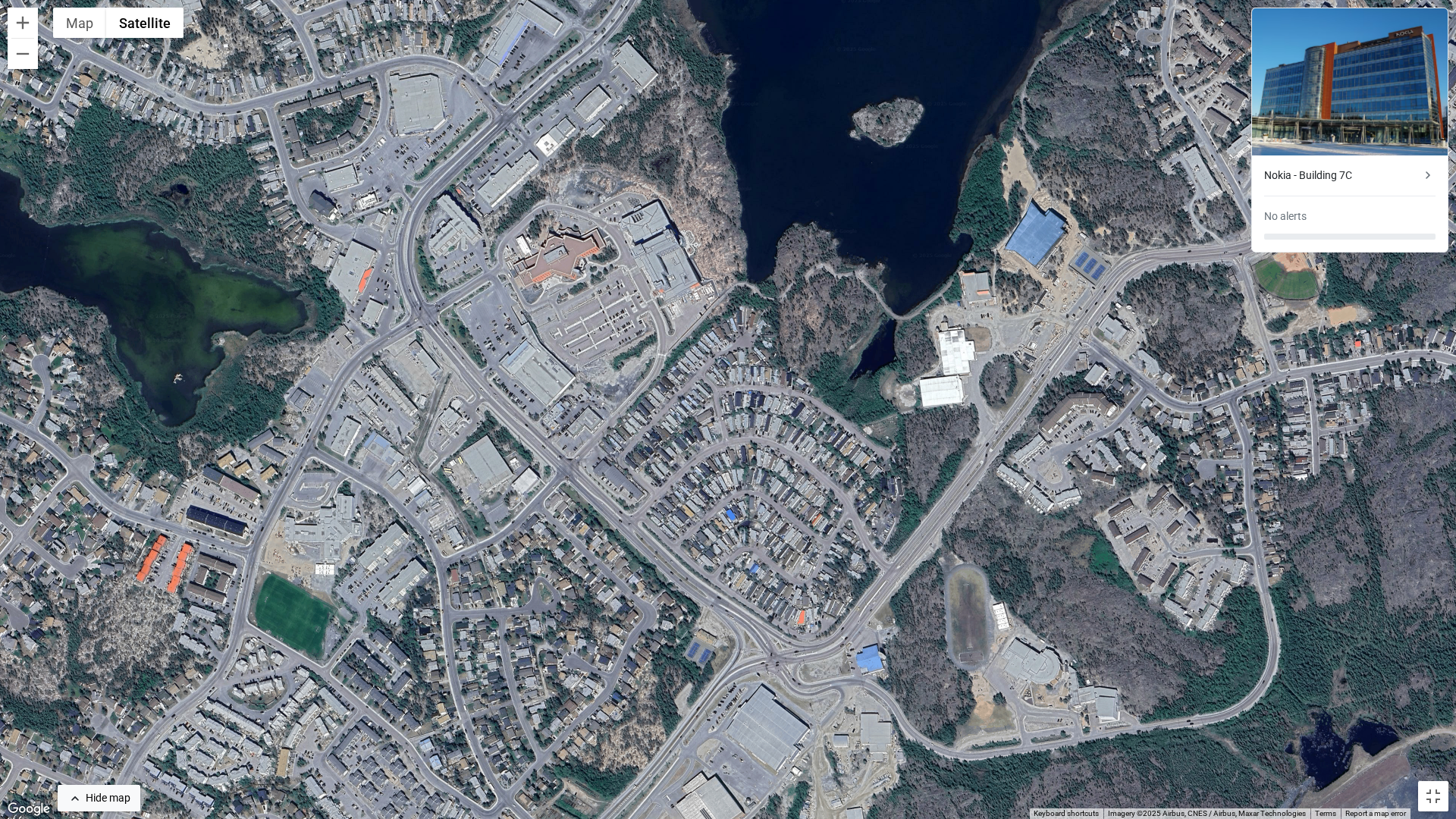
click at [27, 38] on div at bounding box center [23, 38] width 23 height 1
click at [27, 24] on button "Zoom in" at bounding box center [23, 23] width 30 height 30
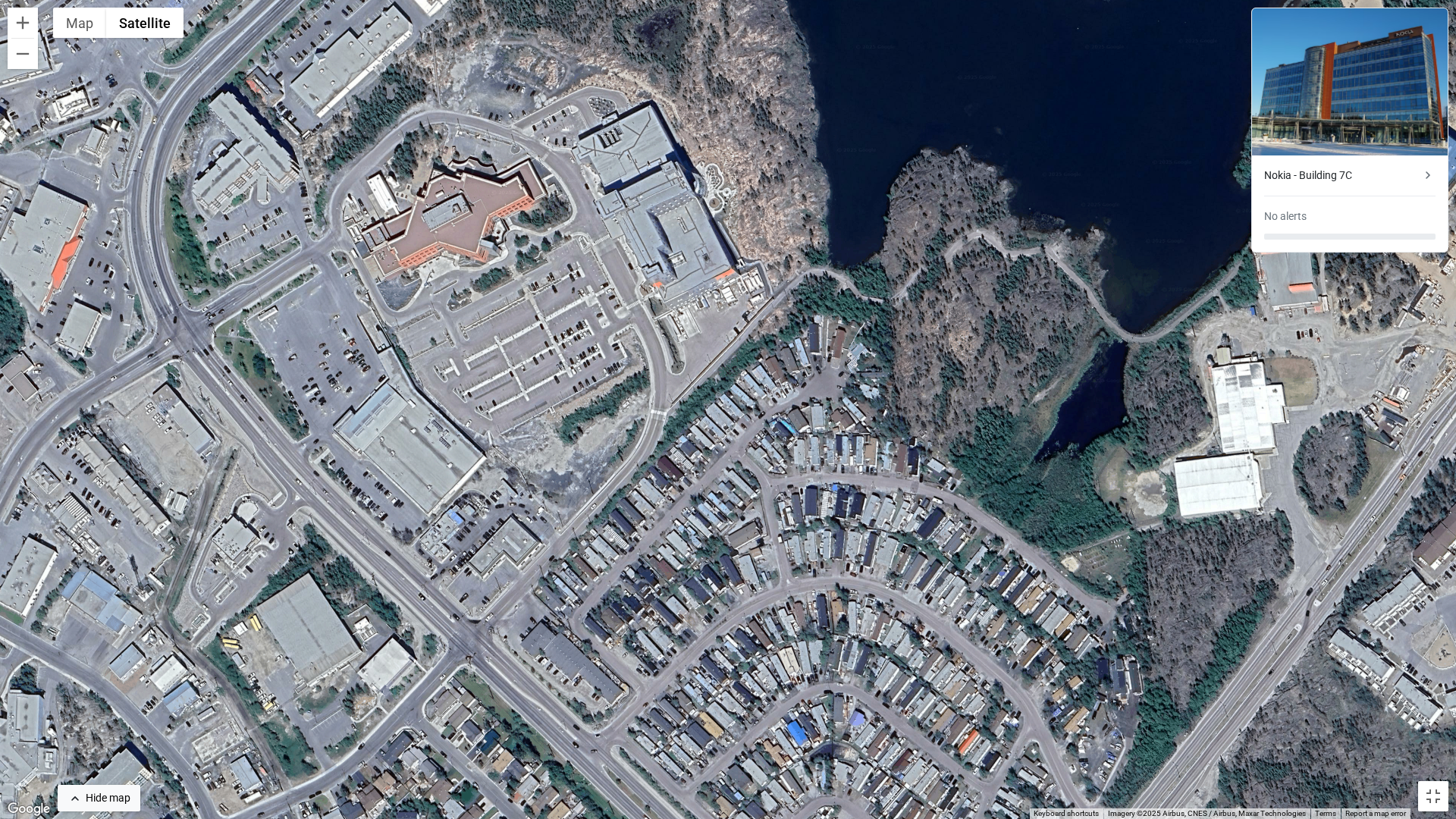
drag, startPoint x: 335, startPoint y: 174, endPoint x: 401, endPoint y: 296, distance: 138.7
click at [401, 296] on div "To activate drag with keyboard, press Alt + Enter. Once in keyboard drag state,…" at bounding box center [728, 409] width 1456 height 819
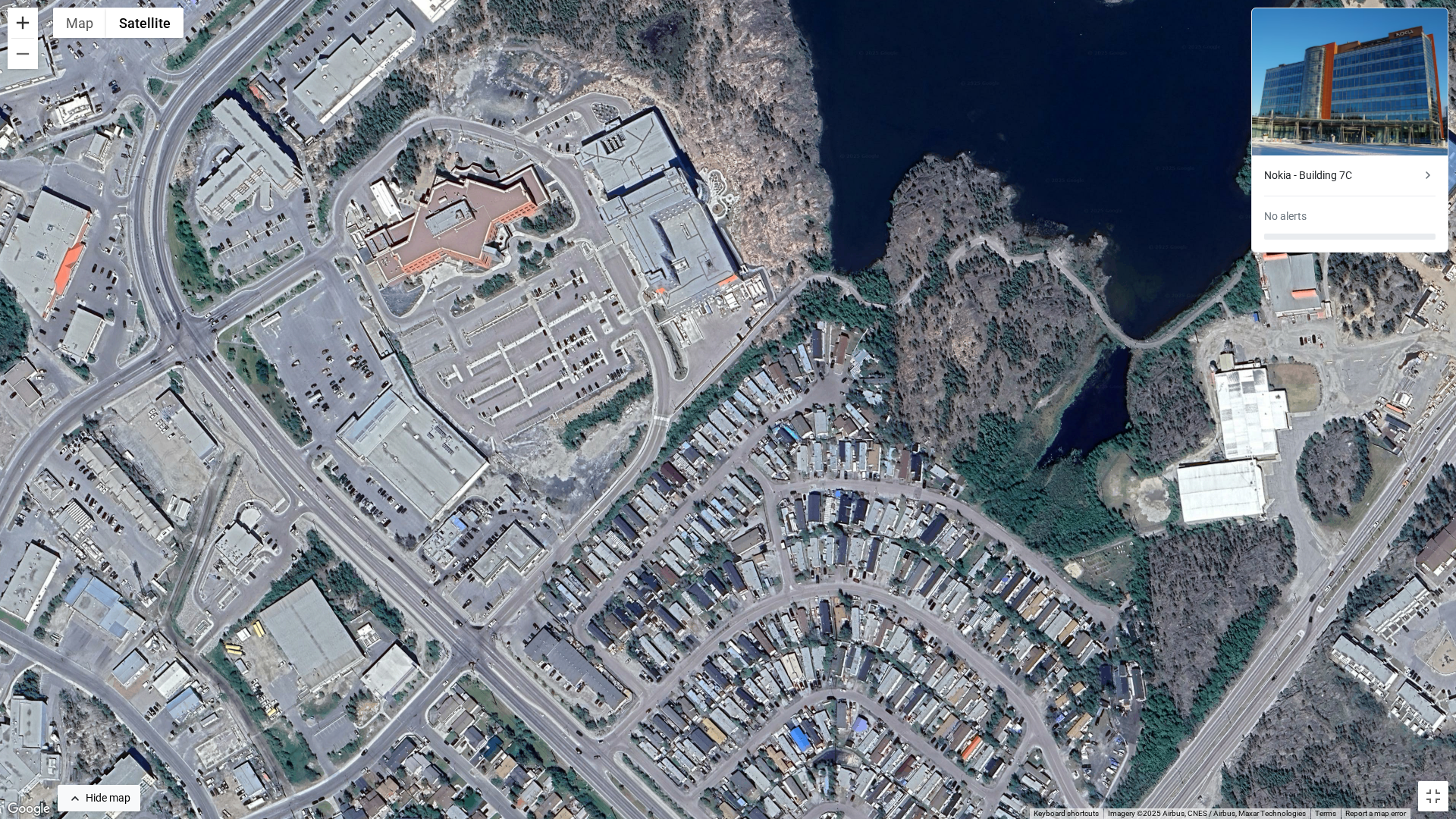
click at [25, 28] on button "Zoom in" at bounding box center [23, 23] width 30 height 30
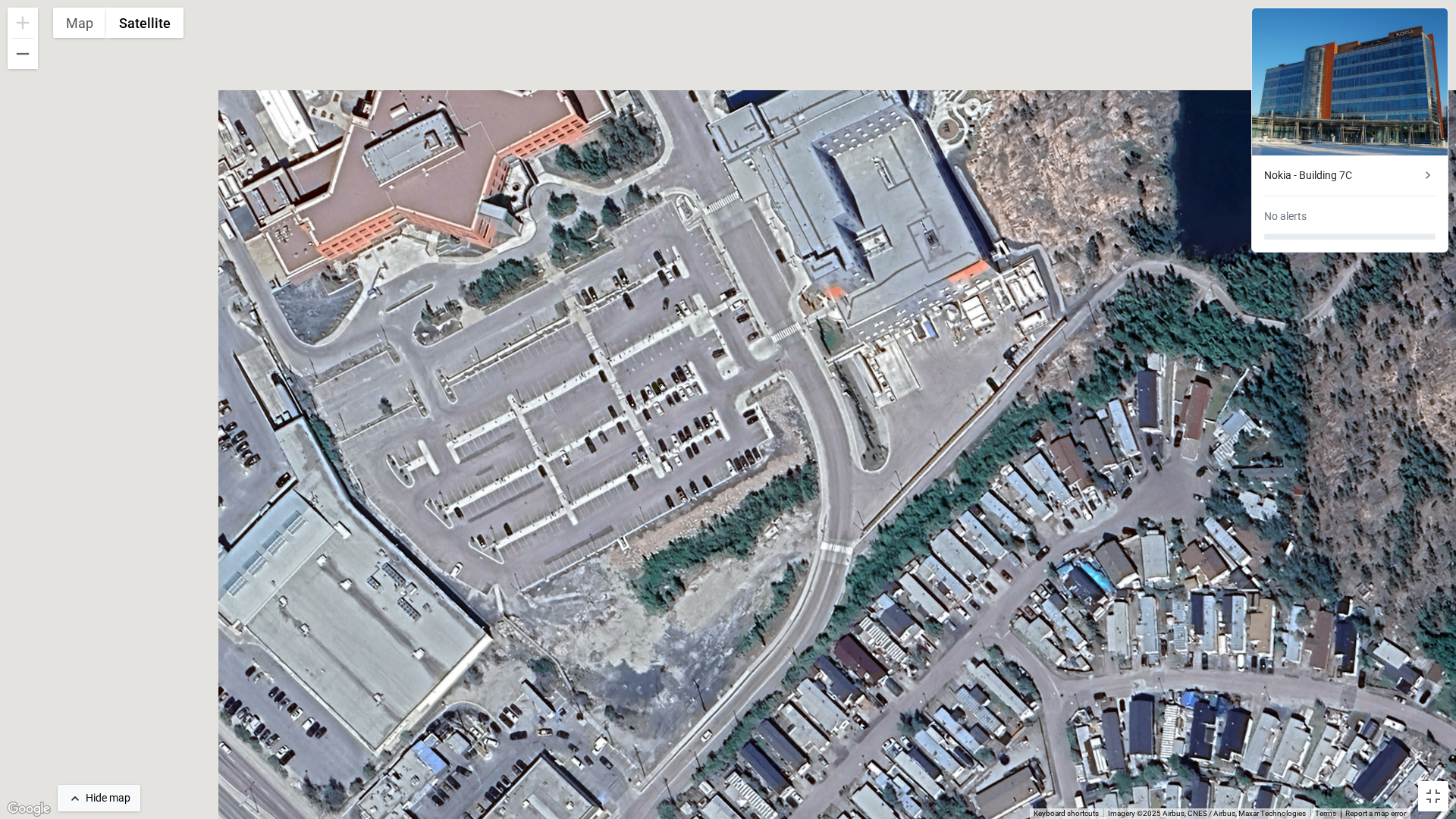
drag, startPoint x: 199, startPoint y: 191, endPoint x: 443, endPoint y: 311, distance: 271.9
click at [443, 311] on div "To activate drag with keyboard, press Alt + Enter. Once in keyboard drag state,…" at bounding box center [728, 409] width 1456 height 819
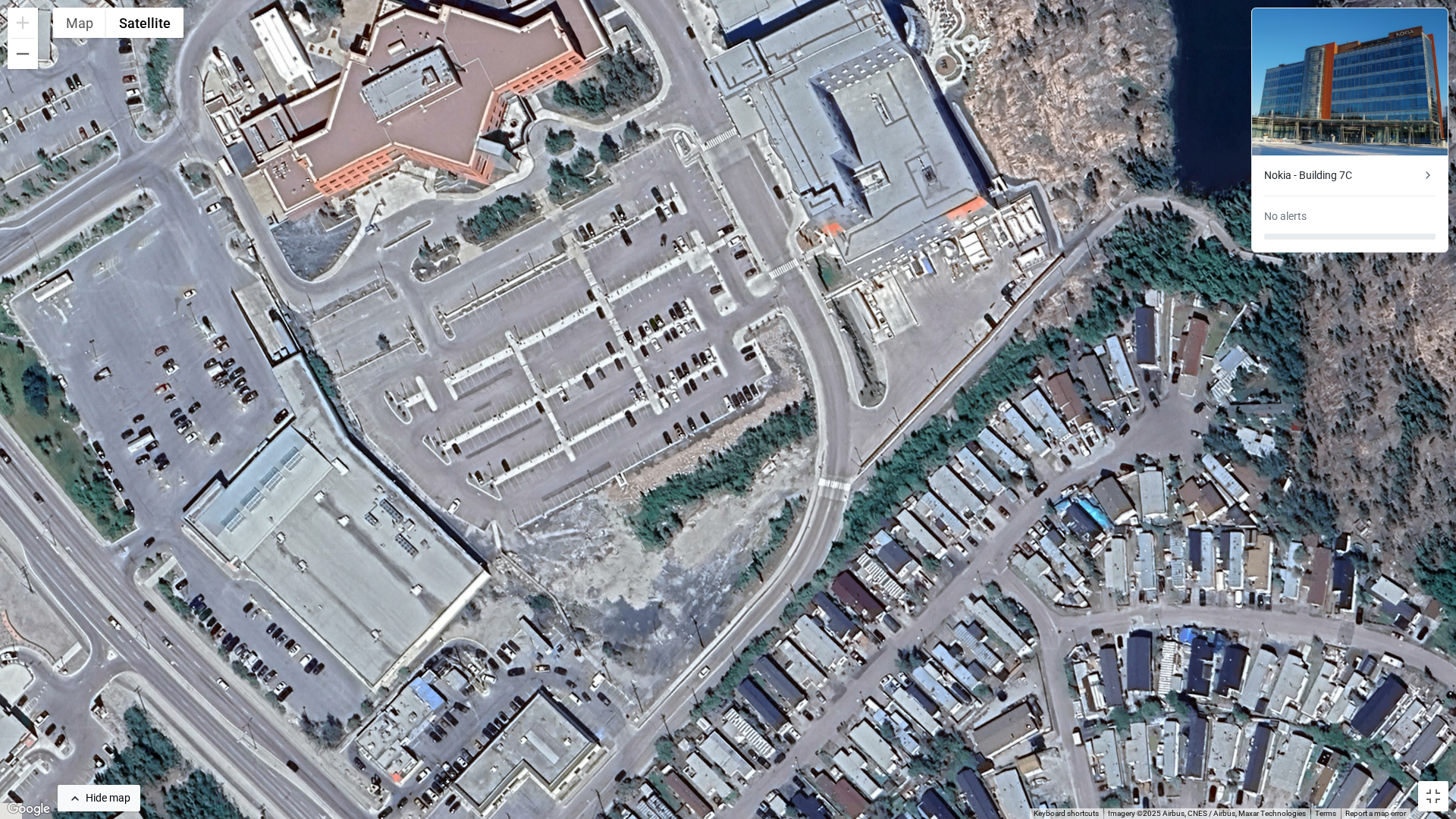
drag, startPoint x: 582, startPoint y: 343, endPoint x: 575, endPoint y: 276, distance: 67.4
click at [578, 276] on div "To activate drag with keyboard, press Alt + Enter. Once in keyboard drag state,…" at bounding box center [728, 409] width 1456 height 819
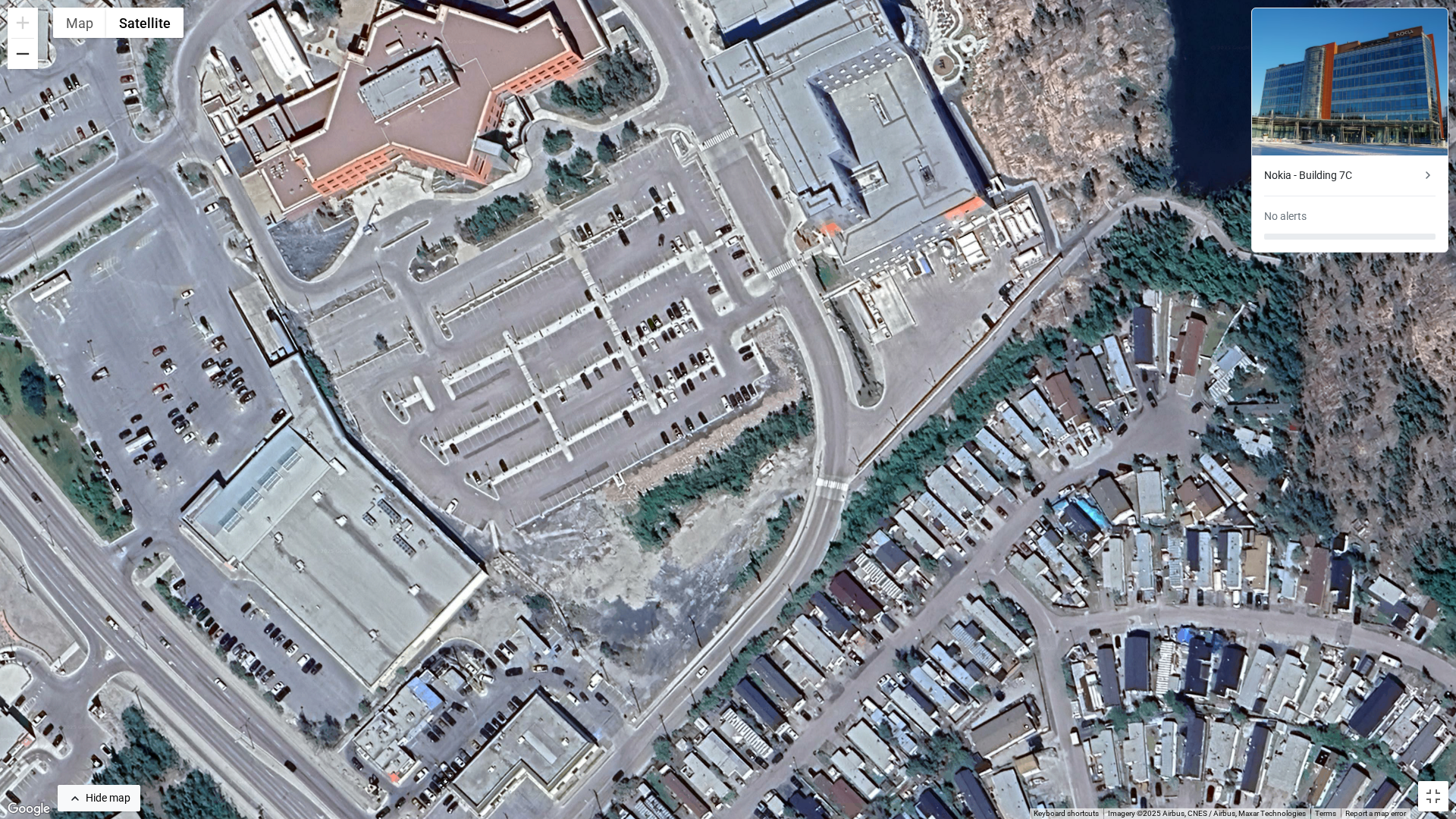
click at [27, 66] on button "Zoom out" at bounding box center [23, 54] width 30 height 30
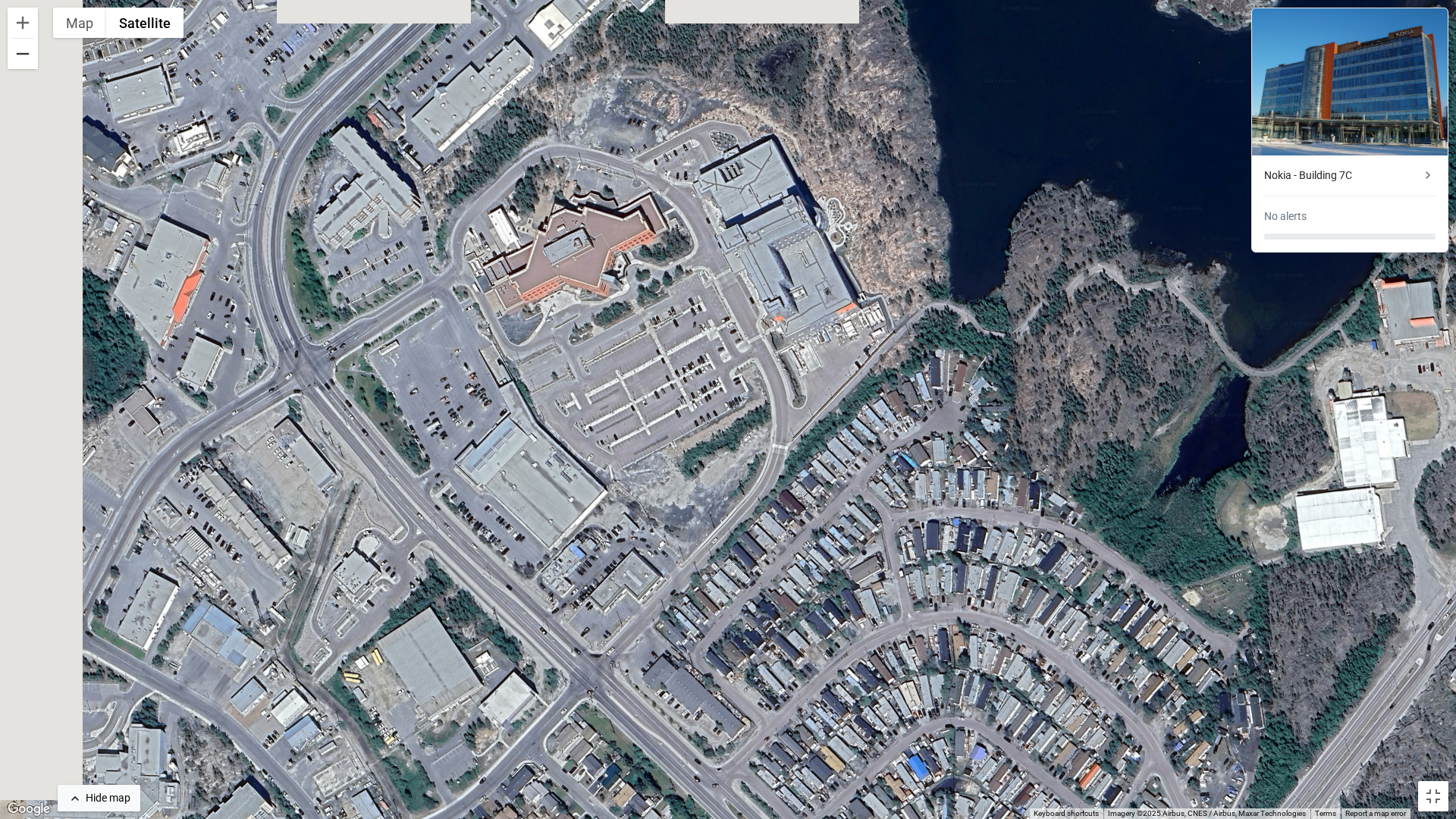
click at [27, 66] on button "Zoom out" at bounding box center [23, 54] width 30 height 30
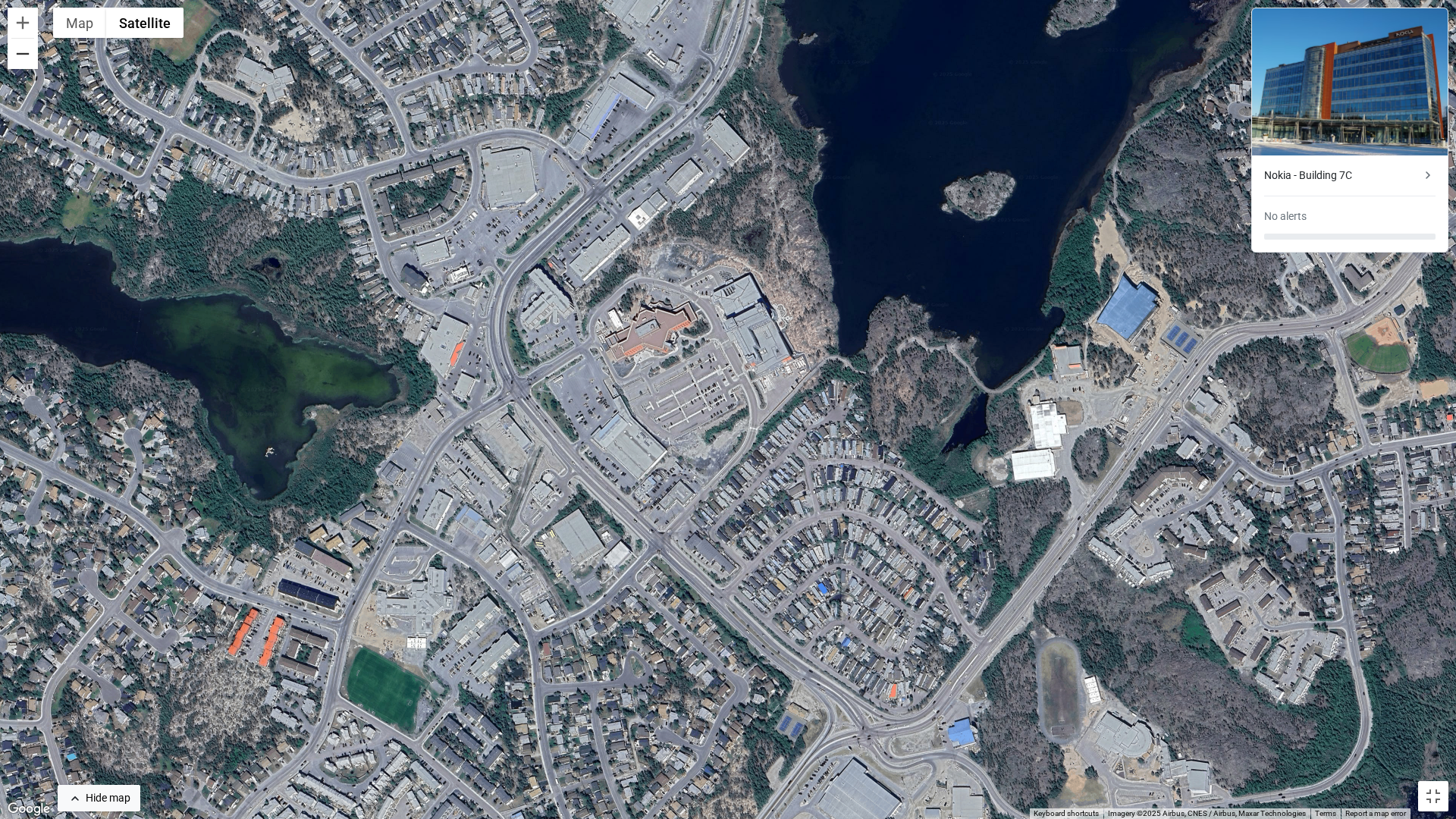
click at [27, 66] on button "Zoom out" at bounding box center [23, 54] width 30 height 30
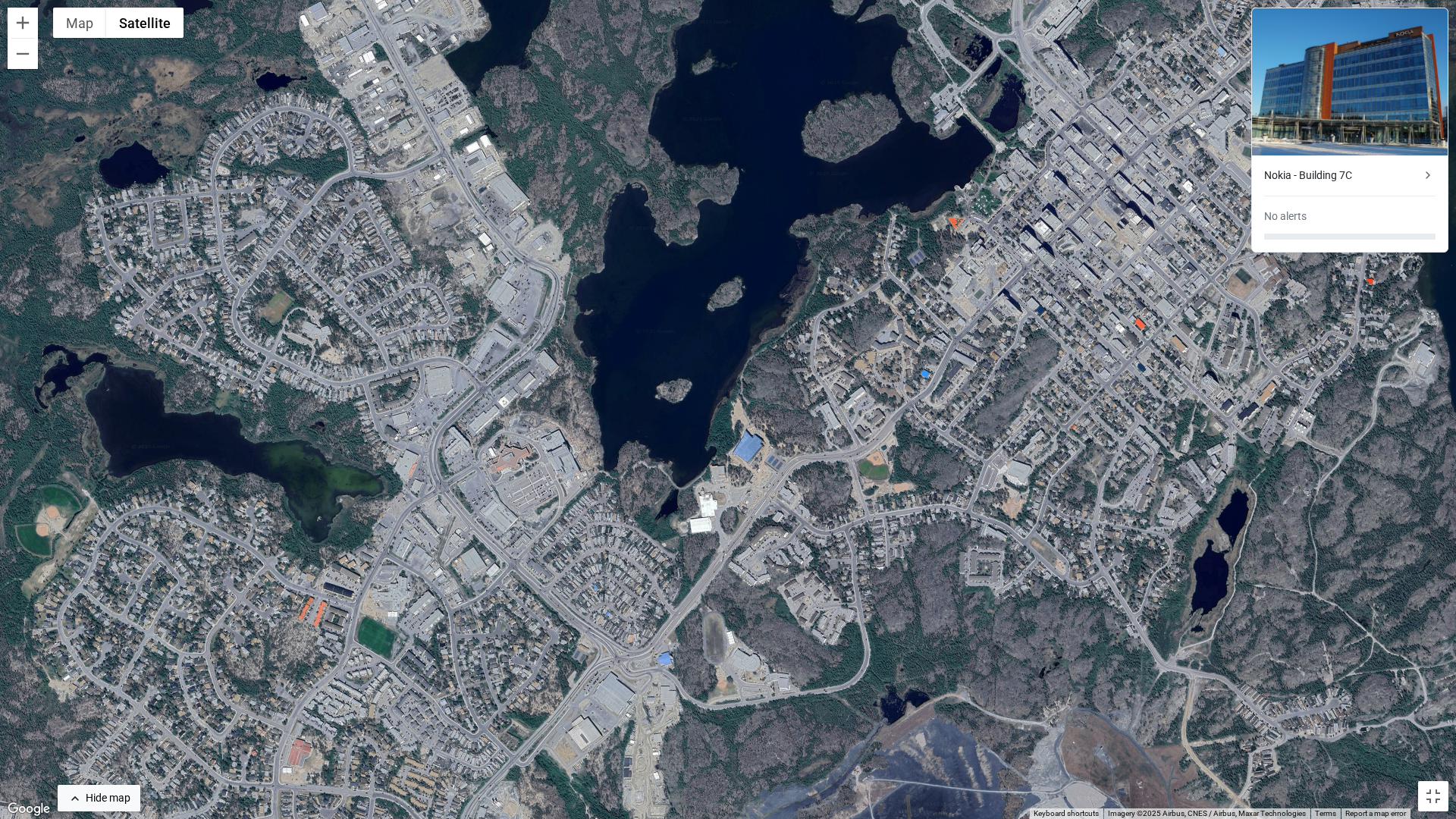
drag, startPoint x: 713, startPoint y: 463, endPoint x: 522, endPoint y: 553, distance: 211.1
click at [522, 553] on div "To activate drag with keyboard, press Alt + Enter. Once in keyboard drag state,…" at bounding box center [728, 409] width 1456 height 819
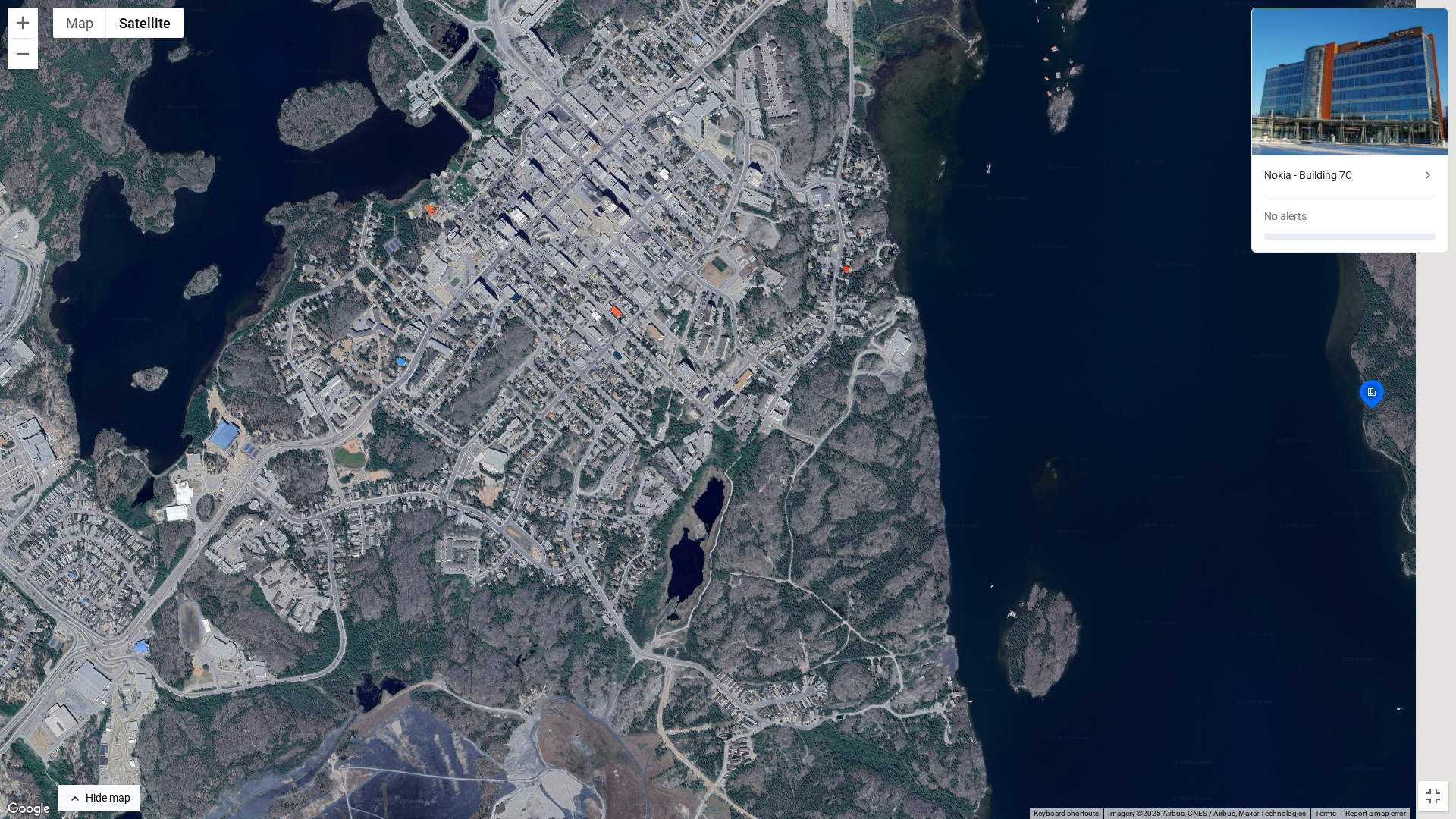
drag, startPoint x: 875, startPoint y: 487, endPoint x: 350, endPoint y: 471, distance: 525.2
click at [350, 471] on div "To activate drag with keyboard, press Alt + Enter. Once in keyboard drag state,…" at bounding box center [728, 409] width 1456 height 819
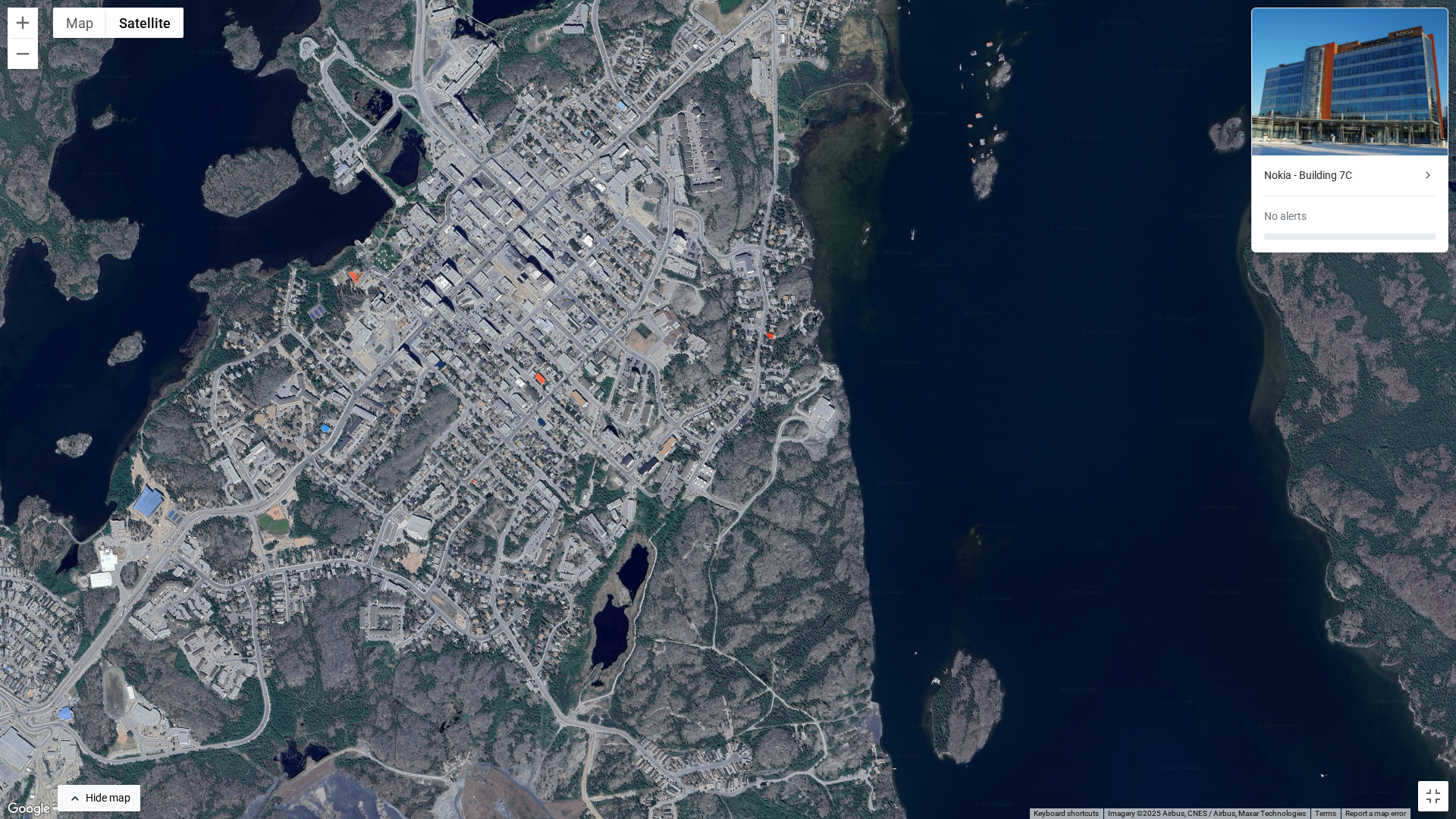
drag, startPoint x: 487, startPoint y: 372, endPoint x: 345, endPoint y: 482, distance: 179.6
click at [345, 484] on div "To activate drag with keyboard, press Alt + Enter. Once in keyboard drag state,…" at bounding box center [728, 409] width 1456 height 819
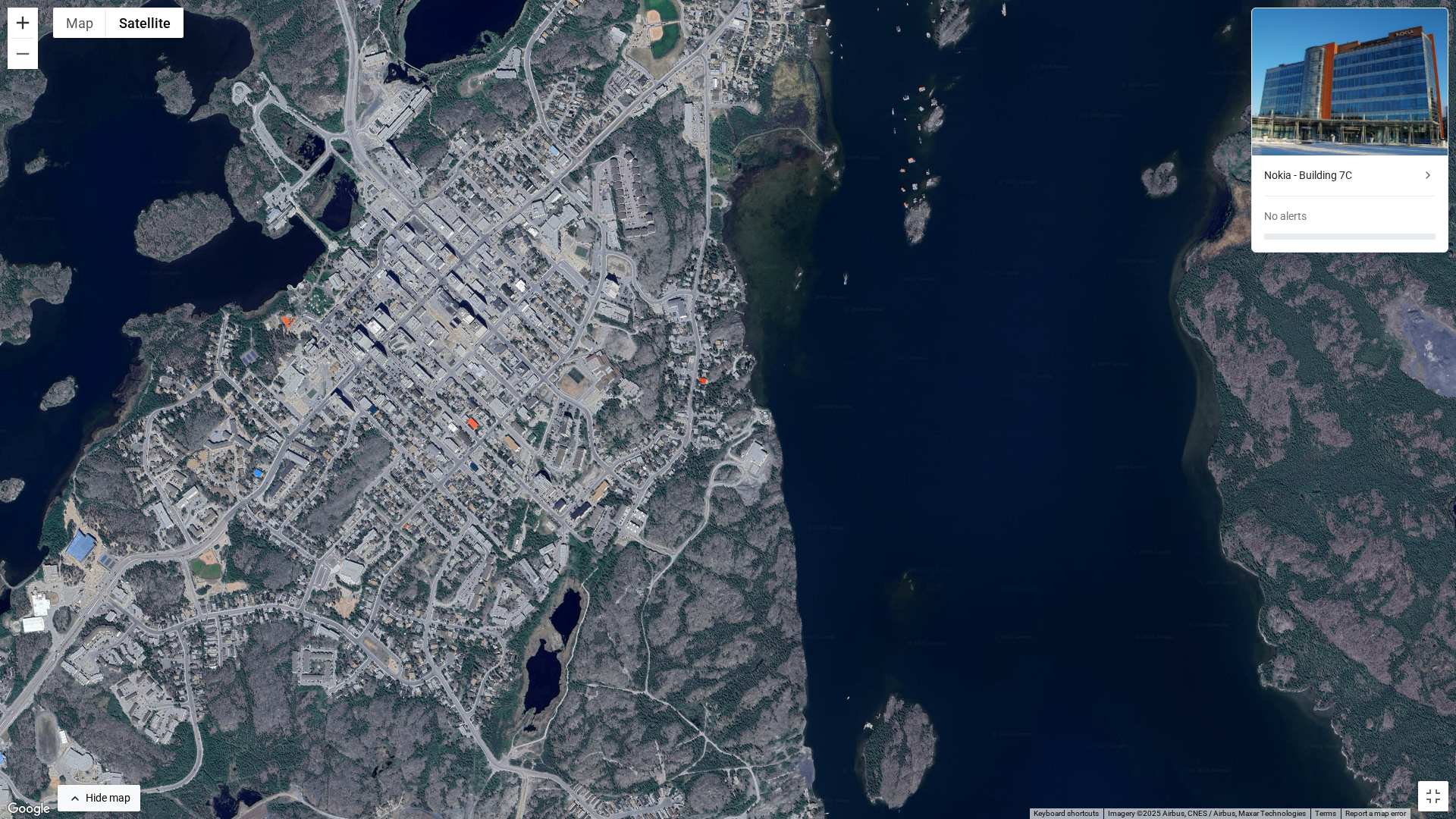
click at [20, 32] on button "Zoom in" at bounding box center [23, 23] width 30 height 30
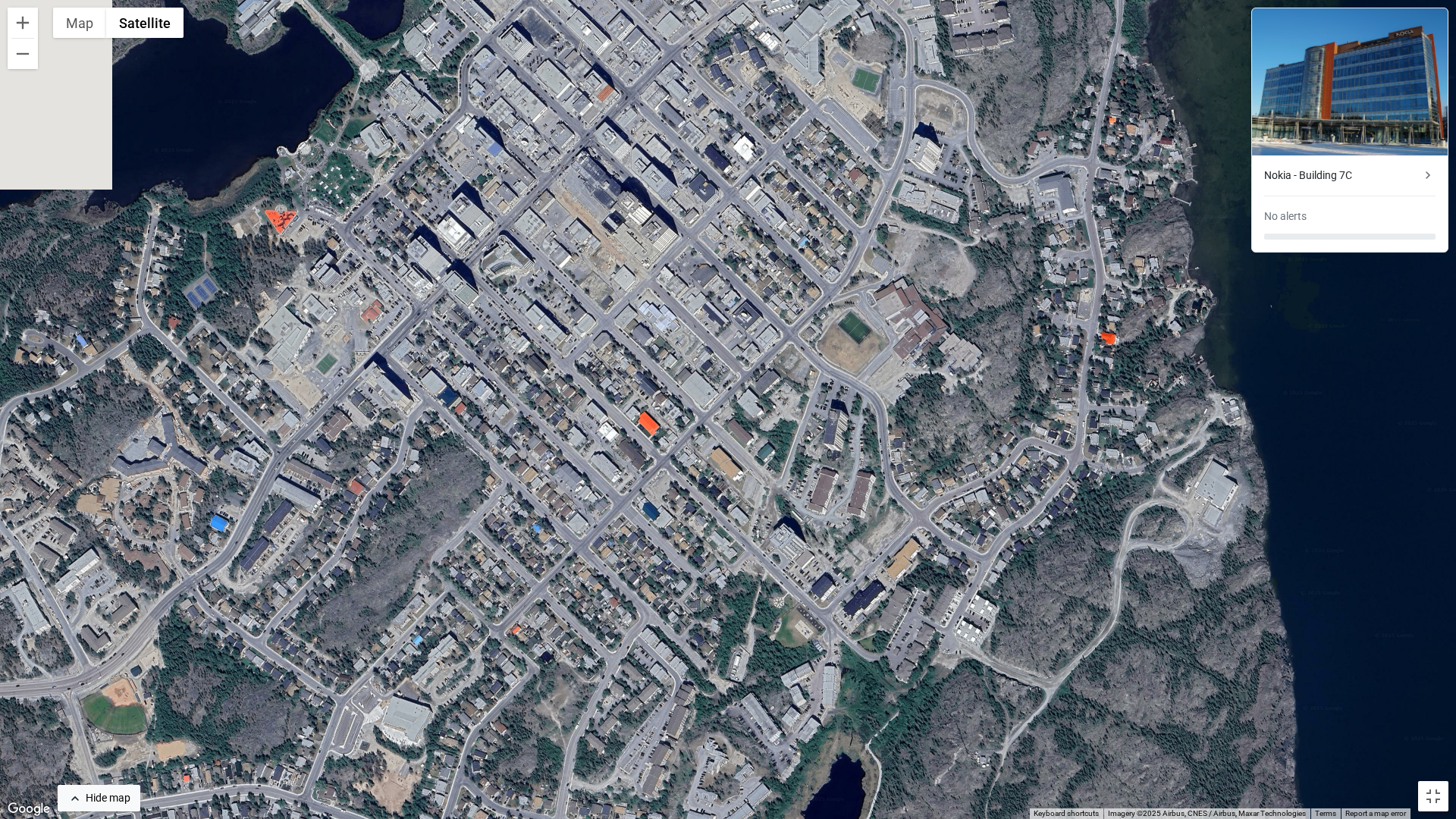
drag, startPoint x: 237, startPoint y: 302, endPoint x: 671, endPoint y: 289, distance: 434.2
click at [671, 289] on div "To activate drag with keyboard, press Alt + Enter. Once in keyboard drag state,…" at bounding box center [728, 409] width 1456 height 819
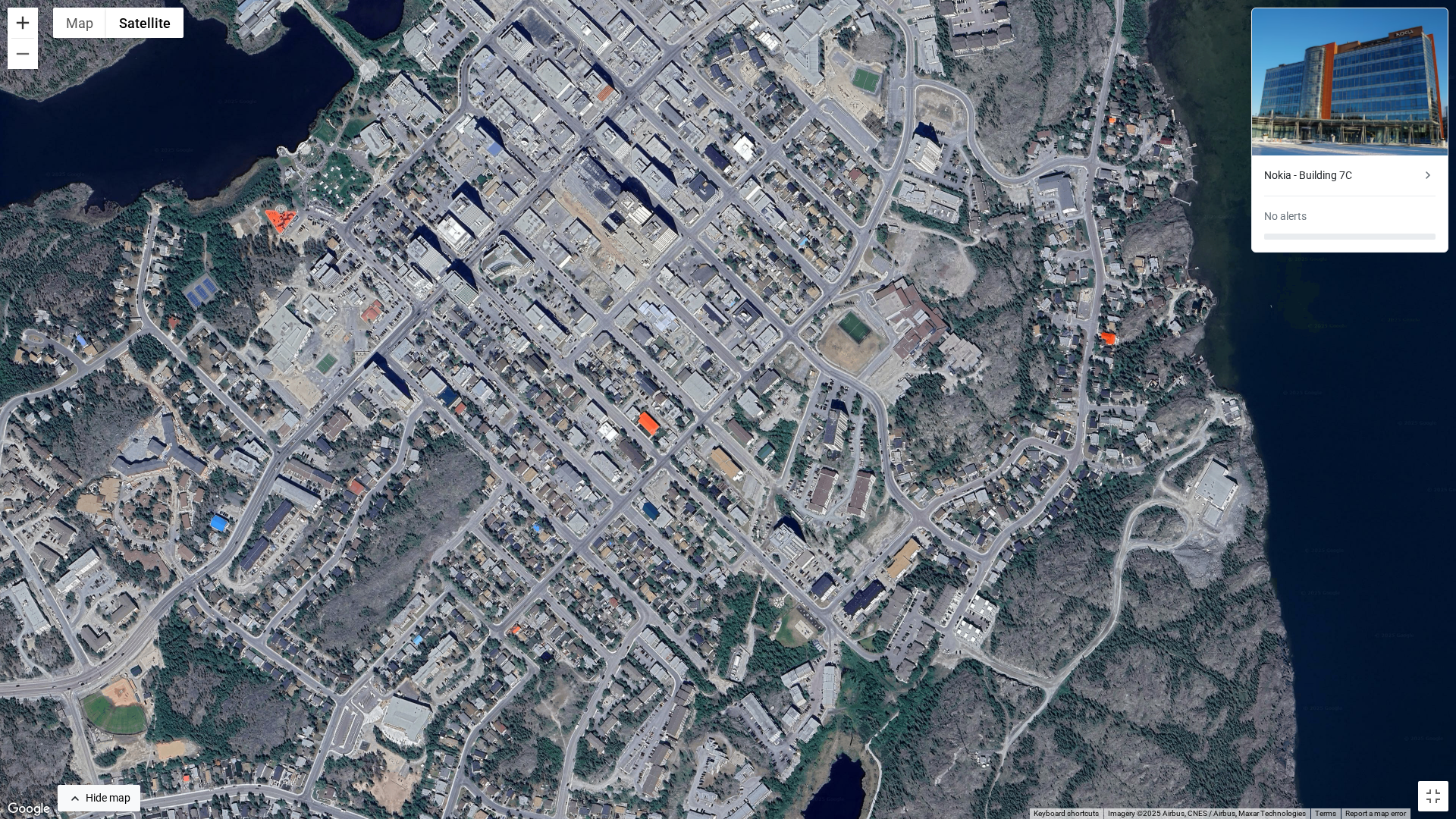
click at [30, 30] on button "Zoom in" at bounding box center [23, 23] width 30 height 30
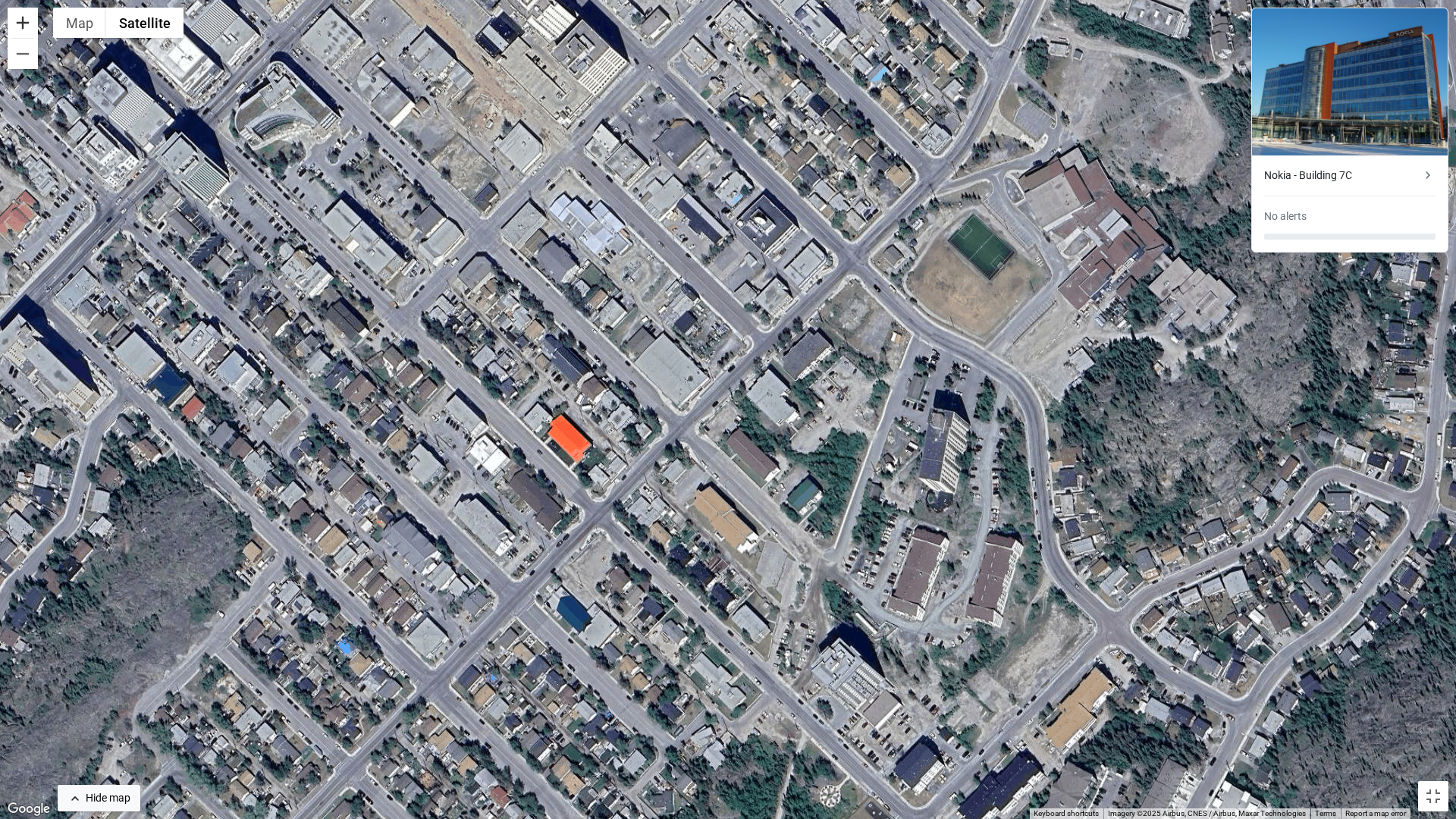
click at [30, 30] on button "Zoom in" at bounding box center [23, 23] width 30 height 30
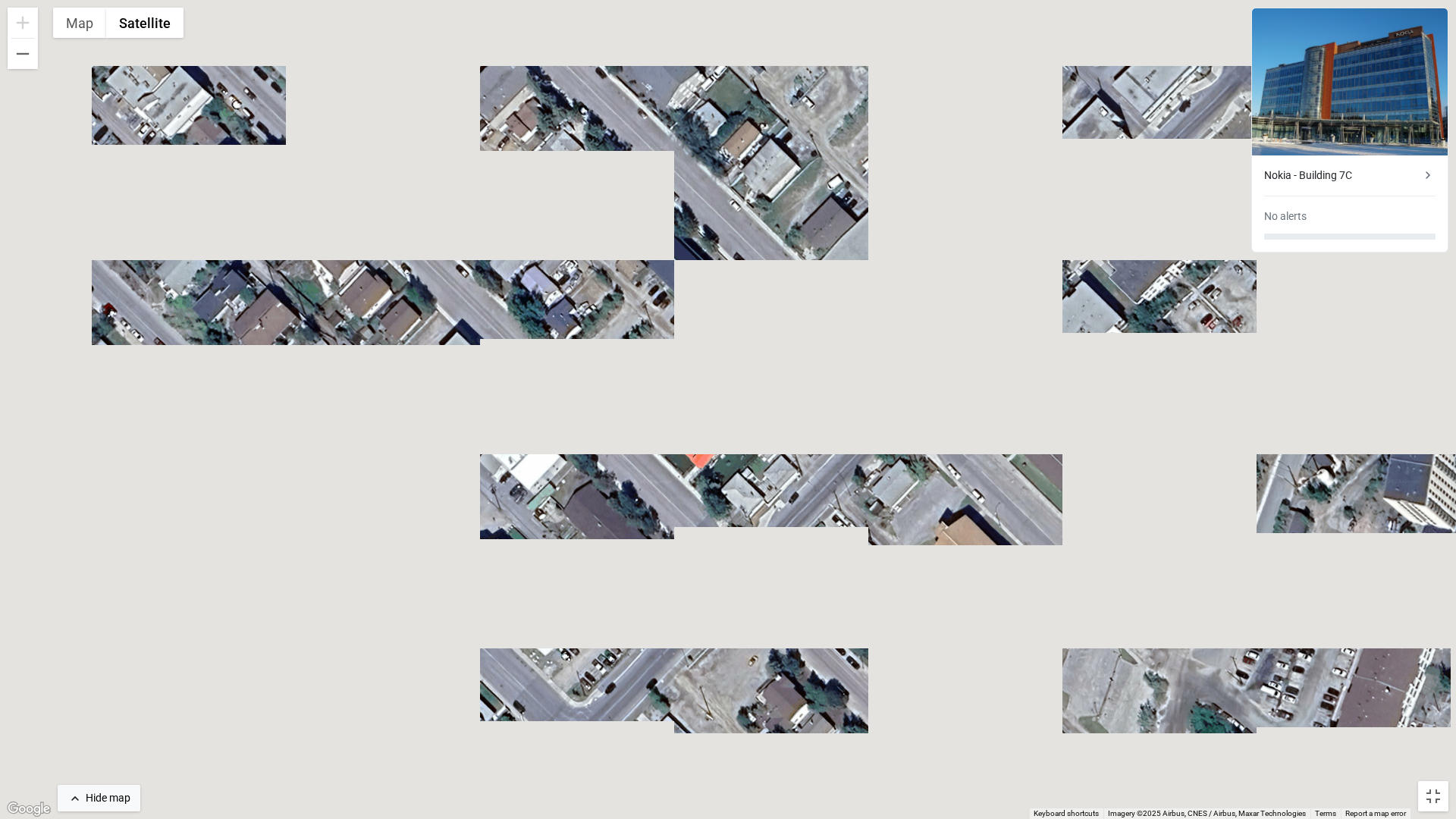
drag, startPoint x: 240, startPoint y: 411, endPoint x: 526, endPoint y: 364, distance: 289.8
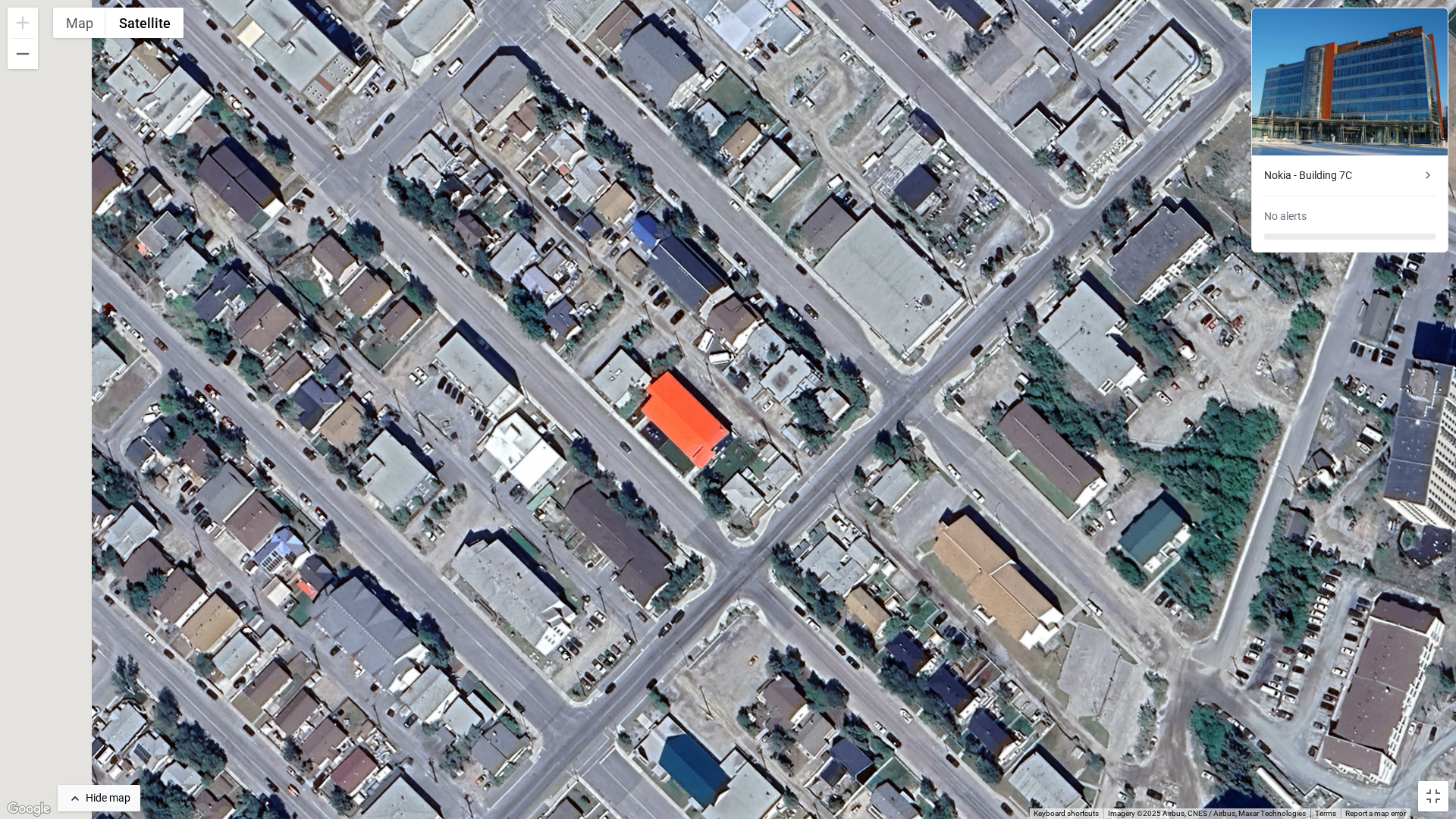
click at [526, 364] on div "To activate drag with keyboard, press Alt + Enter. Once in keyboard drag state,…" at bounding box center [728, 409] width 1456 height 819
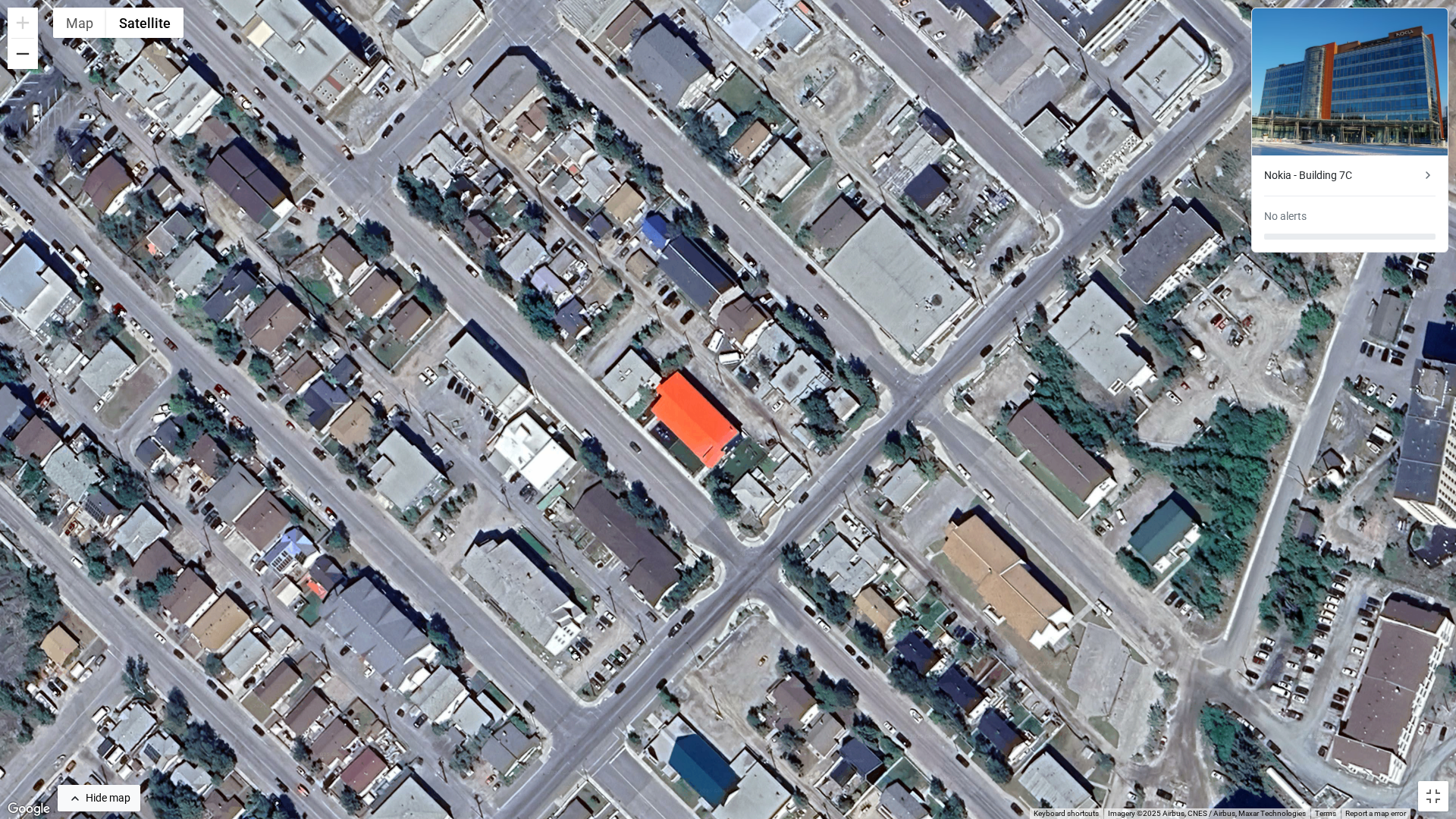
click at [29, 57] on button "Zoom out" at bounding box center [23, 54] width 30 height 30
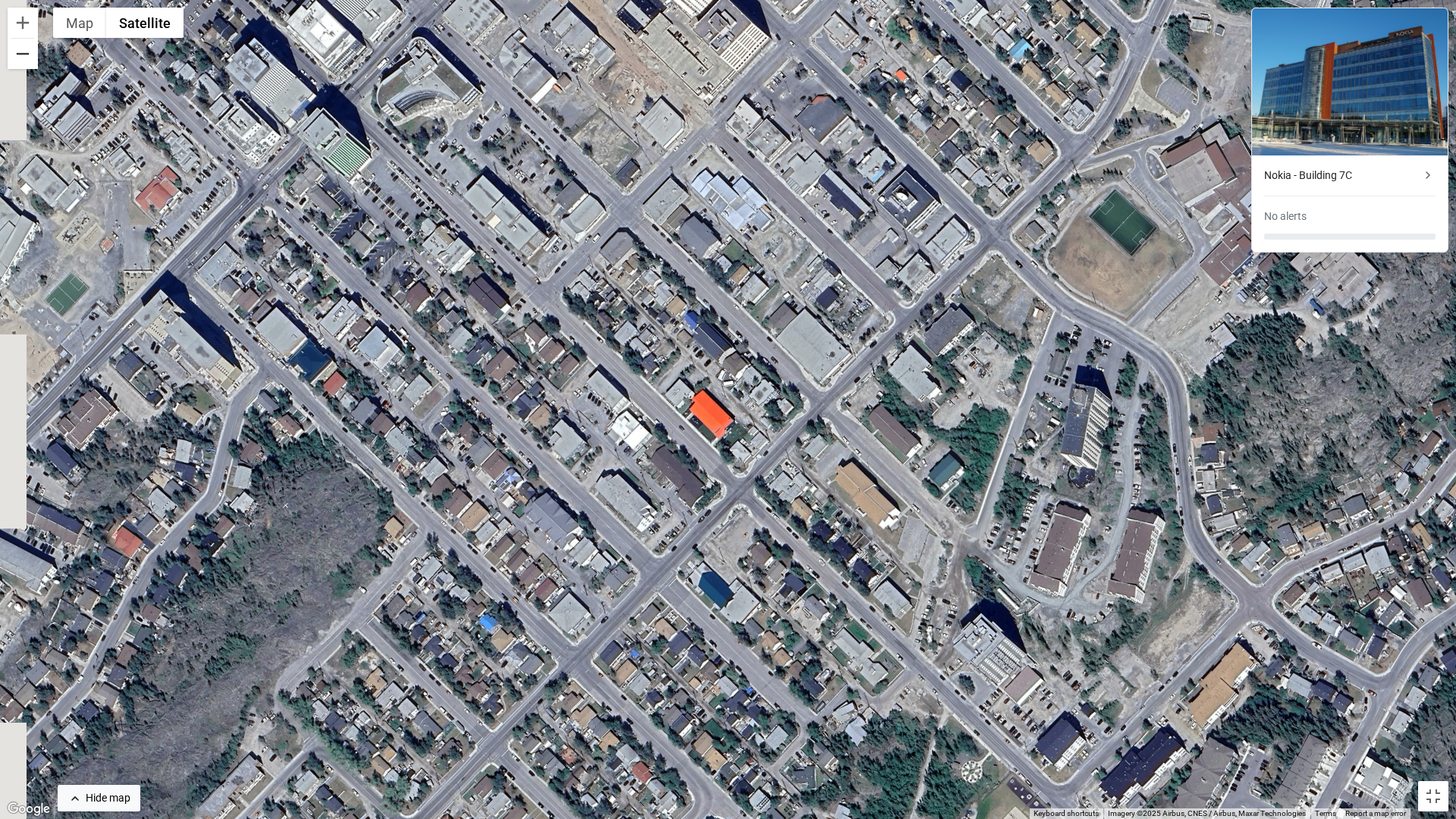
click at [29, 57] on button "Zoom out" at bounding box center [23, 54] width 30 height 30
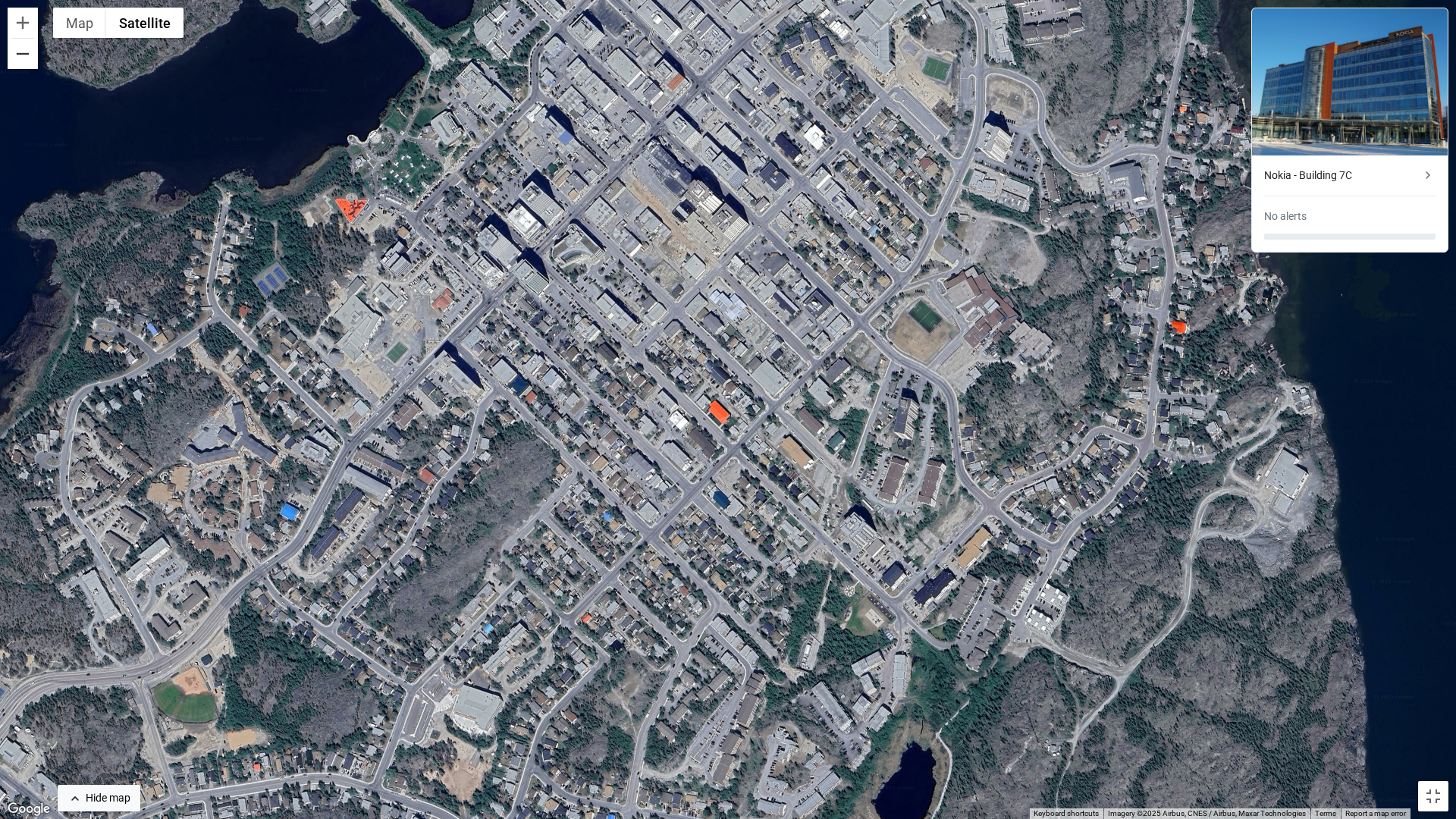
click at [29, 57] on button "Zoom out" at bounding box center [23, 54] width 30 height 30
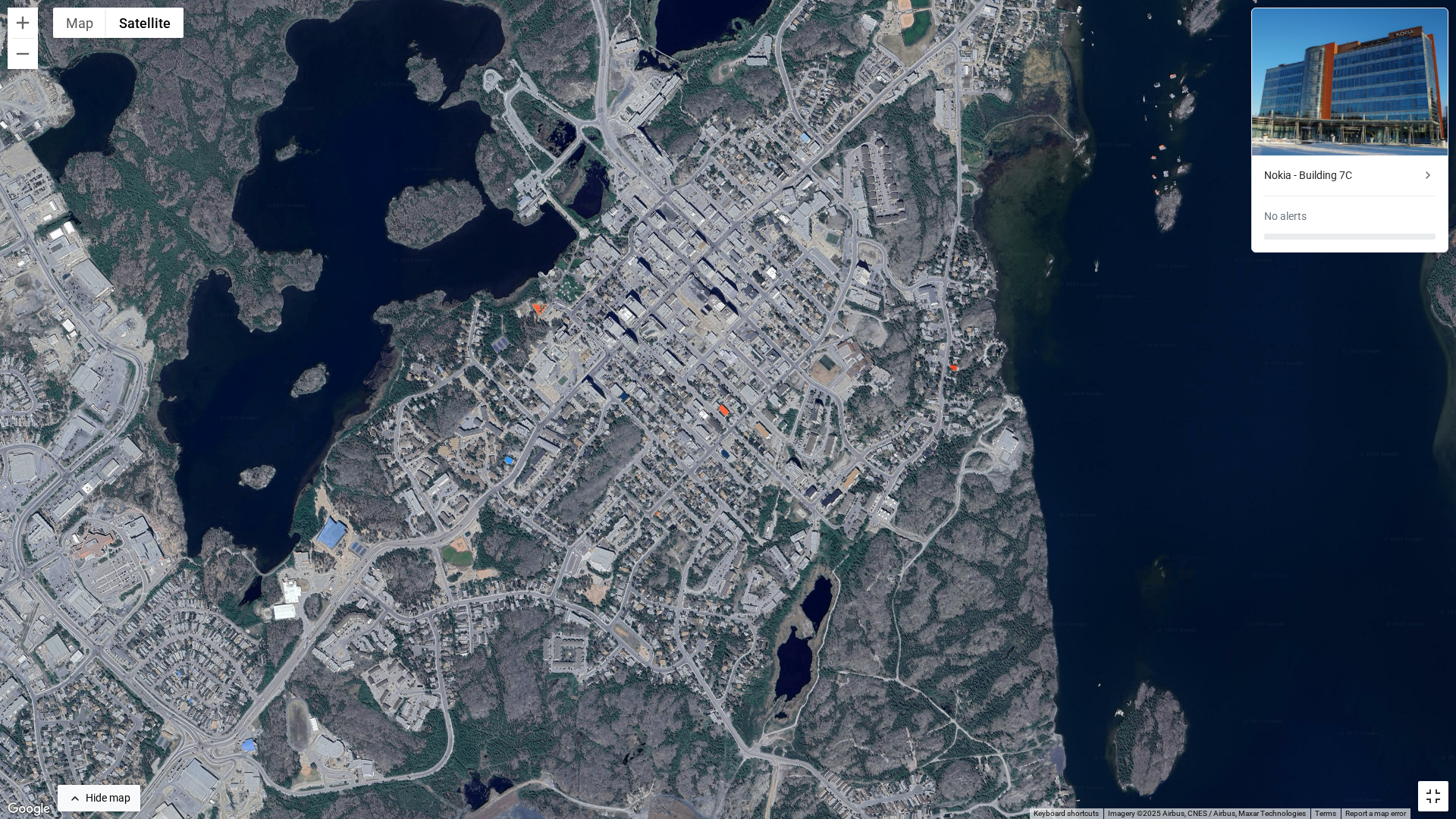
drag, startPoint x: 1440, startPoint y: 794, endPoint x: 1440, endPoint y: 727, distance: 67.0
click at [1440, 751] on button "Toggle fullscreen view" at bounding box center [1433, 796] width 30 height 30
